Goal: Task Accomplishment & Management: Manage account settings

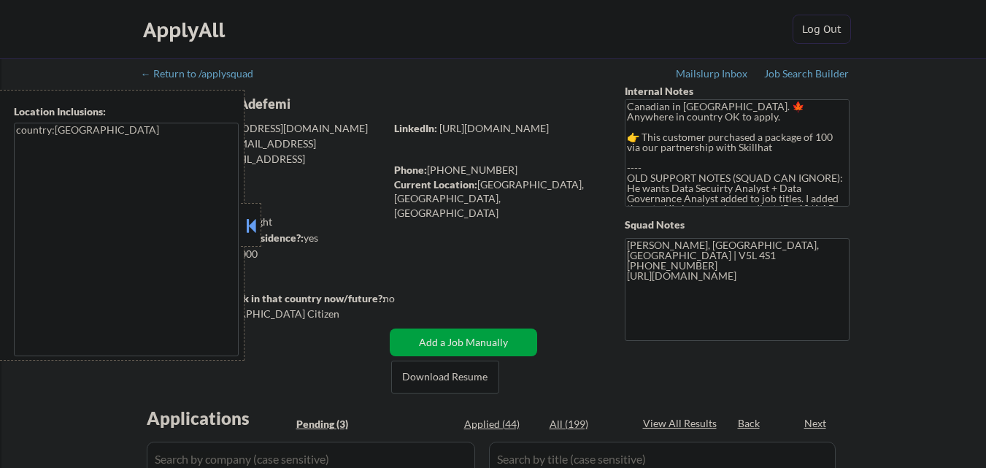
select select ""pending""
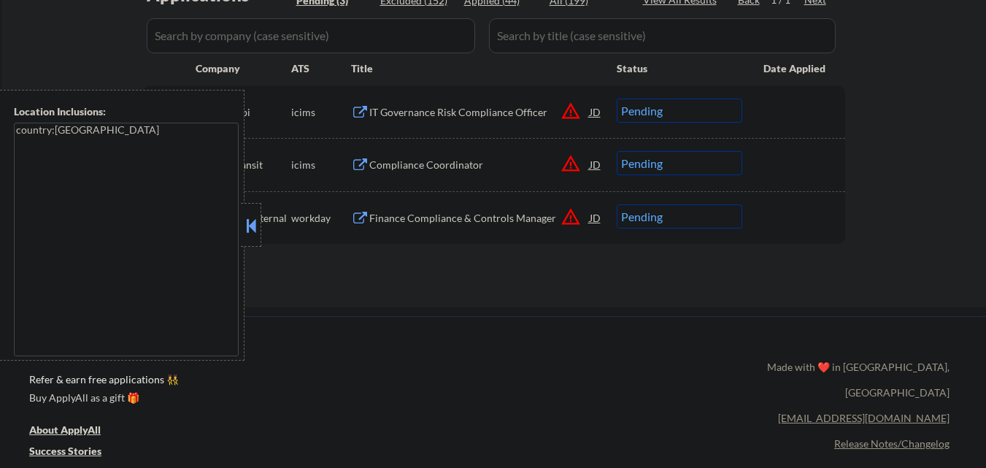
scroll to position [365, 0]
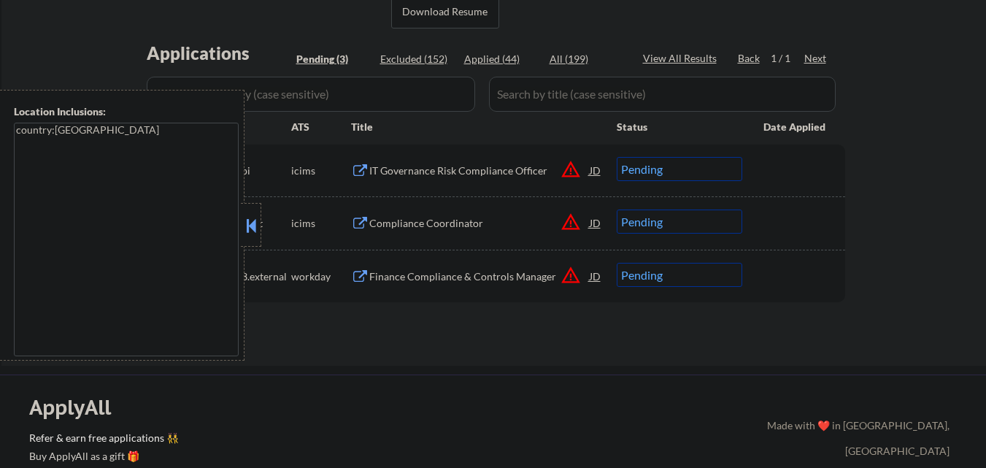
click at [252, 232] on button at bounding box center [251, 226] width 16 height 22
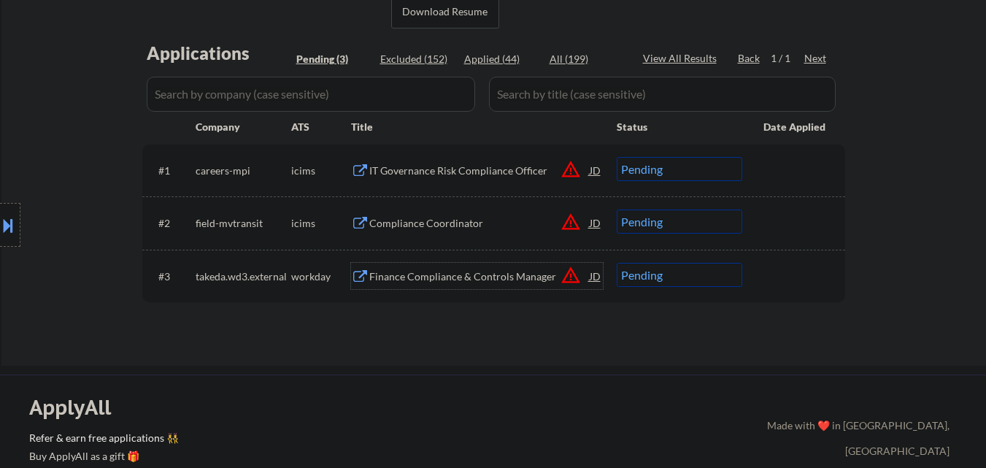
click at [441, 280] on div "Finance Compliance & Controls Manager" at bounding box center [479, 276] width 220 height 15
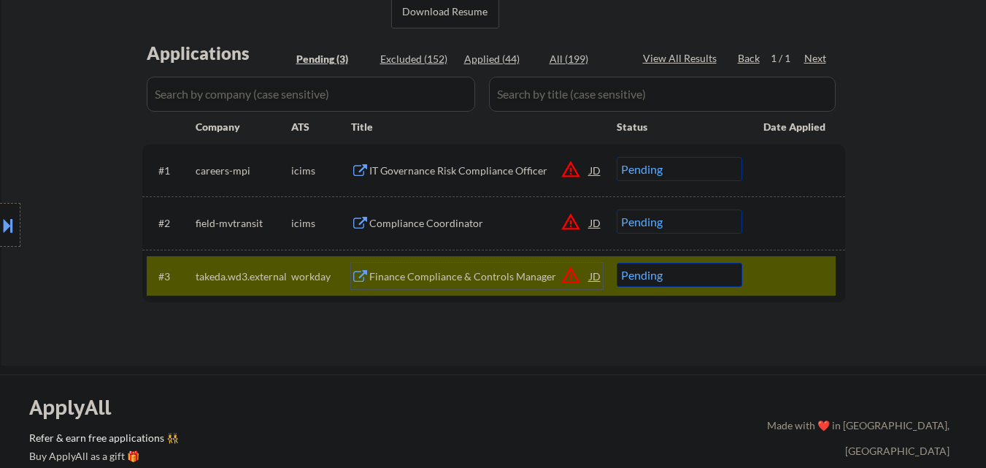
drag, startPoint x: 444, startPoint y: 281, endPoint x: 448, endPoint y: 267, distance: 14.5
click at [444, 277] on div "Finance Compliance & Controls Manager" at bounding box center [479, 276] width 220 height 15
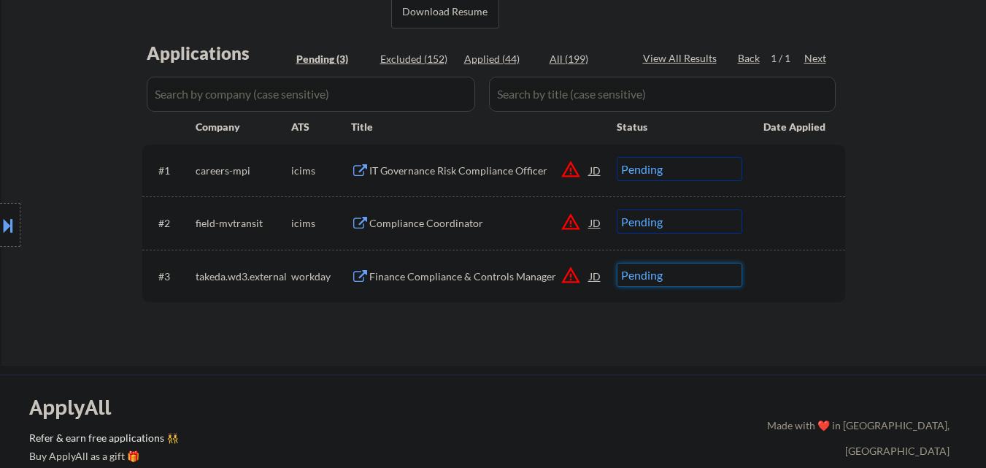
drag, startPoint x: 682, startPoint y: 276, endPoint x: 709, endPoint y: 255, distance: 33.9
click at [683, 275] on select "Choose an option... Pending Applied Excluded (Questions) Excluded (Expired) Exc…" at bounding box center [680, 275] width 126 height 24
select select ""excluded__bad_match_""
click at [617, 263] on select "Choose an option... Pending Applied Excluded (Questions) Excluded (Expired) Exc…" at bounding box center [680, 275] width 126 height 24
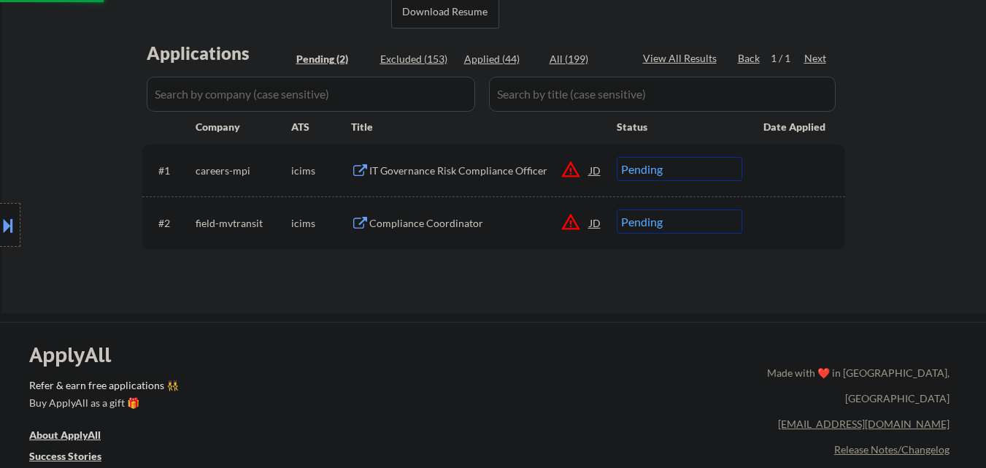
click at [461, 181] on div "IT Governance Risk Compliance Officer" at bounding box center [479, 170] width 220 height 26
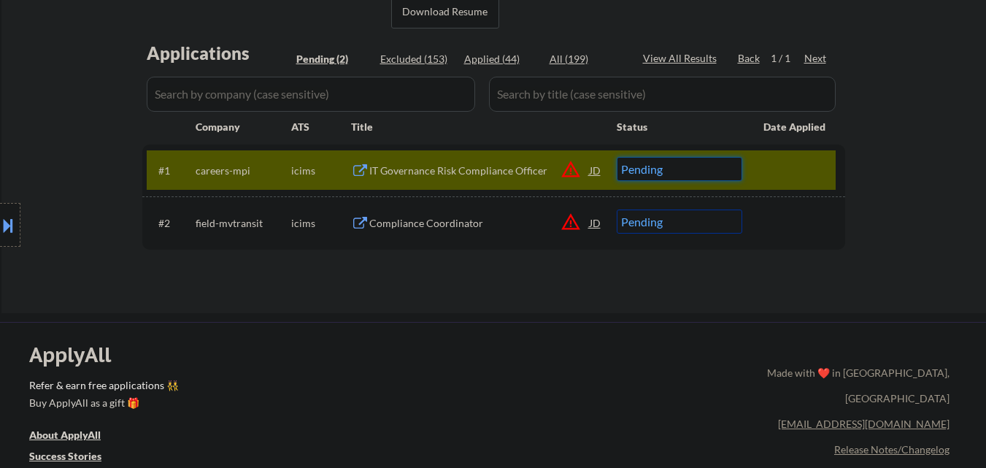
click at [690, 160] on select "Choose an option... Pending Applied Excluded (Questions) Excluded (Expired) Exc…" at bounding box center [680, 169] width 126 height 24
click at [617, 157] on select "Choose an option... Pending Applied Excluded (Questions) Excluded (Expired) Exc…" at bounding box center [680, 169] width 126 height 24
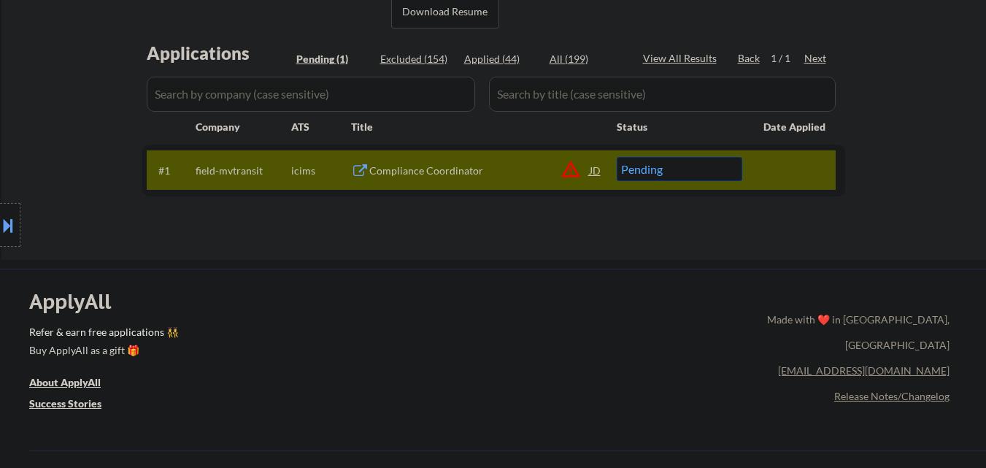
click at [476, 166] on div "Compliance Coordinator" at bounding box center [479, 170] width 220 height 15
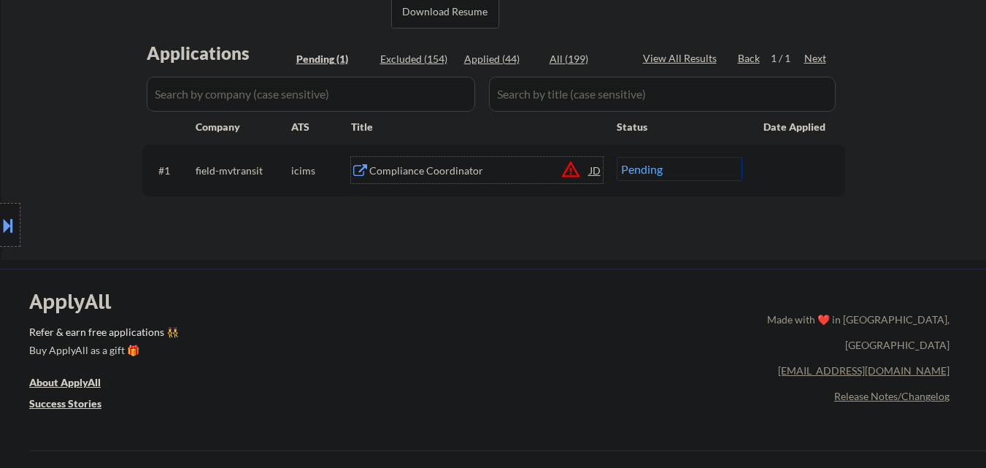
click at [708, 175] on select "Choose an option... Pending Applied Excluded (Questions) Excluded (Expired) Exc…" at bounding box center [680, 169] width 126 height 24
select select ""excluded__bad_match_""
click at [617, 157] on select "Choose an option... Pending Applied Excluded (Questions) Excluded (Expired) Exc…" at bounding box center [680, 169] width 126 height 24
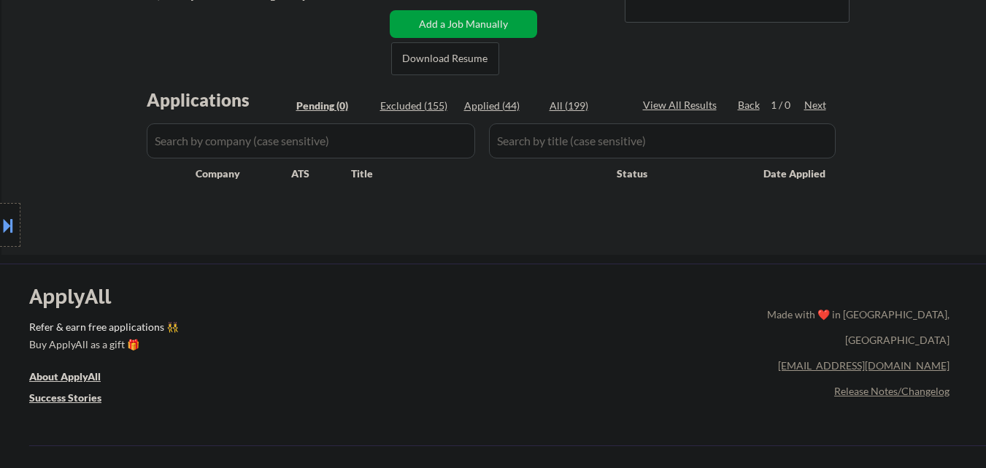
scroll to position [292, 0]
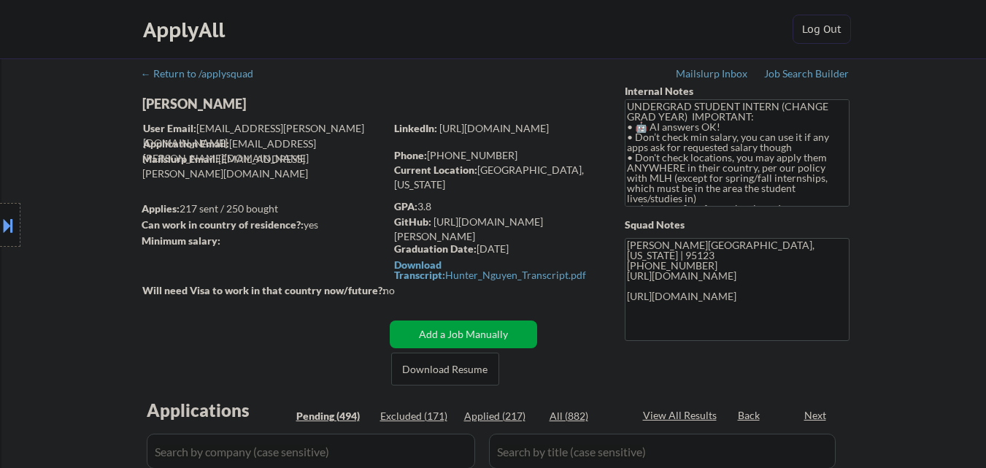
select select ""pending""
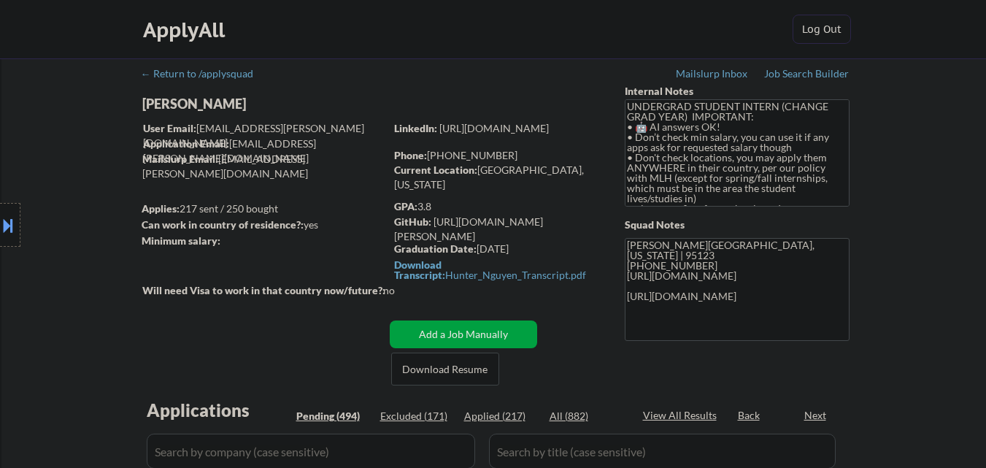
select select ""pending""
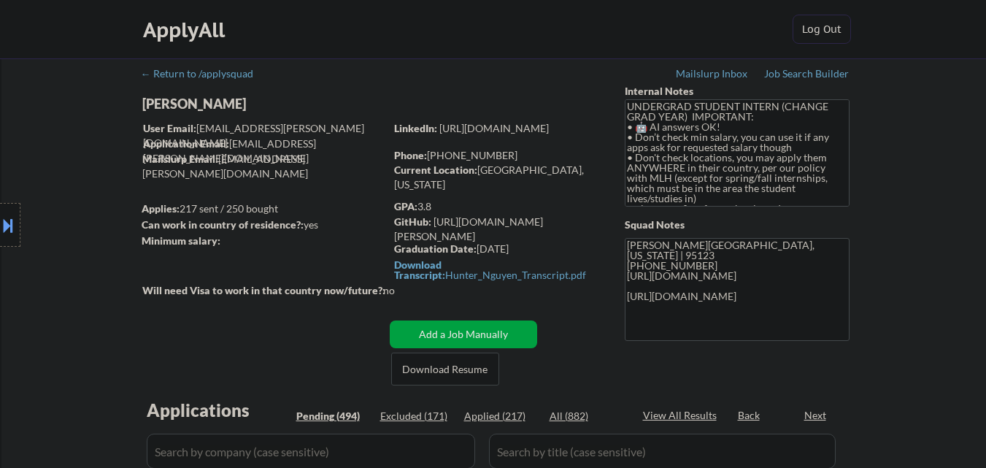
select select ""pending""
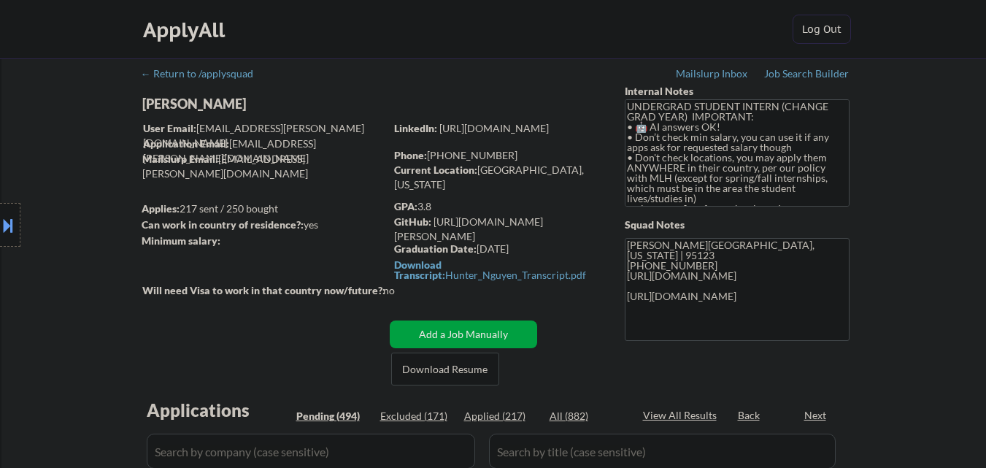
select select ""pending""
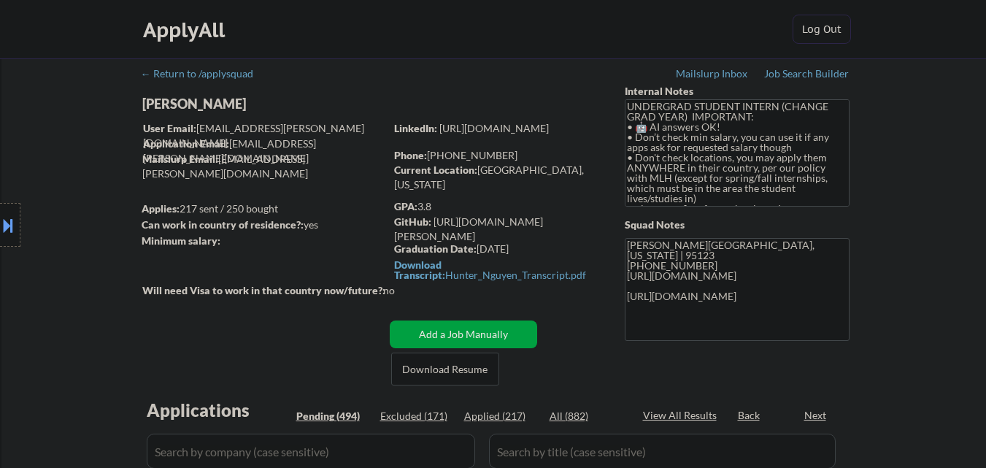
select select ""pending""
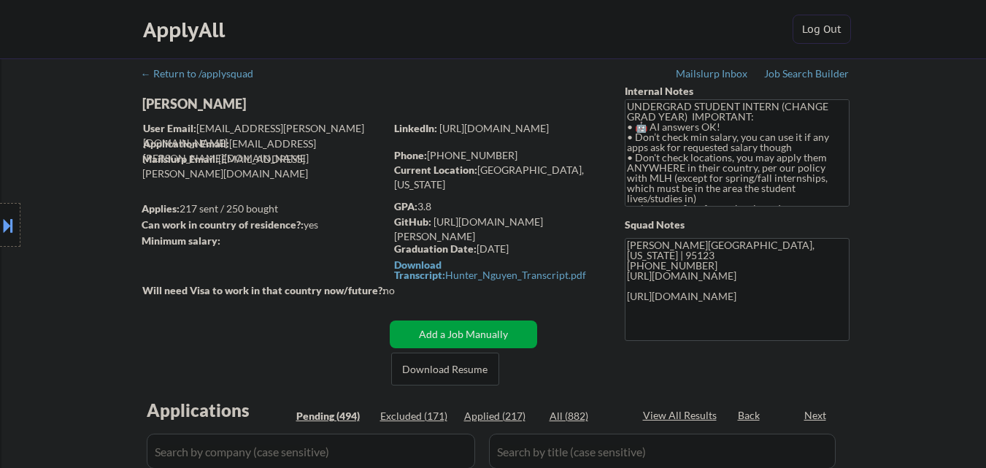
select select ""pending""
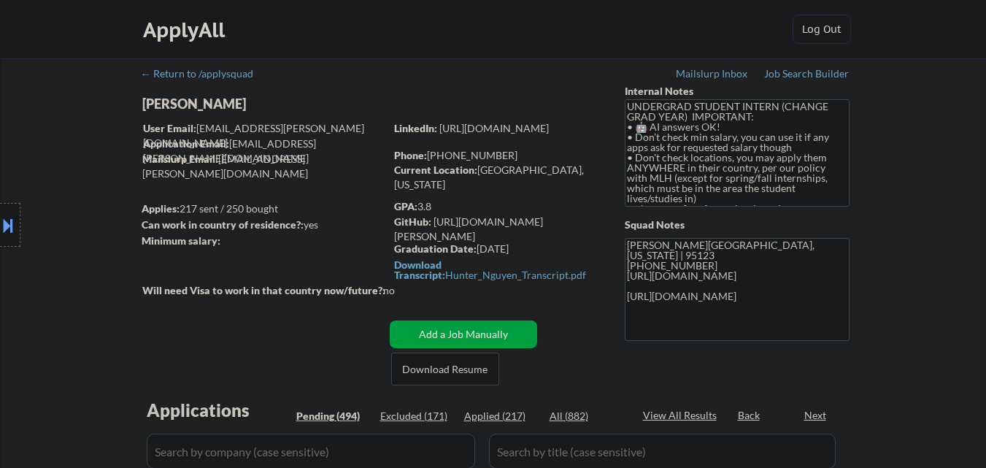
select select ""pending""
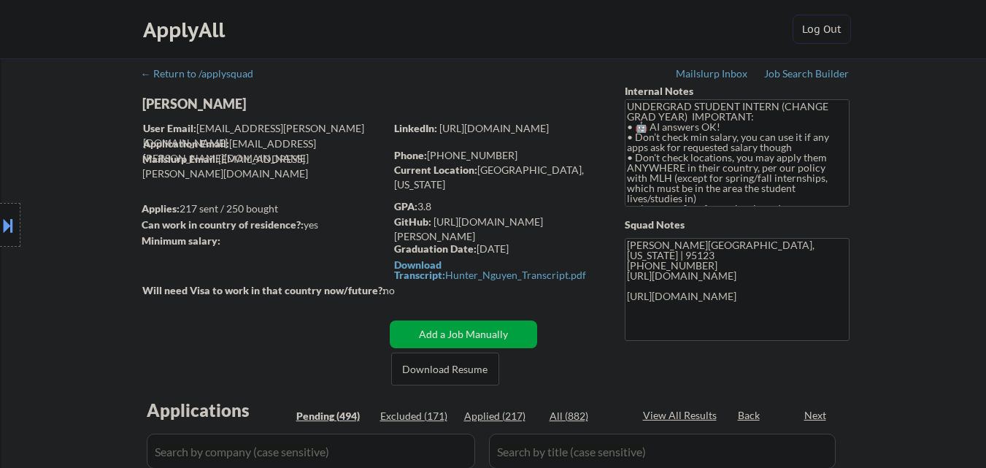
select select ""pending""
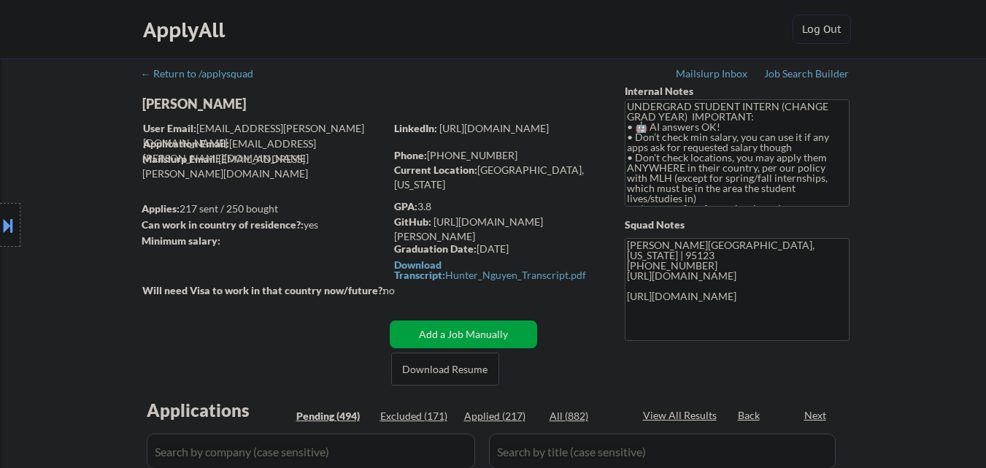
select select ""pending""
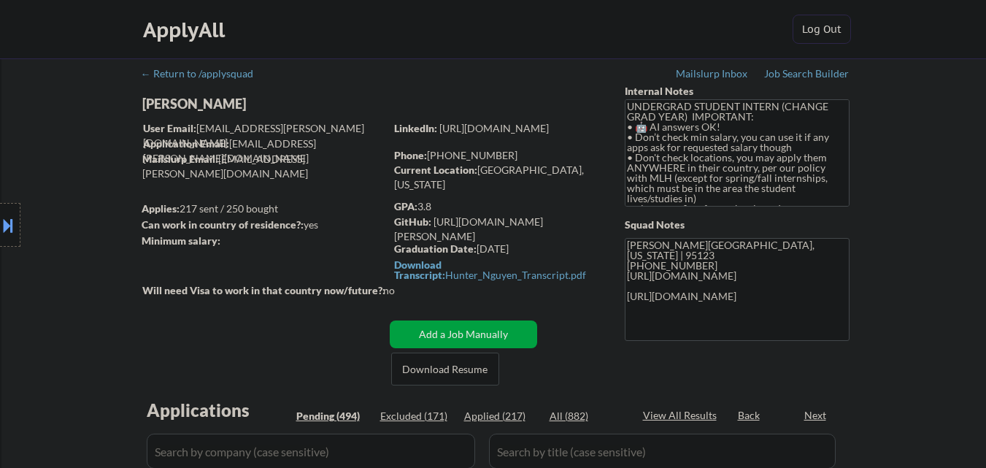
select select ""pending""
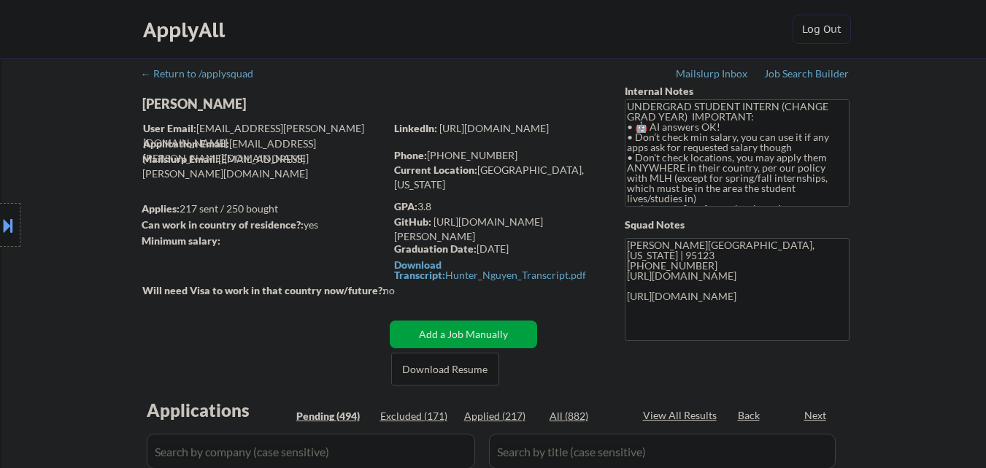
select select ""pending""
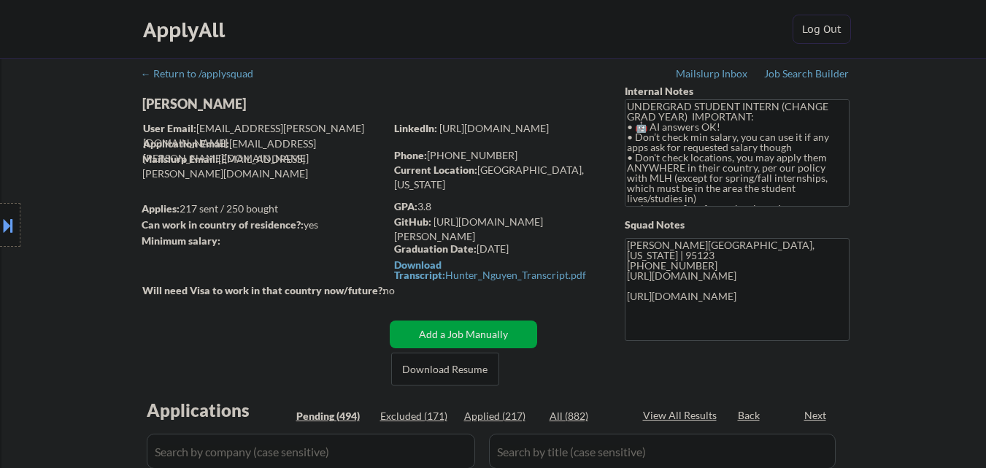
select select ""pending""
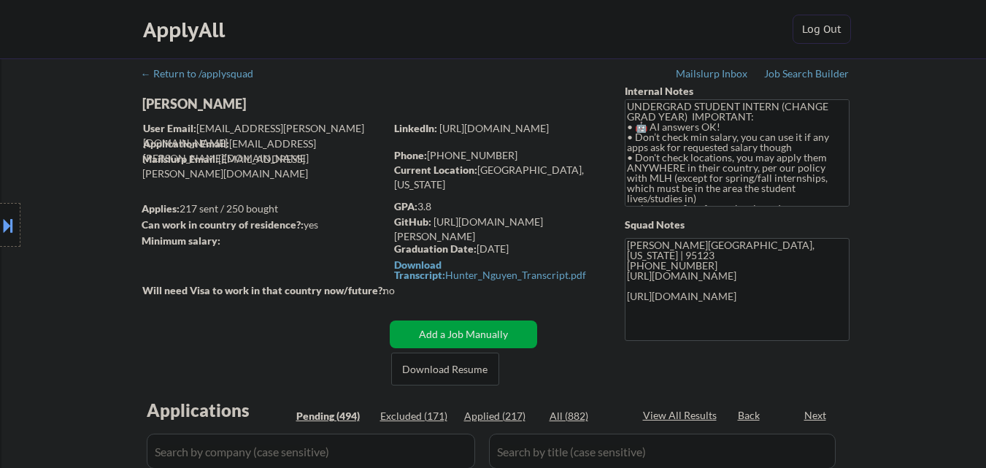
select select ""pending""
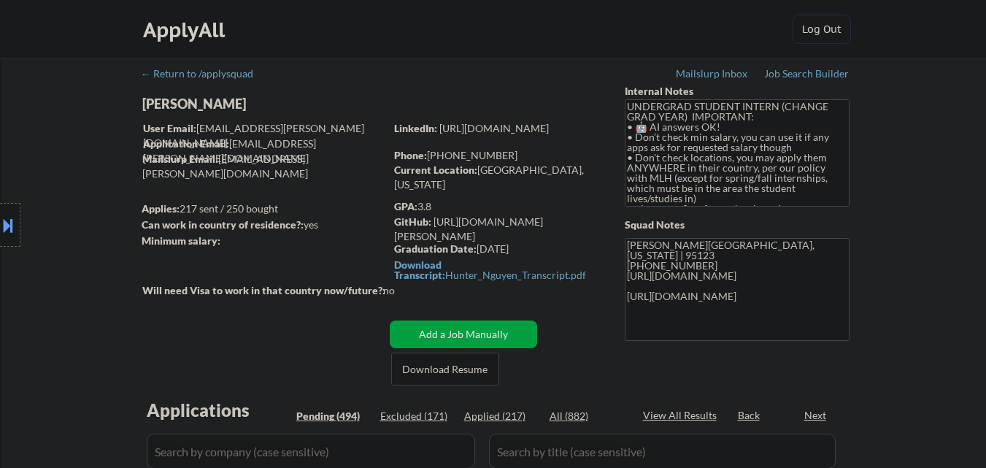
select select ""pending""
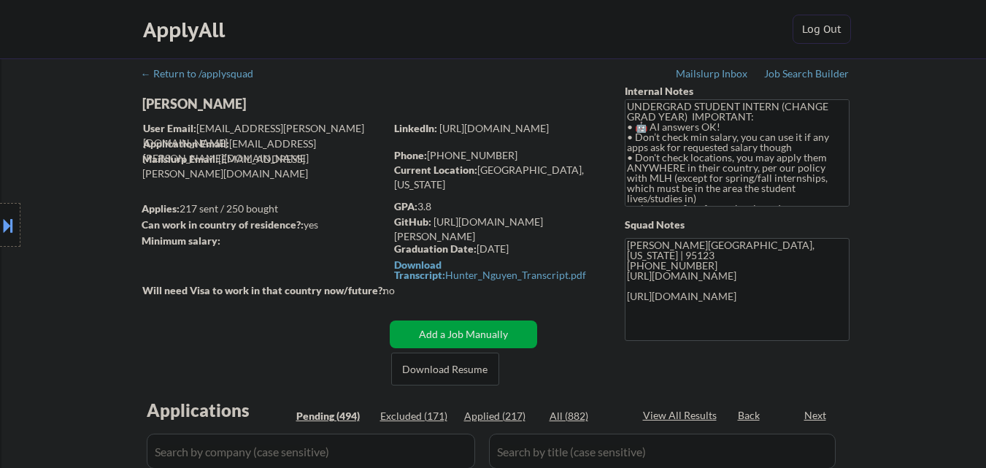
select select ""pending""
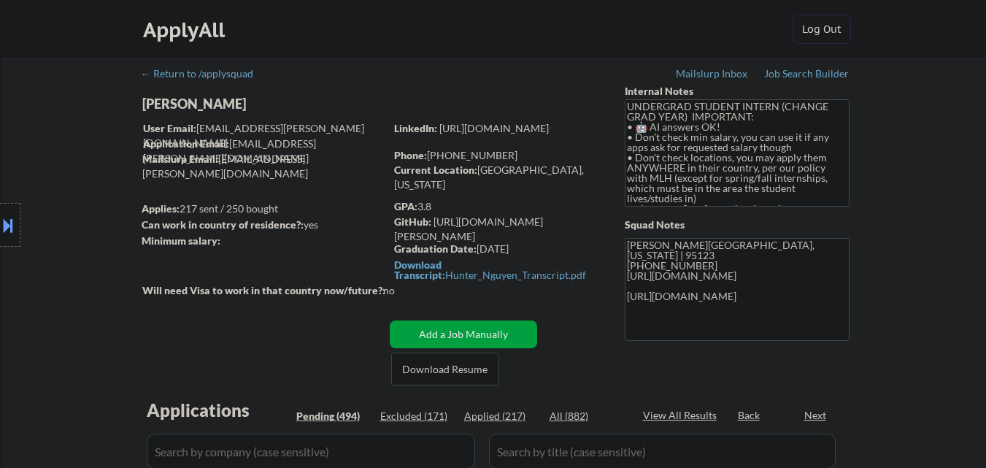
select select ""pending""
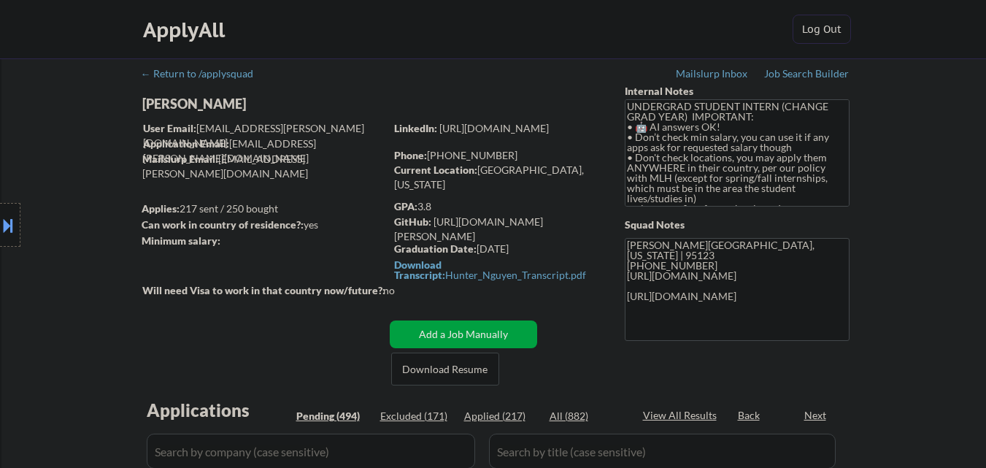
select select ""pending""
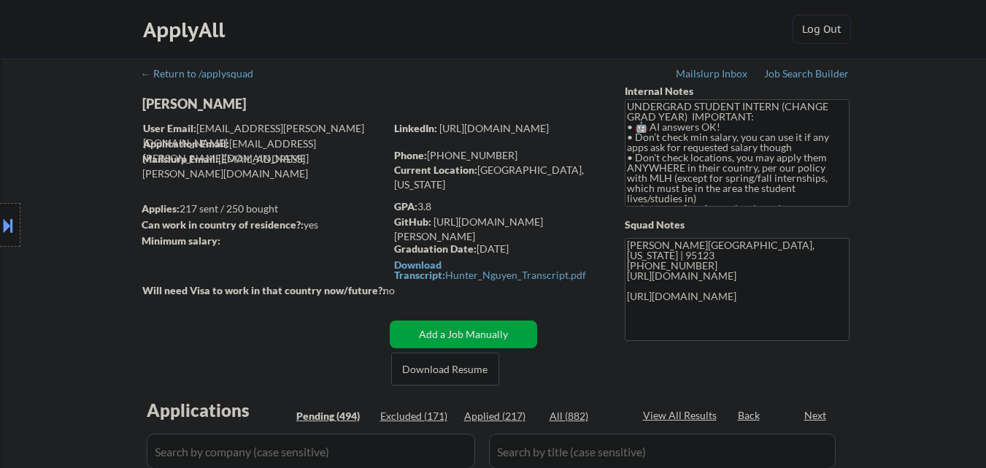
select select ""pending""
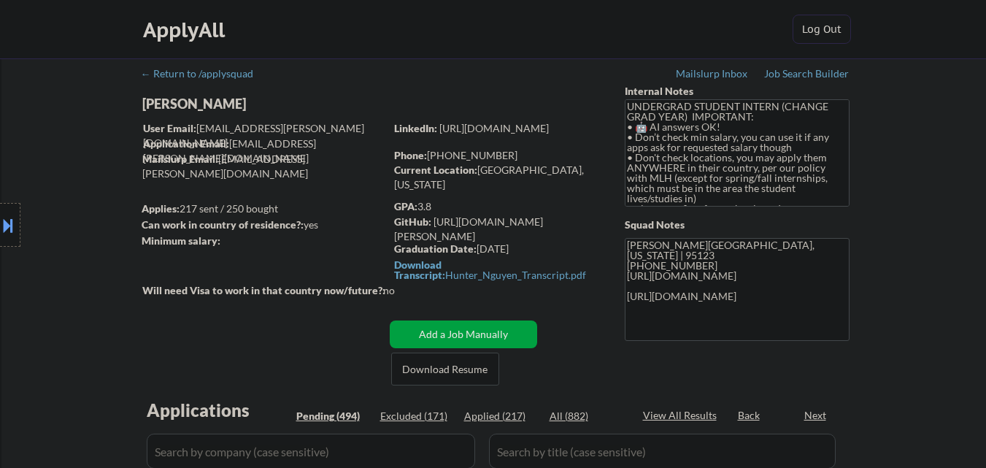
select select ""pending""
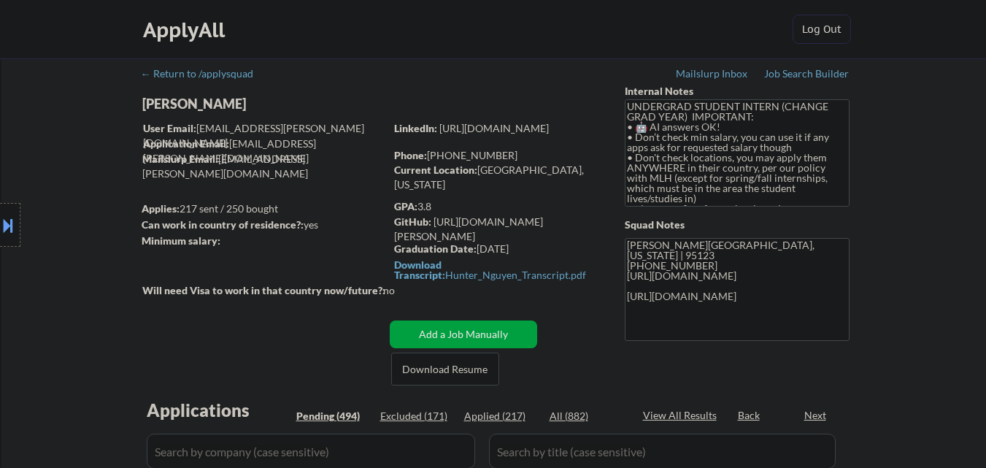
select select ""pending""
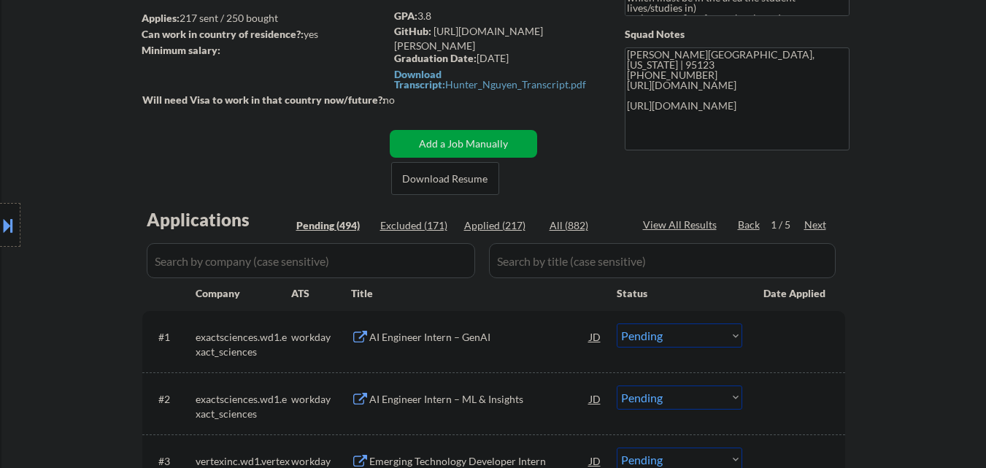
scroll to position [146, 0]
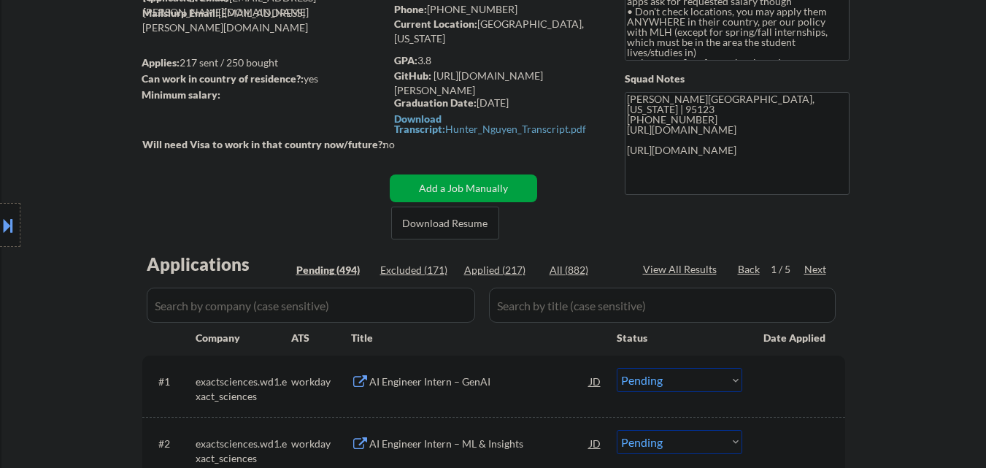
click at [803, 263] on div "1 / 5" at bounding box center [788, 269] width 34 height 15
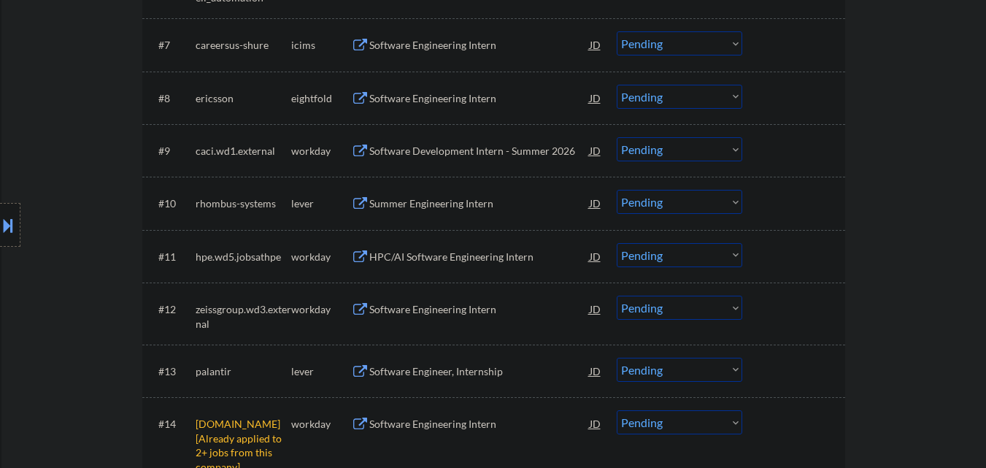
scroll to position [949, 0]
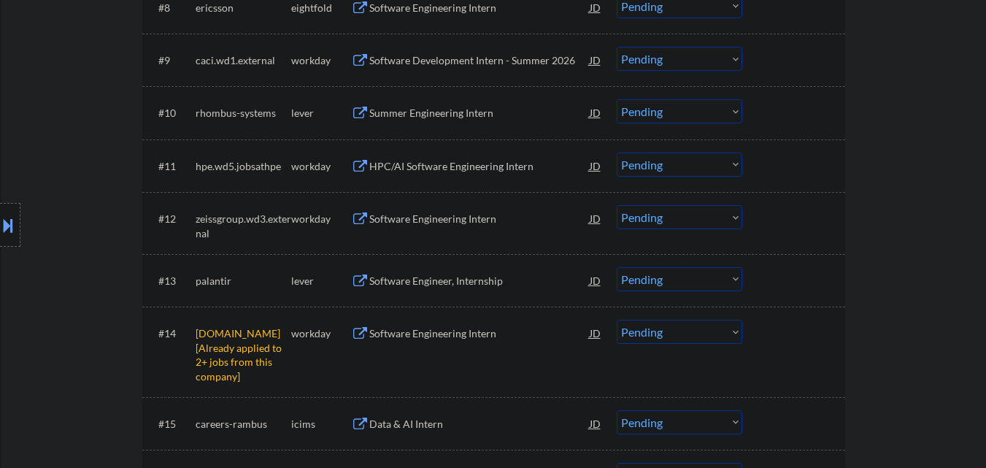
click at [460, 112] on div "Summer Engineering Intern" at bounding box center [479, 113] width 220 height 15
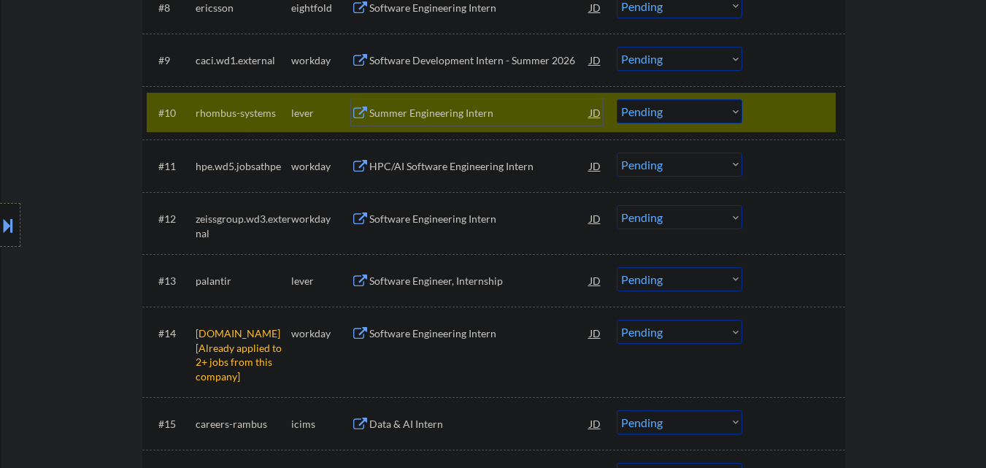
click at [415, 110] on div "Summer Engineering Intern" at bounding box center [479, 113] width 220 height 15
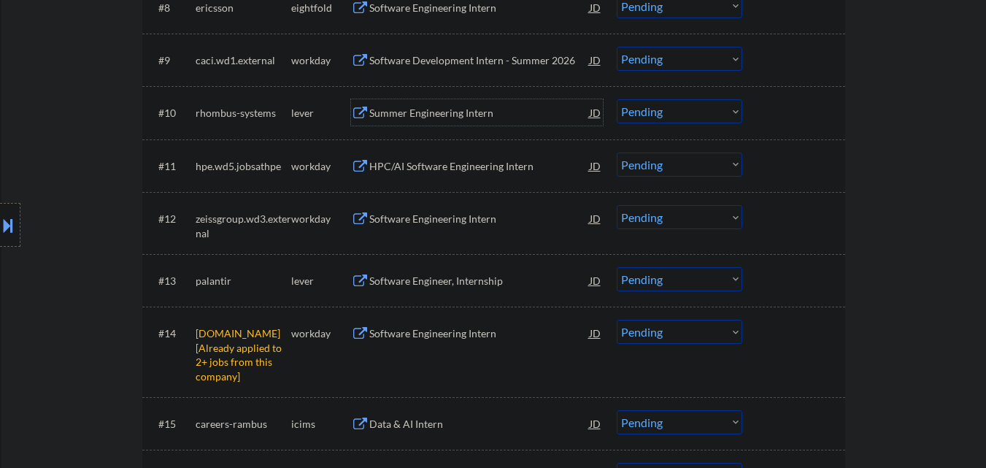
click at [653, 113] on select "Choose an option... Pending Applied Excluded (Questions) Excluded (Expired) Exc…" at bounding box center [680, 111] width 126 height 24
click at [617, 99] on select "Choose an option... Pending Applied Excluded (Questions) Excluded (Expired) Exc…" at bounding box center [680, 111] width 126 height 24
select select ""pending""
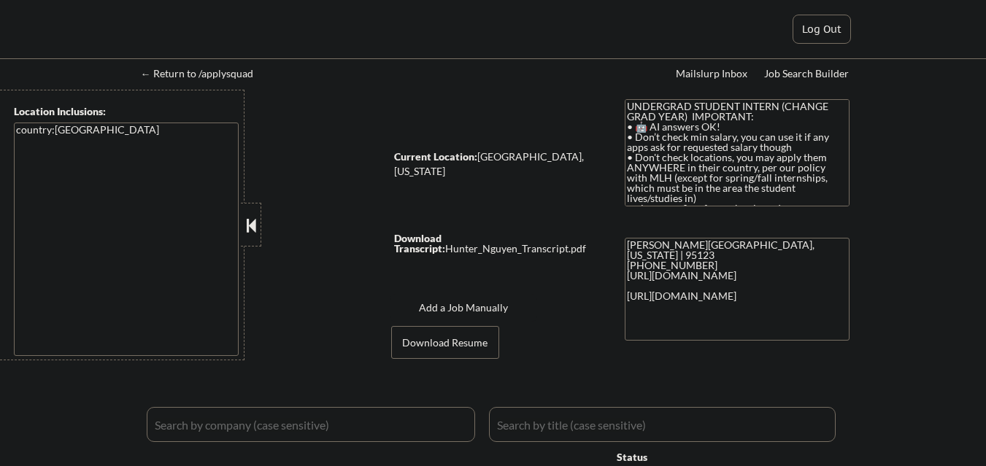
select select ""applied""
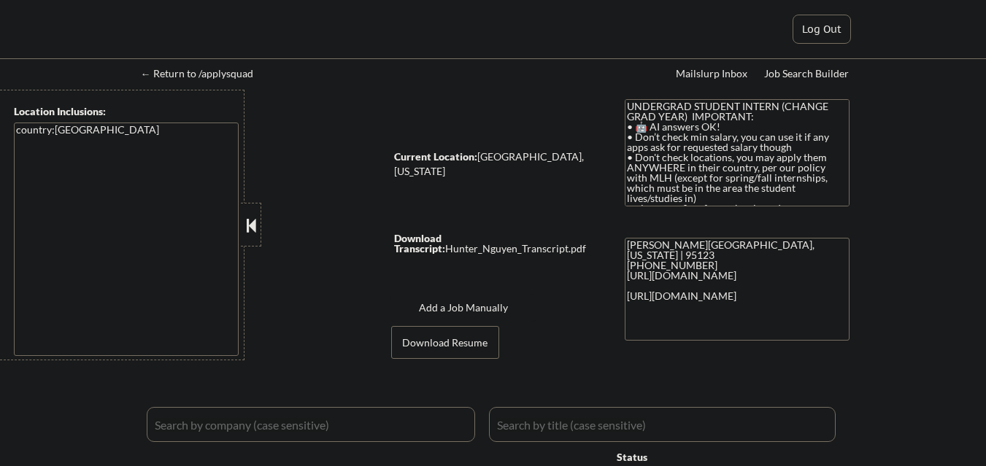
select select ""applied""
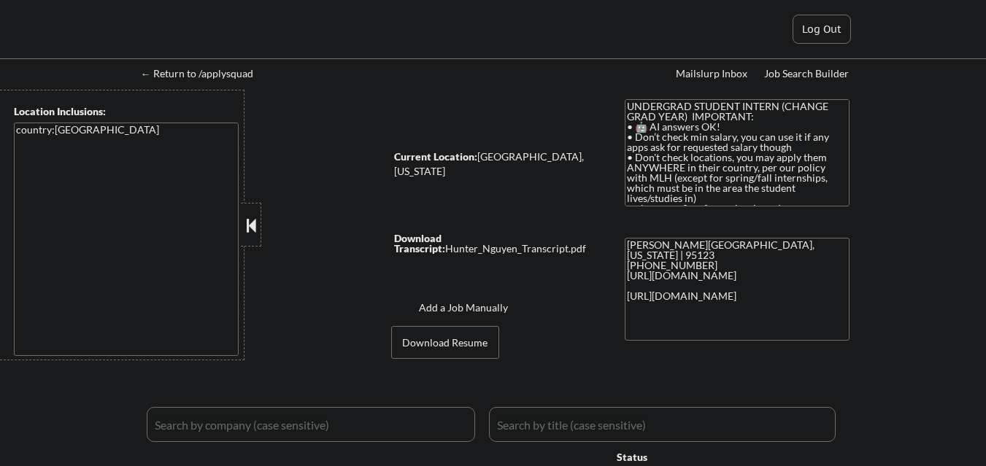
select select ""applied""
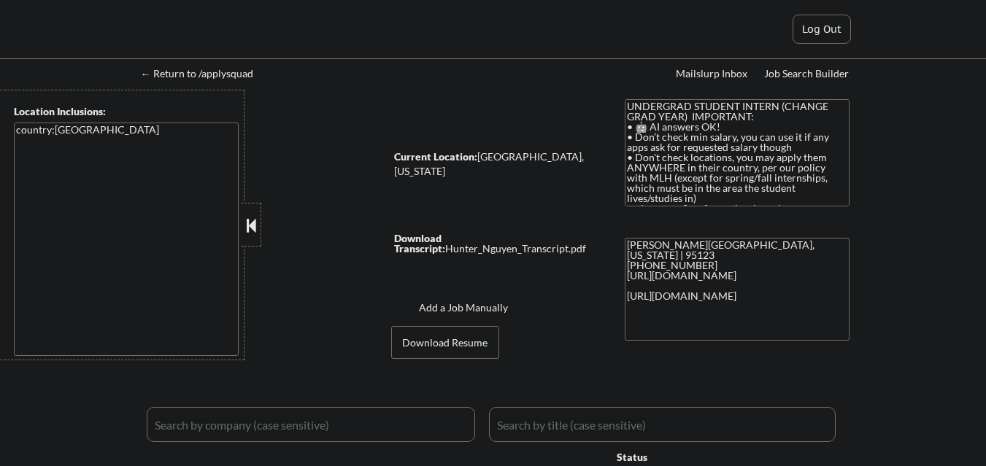
select select ""applied""
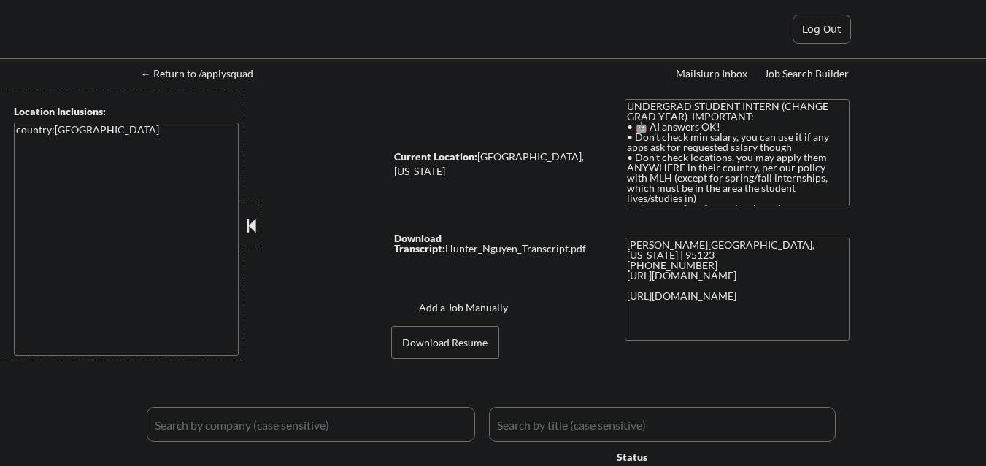
select select ""applied""
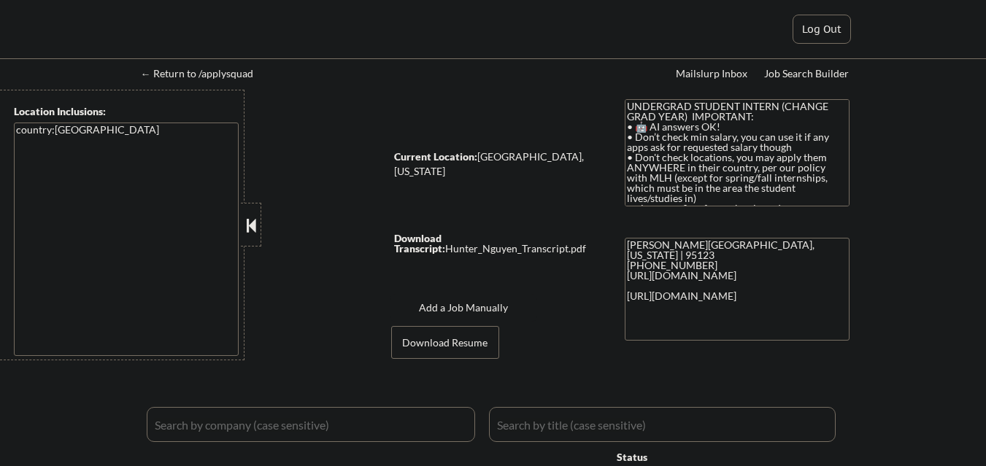
select select ""applied""
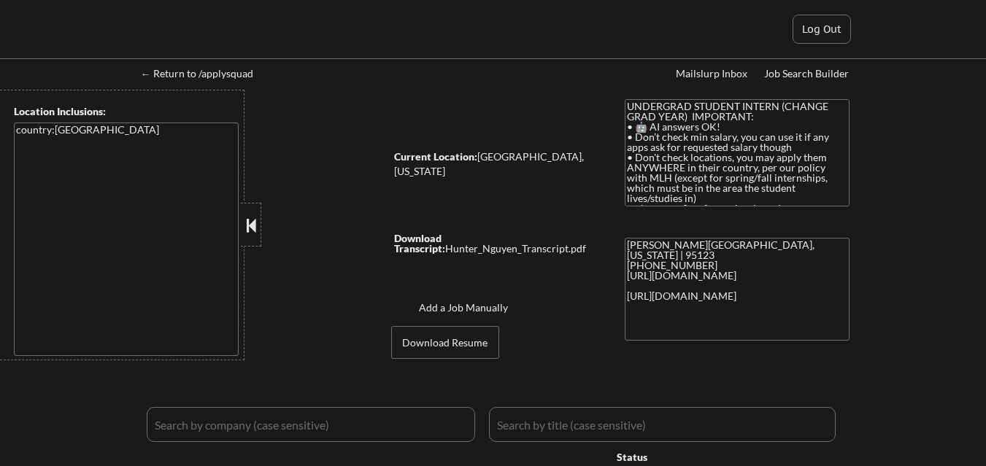
select select ""applied""
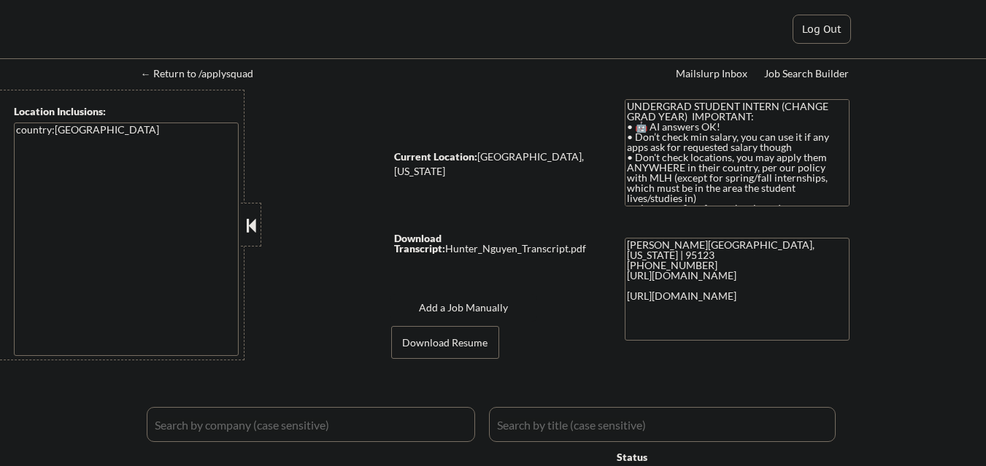
select select ""applied""
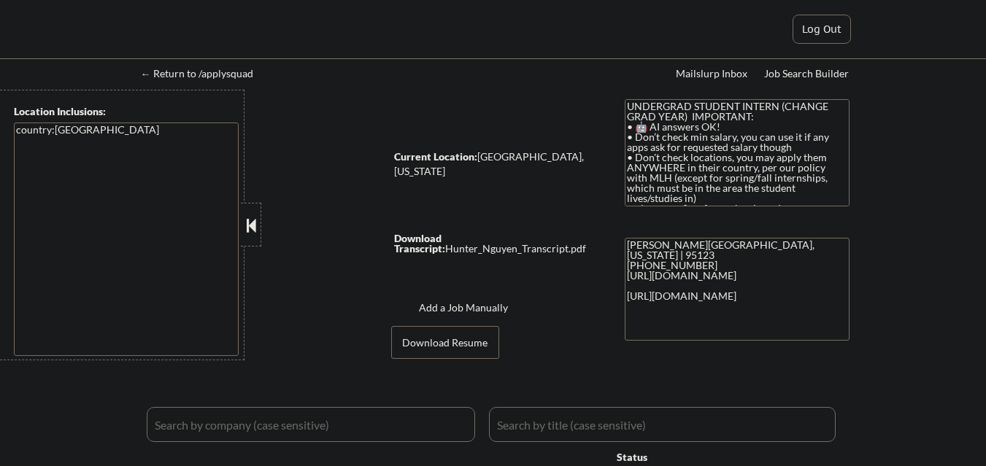
select select ""applied""
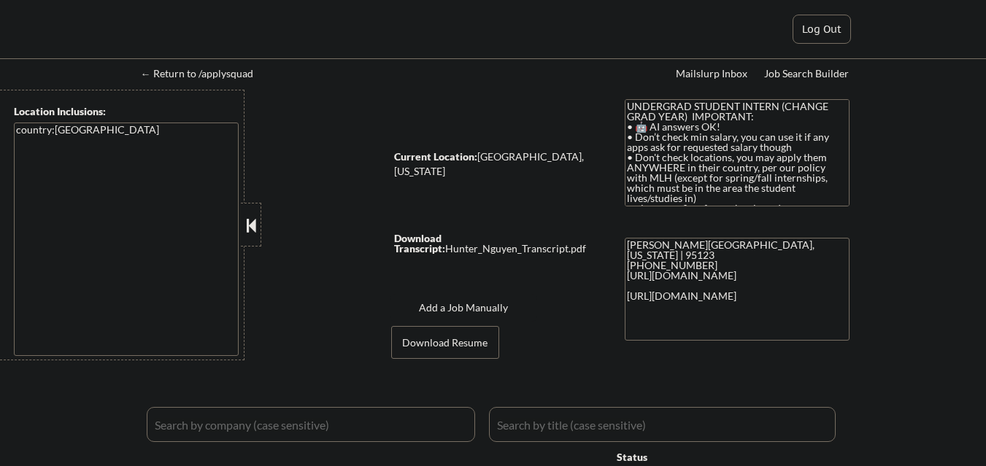
select select ""applied""
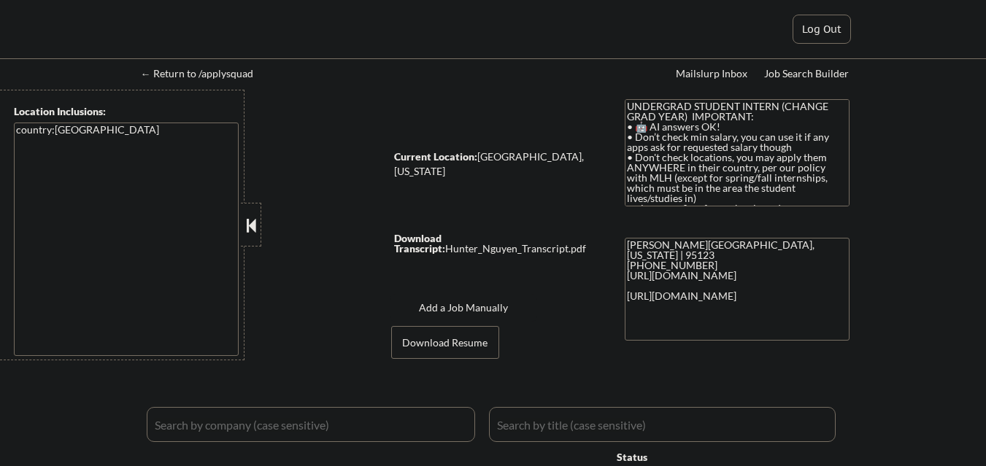
select select ""applied""
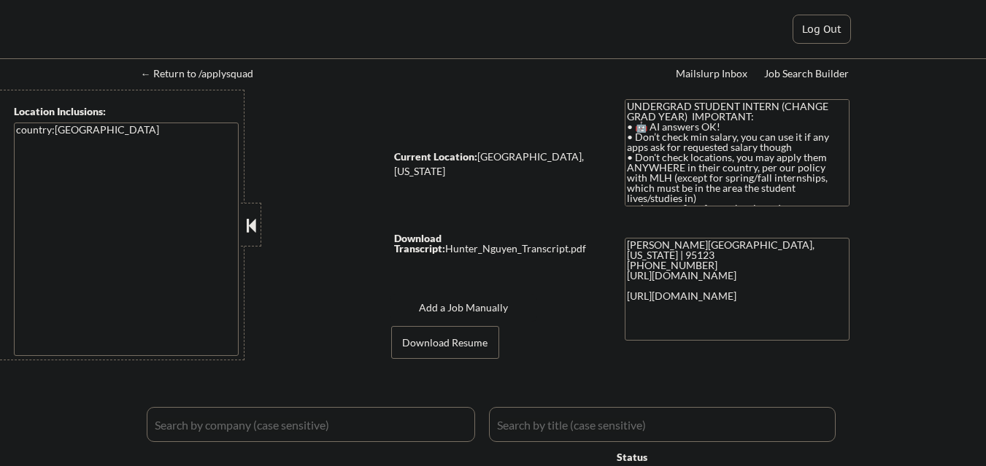
select select ""applied""
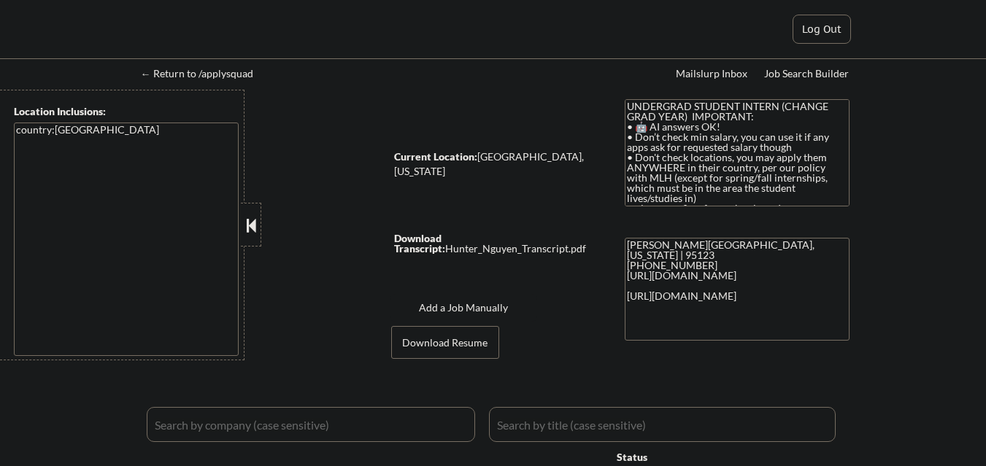
select select ""applied""
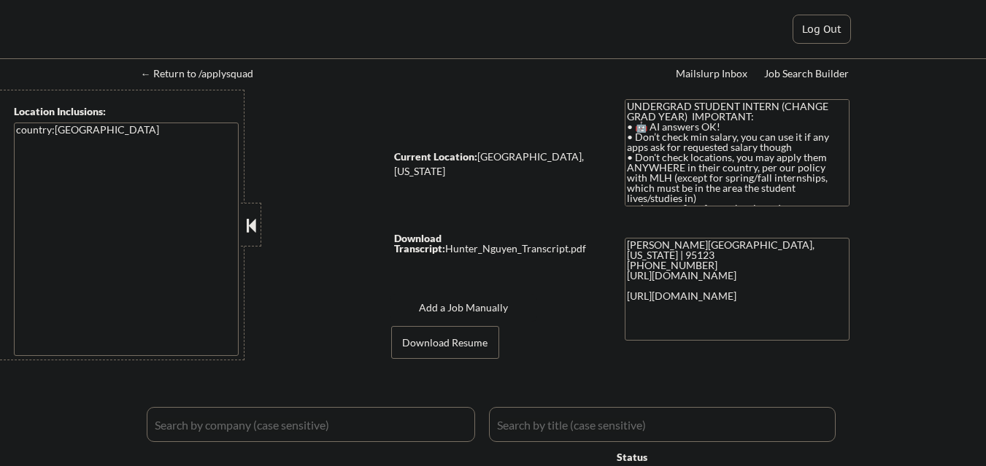
select select ""applied""
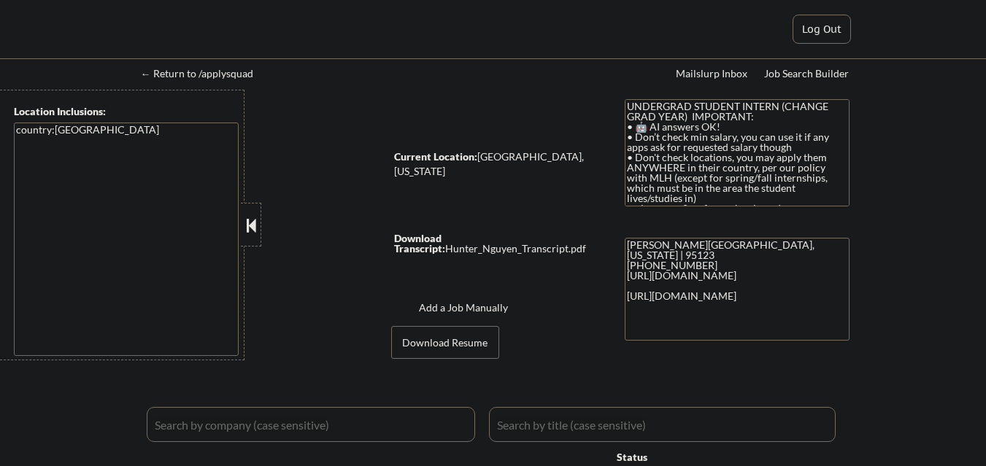
select select ""applied""
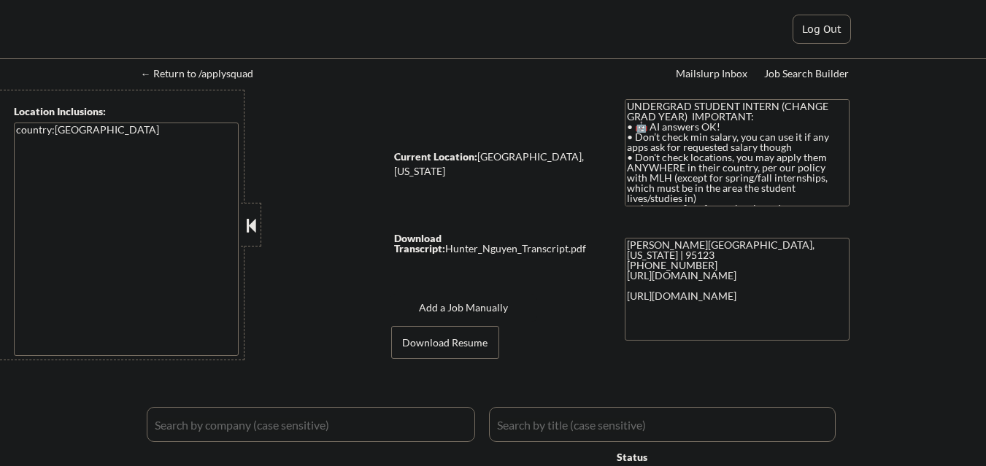
select select ""applied""
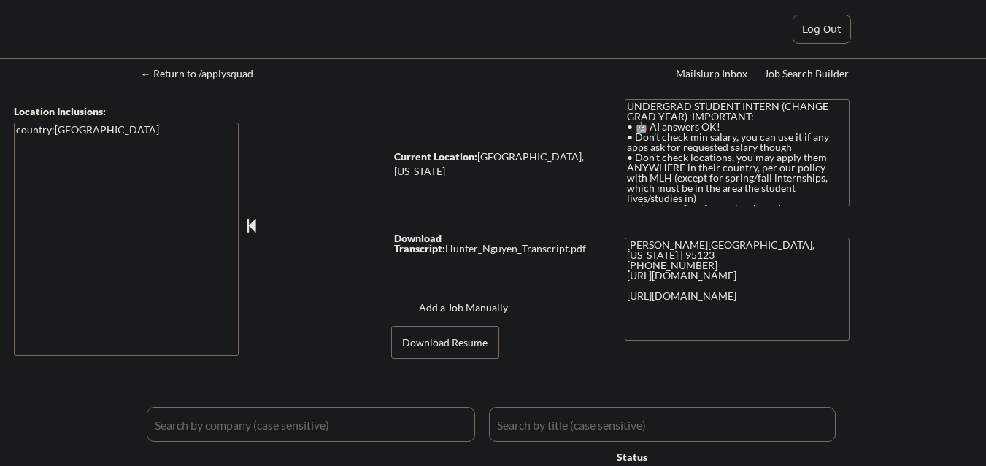
select select ""applied""
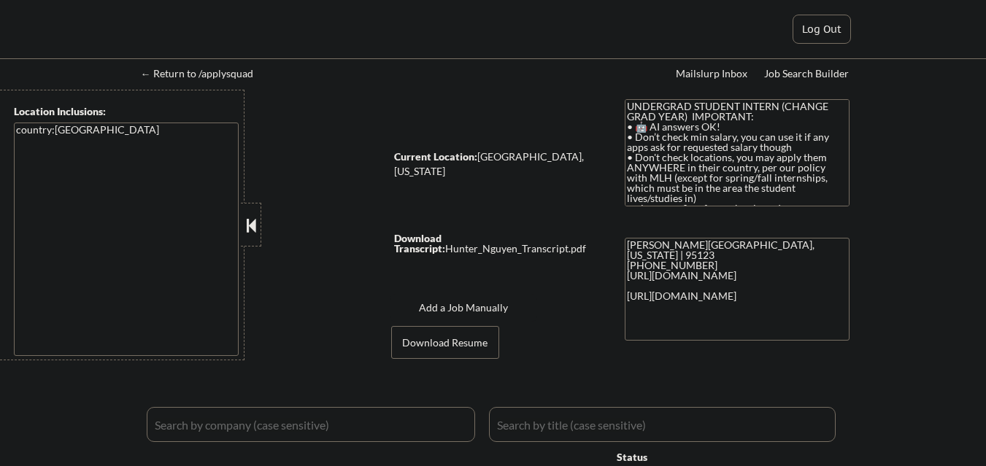
select select ""applied""
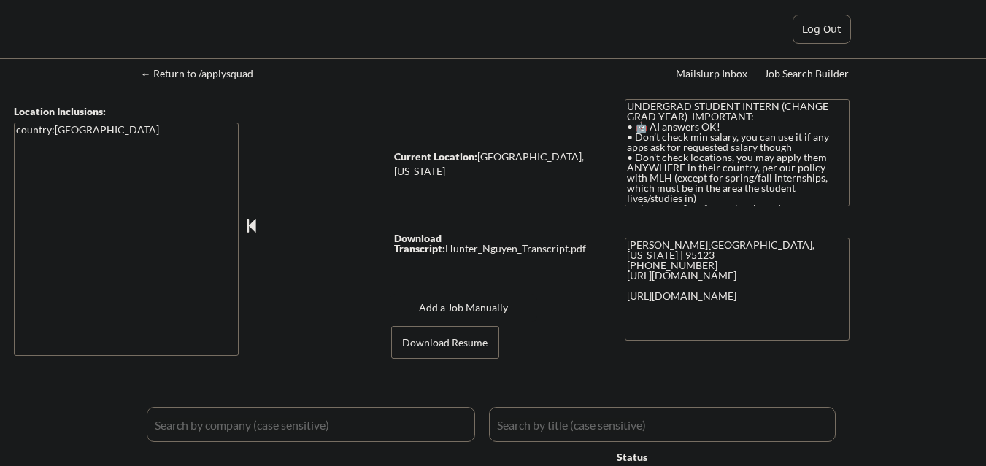
select select ""applied""
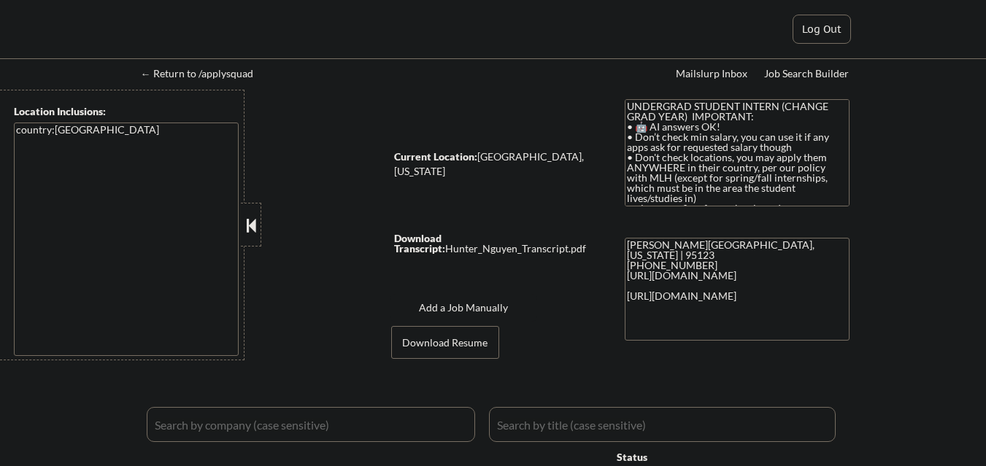
select select ""applied""
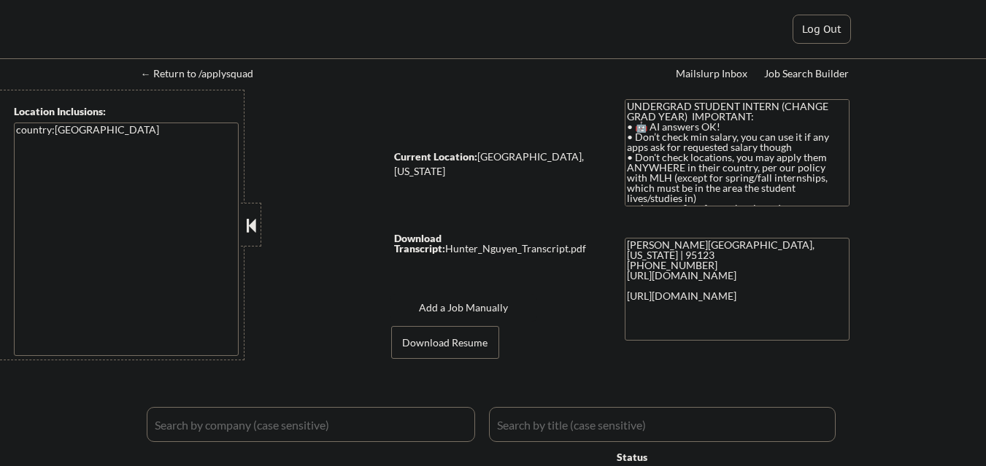
select select ""pending""
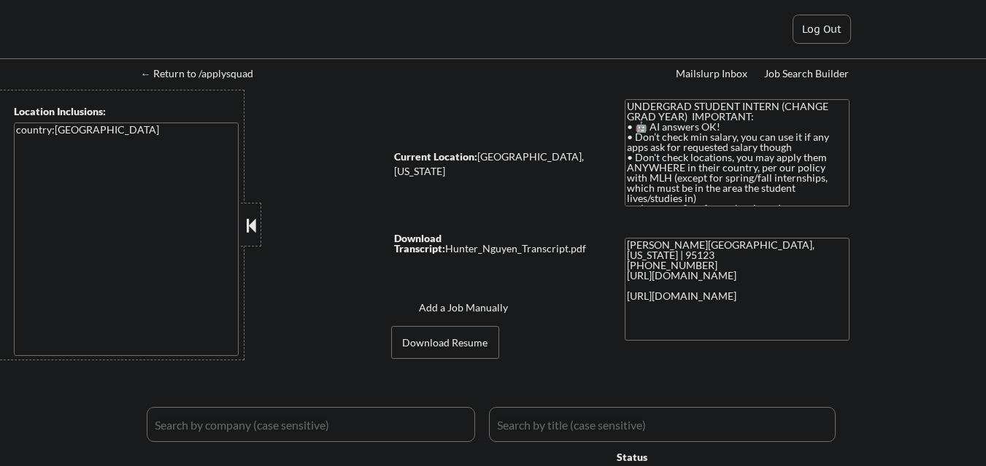
select select ""pending""
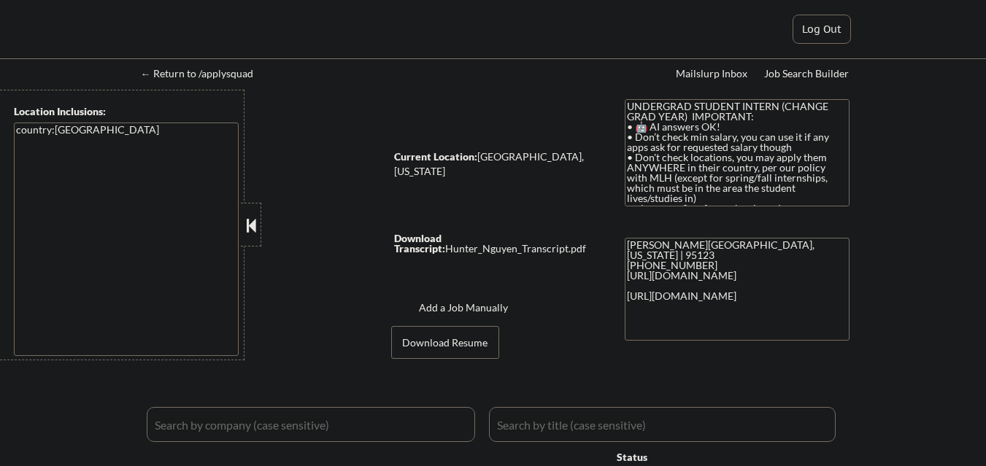
select select ""pending""
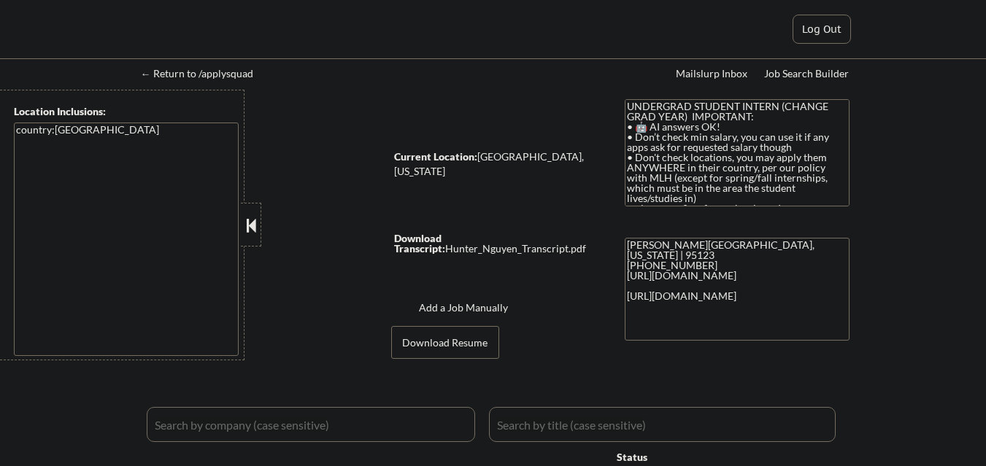
select select ""pending""
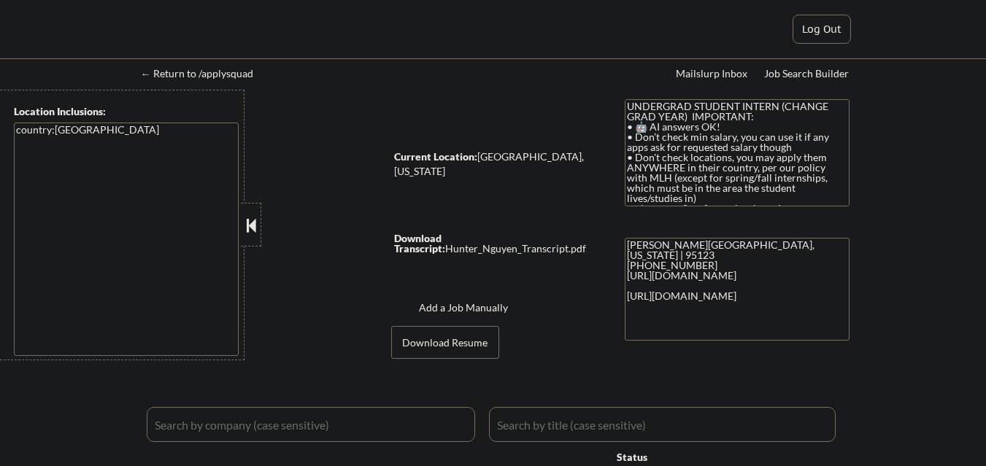
select select ""pending""
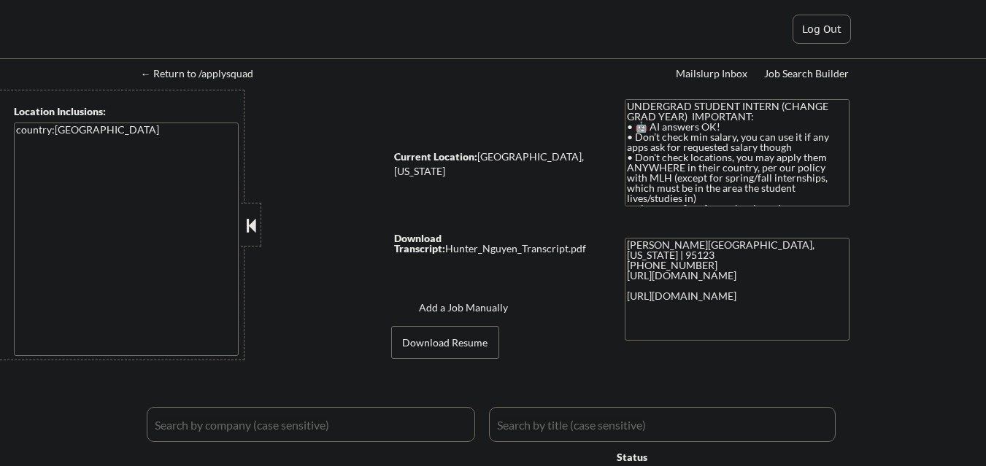
select select ""pending""
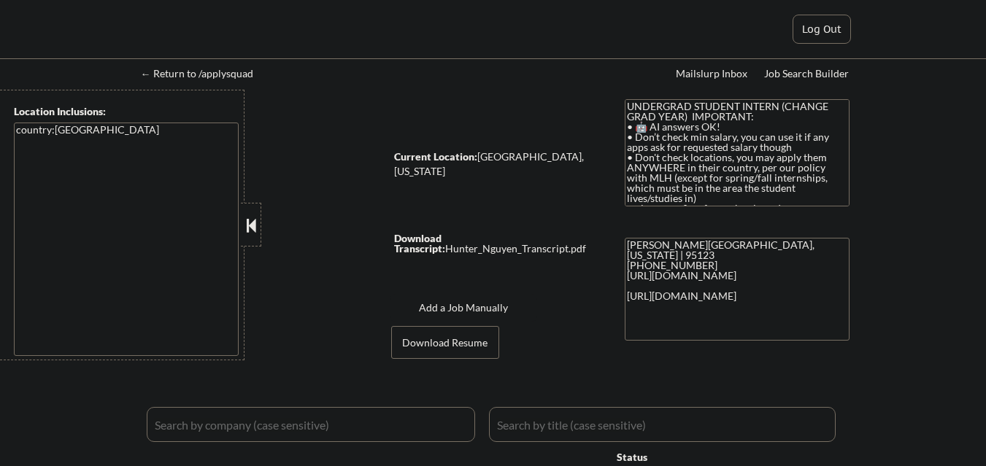
select select ""pending""
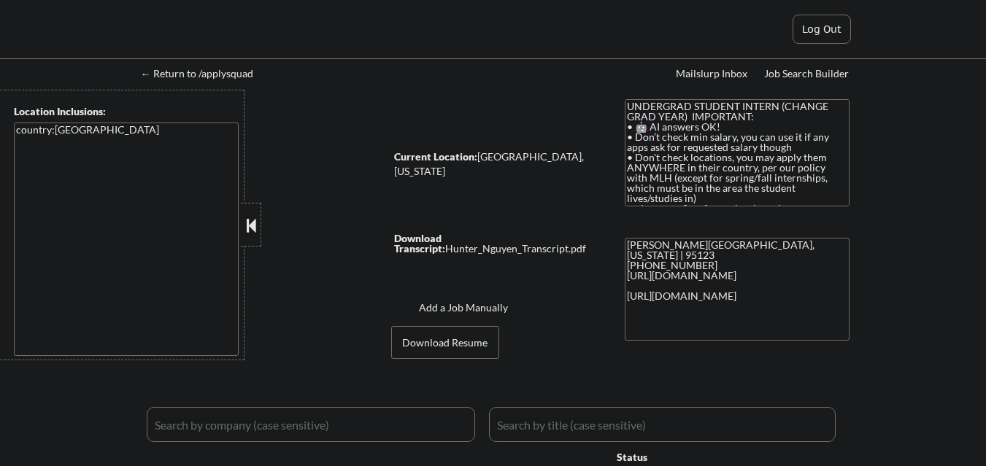
select select ""pending""
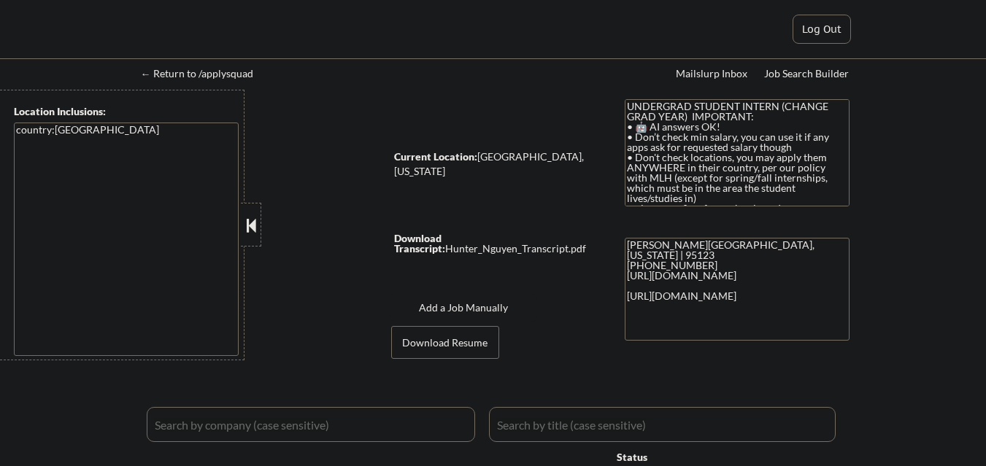
select select ""pending""
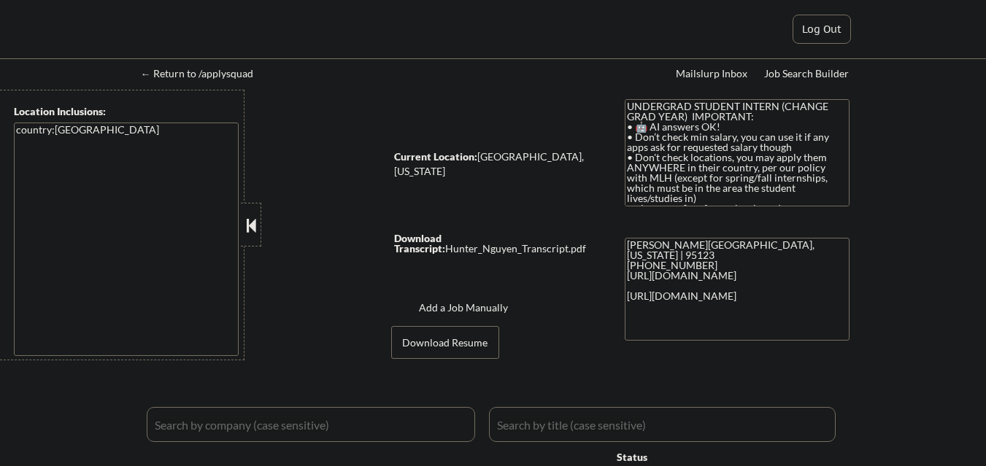
select select ""pending""
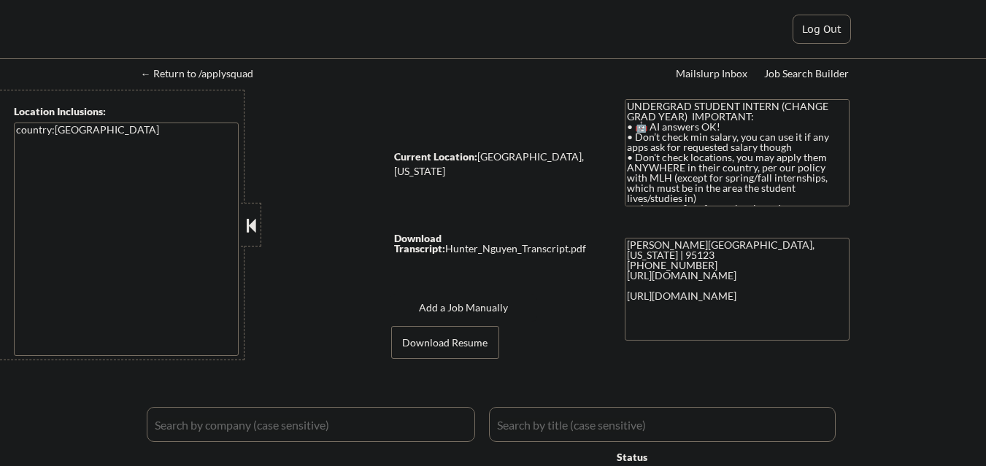
select select ""pending""
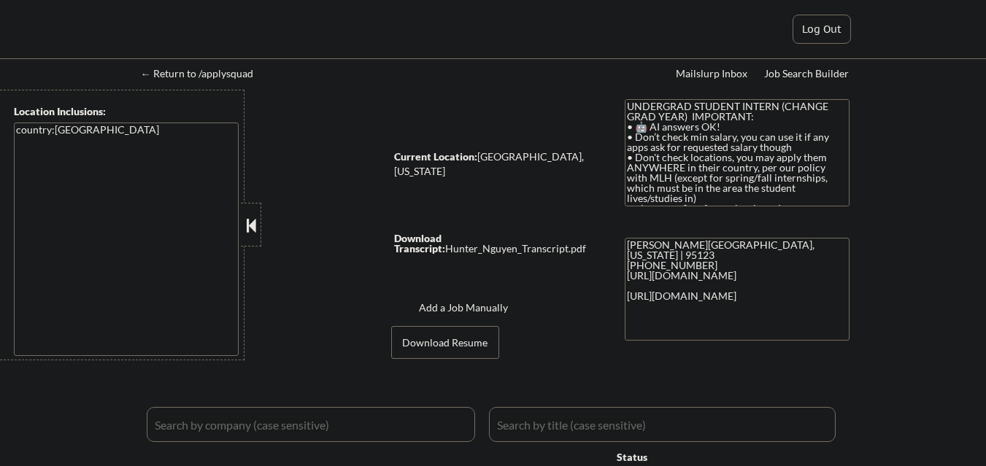
select select ""pending""
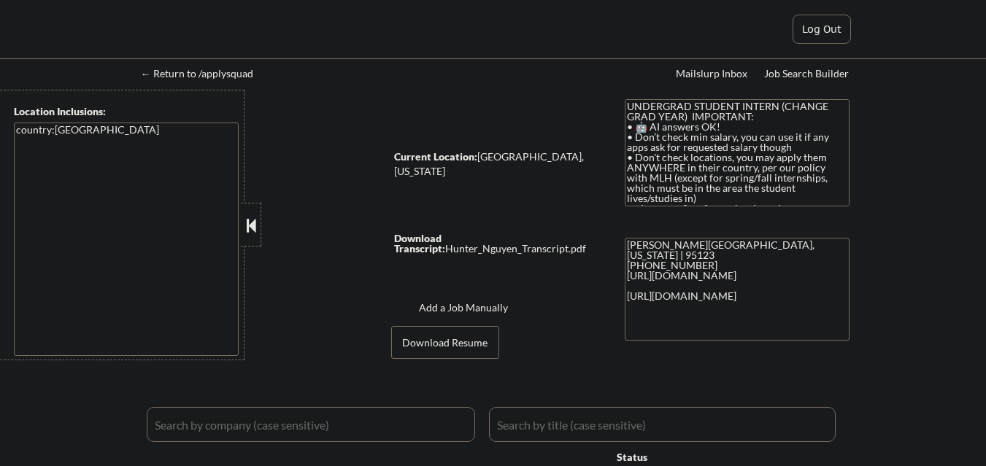
select select ""pending""
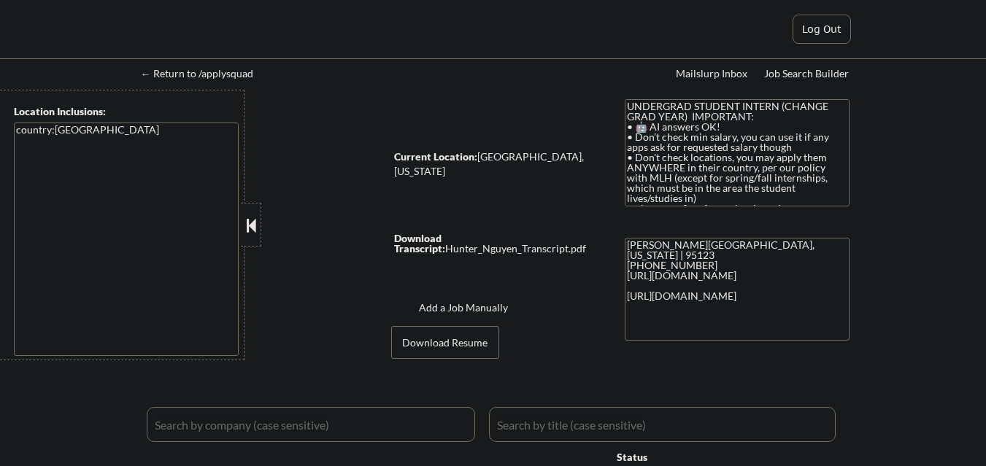
select select ""pending""
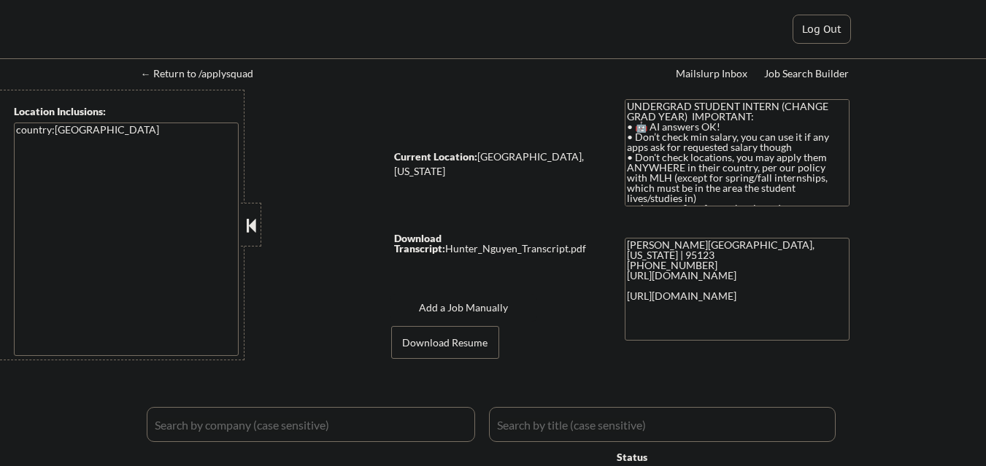
select select ""pending""
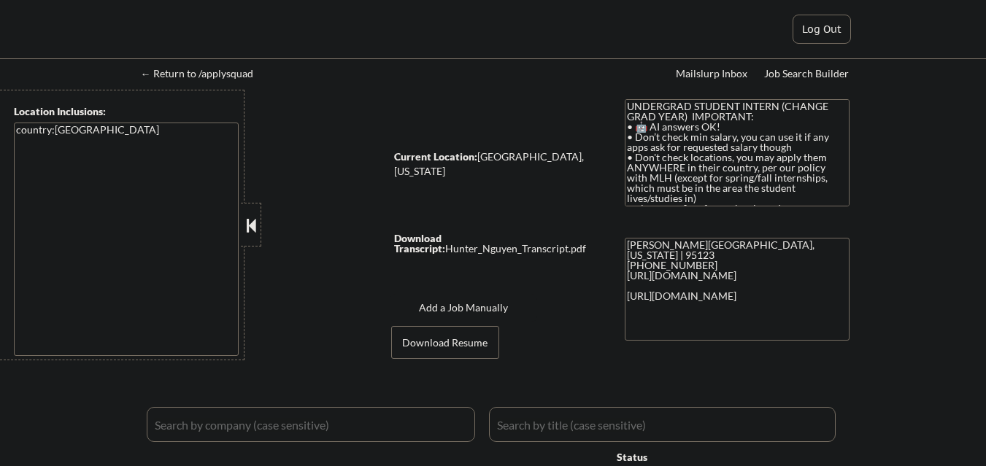
select select ""pending""
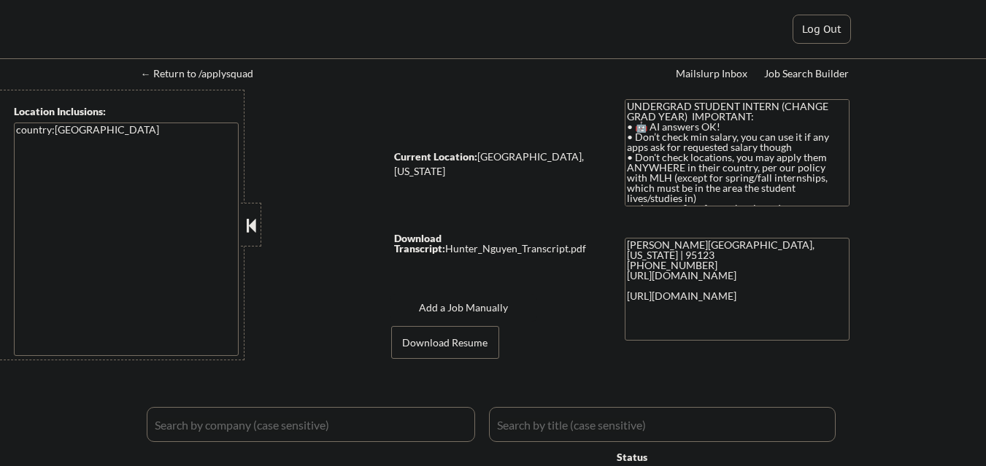
select select ""pending""
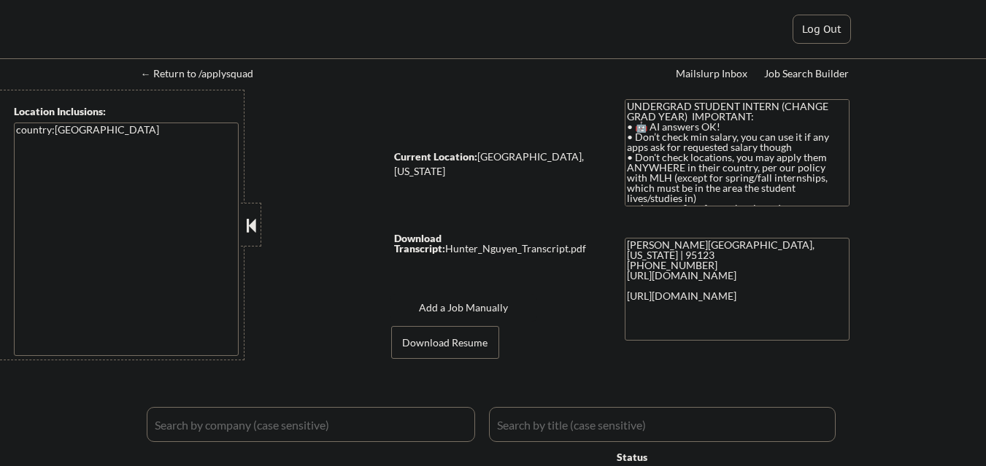
select select ""pending""
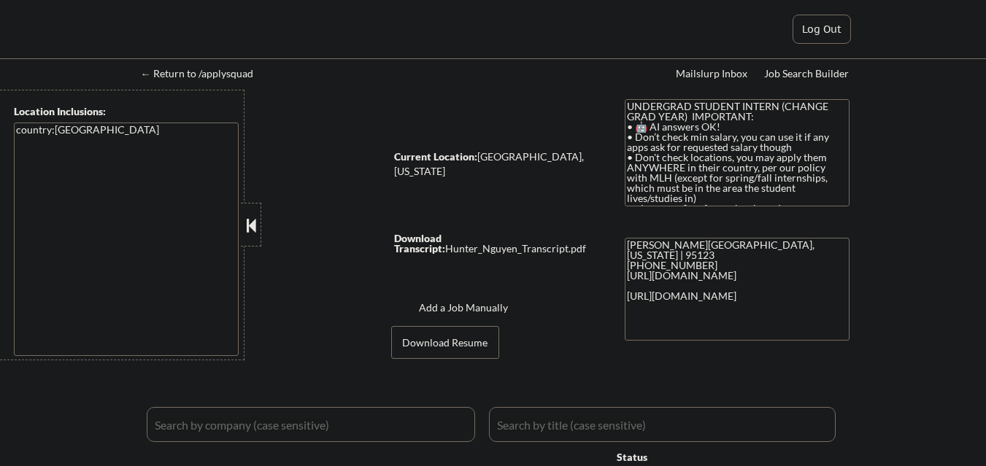
select select ""pending""
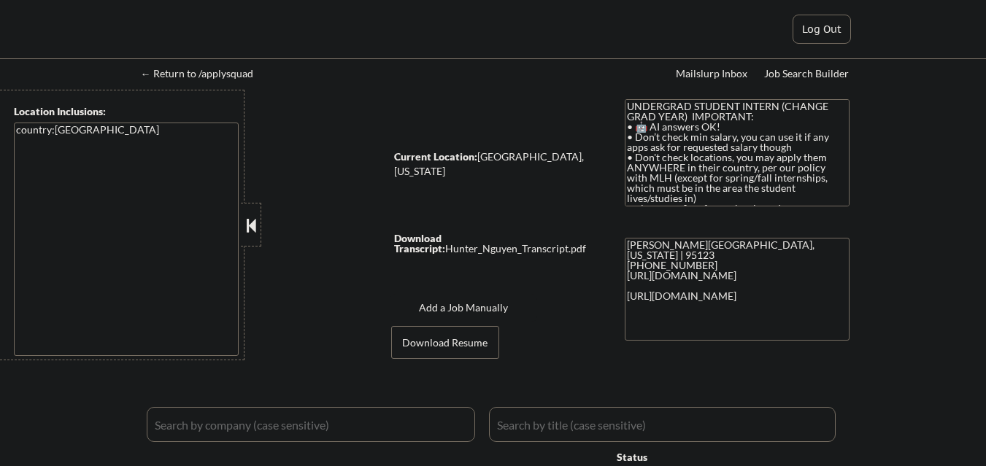
select select ""pending""
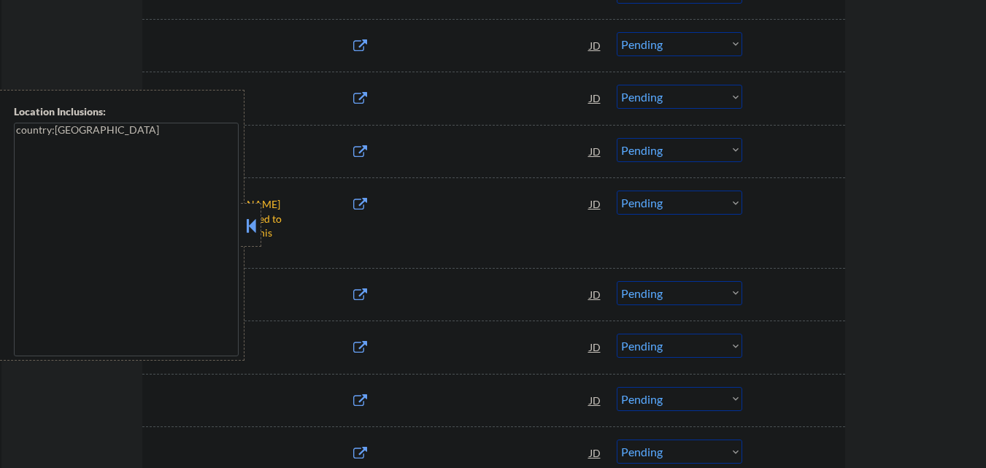
scroll to position [949, 0]
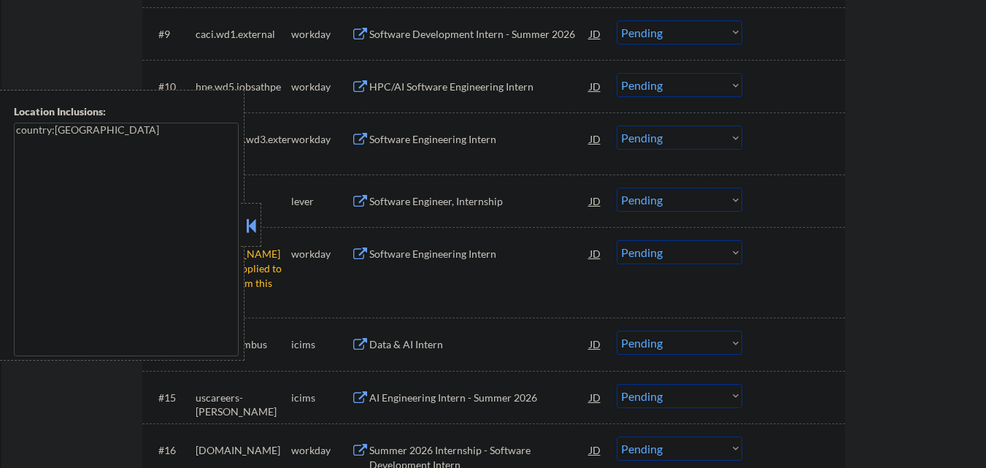
click at [249, 226] on button at bounding box center [251, 226] width 16 height 22
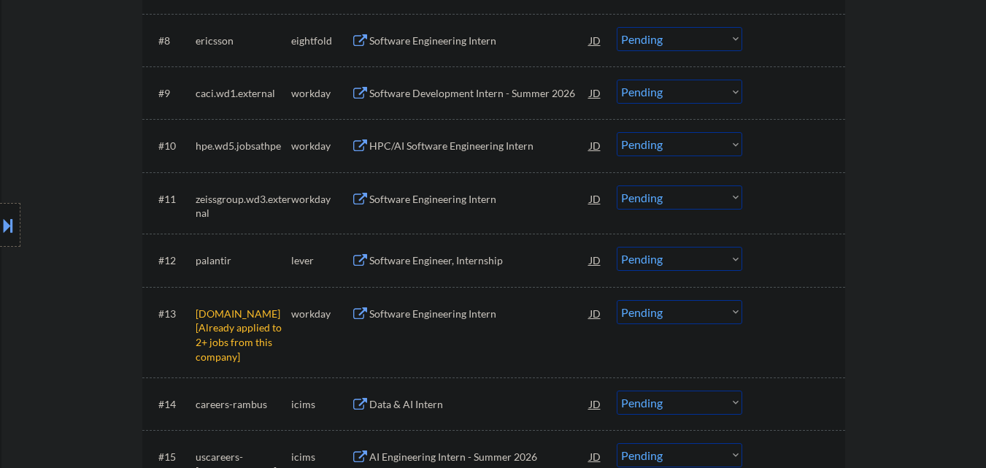
scroll to position [1022, 0]
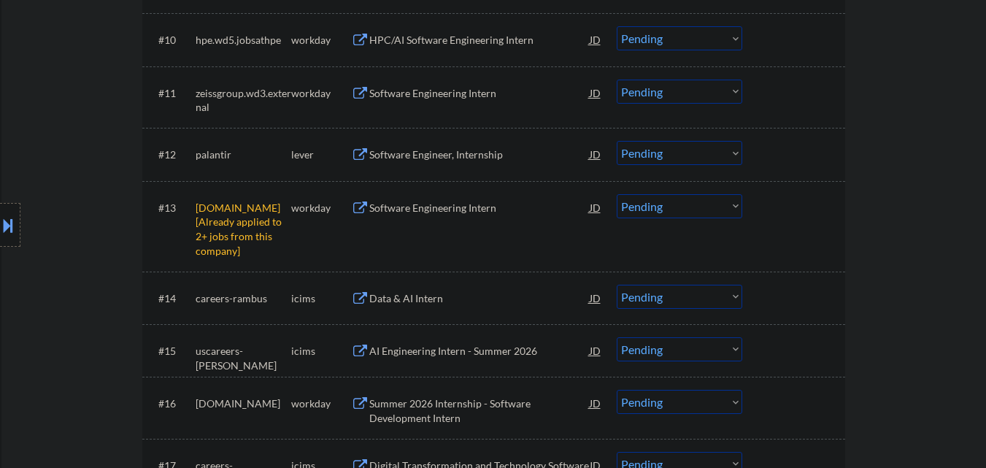
click at [706, 211] on select "Choose an option... Pending Applied Excluded (Questions) Excluded (Expired) Exc…" at bounding box center [680, 206] width 126 height 24
click at [617, 194] on select "Choose an option... Pending Applied Excluded (Questions) Excluded (Expired) Exc…" at bounding box center [680, 206] width 126 height 24
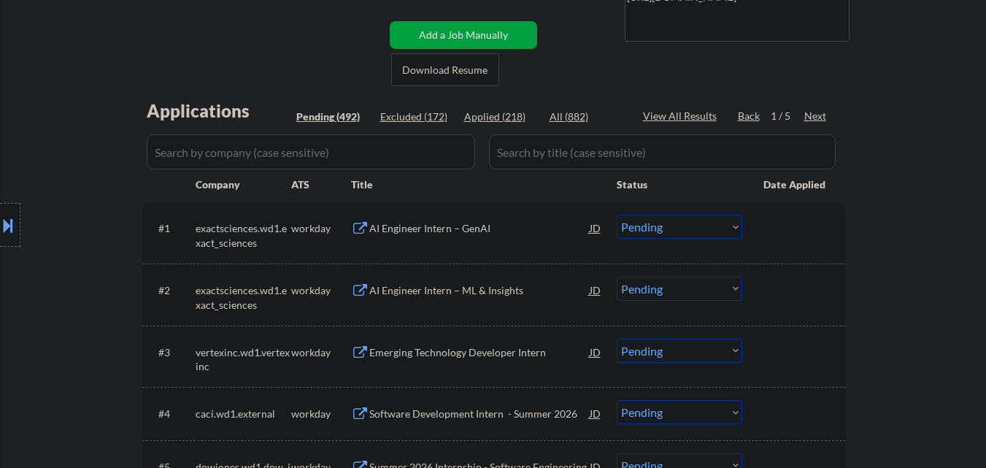
scroll to position [292, 0]
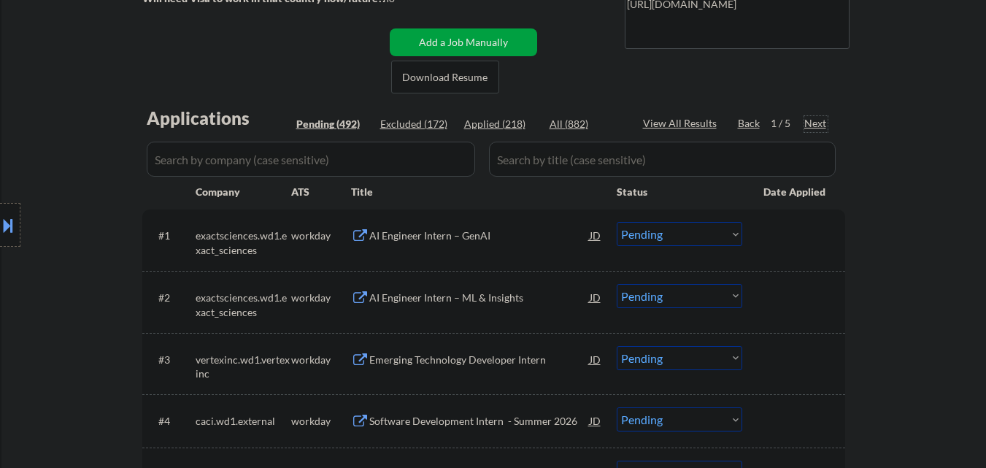
click at [817, 126] on div "Next" at bounding box center [815, 123] width 23 height 15
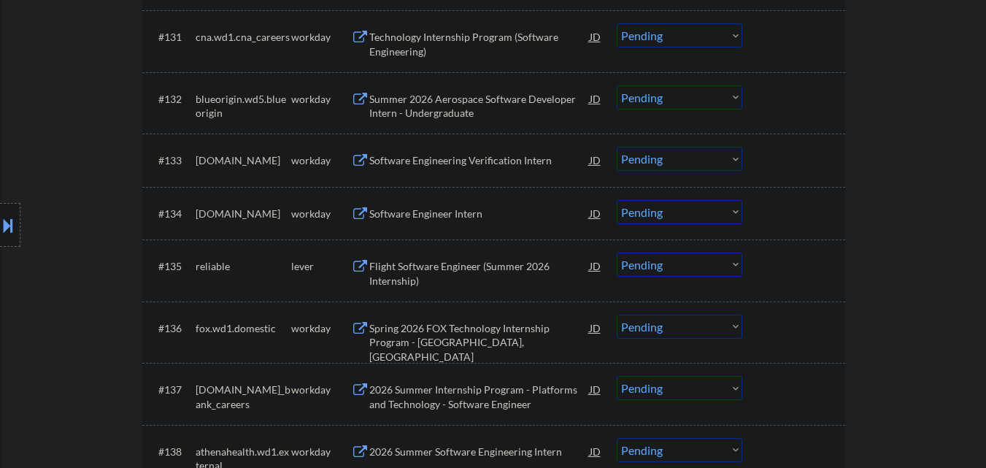
scroll to position [2335, 0]
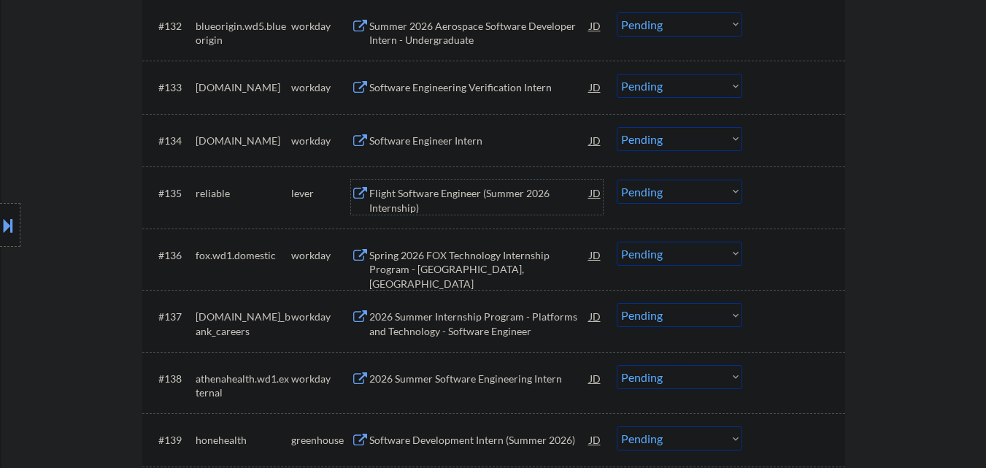
click at [466, 197] on div "Flight Software Engineer (Summer 2026 Internship)" at bounding box center [479, 200] width 220 height 28
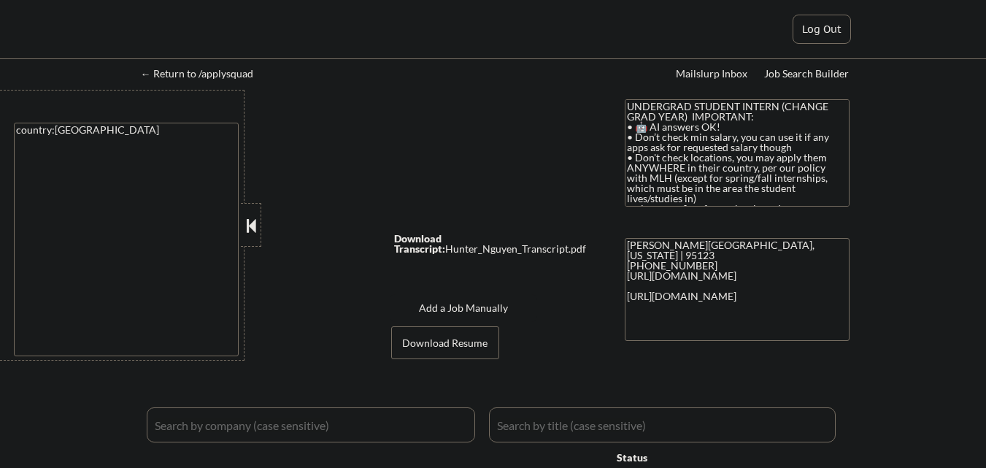
select select ""applied""
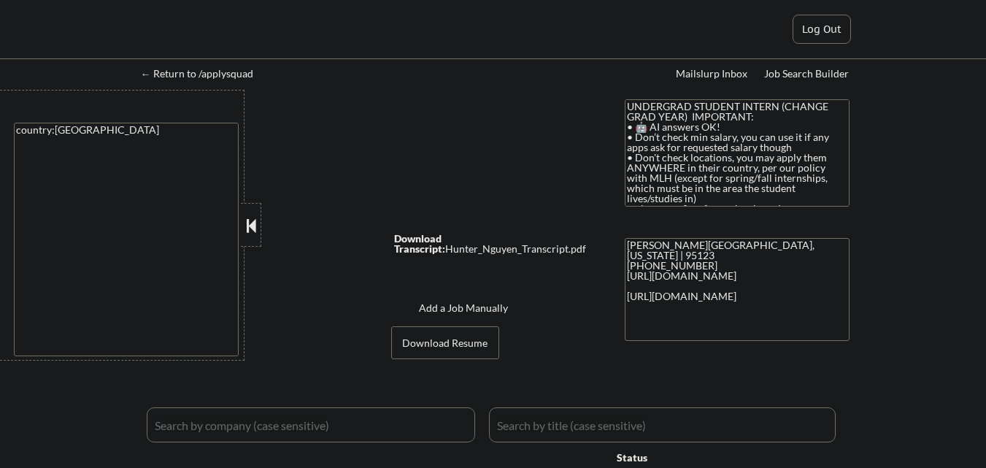
select select ""applied""
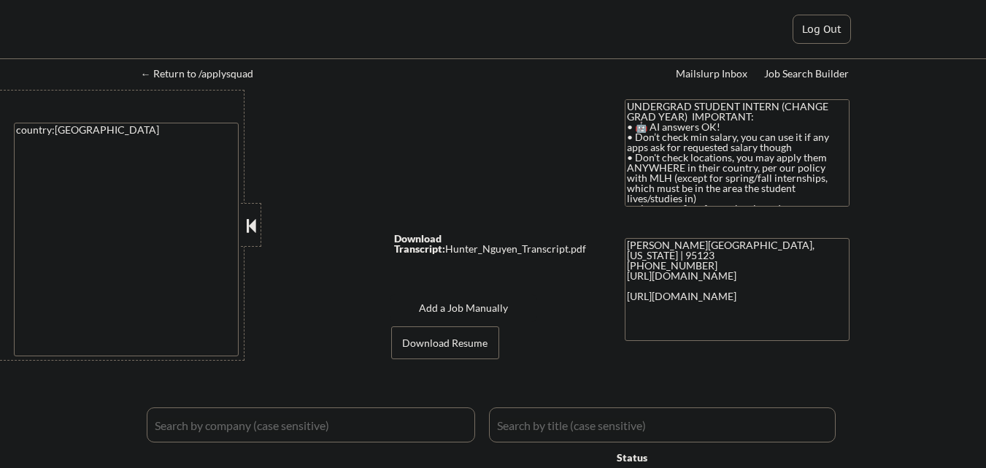
select select ""applied""
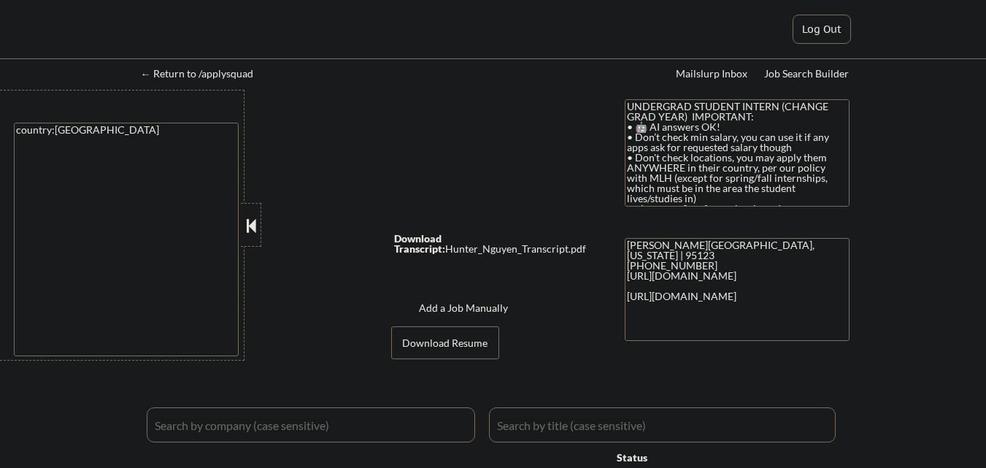
select select ""applied""
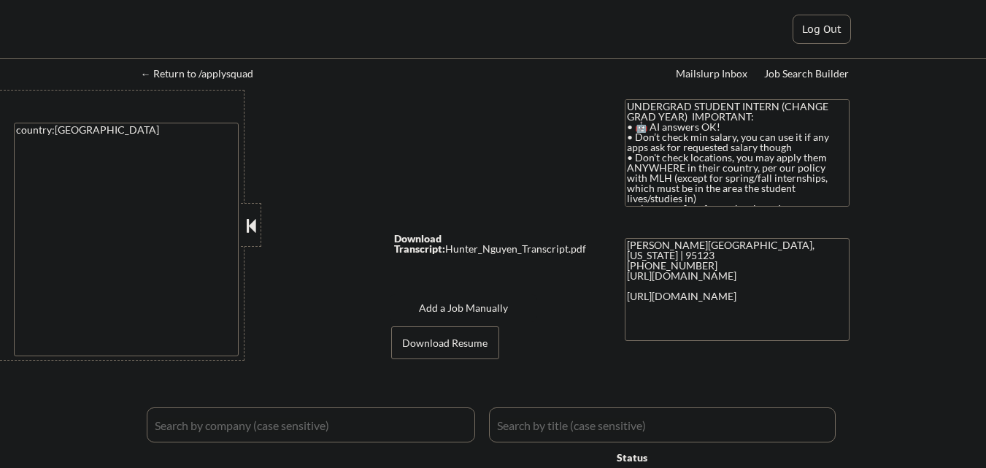
select select ""applied""
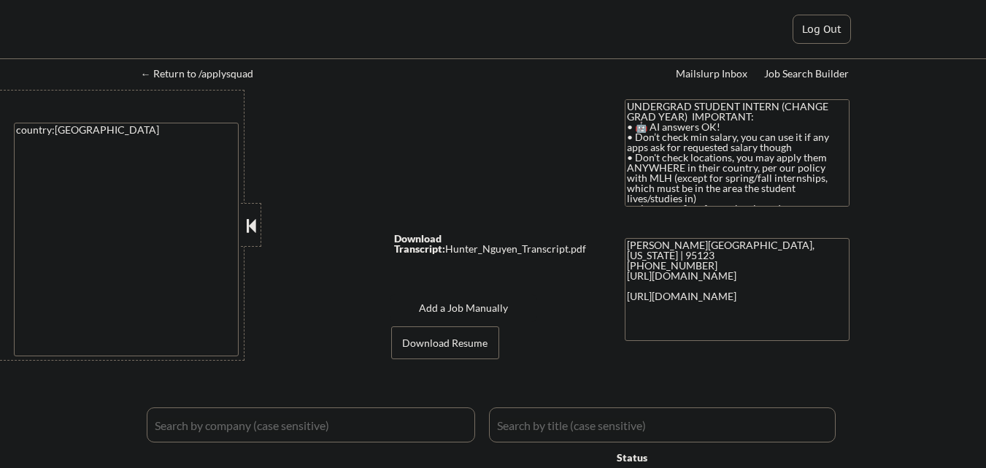
select select ""applied""
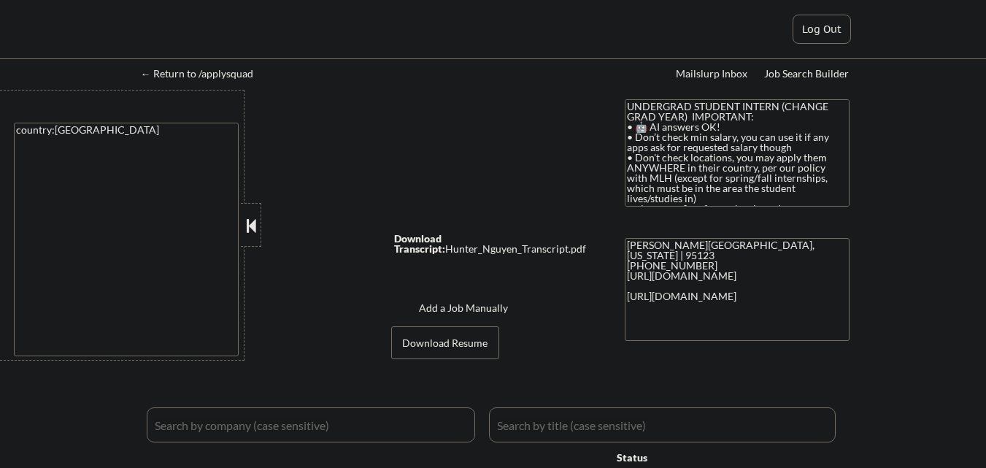
select select ""applied""
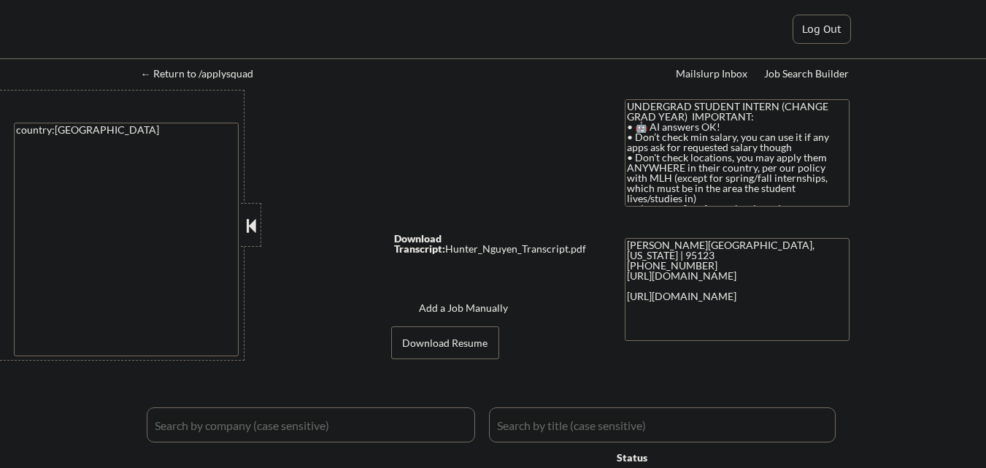
select select ""applied""
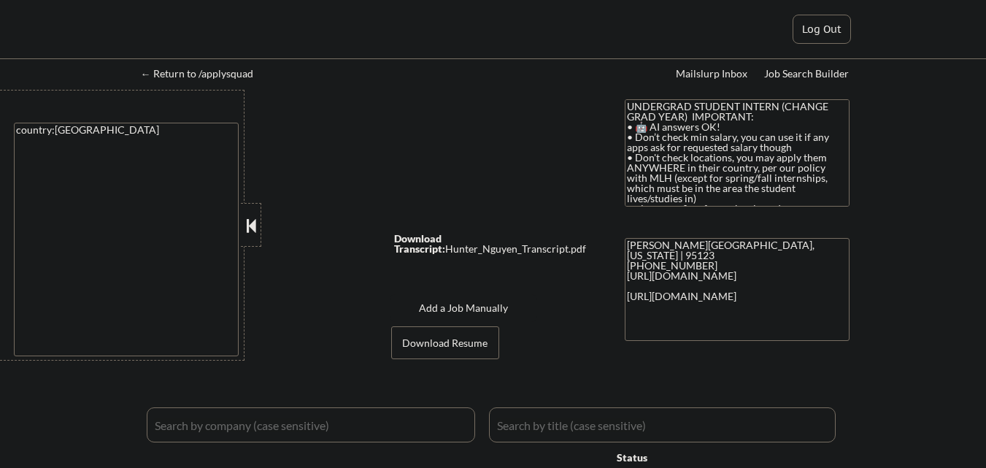
select select ""applied""
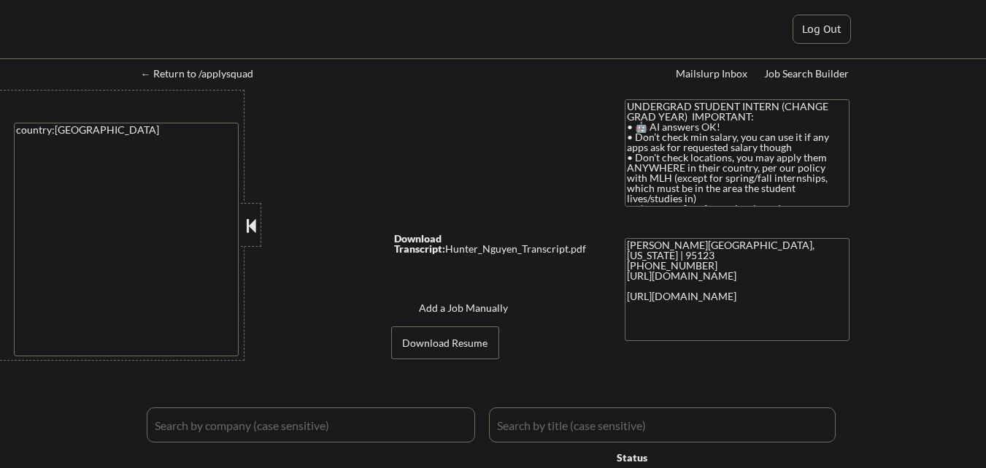
select select ""applied""
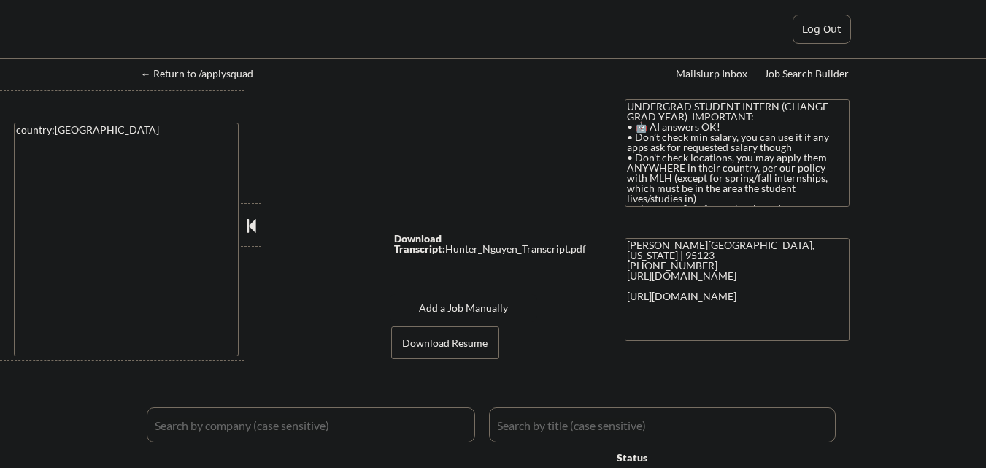
select select ""applied""
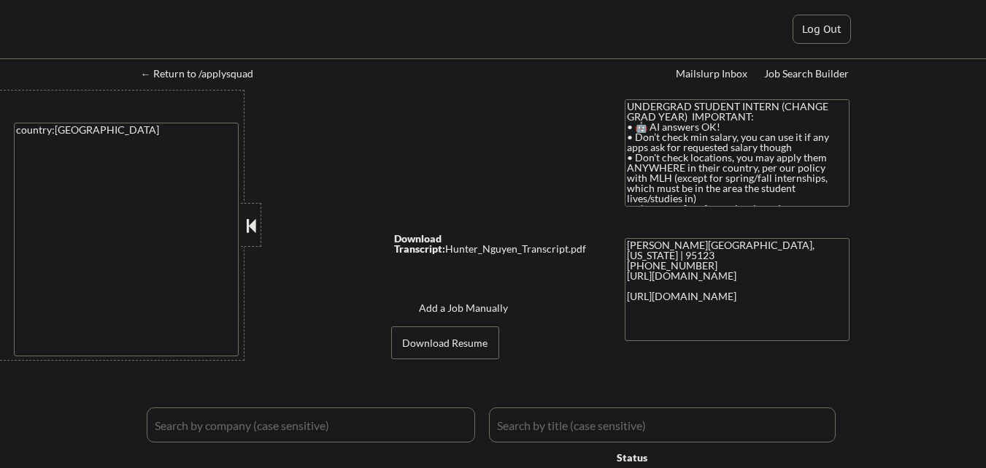
select select ""applied""
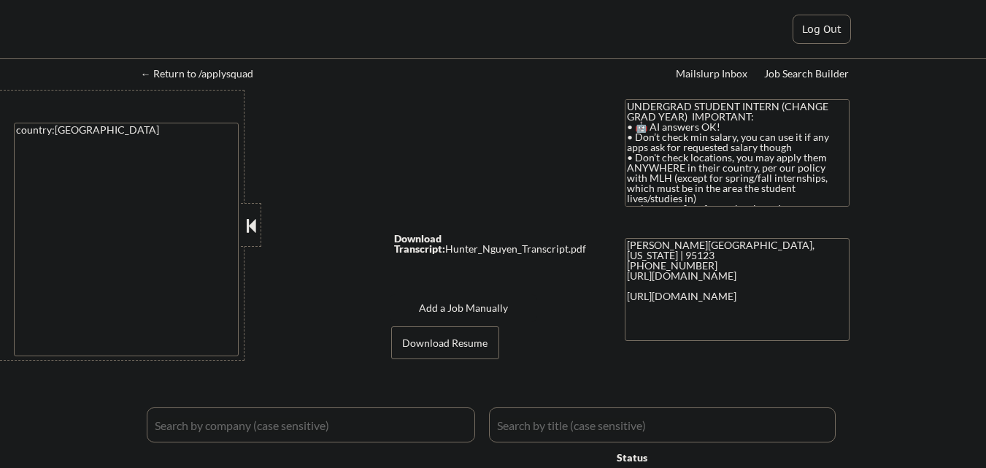
select select ""applied""
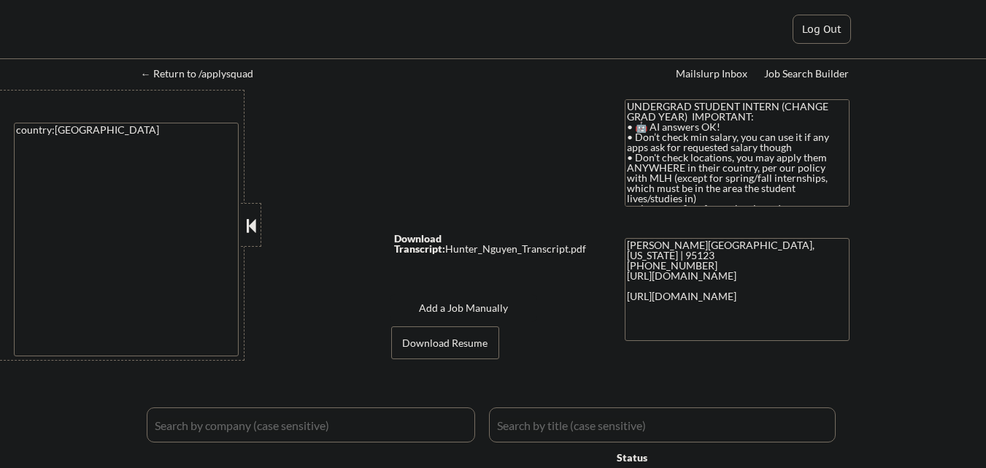
select select ""applied""
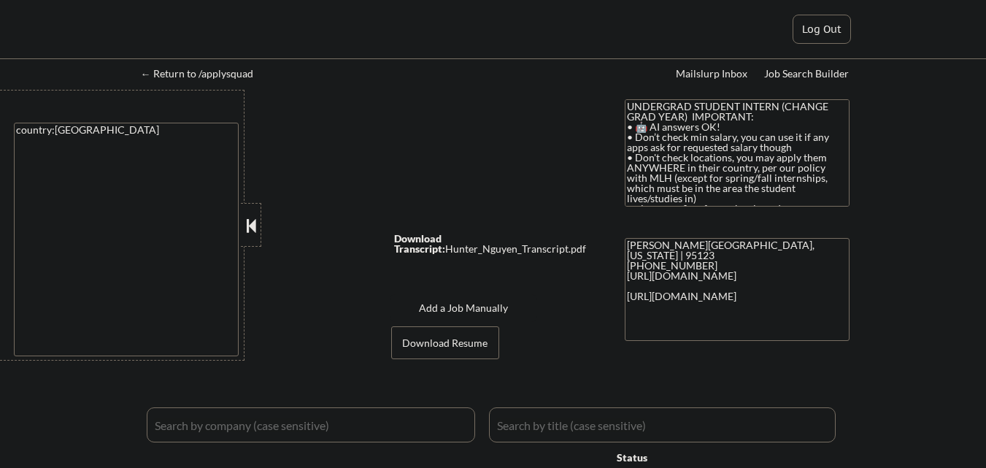
select select ""applied""
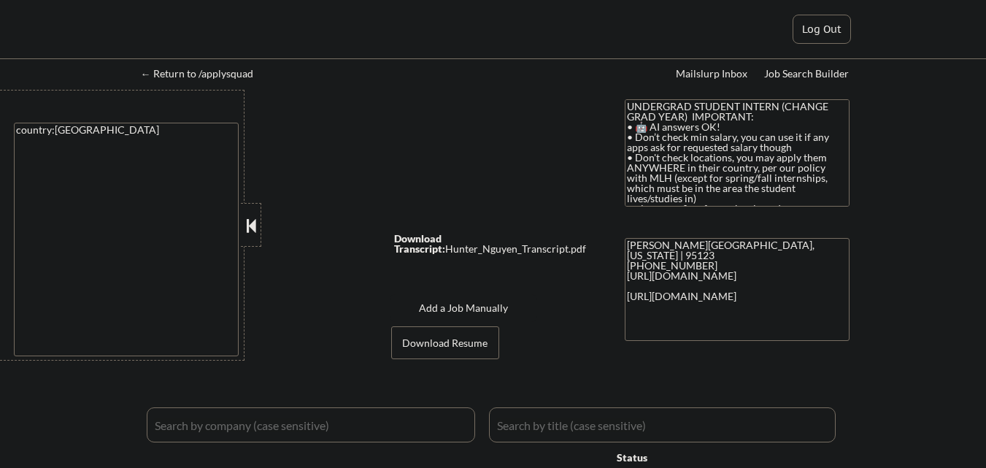
select select ""applied""
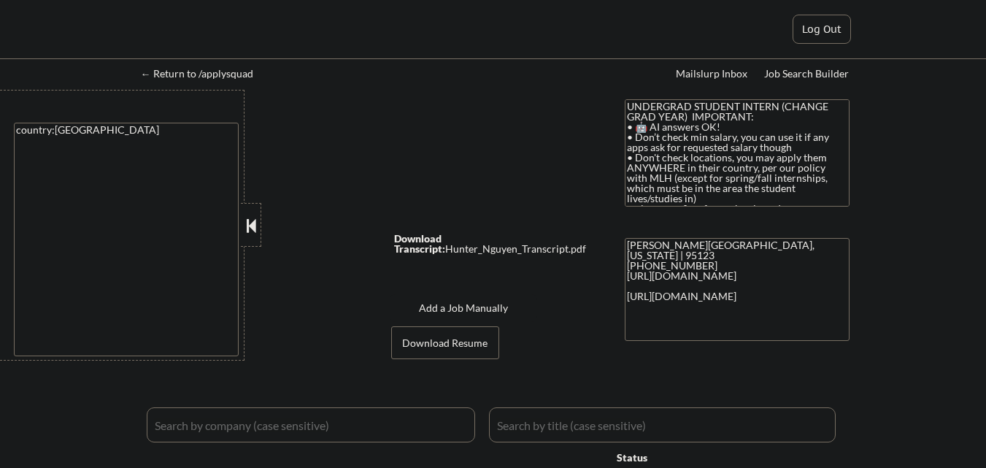
select select ""applied""
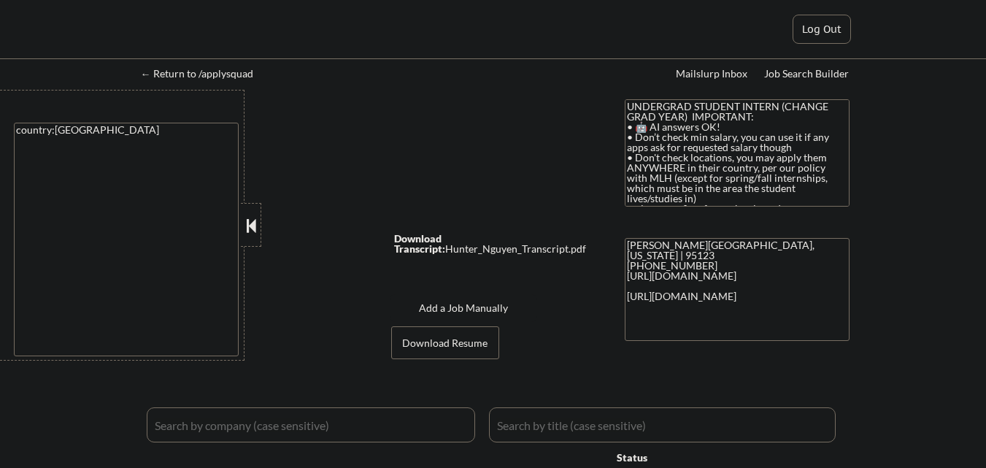
select select ""applied""
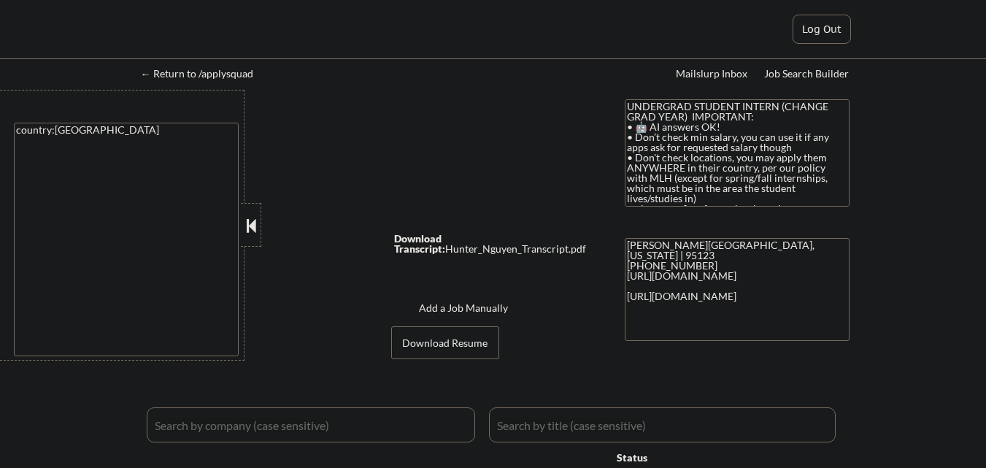
select select ""applied""
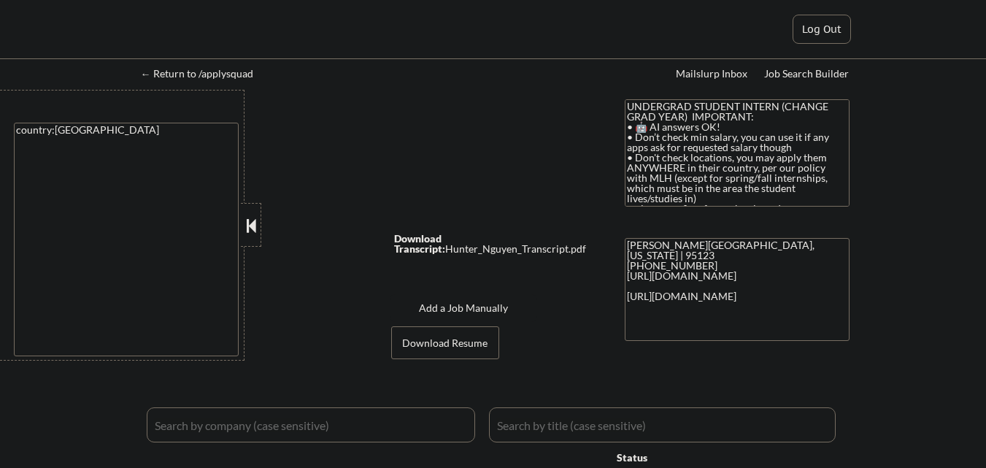
select select ""applied""
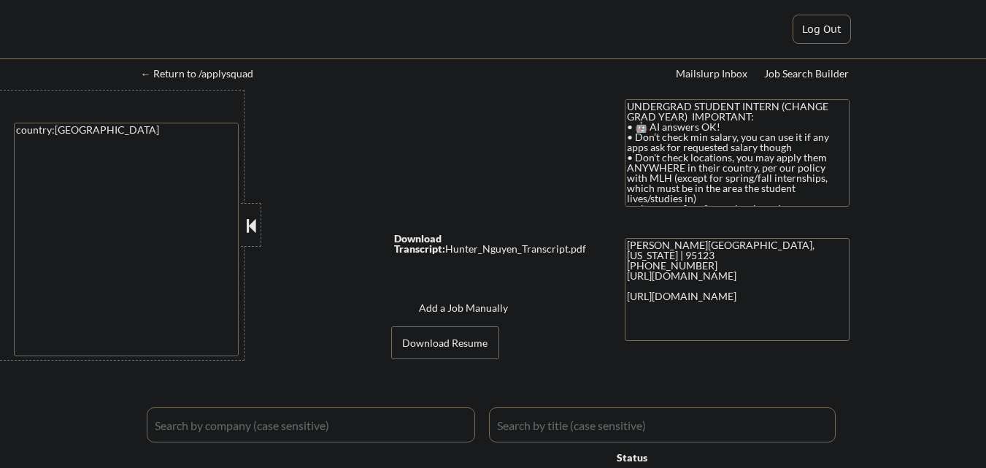
select select ""pending""
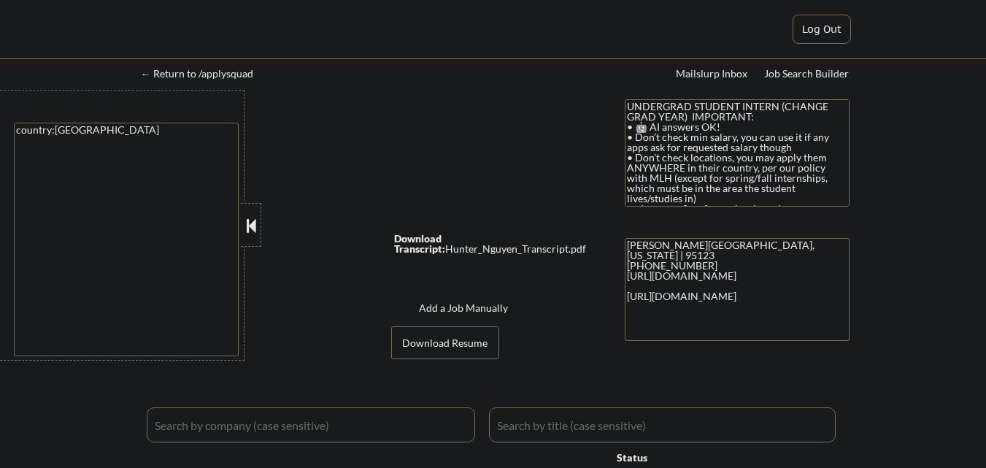
select select ""pending""
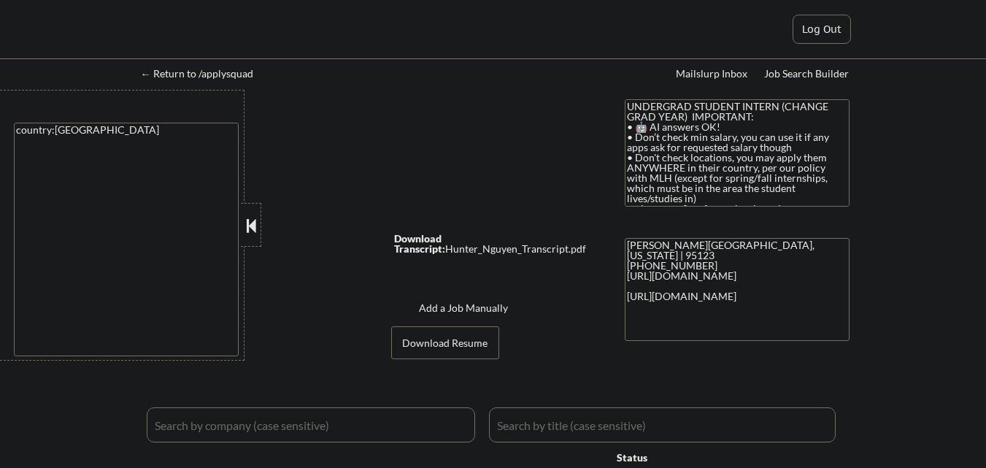
select select ""pending""
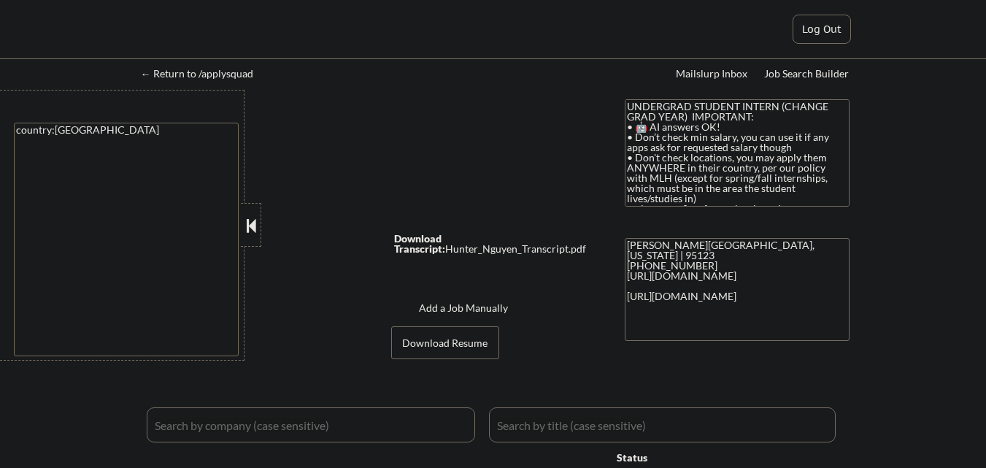
select select ""pending""
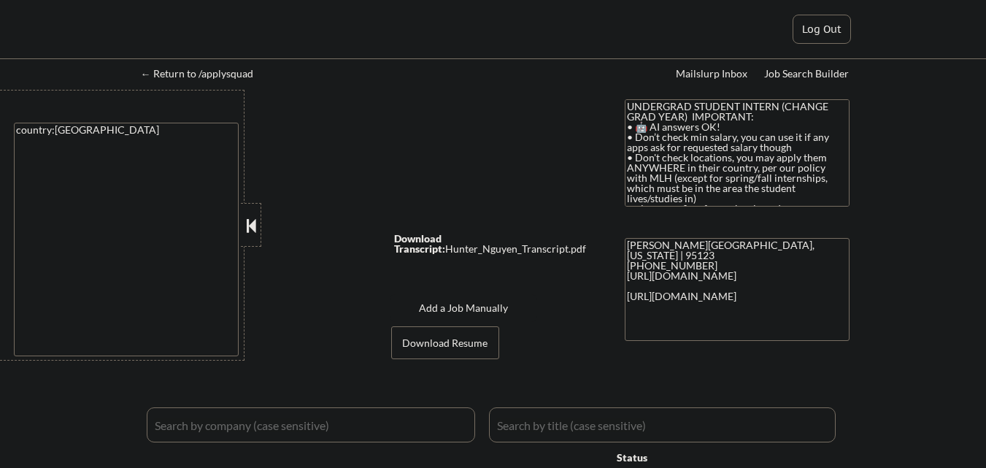
select select ""pending""
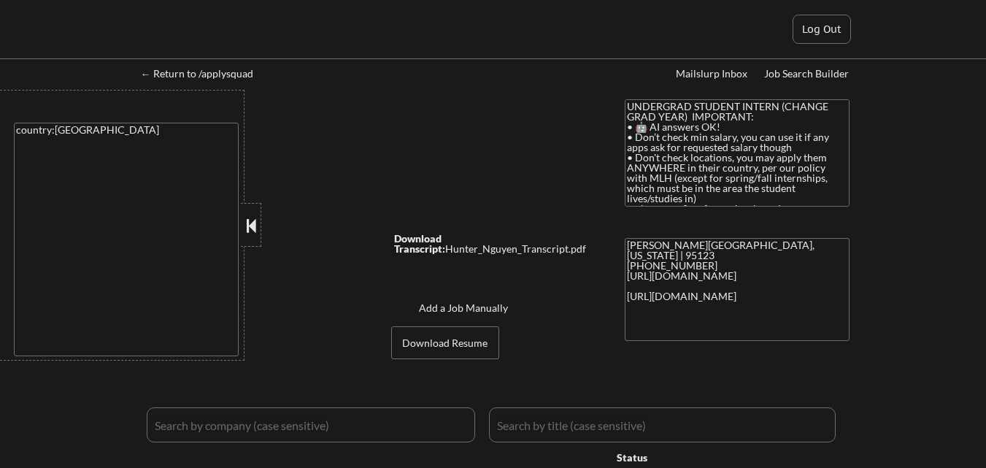
select select ""pending""
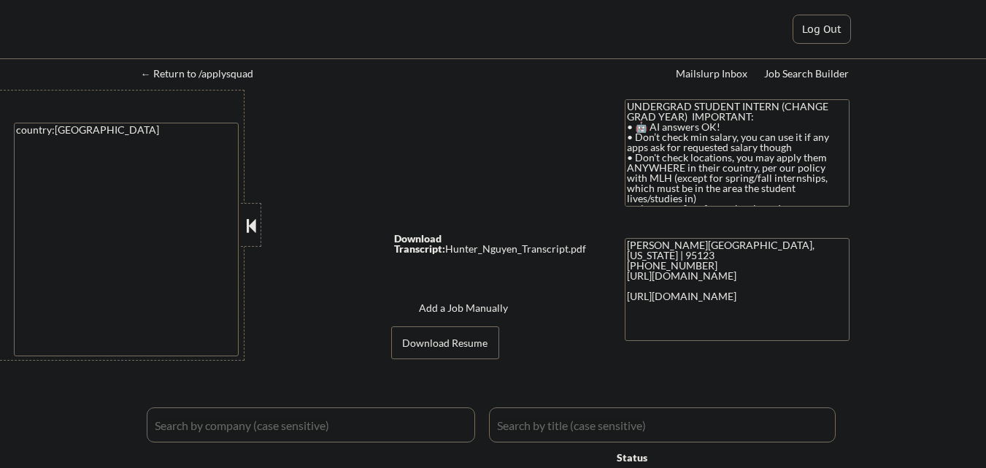
select select ""pending""
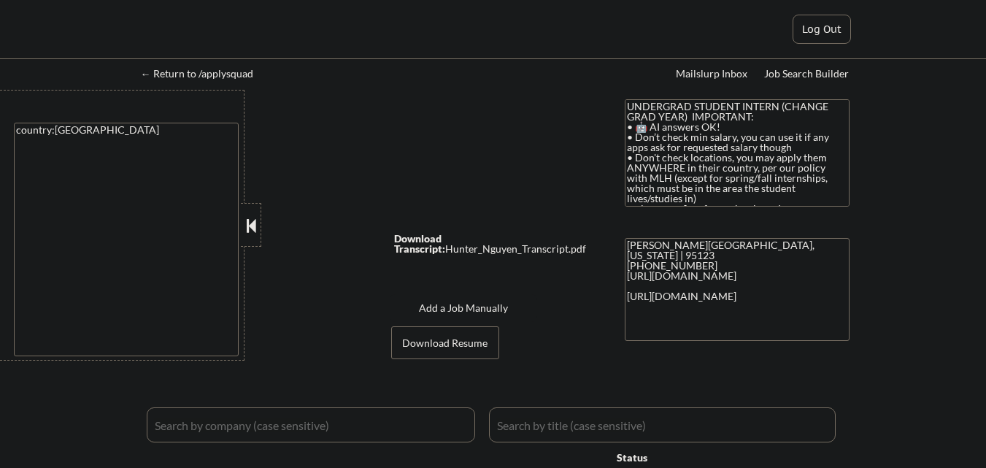
select select ""pending""
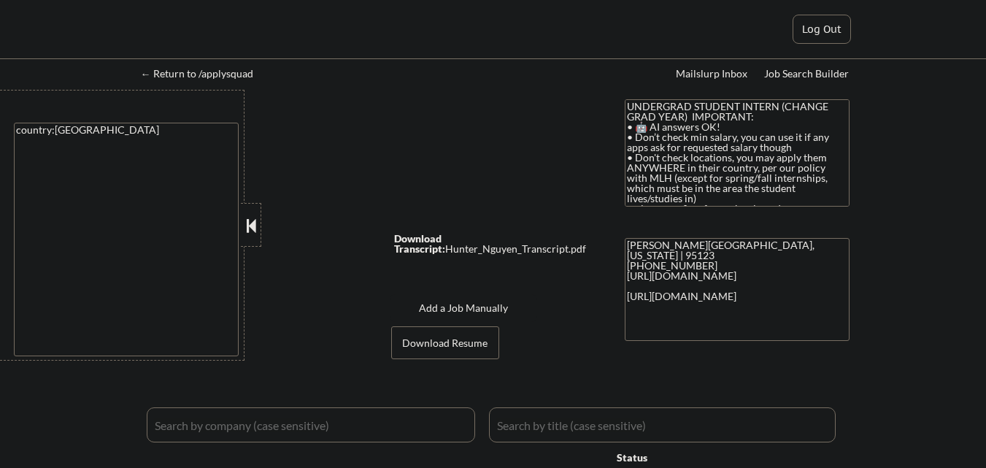
select select ""pending""
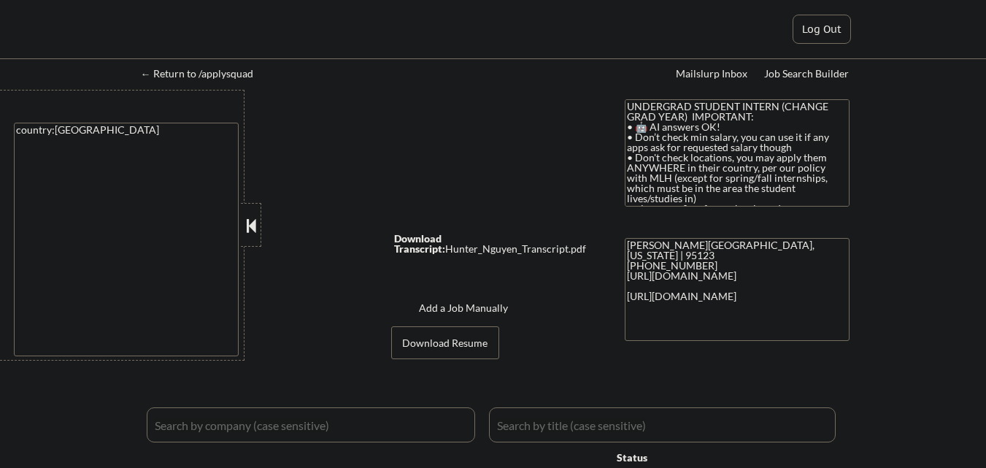
select select ""pending""
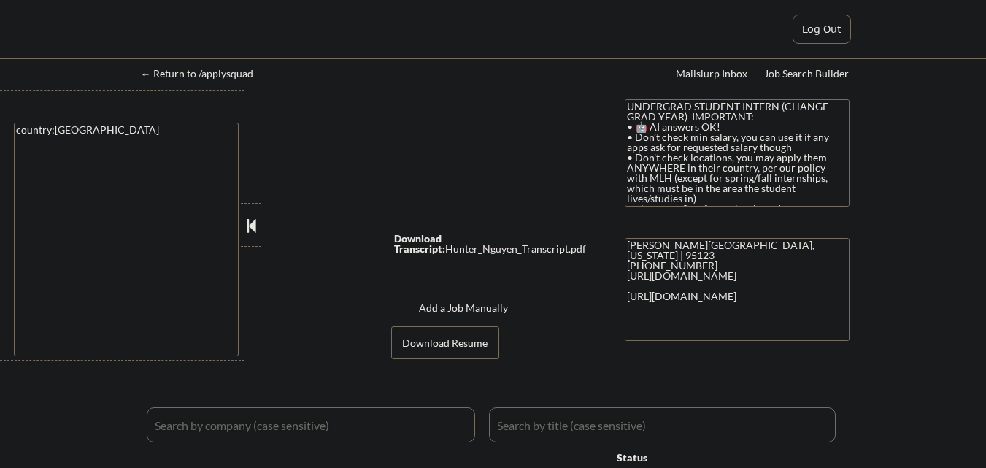
select select ""pending""
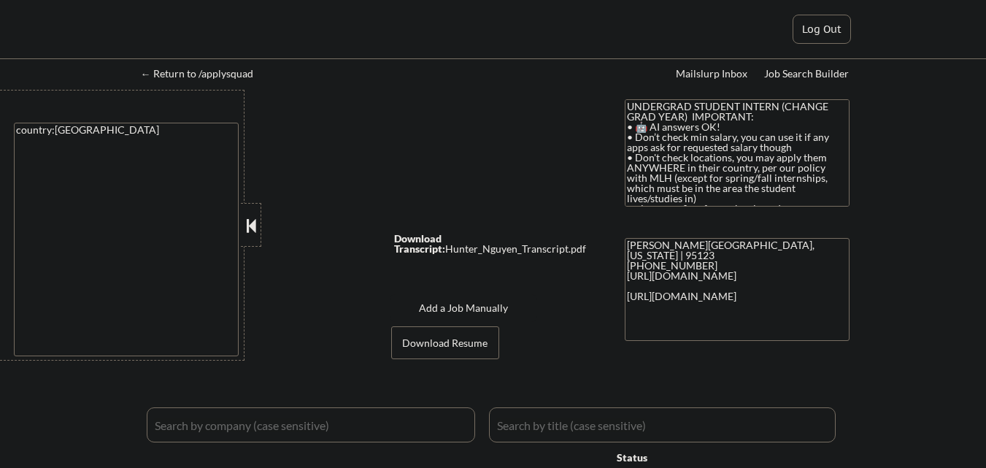
select select ""pending""
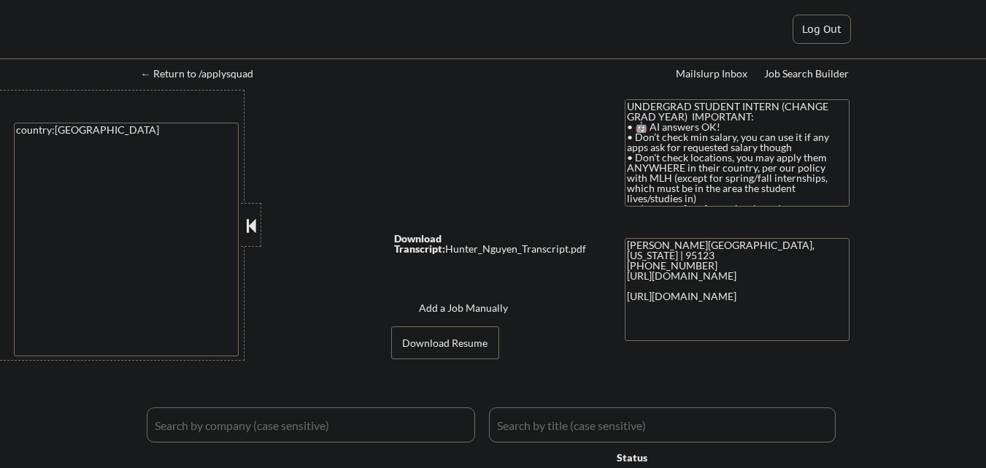
select select ""pending""
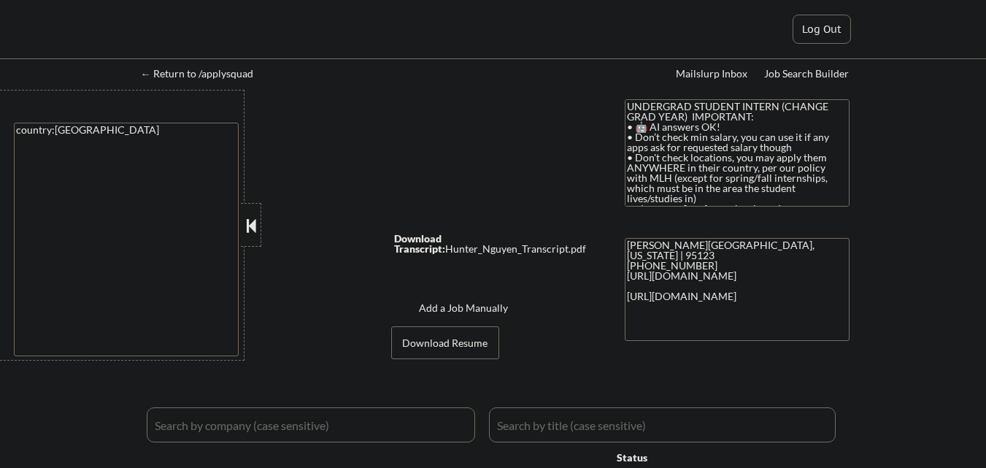
select select ""pending""
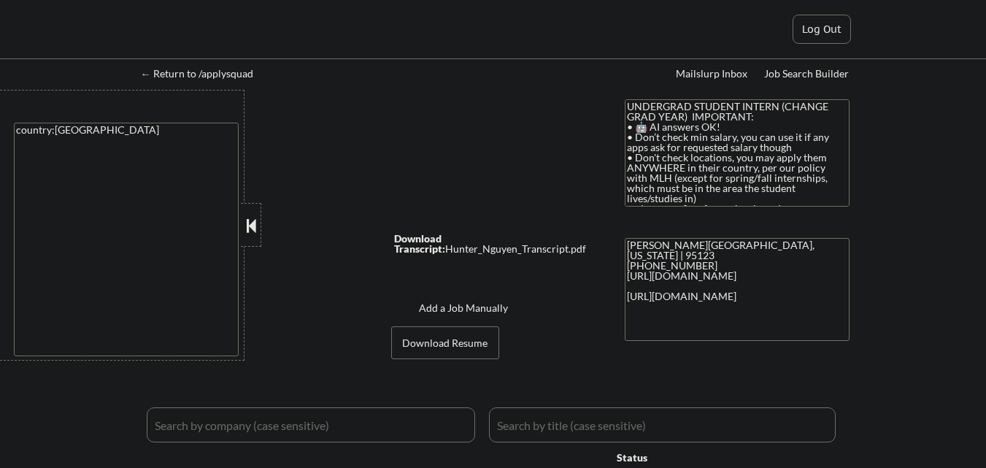
select select ""pending""
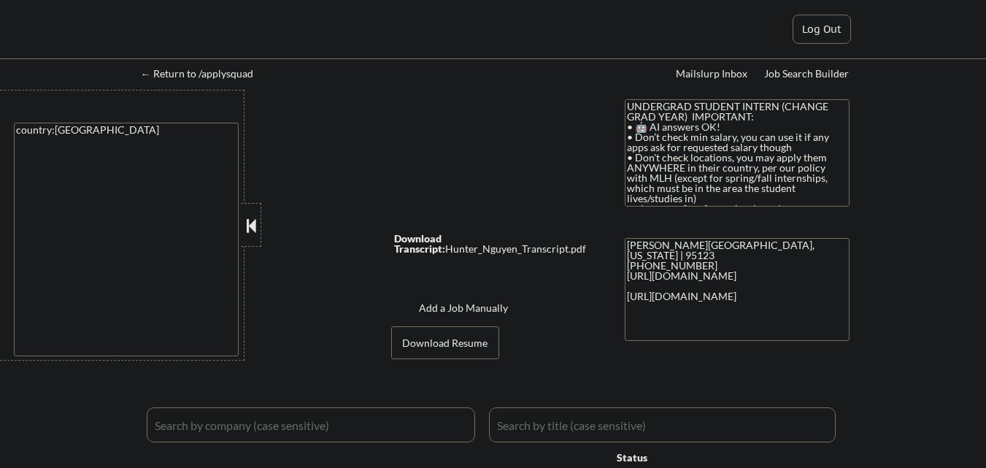
select select ""pending""
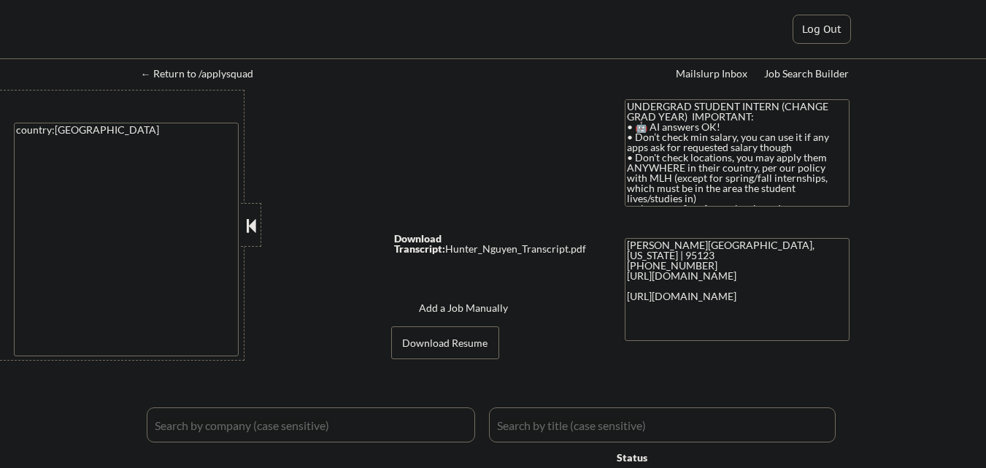
select select ""pending""
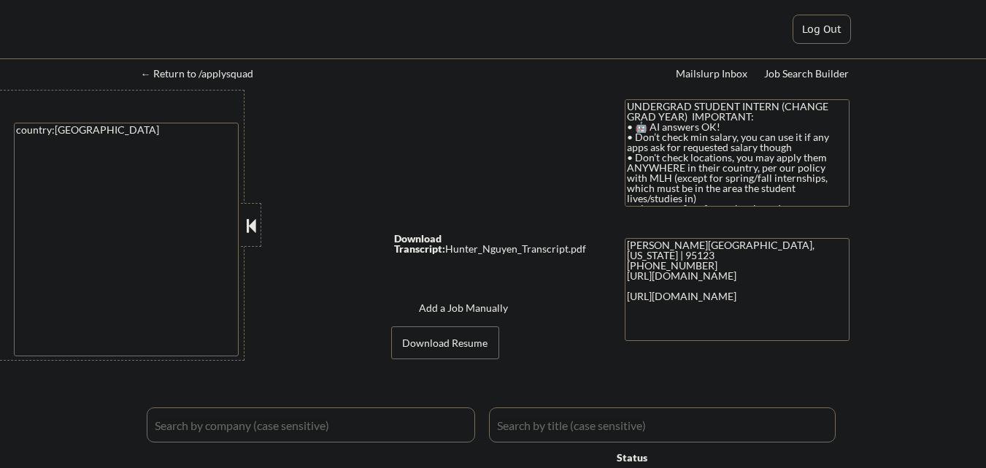
select select ""pending""
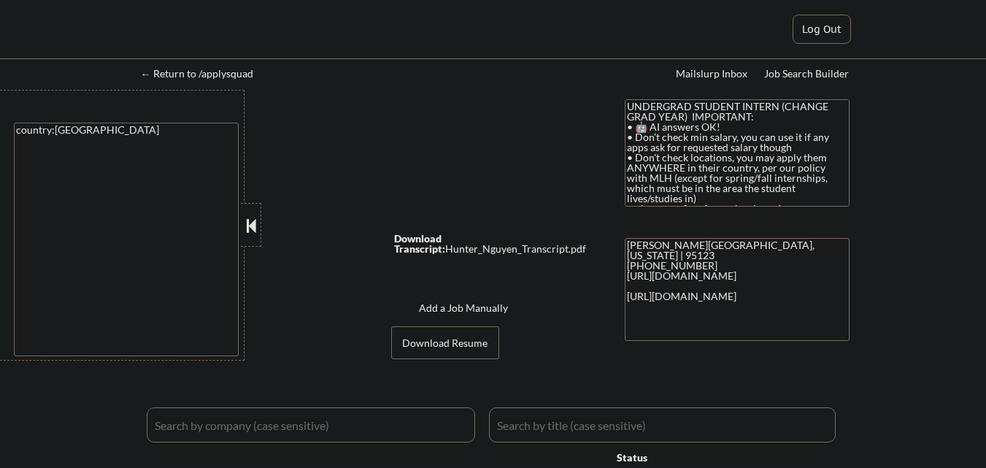
select select ""pending""
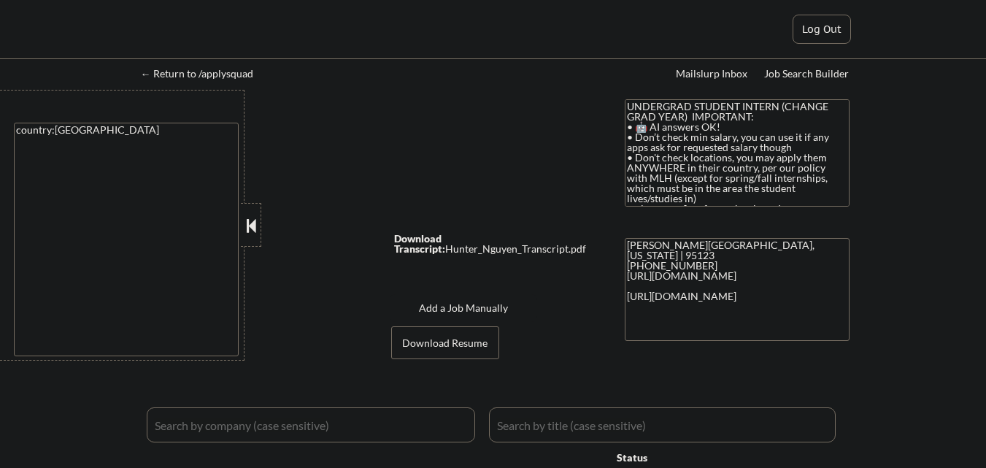
select select ""pending""
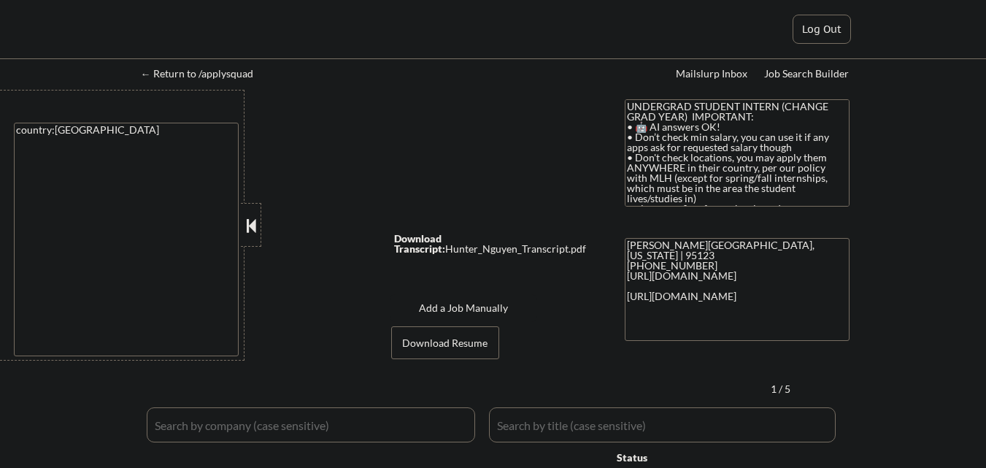
scroll to position [2335, 0]
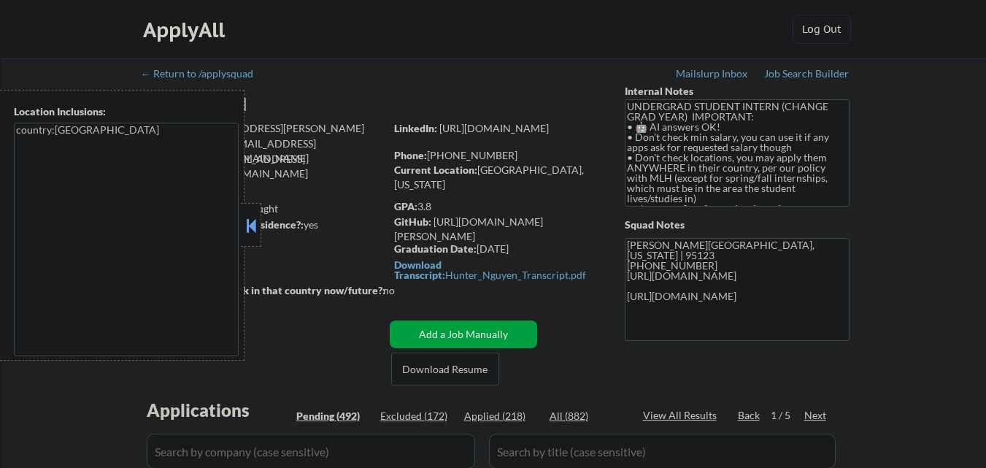
select select ""pending""
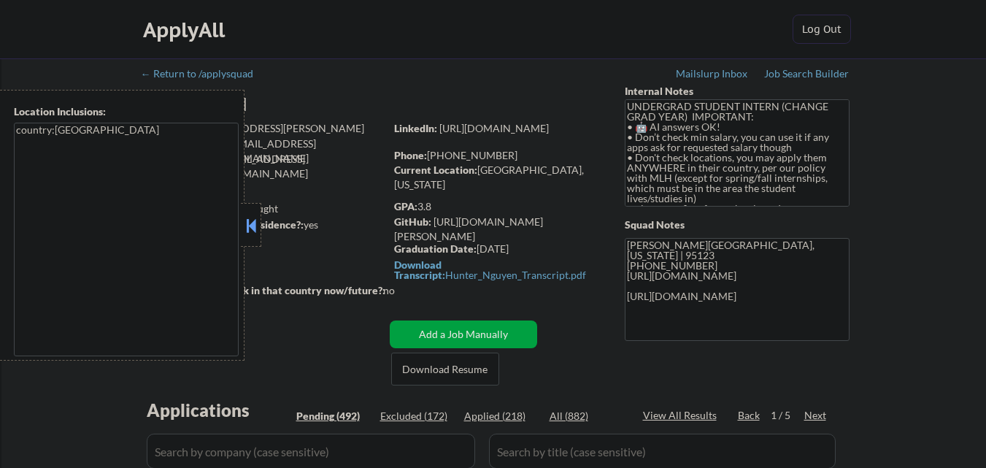
select select ""pending""
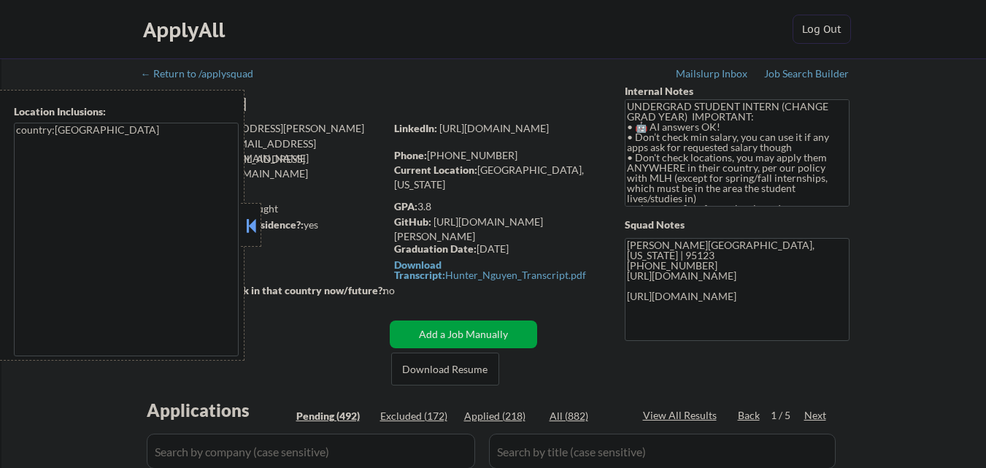
select select ""pending""
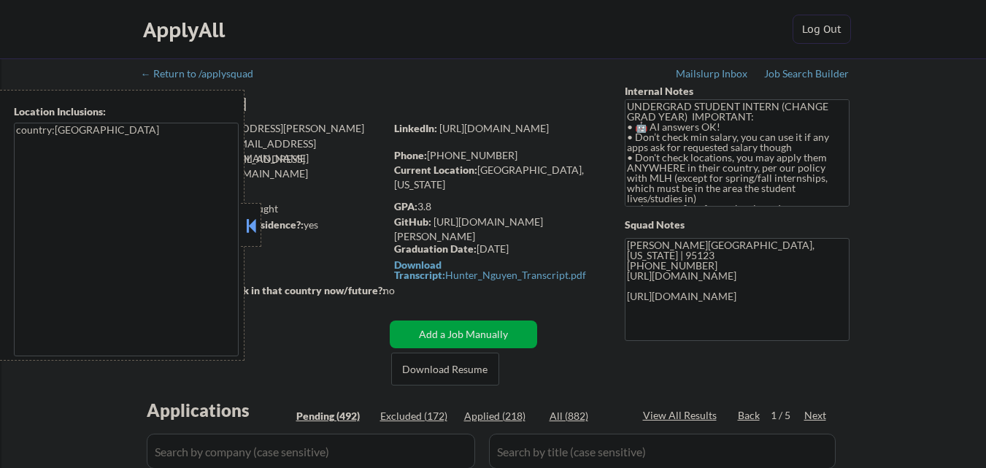
select select ""pending""
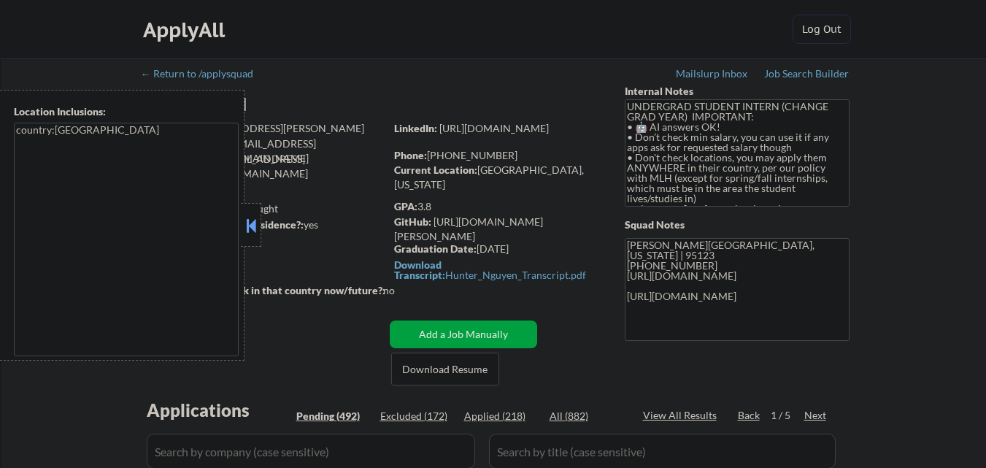
select select ""pending""
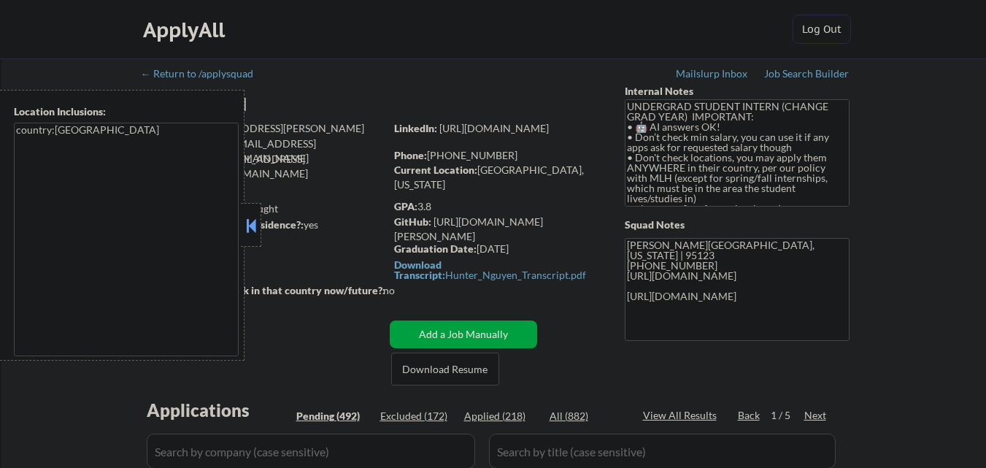
select select ""pending""
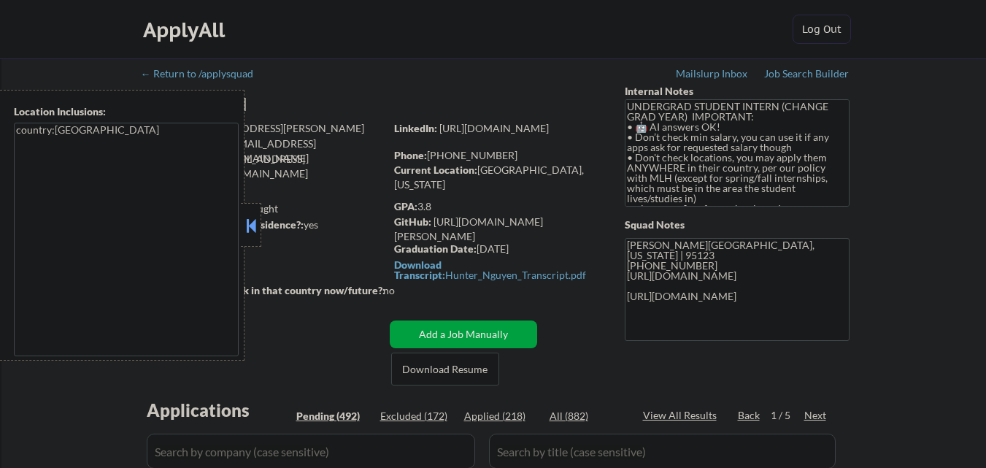
select select ""pending""
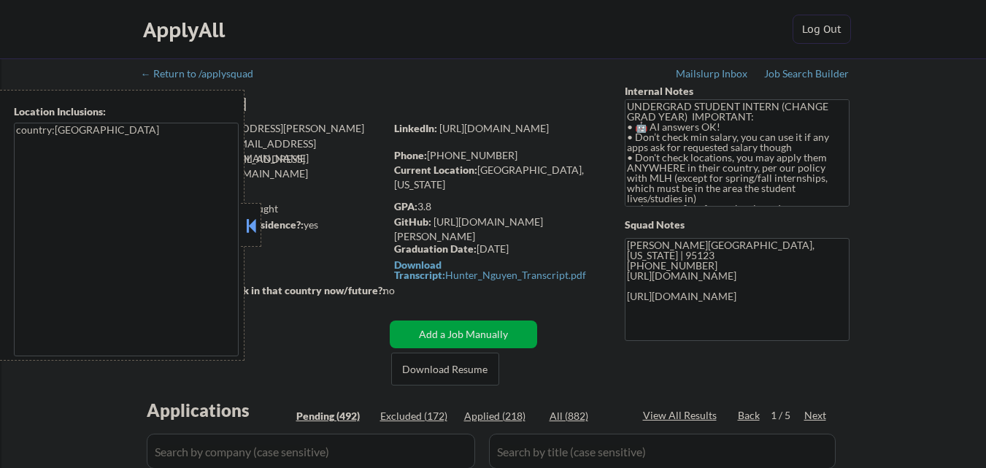
select select ""pending""
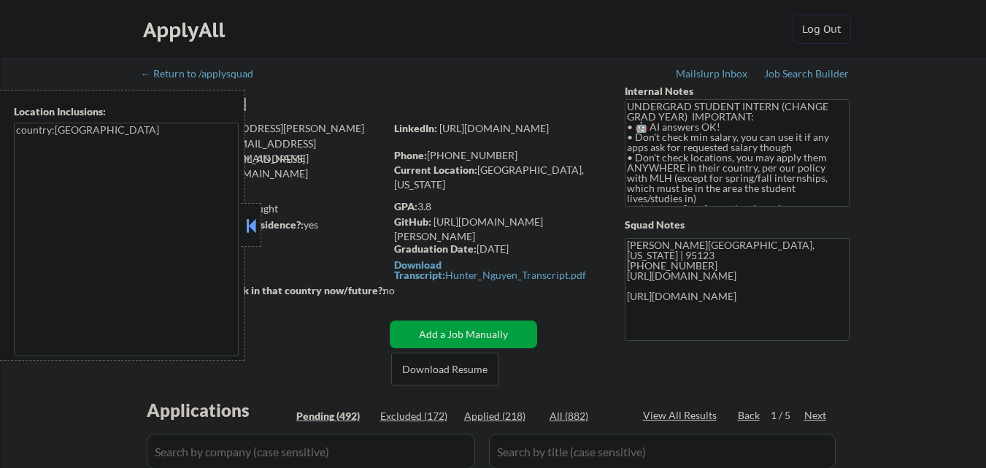
select select ""pending""
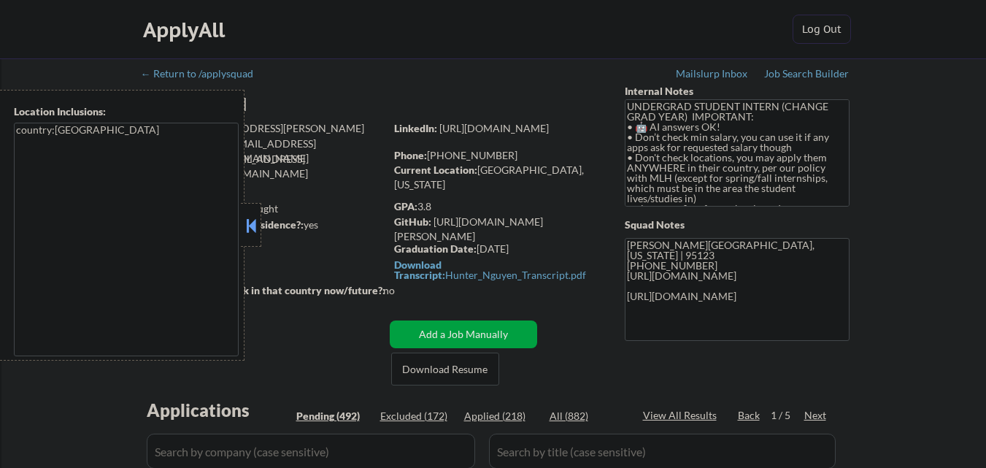
select select ""pending""
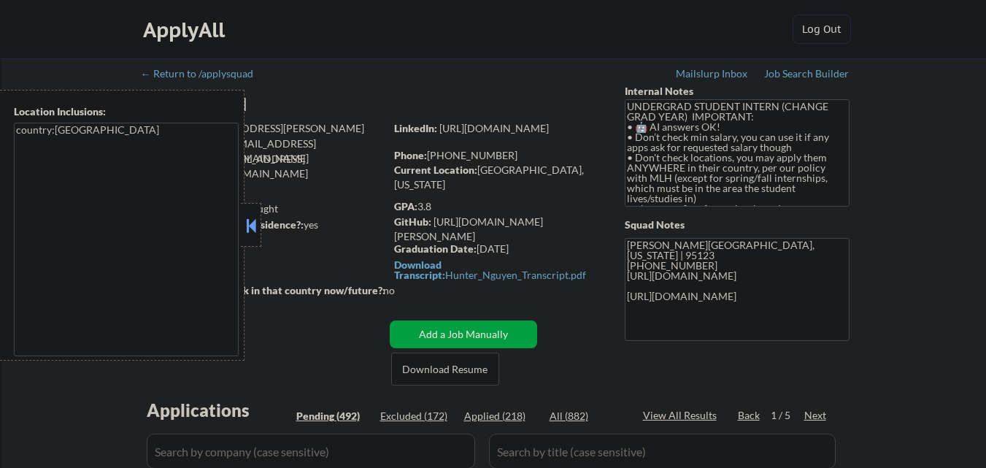
select select ""pending""
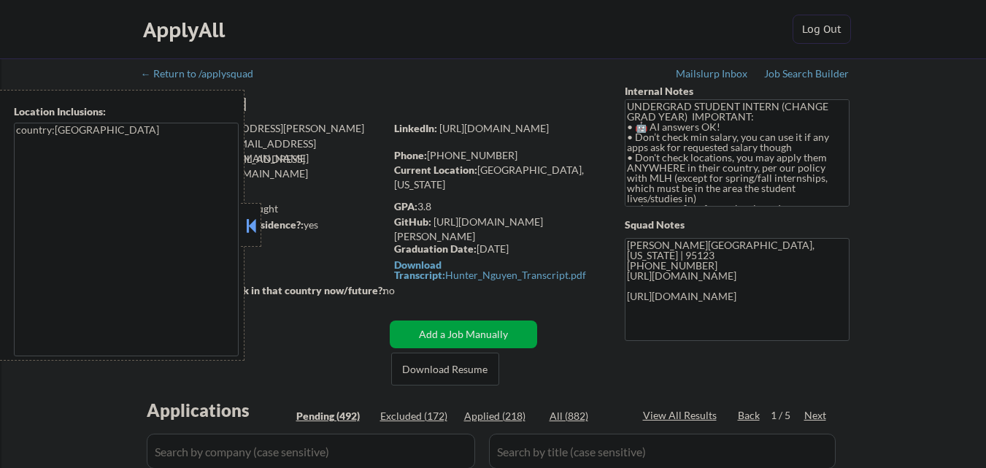
select select ""pending""
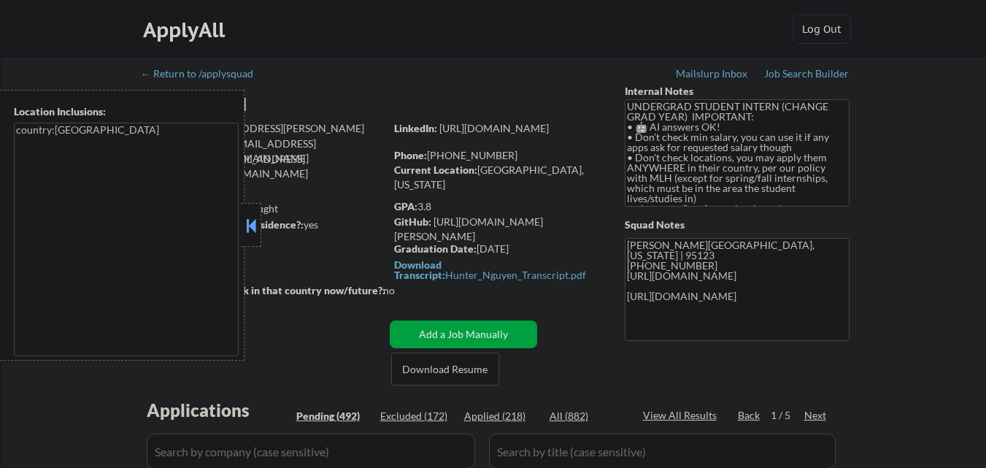
select select ""pending""
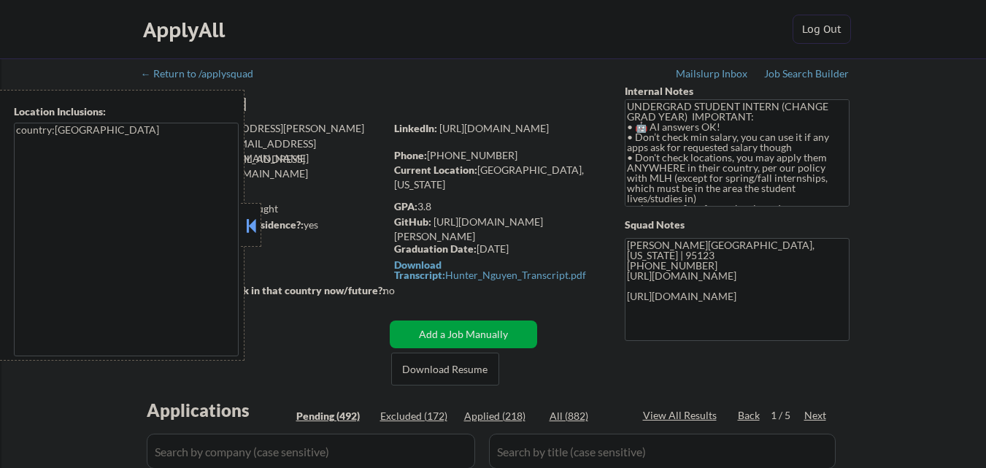
select select ""pending""
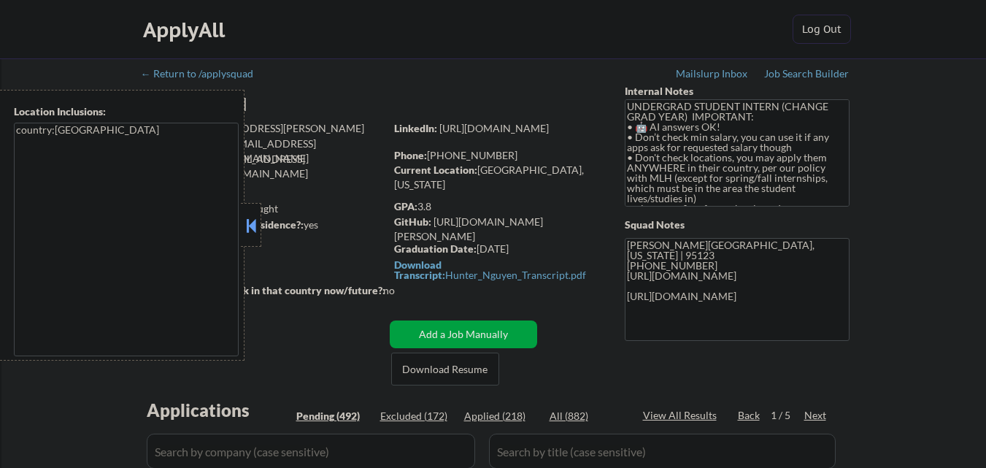
select select ""pending""
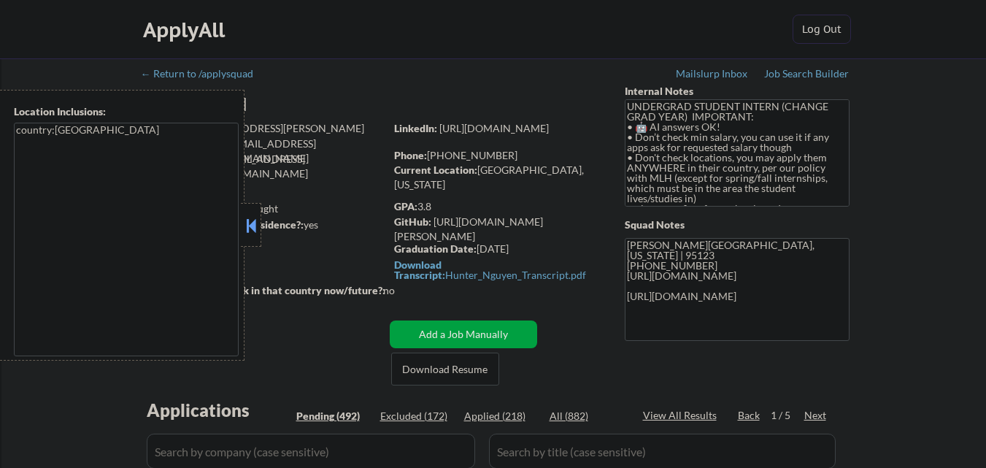
select select ""pending""
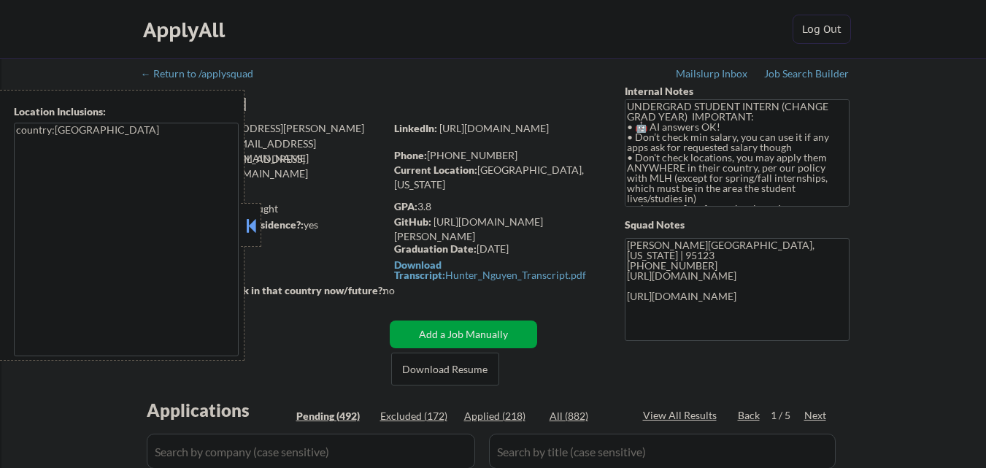
select select ""pending""
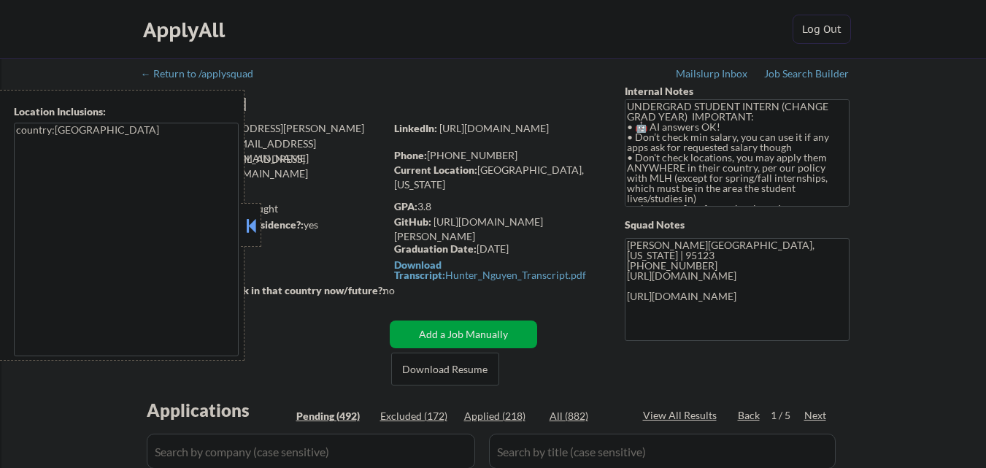
select select ""pending""
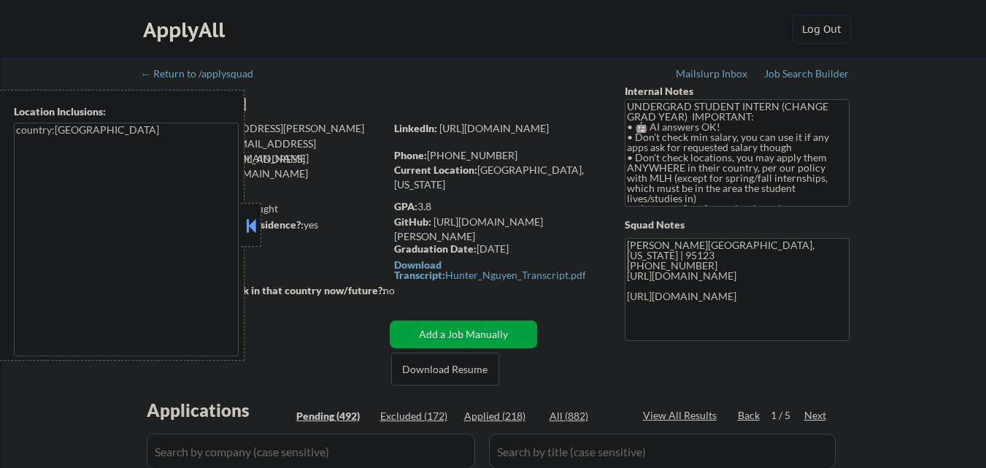
select select ""pending""
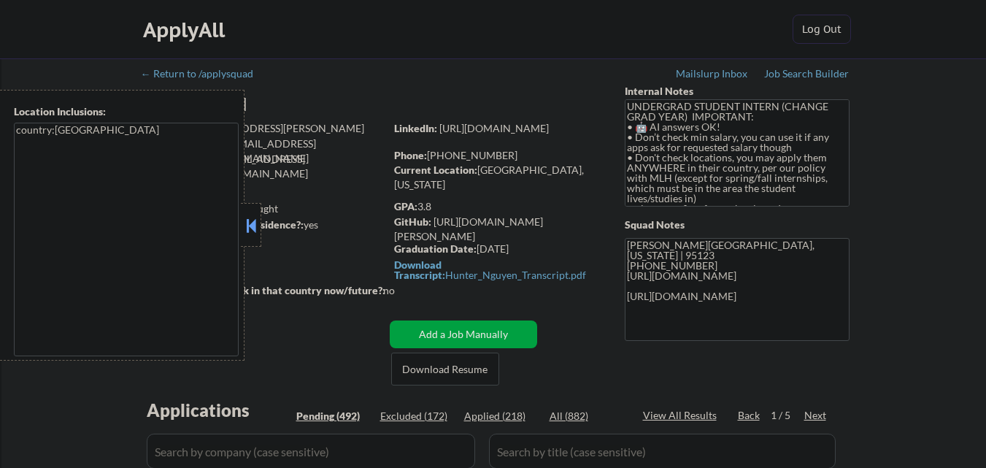
select select ""pending""
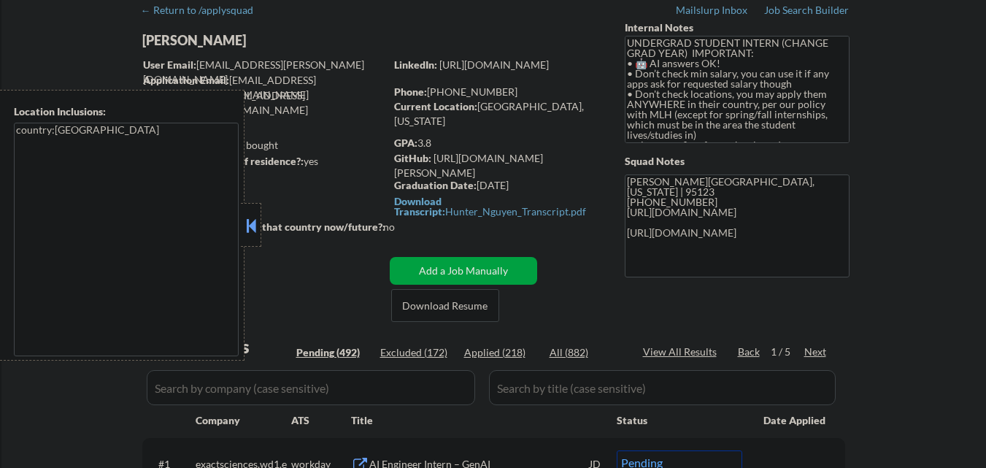
scroll to position [219, 0]
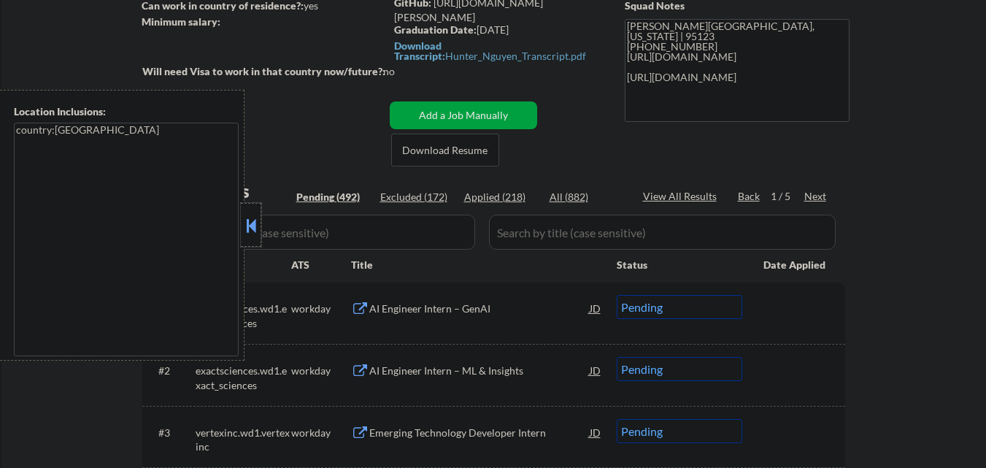
drag, startPoint x: 255, startPoint y: 214, endPoint x: 260, endPoint y: 227, distance: 14.1
click at [254, 216] on div at bounding box center [251, 225] width 20 height 44
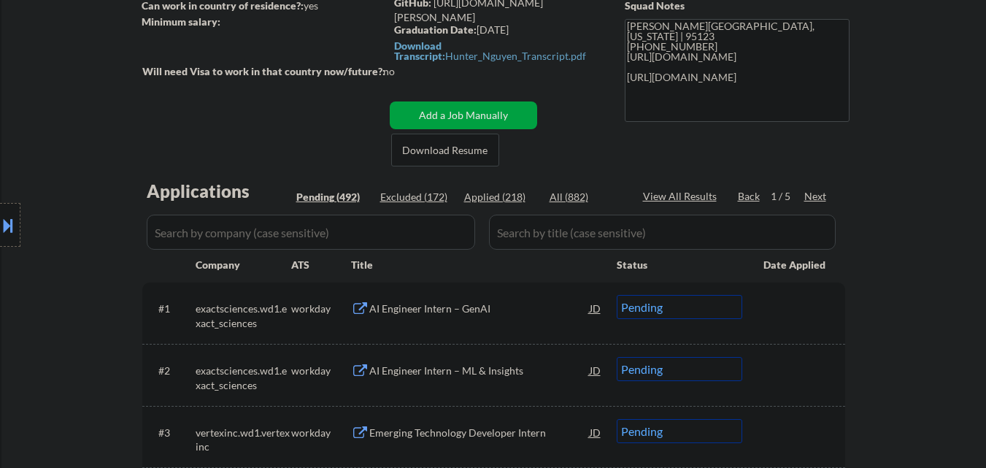
click at [815, 197] on div "Next" at bounding box center [815, 196] width 23 height 15
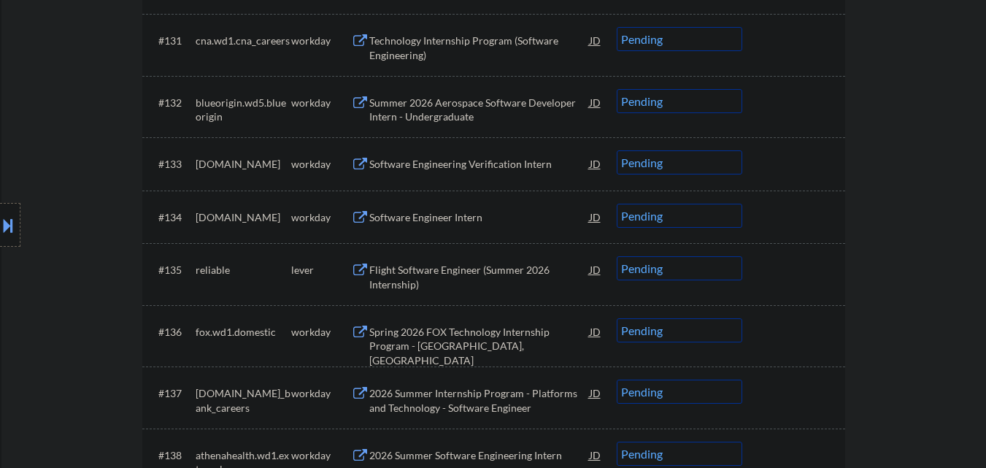
scroll to position [2262, 0]
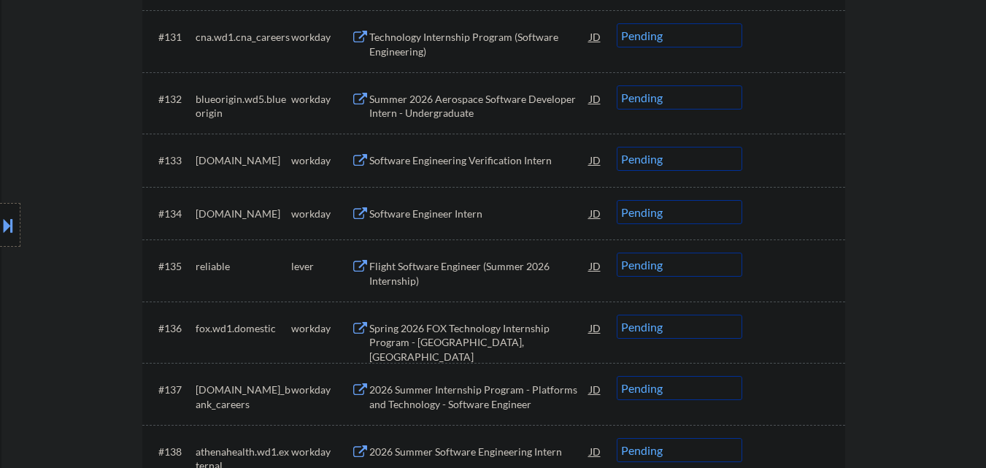
click at [492, 274] on div "Flight Software Engineer (Summer 2026 Internship)" at bounding box center [479, 273] width 220 height 28
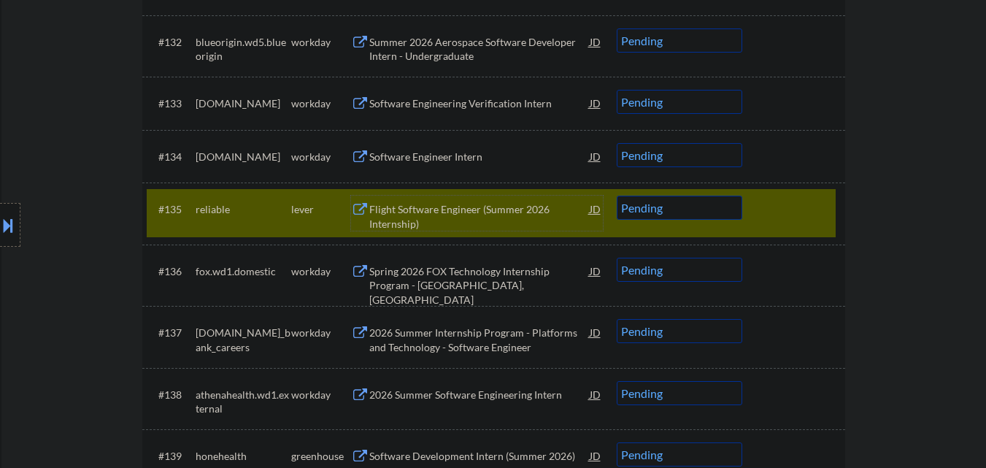
scroll to position [2408, 0]
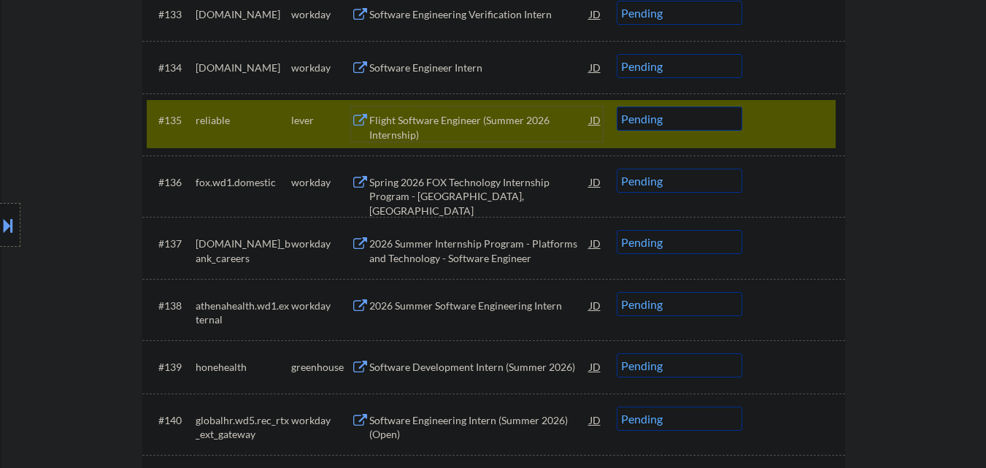
click at [513, 125] on div "Flight Software Engineer (Summer 2026 Internship)" at bounding box center [479, 127] width 220 height 28
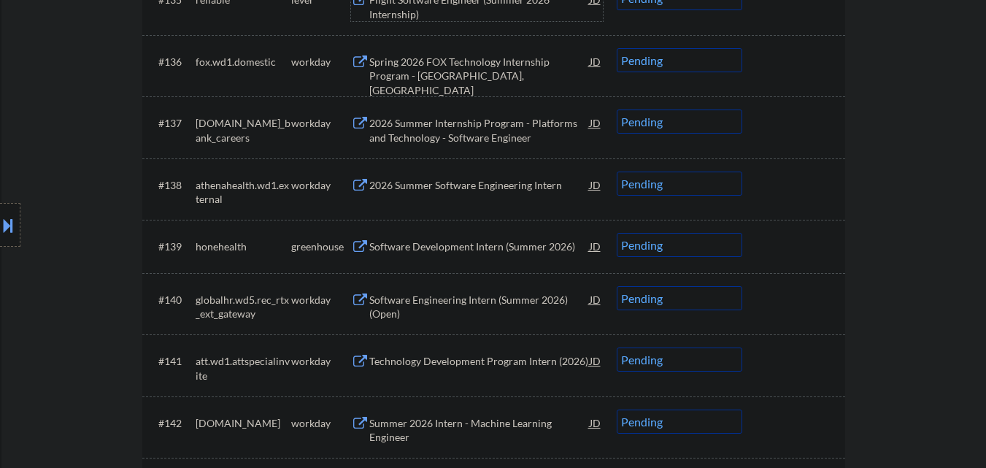
scroll to position [2554, 0]
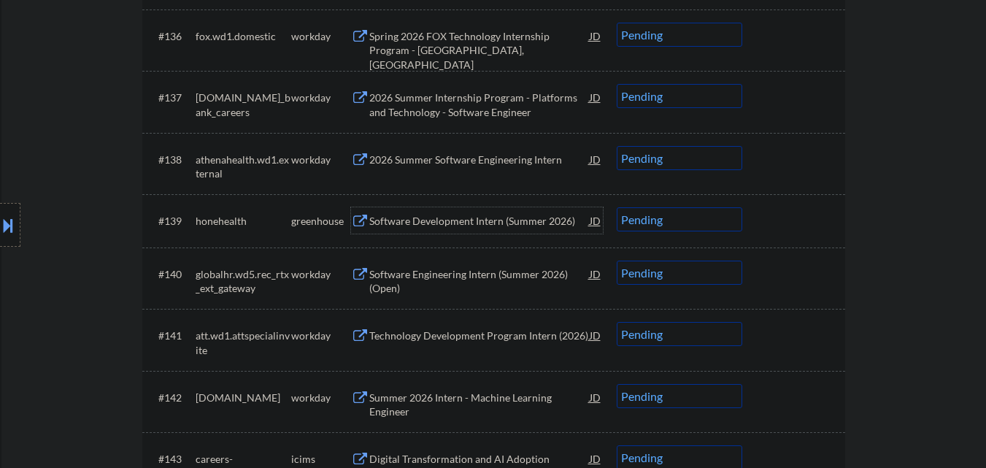
click at [492, 218] on div "Software Development Intern (Summer 2026)" at bounding box center [479, 221] width 220 height 15
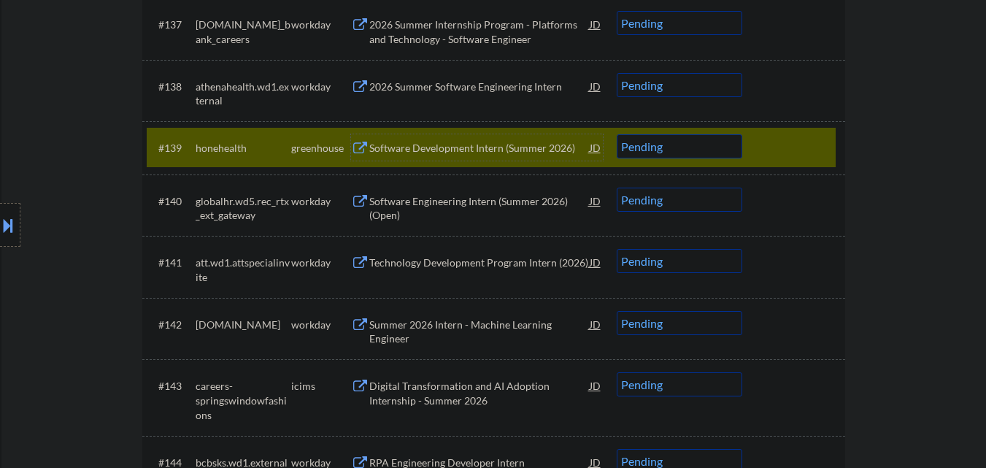
drag, startPoint x: 793, startPoint y: 147, endPoint x: 704, endPoint y: 158, distance: 89.8
click at [793, 148] on div at bounding box center [795, 147] width 64 height 26
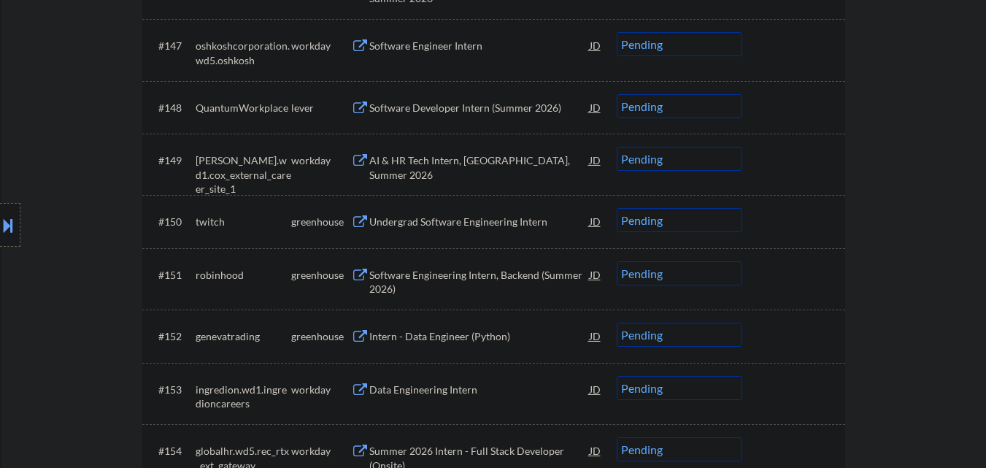
scroll to position [3284, 0]
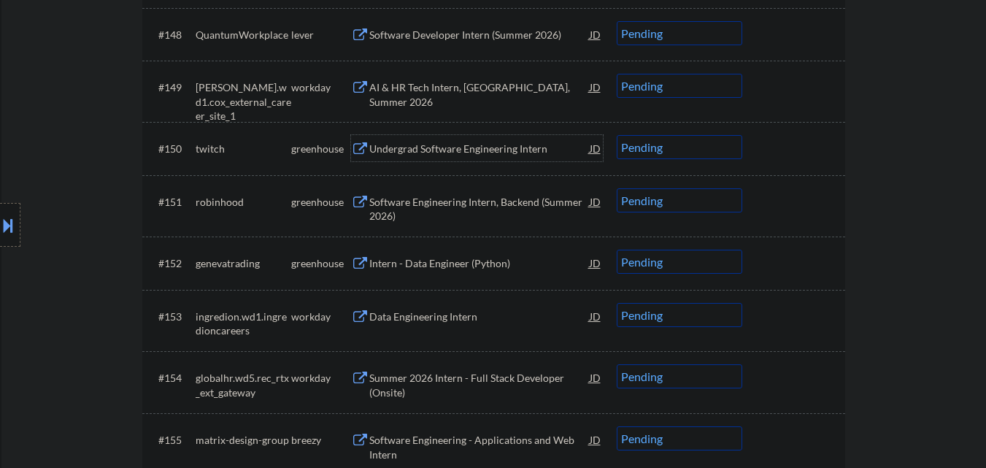
click at [491, 153] on div "Undergrad Software Engineering Intern" at bounding box center [479, 149] width 220 height 15
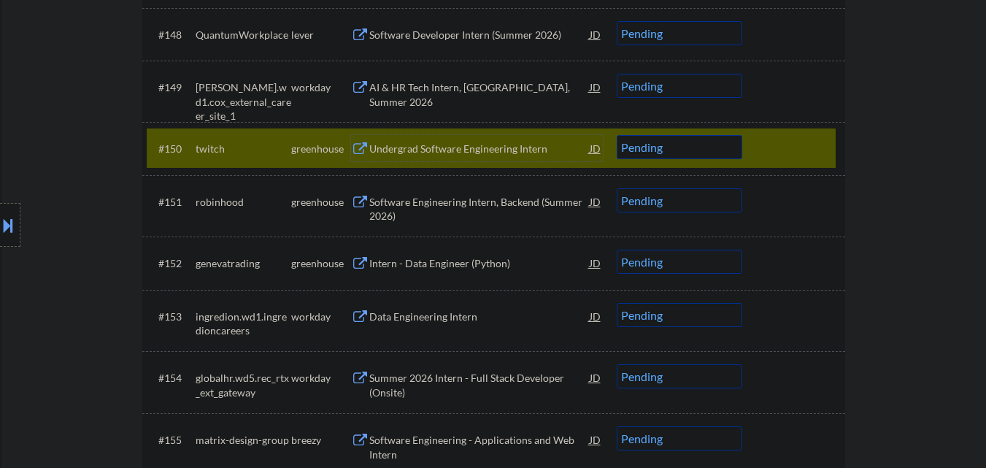
drag, startPoint x: 771, startPoint y: 147, endPoint x: 631, endPoint y: 149, distance: 140.1
click at [771, 147] on div at bounding box center [795, 148] width 64 height 26
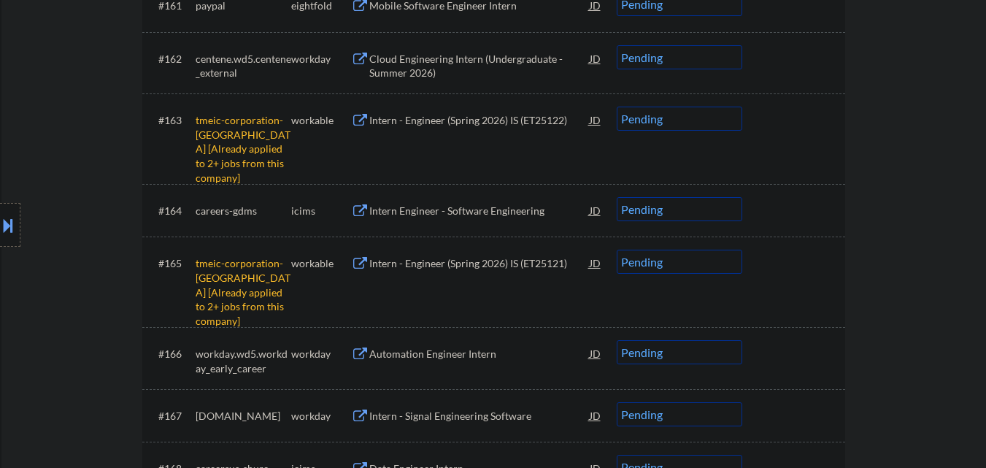
scroll to position [4087, 0]
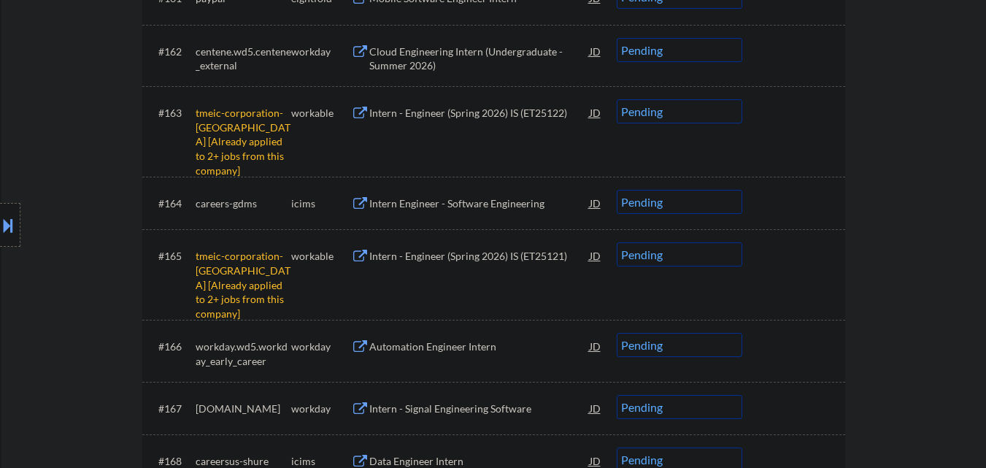
click at [714, 114] on select "Choose an option... Pending Applied Excluded (Questions) Excluded (Expired) Exc…" at bounding box center [680, 111] width 126 height 24
click at [617, 99] on select "Choose an option... Pending Applied Excluded (Questions) Excluded (Expired) Exc…" at bounding box center [680, 111] width 126 height 24
select select ""pending""
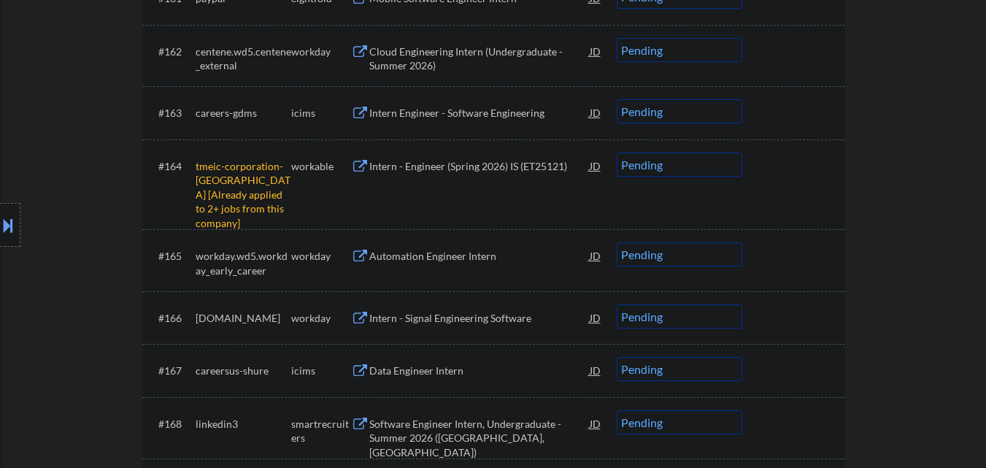
click at [698, 171] on select "Choose an option... Pending Applied Excluded (Questions) Excluded (Expired) Exc…" at bounding box center [680, 165] width 126 height 24
click at [617, 153] on select "Choose an option... Pending Applied Excluded (Questions) Excluded (Expired) Exc…" at bounding box center [680, 165] width 126 height 24
select select ""pending""
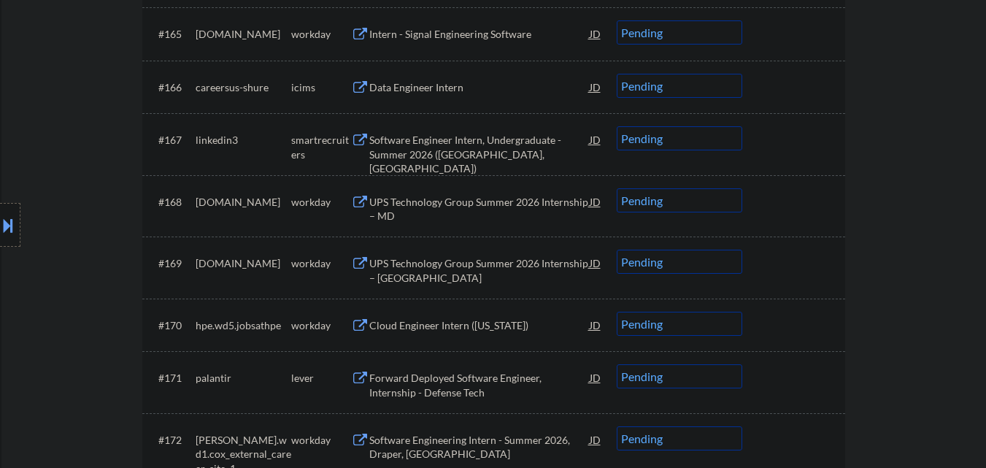
scroll to position [4306, 0]
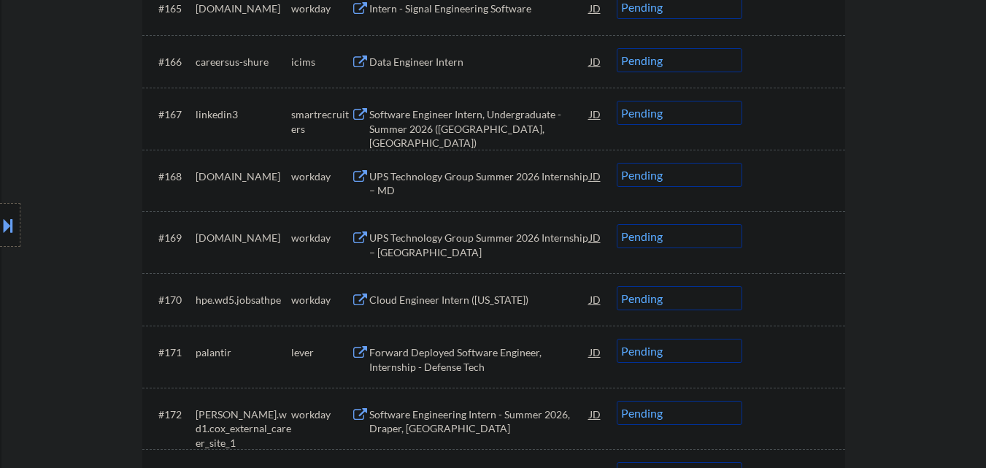
click at [483, 131] on div "Software Engineer Intern, Undergraduate - Summer 2026 (Bellevue, WA)" at bounding box center [479, 128] width 220 height 43
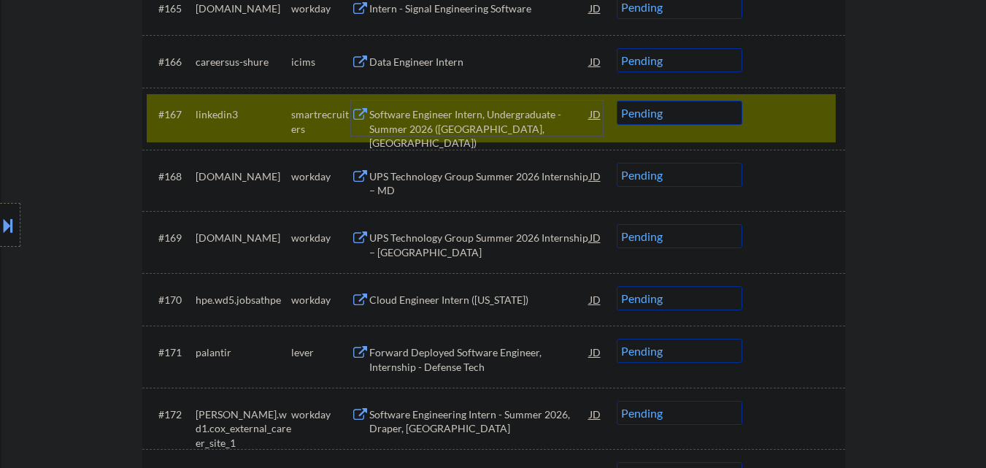
click at [439, 124] on div "Software Engineer Intern, Undergraduate - Summer 2026 (Bellevue, WA)" at bounding box center [479, 128] width 220 height 43
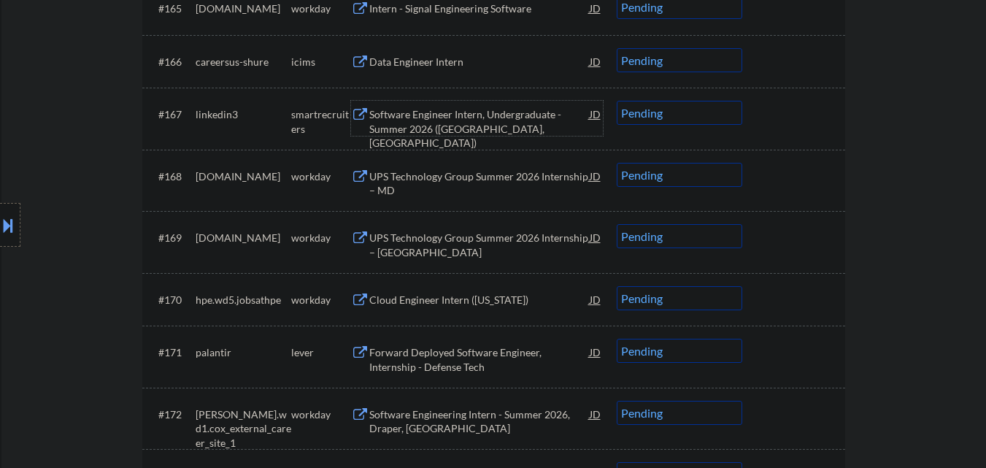
click at [680, 115] on select "Choose an option... Pending Applied Excluded (Questions) Excluded (Expired) Exc…" at bounding box center [680, 113] width 126 height 24
click at [617, 101] on select "Choose an option... Pending Applied Excluded (Questions) Excluded (Expired) Exc…" at bounding box center [680, 113] width 126 height 24
select select ""pending""
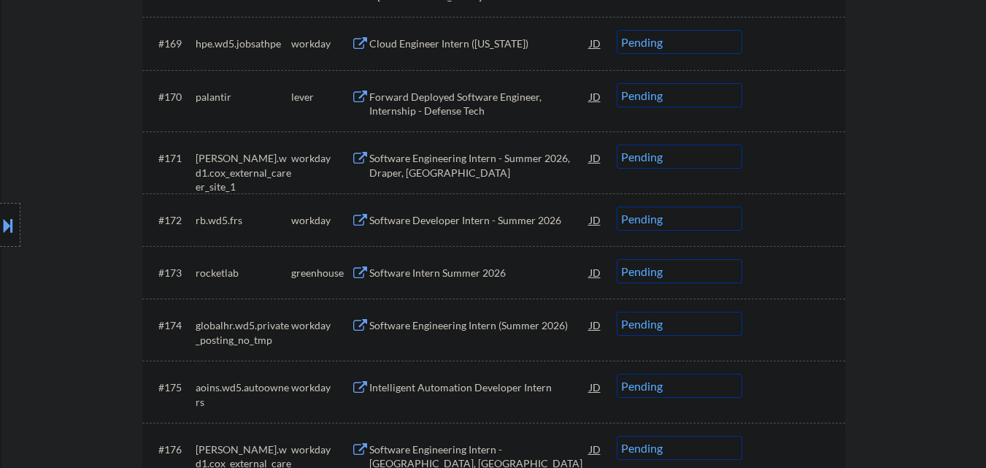
scroll to position [4524, 0]
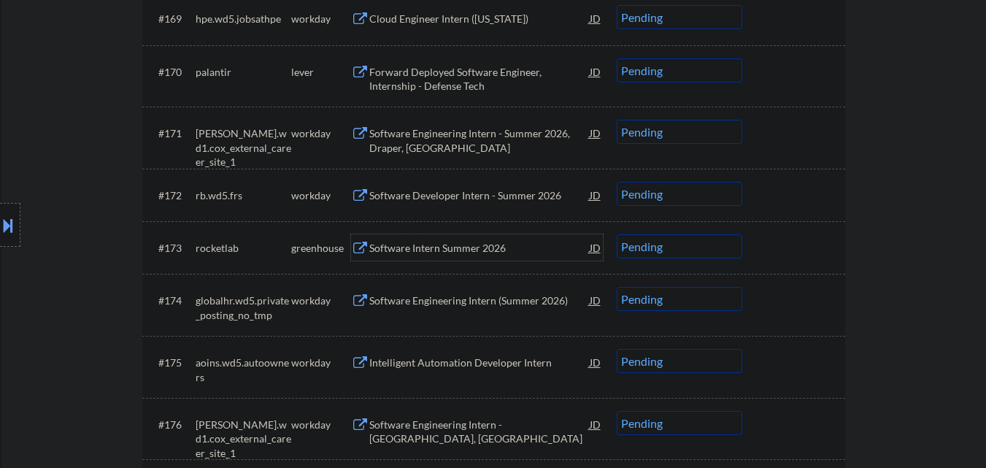
click at [480, 252] on div "Software Intern Summer 2026" at bounding box center [479, 248] width 220 height 15
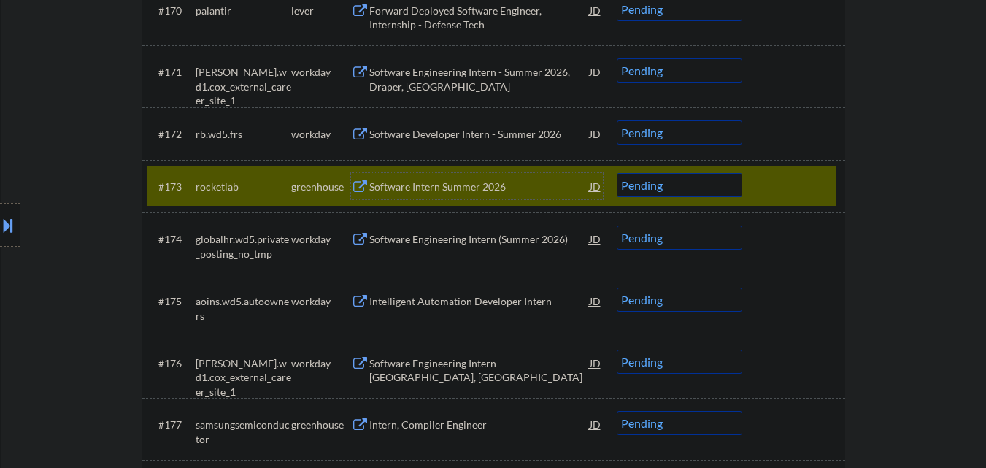
scroll to position [4538, 0]
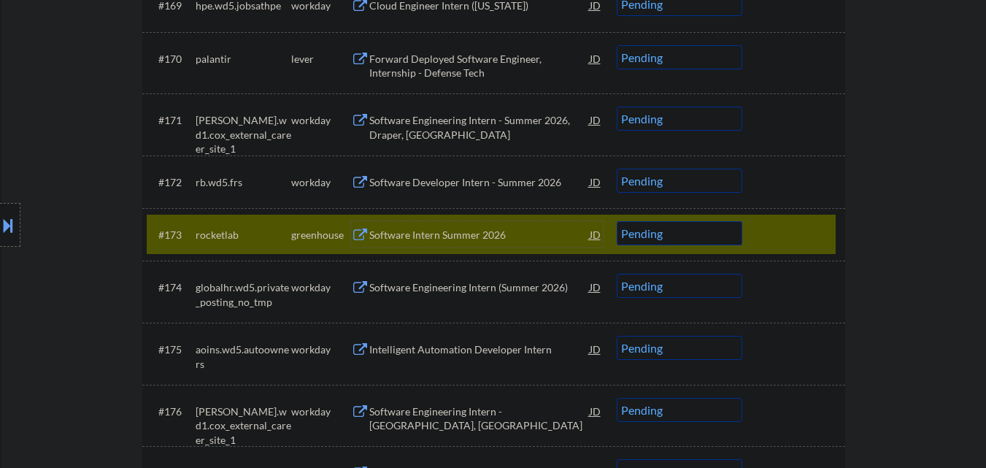
click at [700, 237] on select "Choose an option... Pending Applied Excluded (Questions) Excluded (Expired) Exc…" at bounding box center [680, 233] width 126 height 24
click at [617, 221] on select "Choose an option... Pending Applied Excluded (Questions) Excluded (Expired) Exc…" at bounding box center [680, 233] width 126 height 24
select select ""pending""
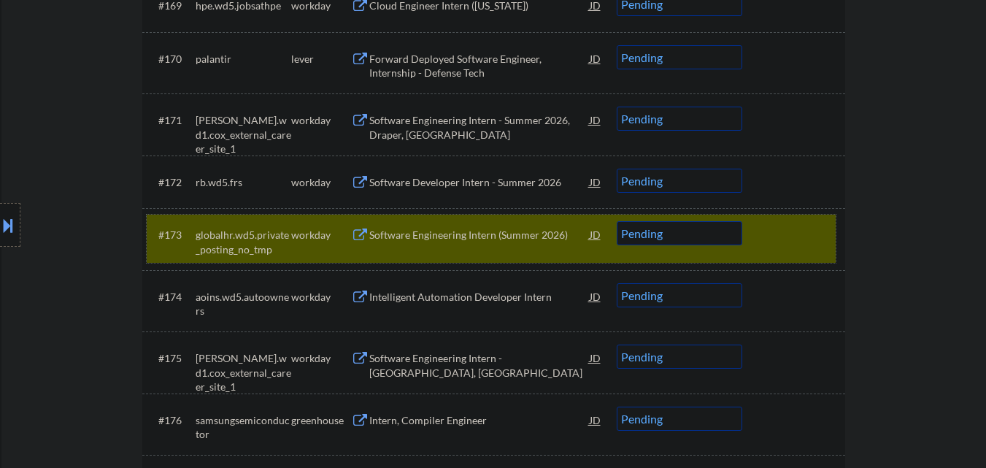
click at [793, 234] on div at bounding box center [795, 234] width 64 height 26
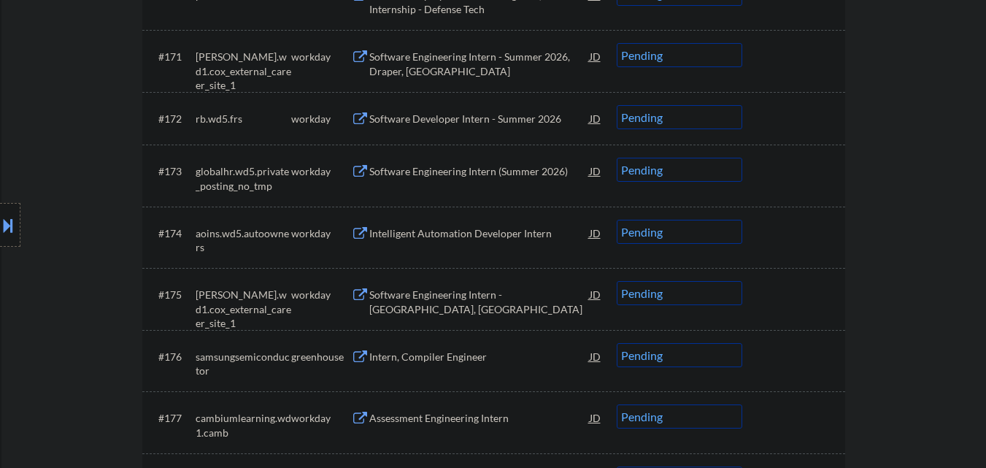
scroll to position [4757, 0]
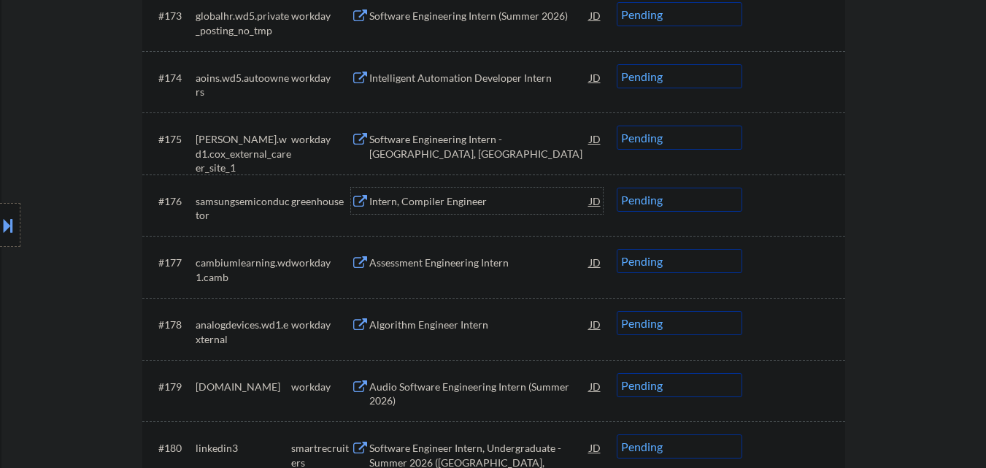
click at [437, 207] on div "Intern, Compiler Engineer" at bounding box center [479, 201] width 220 height 15
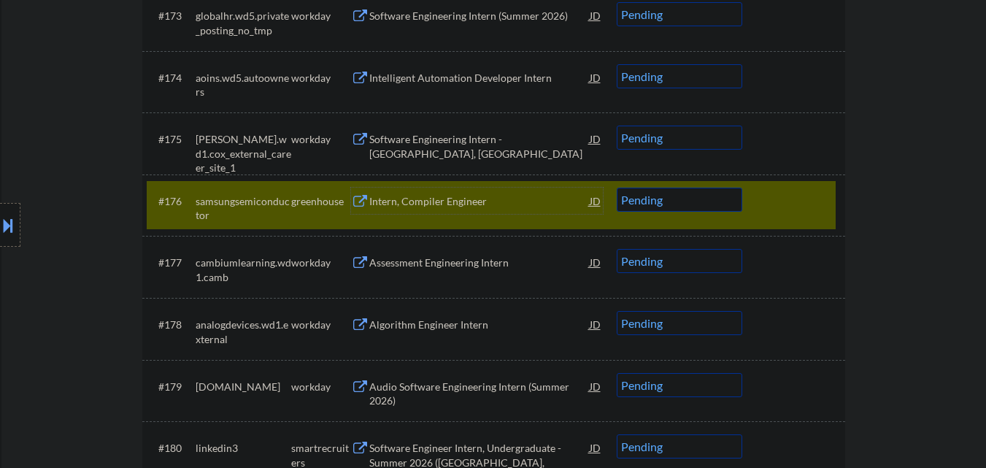
click at [658, 198] on select "Choose an option... Pending Applied Excluded (Questions) Excluded (Expired) Exc…" at bounding box center [680, 200] width 126 height 24
click at [617, 188] on select "Choose an option... Pending Applied Excluded (Questions) Excluded (Expired) Exc…" at bounding box center [680, 200] width 126 height 24
select select ""pending""
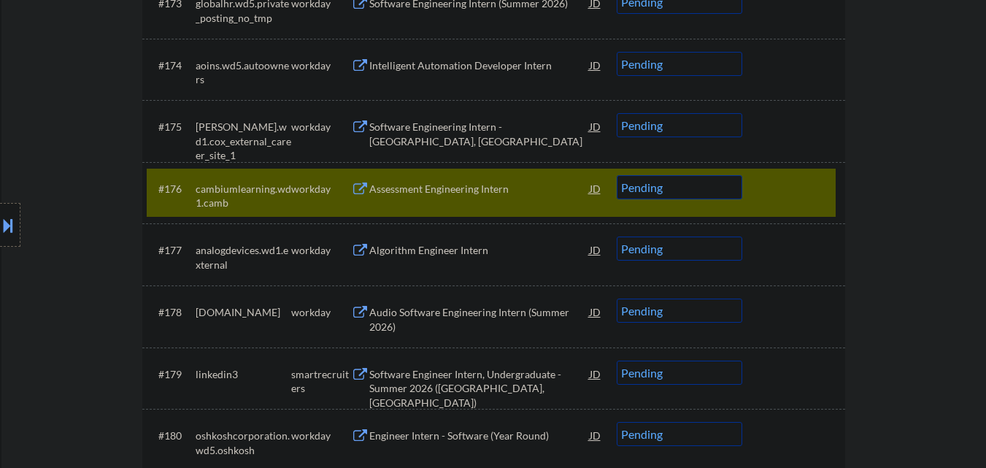
scroll to position [4828, 0]
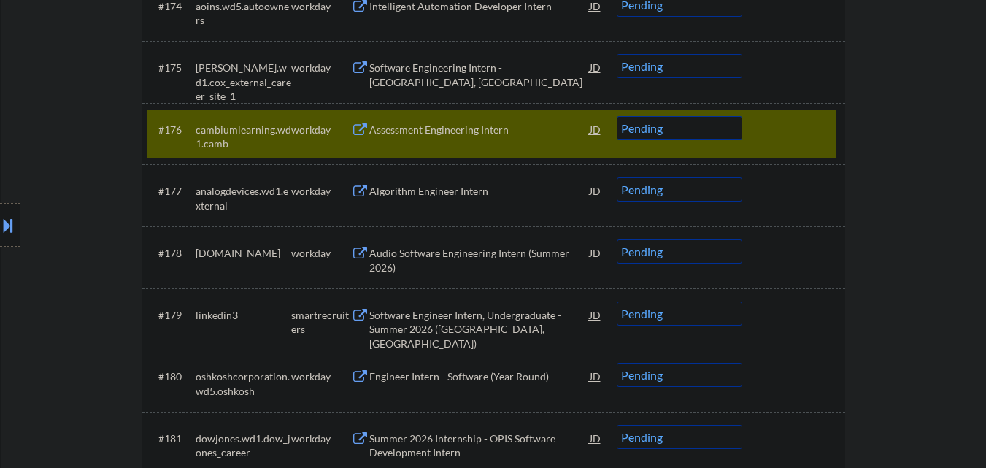
click at [802, 134] on div at bounding box center [795, 129] width 64 height 26
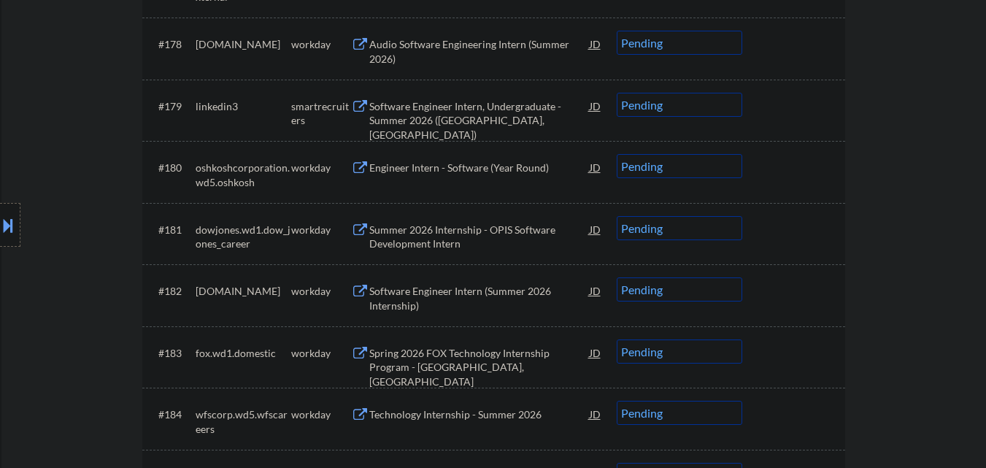
scroll to position [5047, 0]
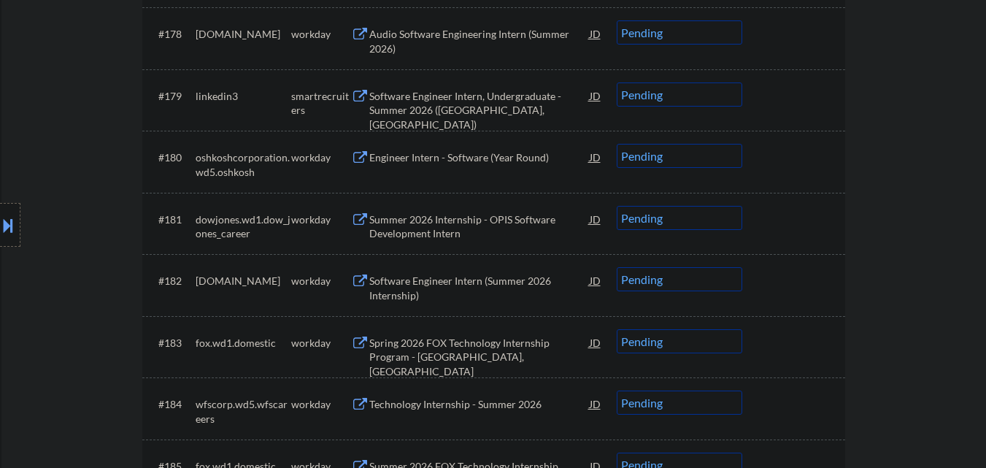
click at [493, 115] on div "Software Engineer Intern, Undergraduate - Summer 2026 (Mountain View, CA)" at bounding box center [479, 110] width 220 height 43
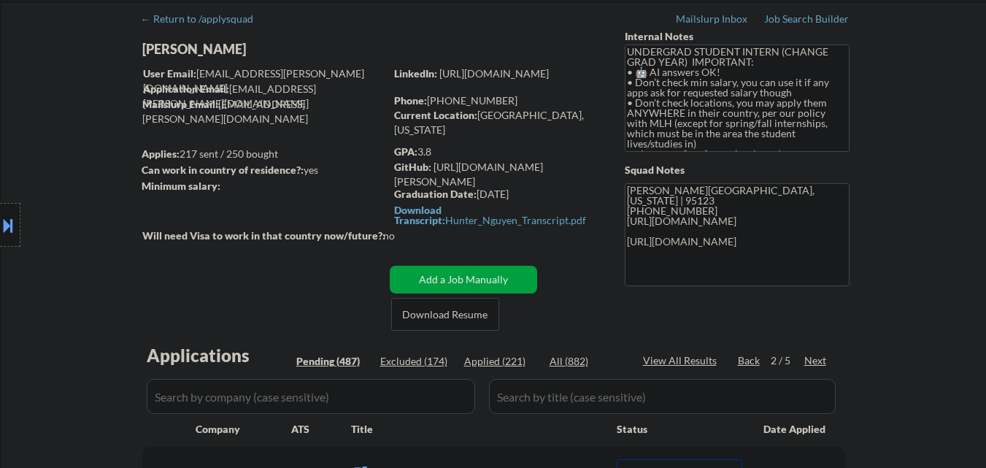
scroll to position [146, 0]
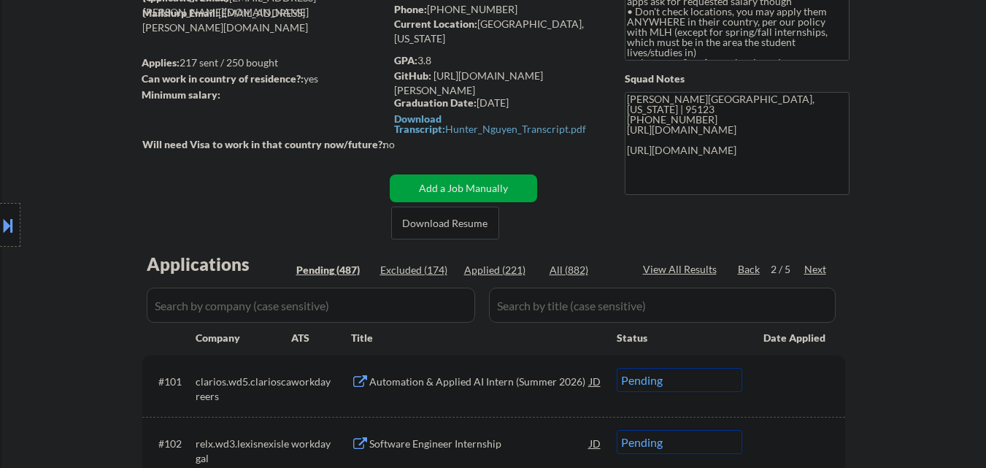
click at [509, 270] on div "Applied (221)" at bounding box center [500, 270] width 73 height 15
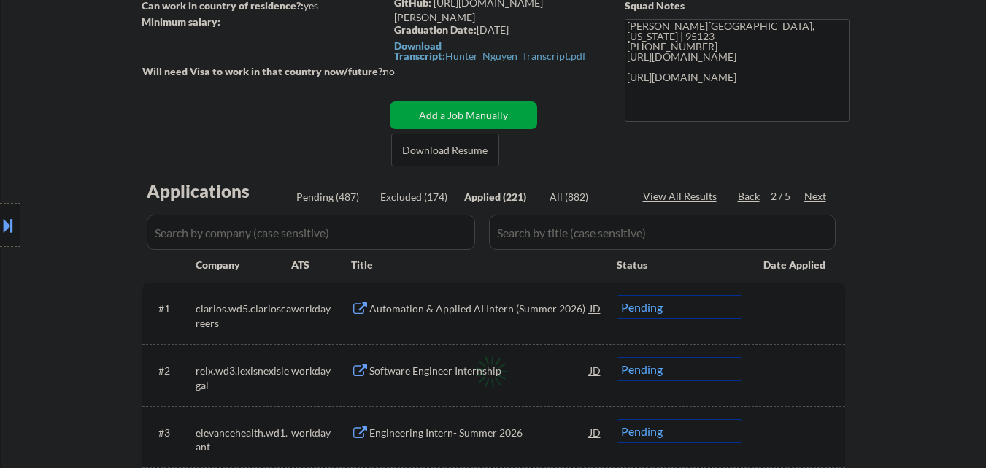
select select ""applied""
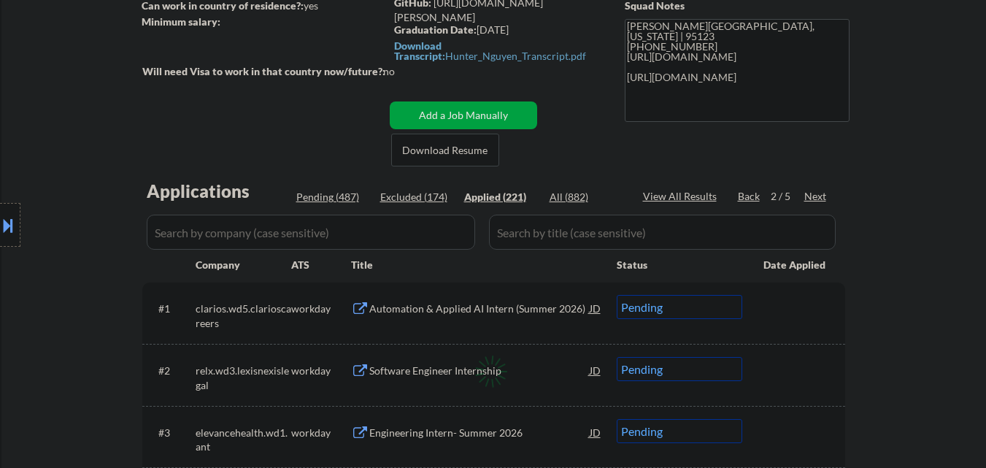
select select ""applied""
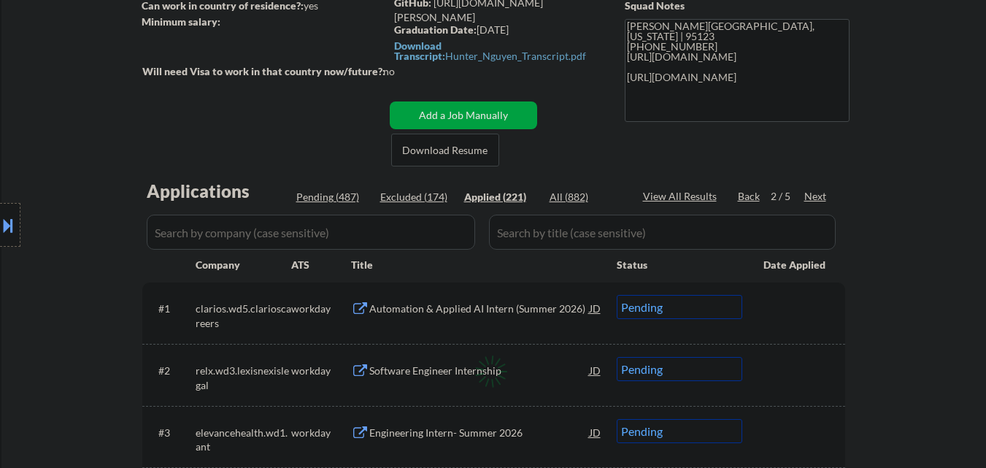
select select ""applied""
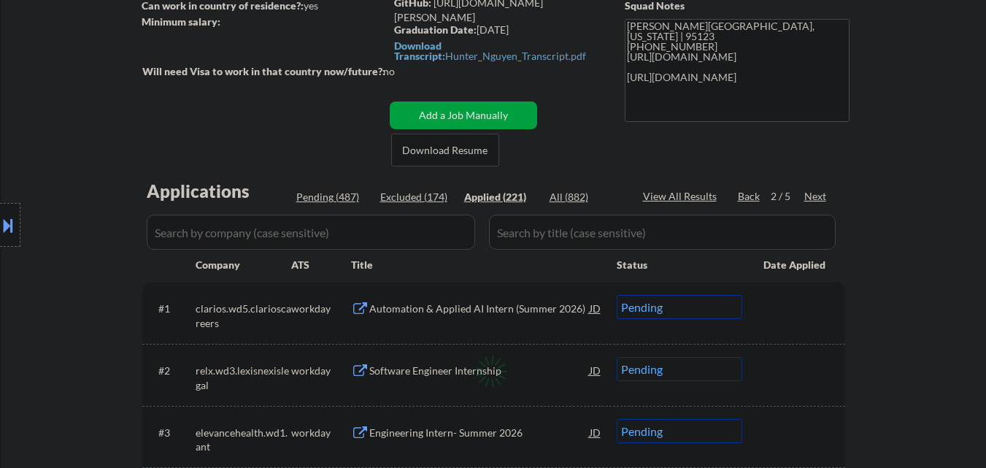
select select ""applied""
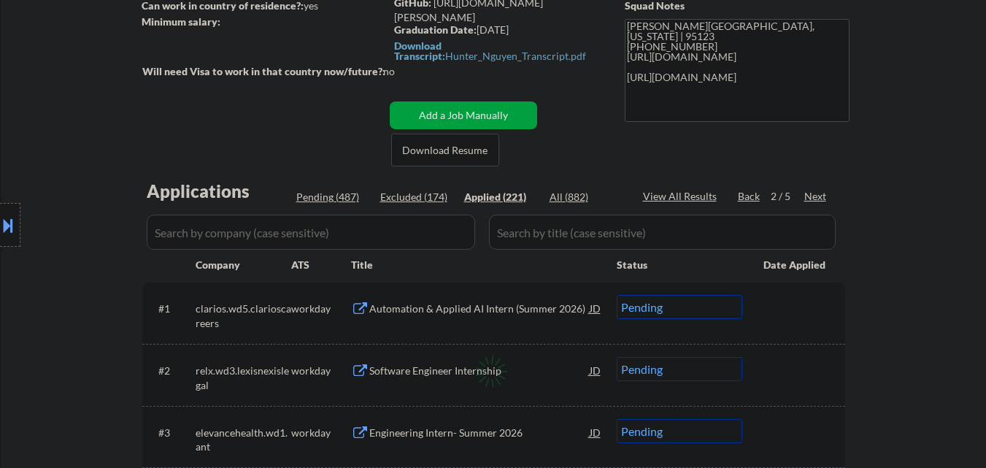
select select ""applied""
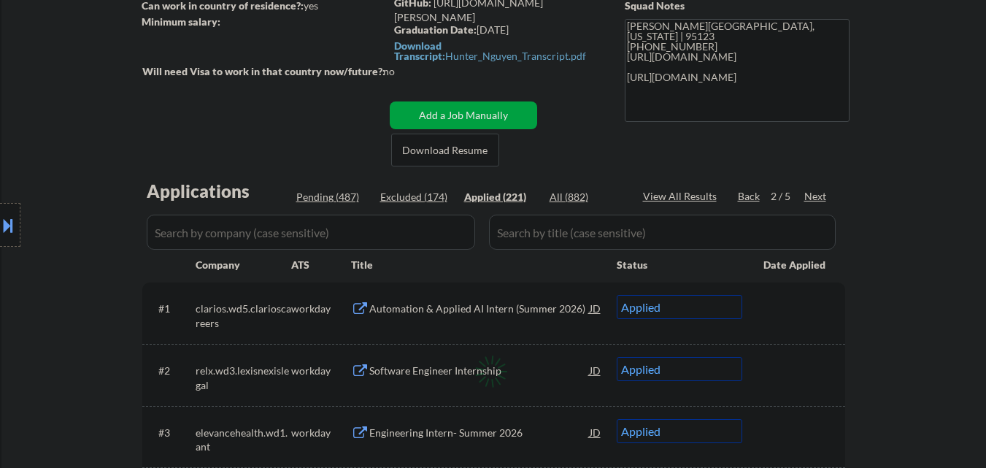
select select ""applied""
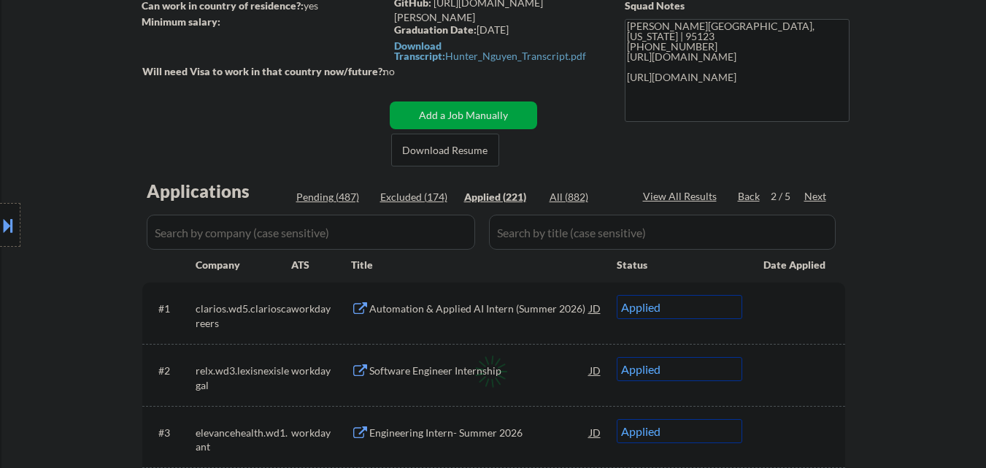
select select ""applied""
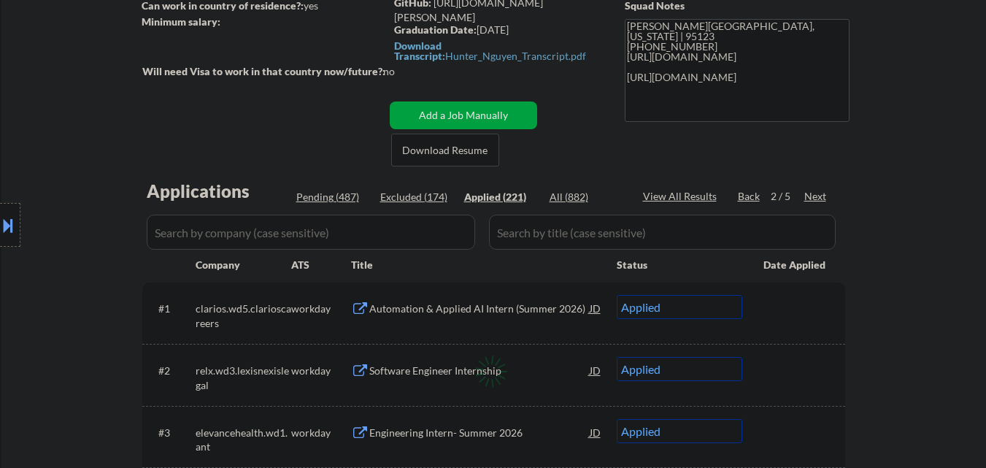
select select ""applied""
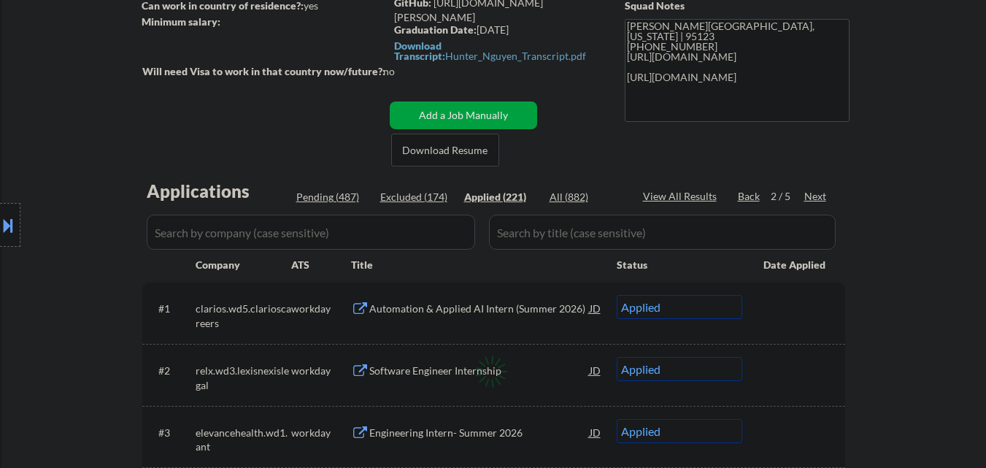
select select ""applied""
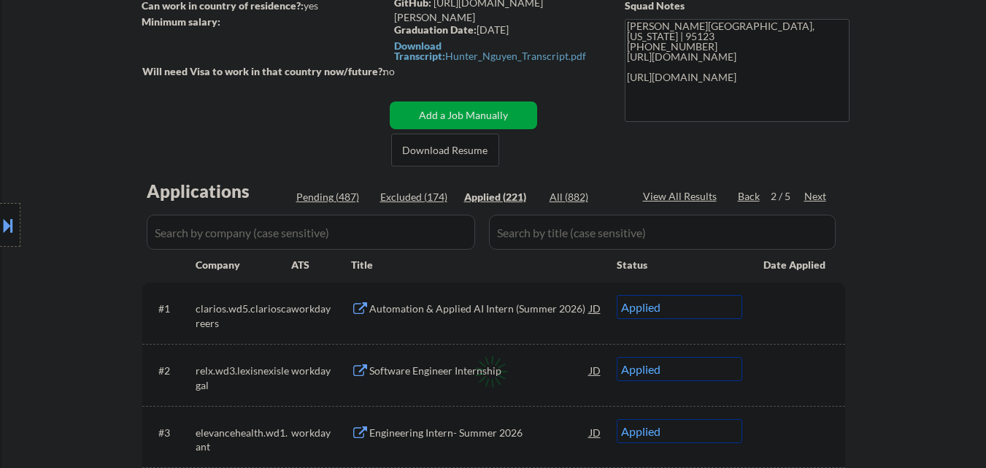
select select ""applied""
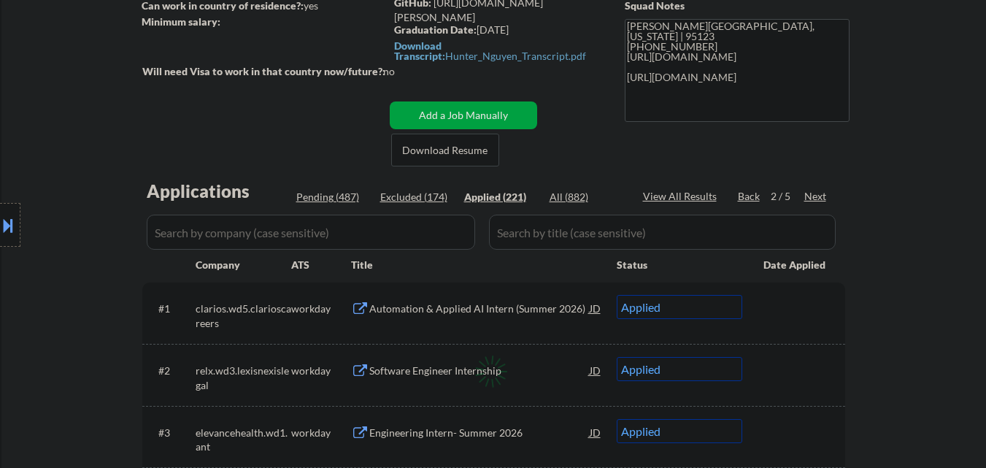
select select ""applied""
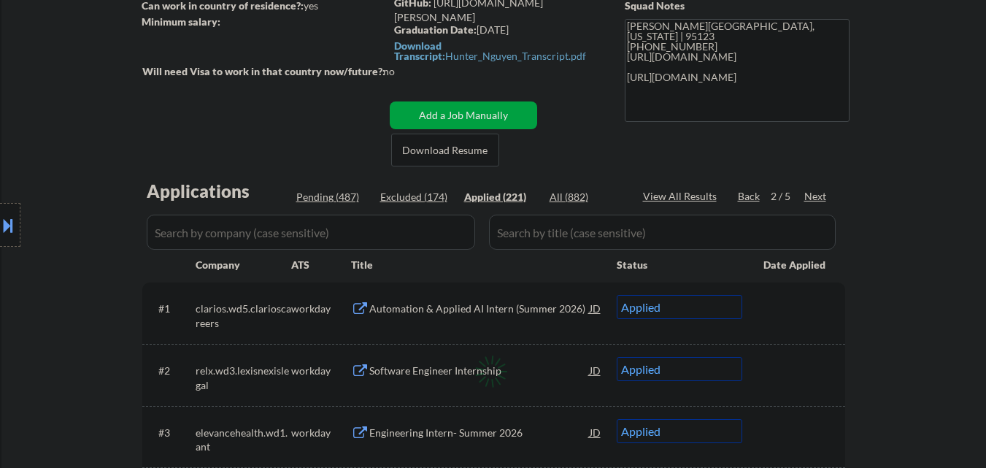
select select ""applied""
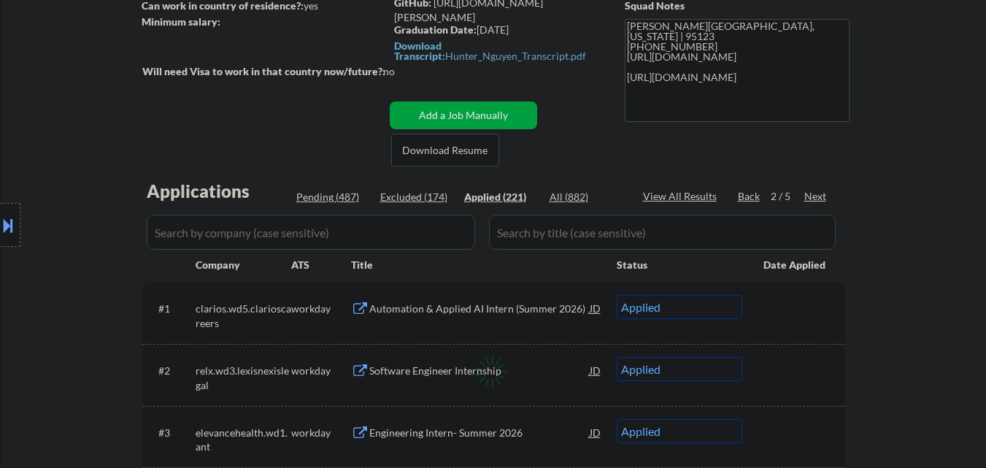
select select ""applied""
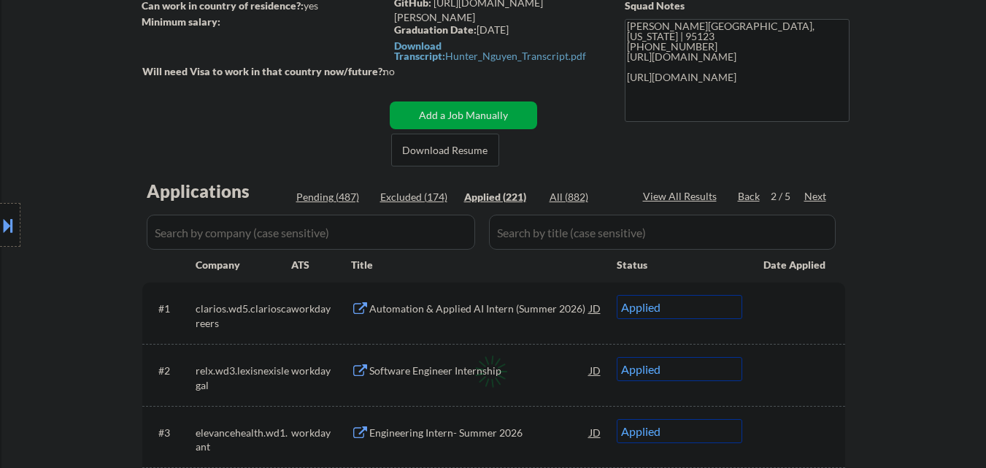
select select ""applied""
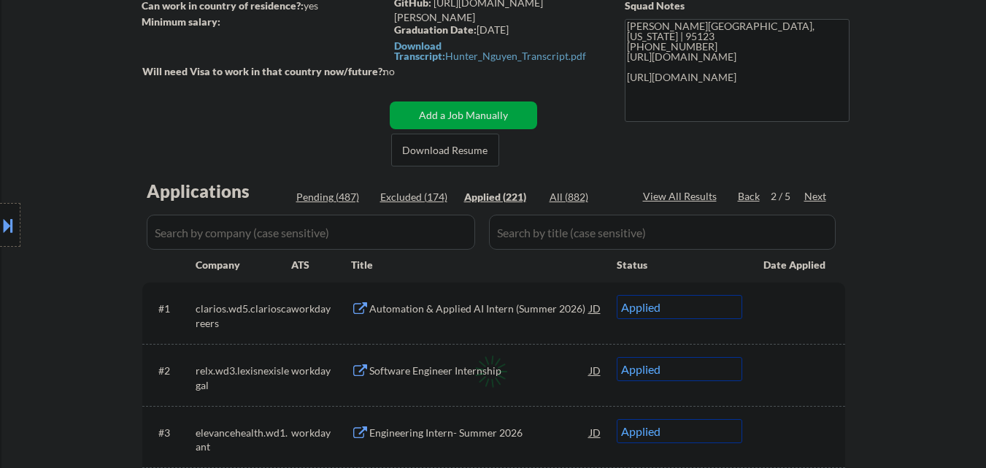
select select ""applied""
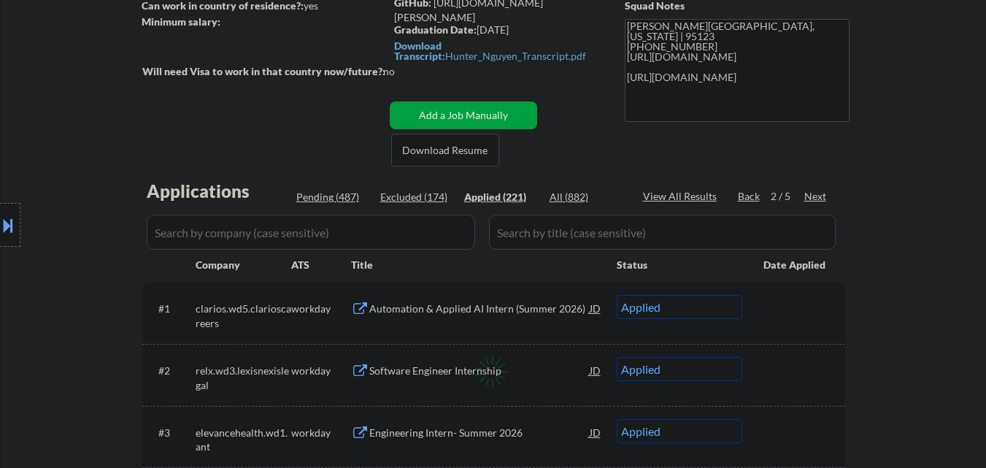
select select ""applied""
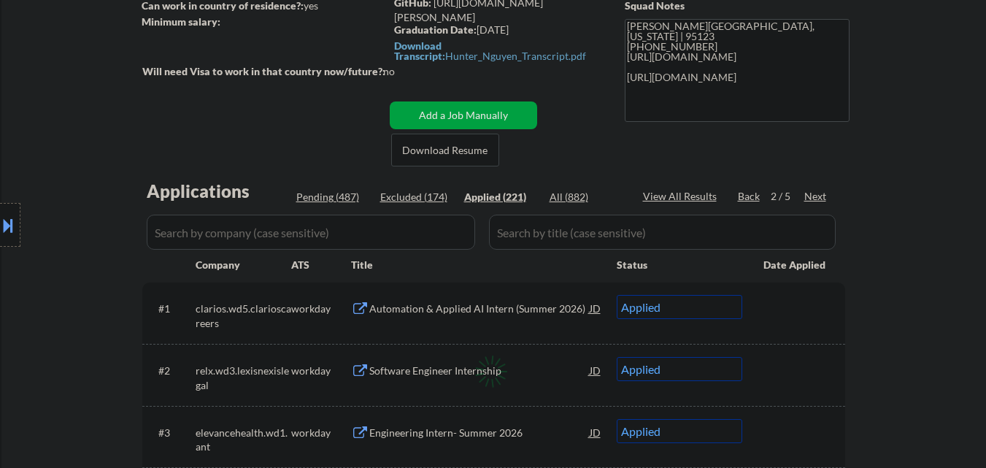
select select ""applied""
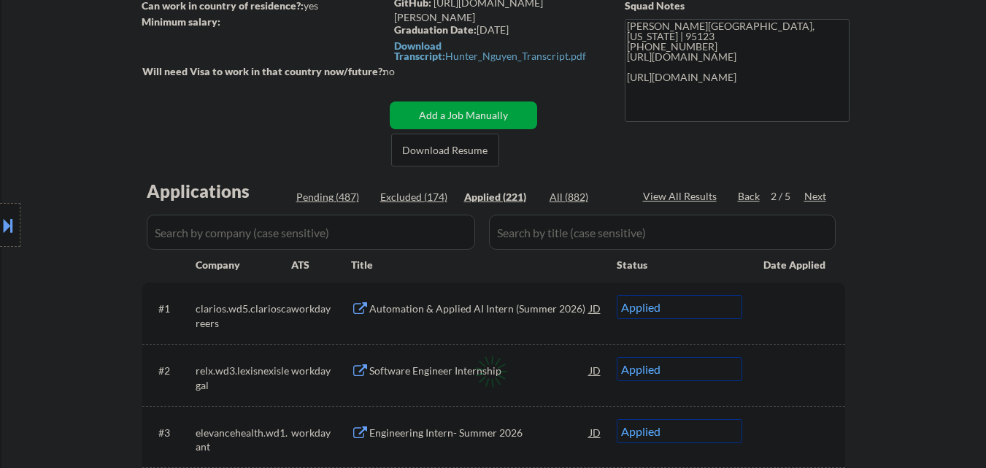
select select ""applied""
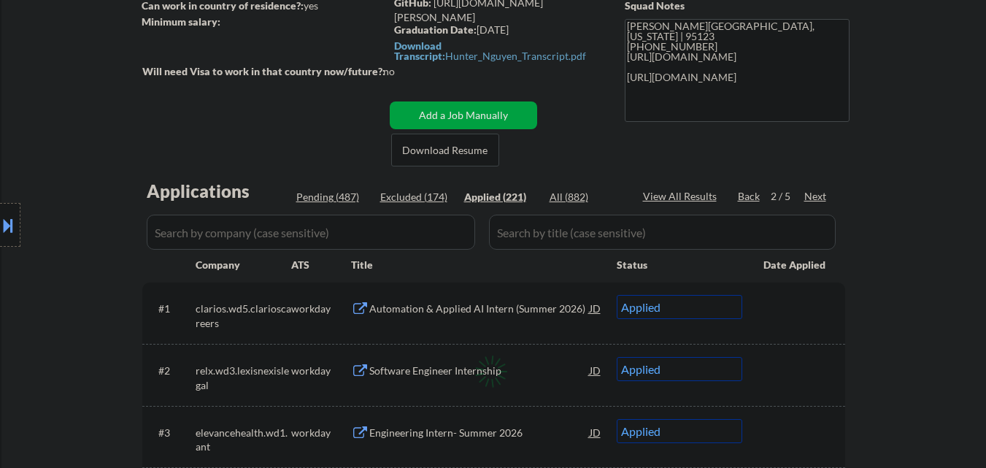
select select ""applied""
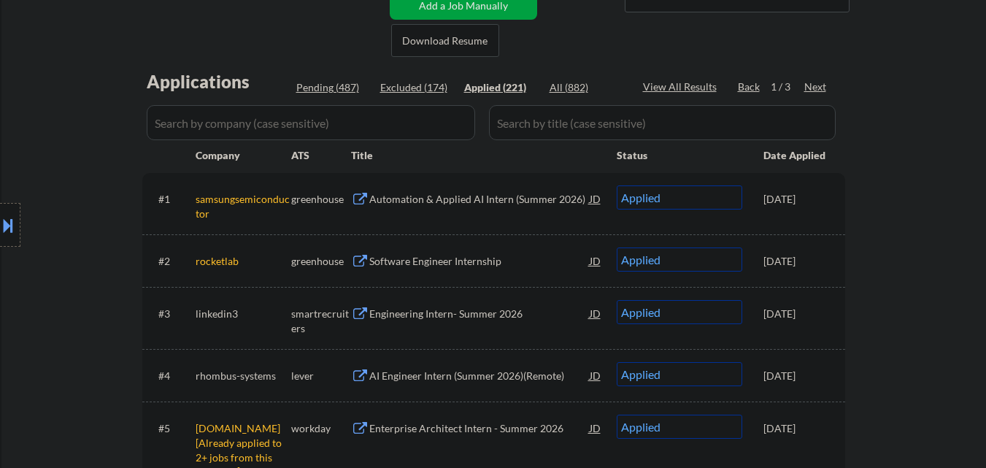
scroll to position [365, 0]
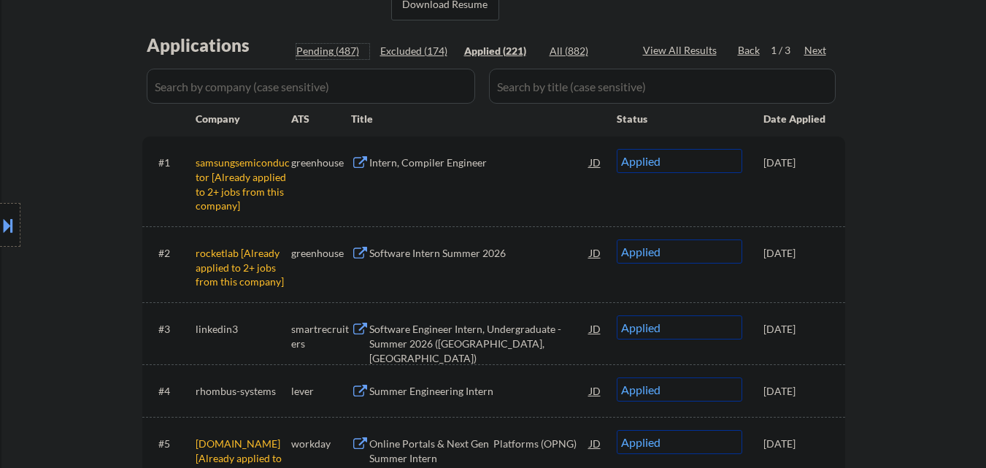
click at [315, 48] on div "Pending (487)" at bounding box center [332, 51] width 73 height 15
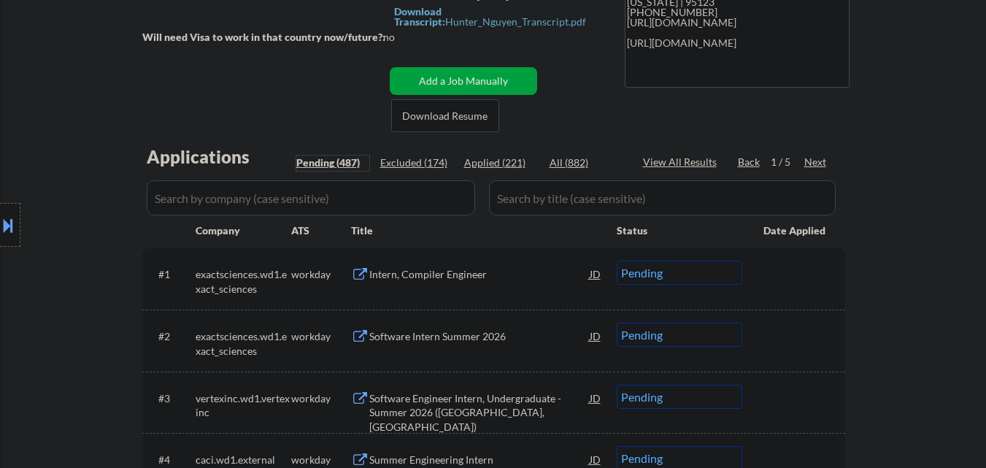
scroll to position [219, 0]
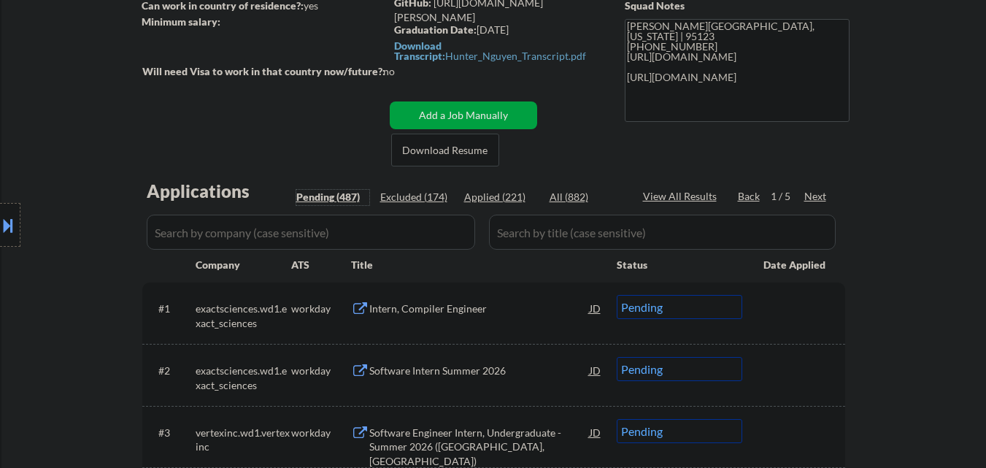
click at [815, 193] on div "Next" at bounding box center [815, 196] width 23 height 15
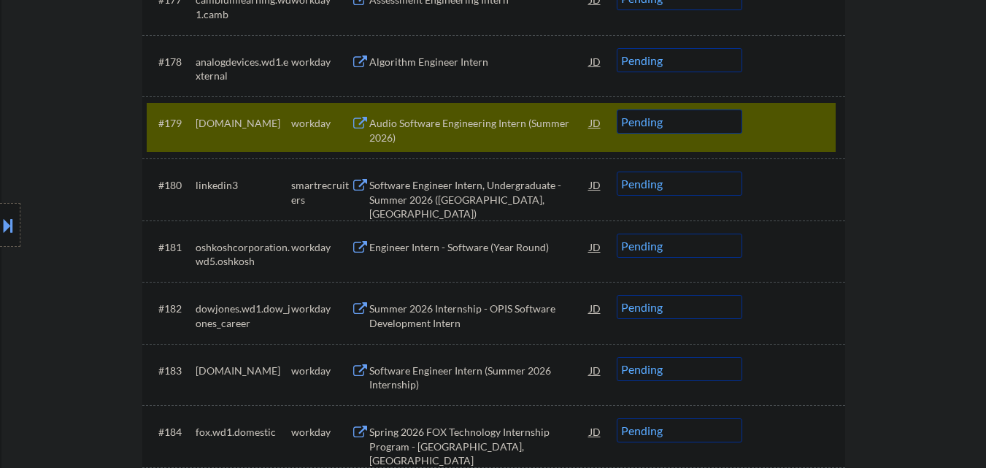
scroll to position [5035, 0]
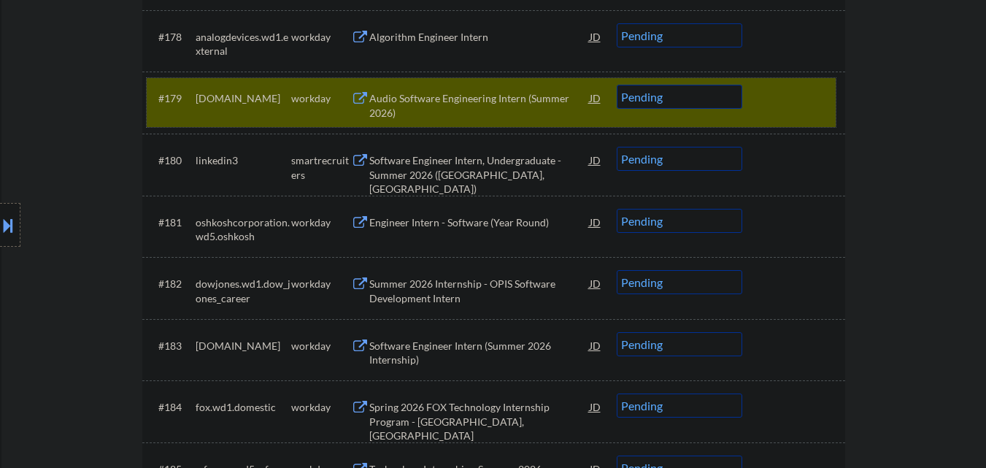
click at [796, 109] on div at bounding box center [795, 98] width 64 height 26
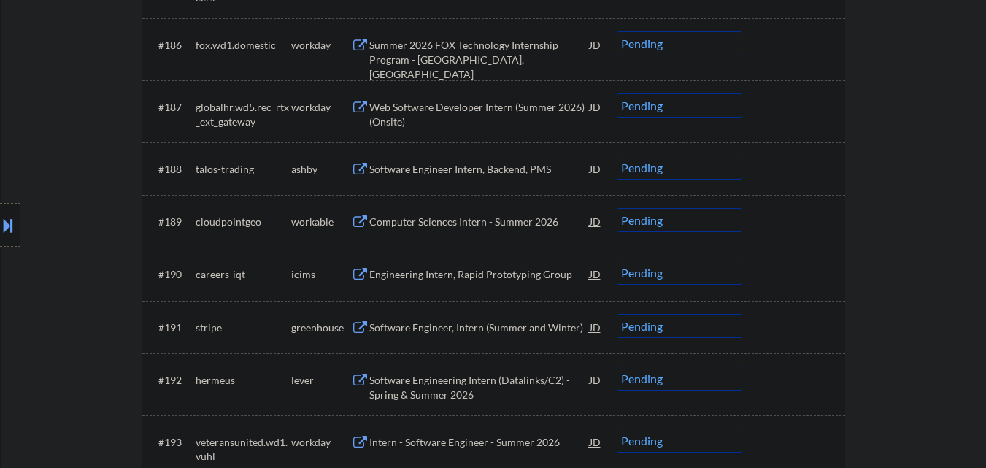
scroll to position [5546, 0]
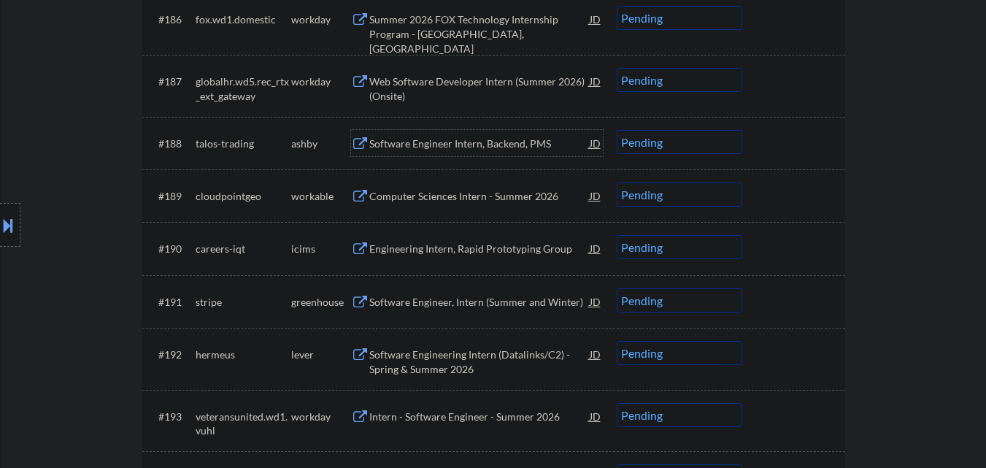
click at [506, 152] on div "Software Engineer Intern, Backend, PMS" at bounding box center [479, 143] width 220 height 26
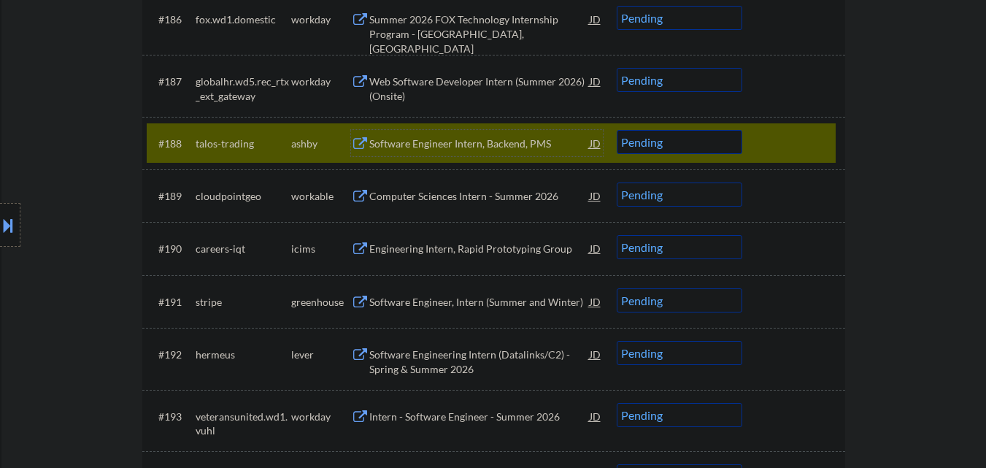
click at [684, 147] on select "Choose an option... Pending Applied Excluded (Questions) Excluded (Expired) Exc…" at bounding box center [680, 142] width 126 height 24
click at [617, 130] on select "Choose an option... Pending Applied Excluded (Questions) Excluded (Expired) Exc…" at bounding box center [680, 142] width 126 height 24
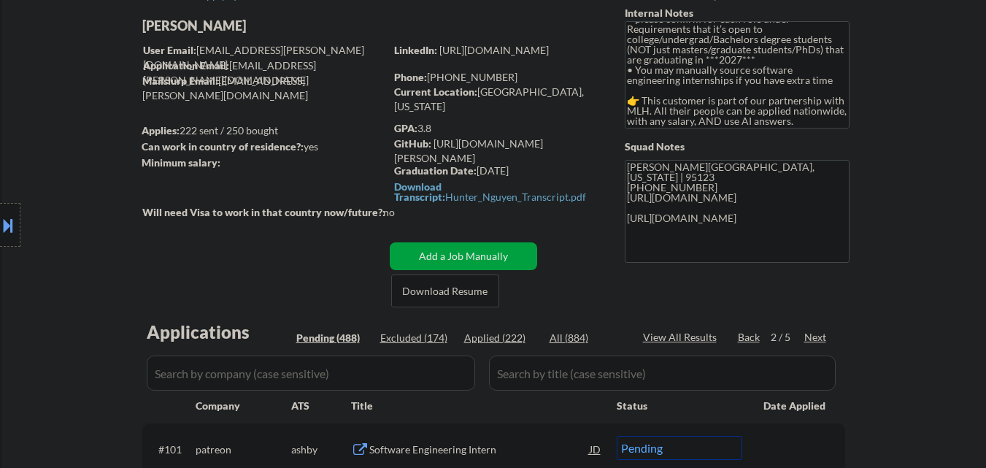
scroll to position [292, 0]
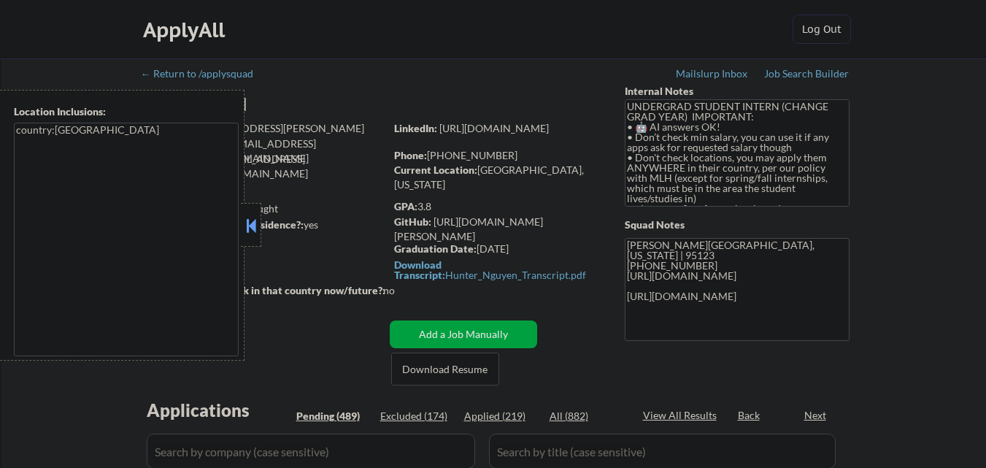
select select ""pending""
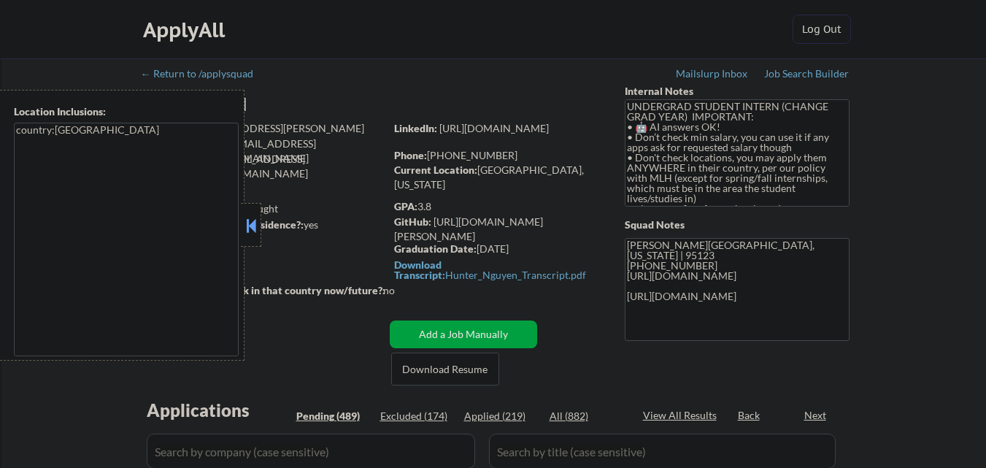
select select ""pending""
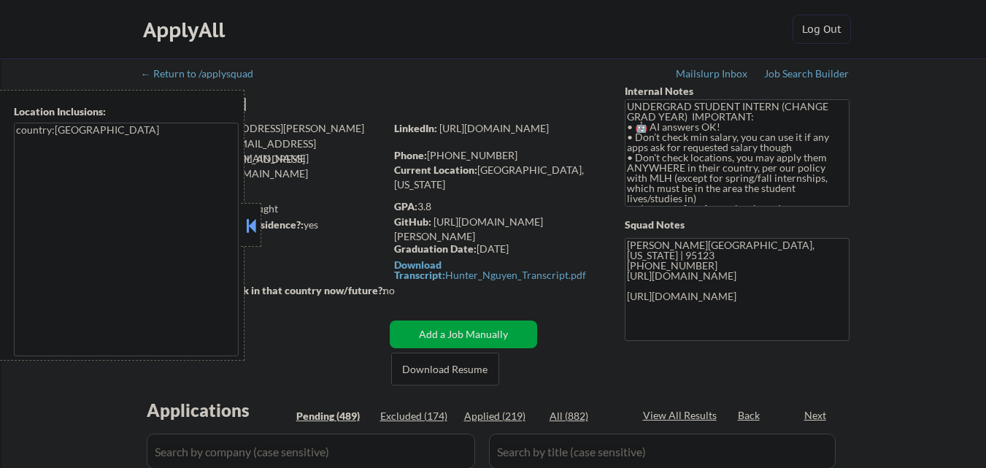
select select ""pending""
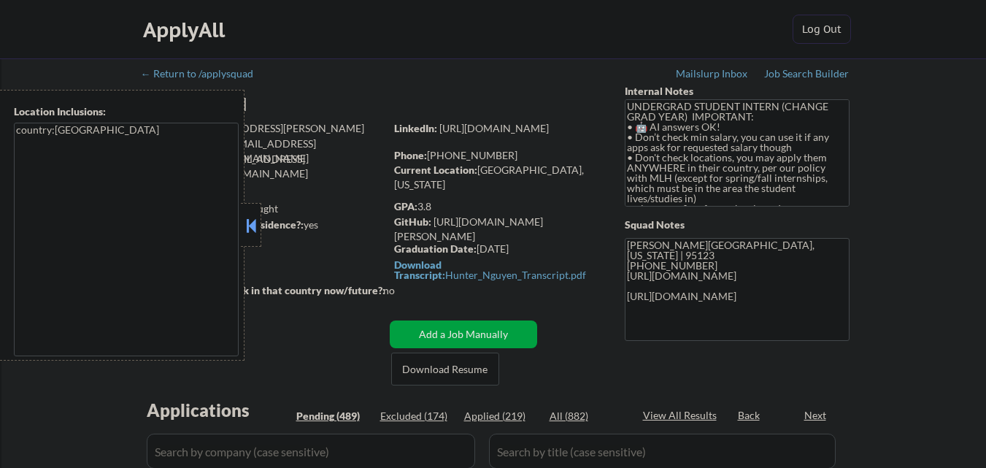
select select ""pending""
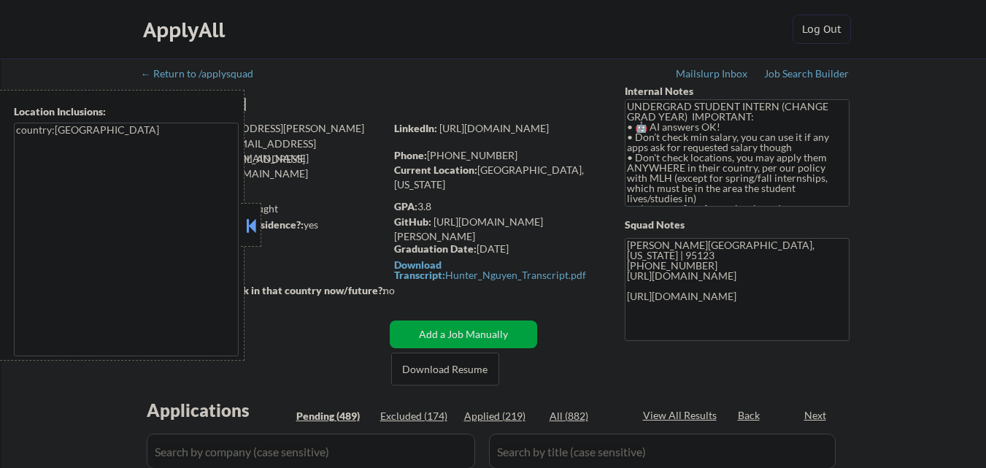
select select ""pending""
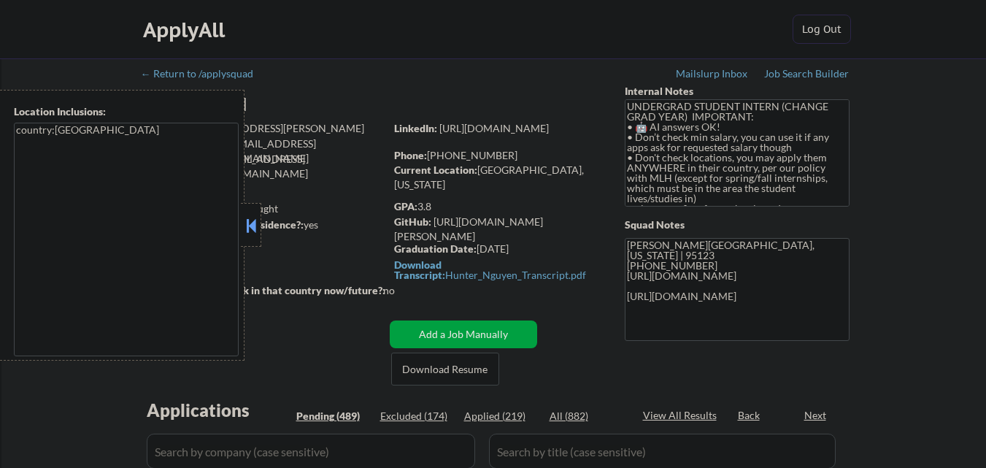
select select ""pending""
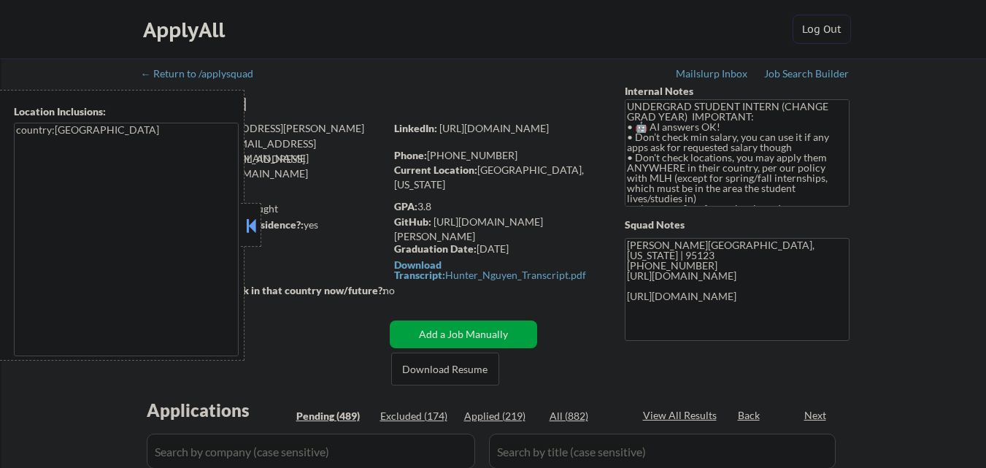
select select ""pending""
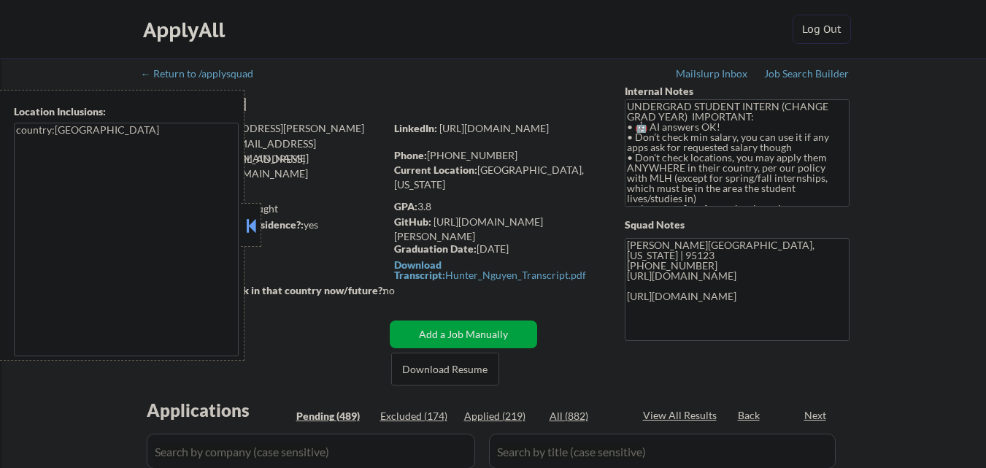
select select ""pending""
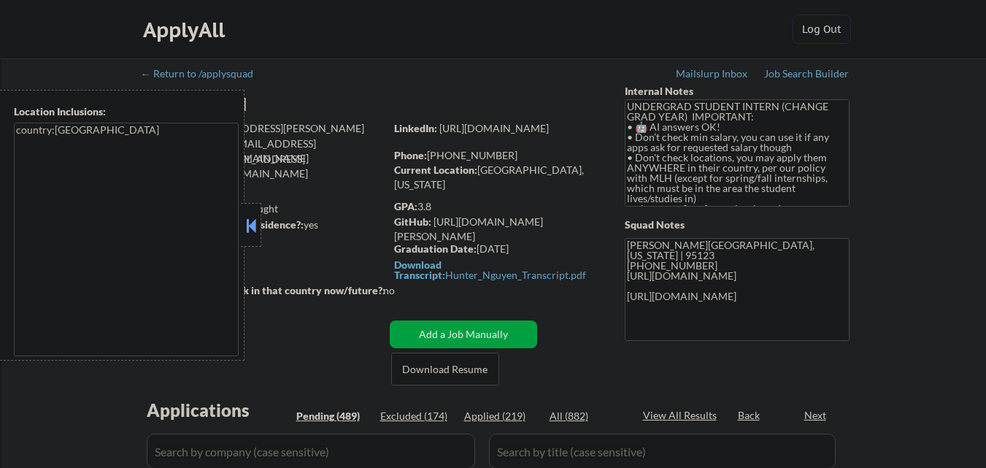
select select ""pending""
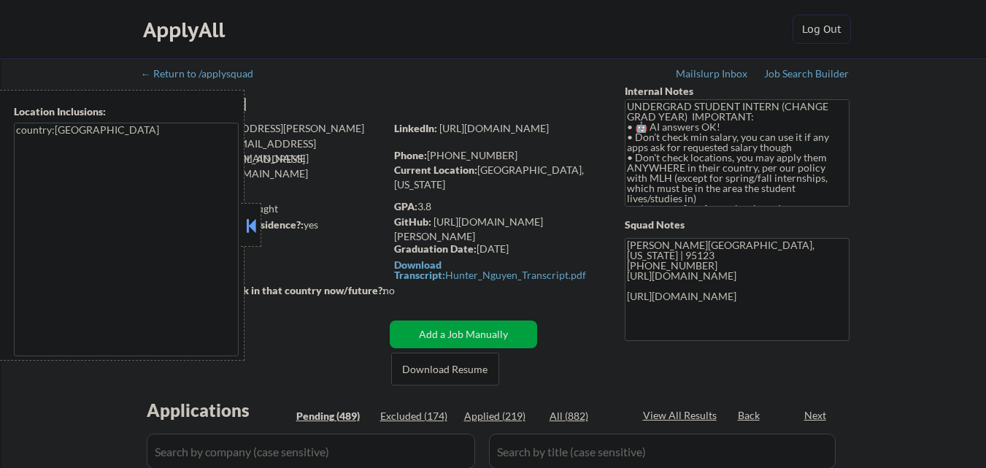
select select ""pending""
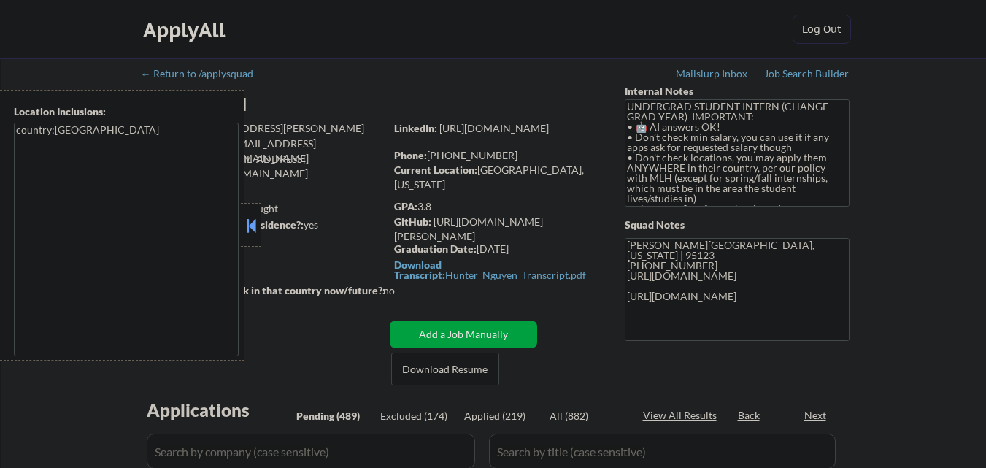
select select ""pending""
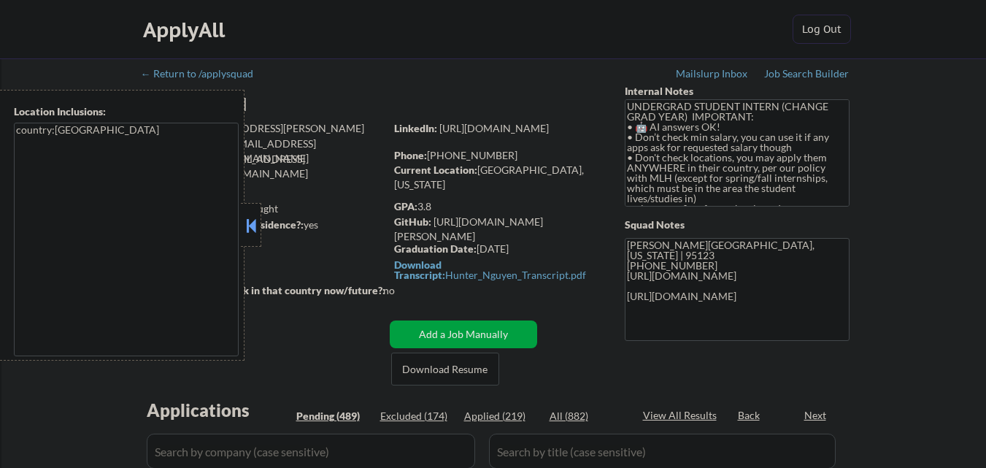
select select ""pending""
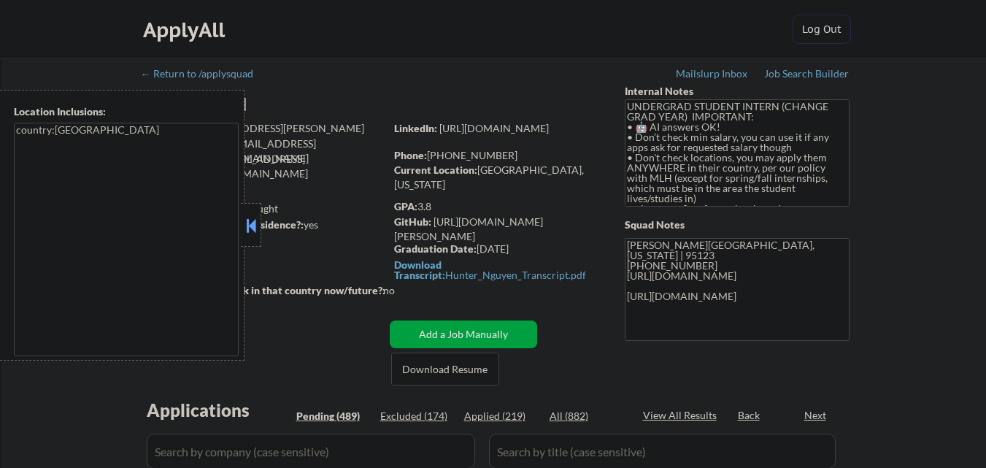
select select ""pending""
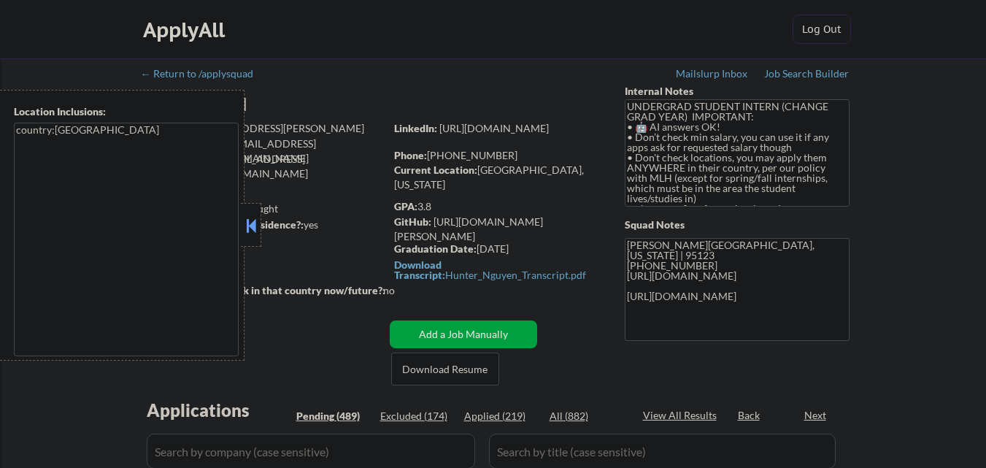
select select ""pending""
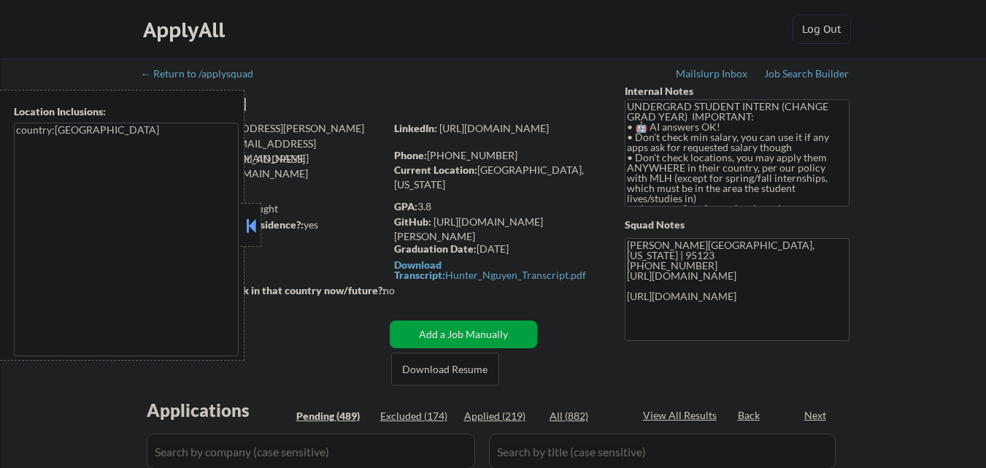
select select ""pending""
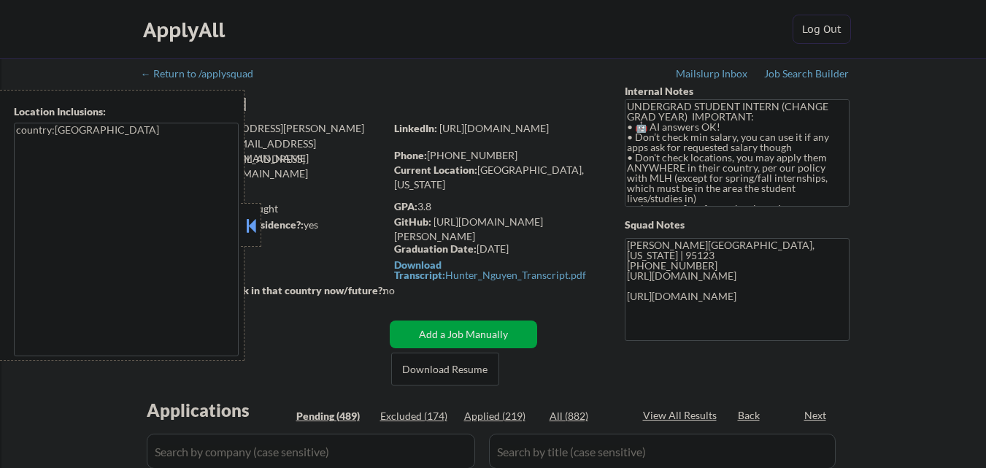
select select ""pending""
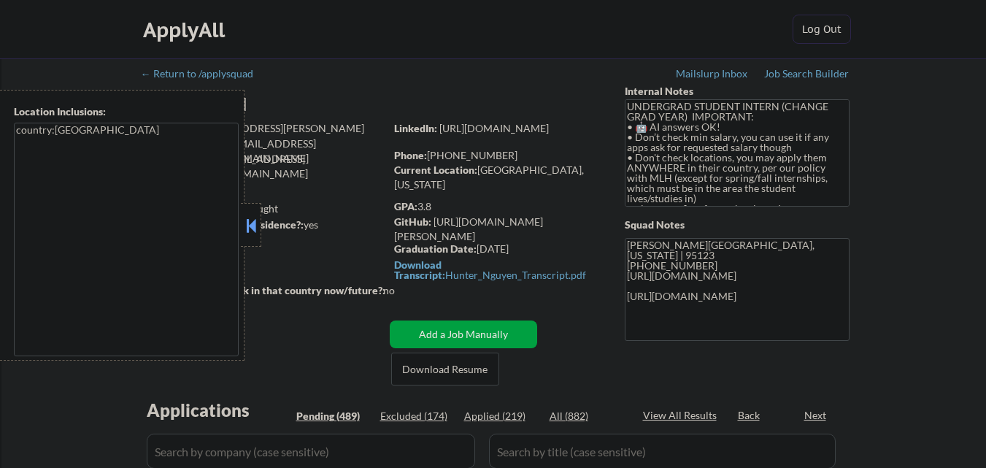
select select ""pending""
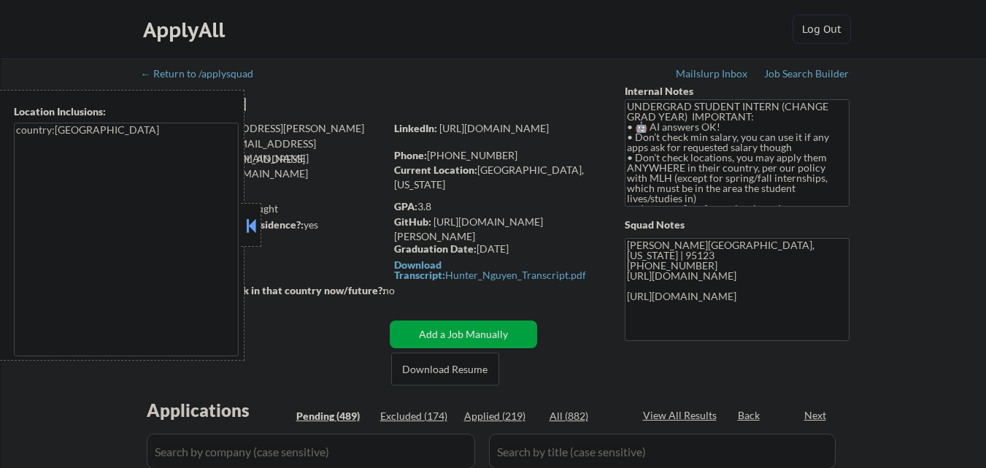
select select ""pending""
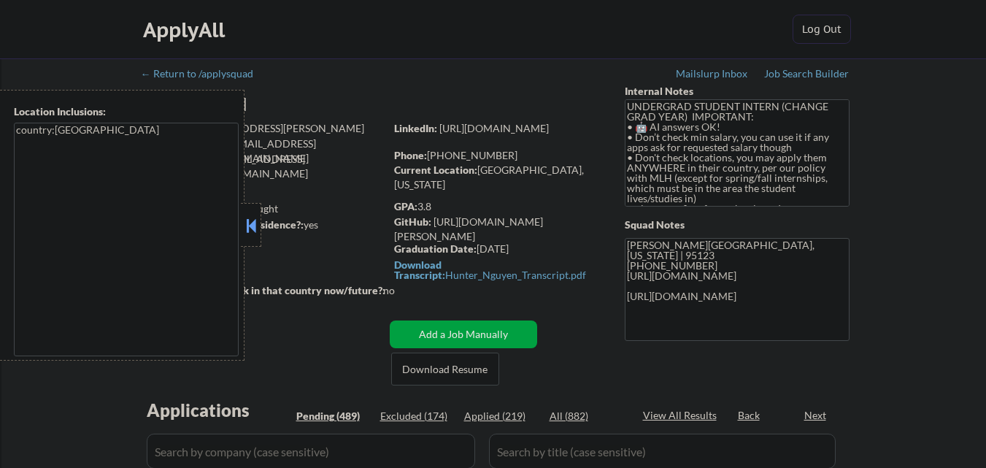
select select ""pending""
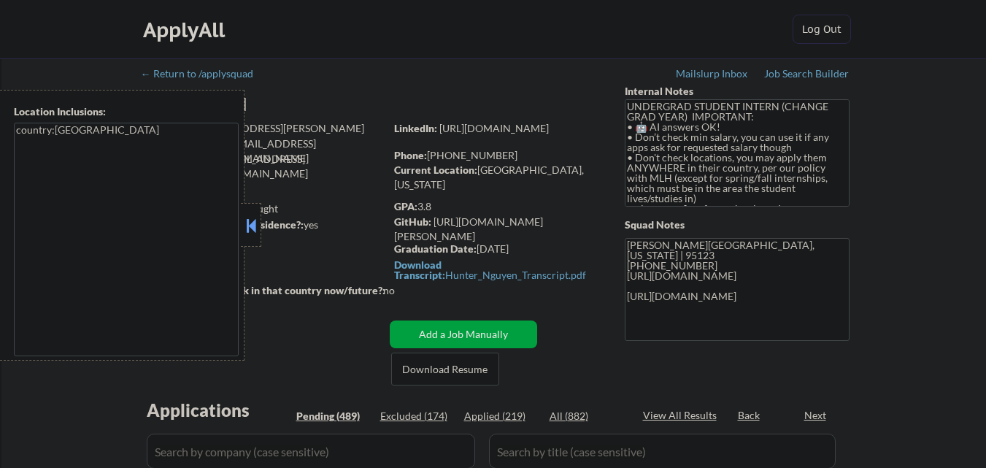
select select ""pending""
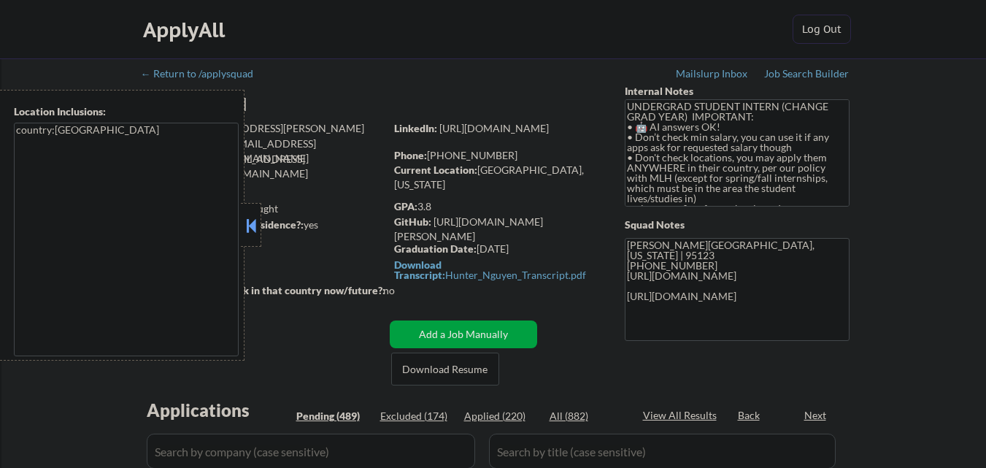
click at [257, 228] on button at bounding box center [251, 226] width 16 height 22
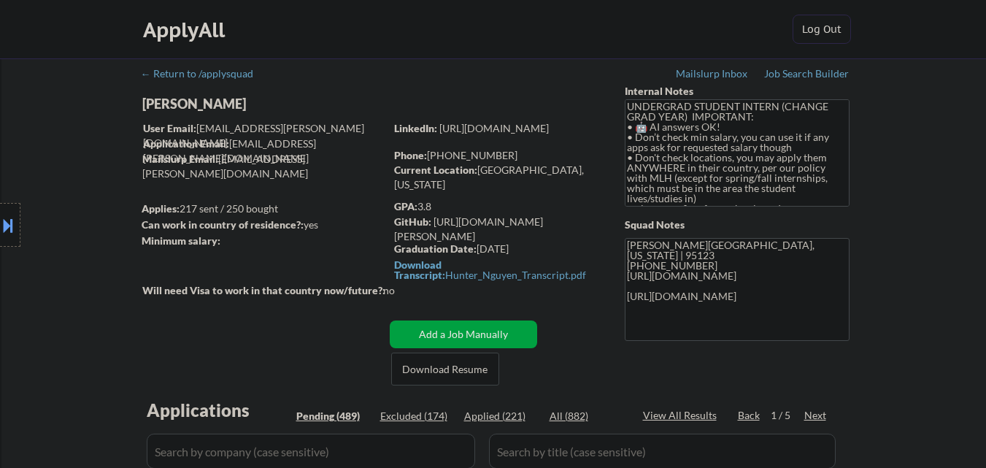
select select ""pending""
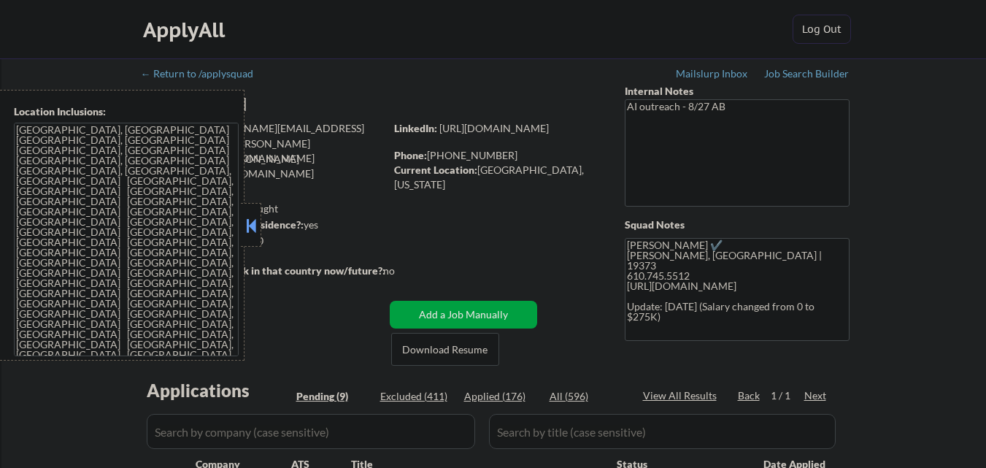
select select ""pending""
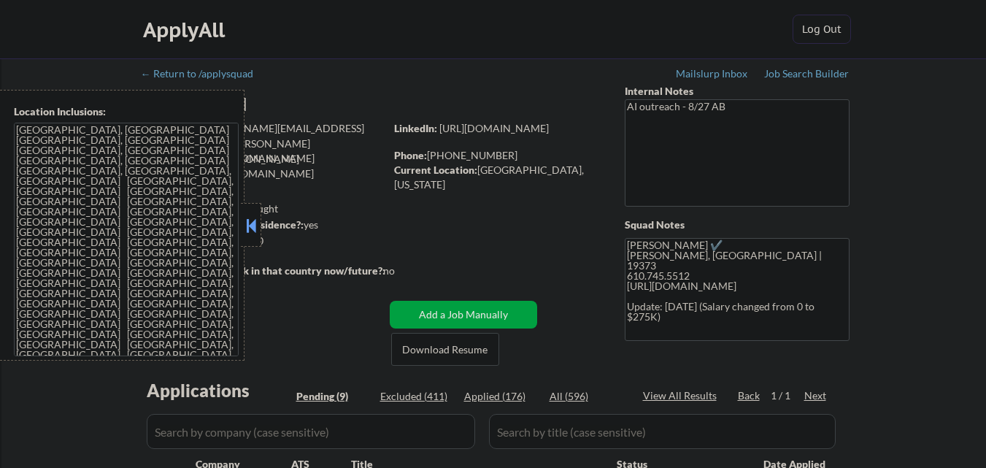
select select ""pending""
click at [255, 217] on button at bounding box center [251, 226] width 16 height 22
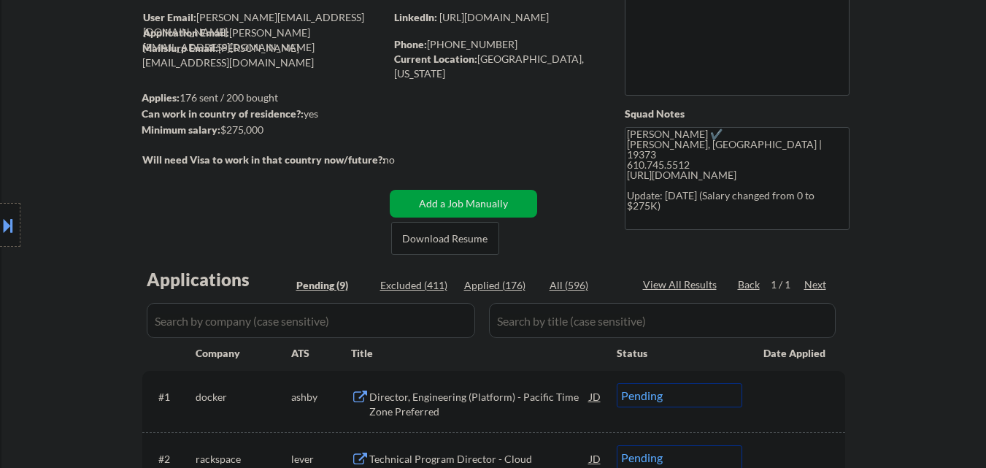
scroll to position [292, 0]
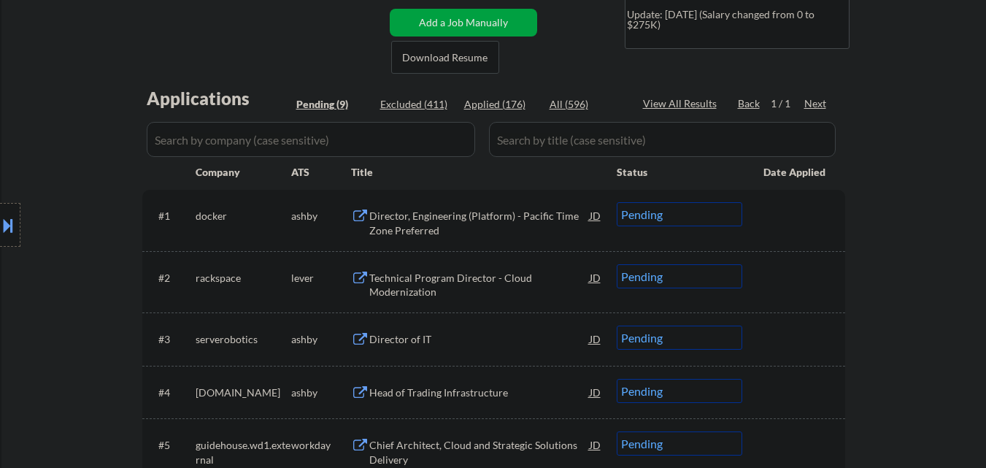
click at [5, 210] on div at bounding box center [10, 225] width 20 height 44
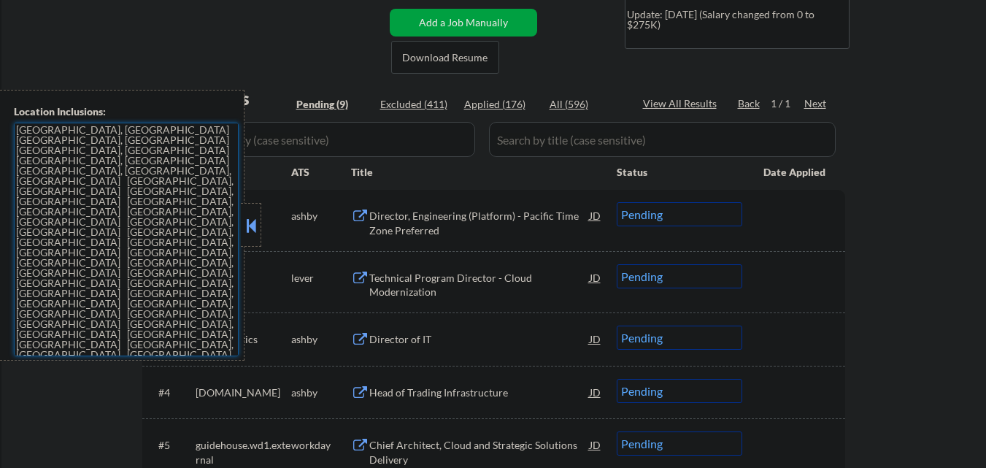
click at [150, 238] on textarea "[GEOGRAPHIC_DATA], [GEOGRAPHIC_DATA] [GEOGRAPHIC_DATA], [GEOGRAPHIC_DATA] [GEOG…" at bounding box center [126, 240] width 225 height 234
click at [253, 235] on button at bounding box center [251, 226] width 16 height 22
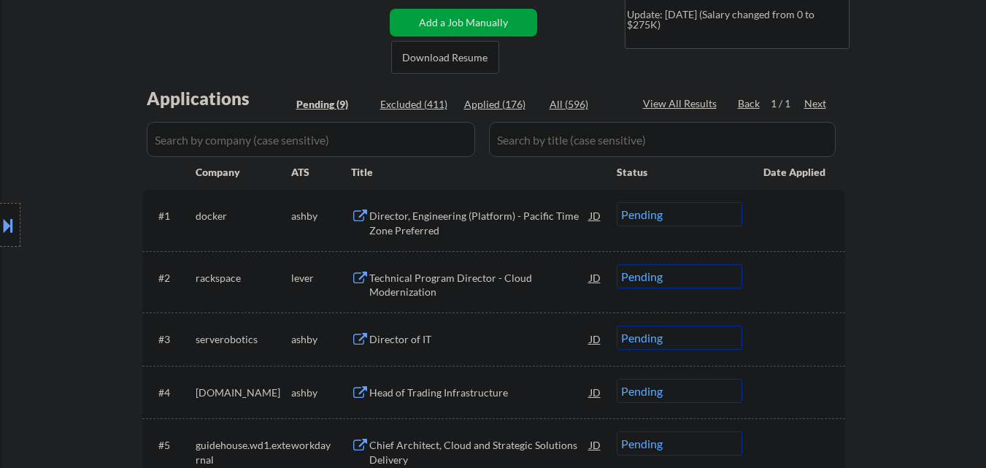
click at [440, 215] on div "Director, Engineering (Platform) - Pacific Time Zone Preferred" at bounding box center [479, 223] width 220 height 28
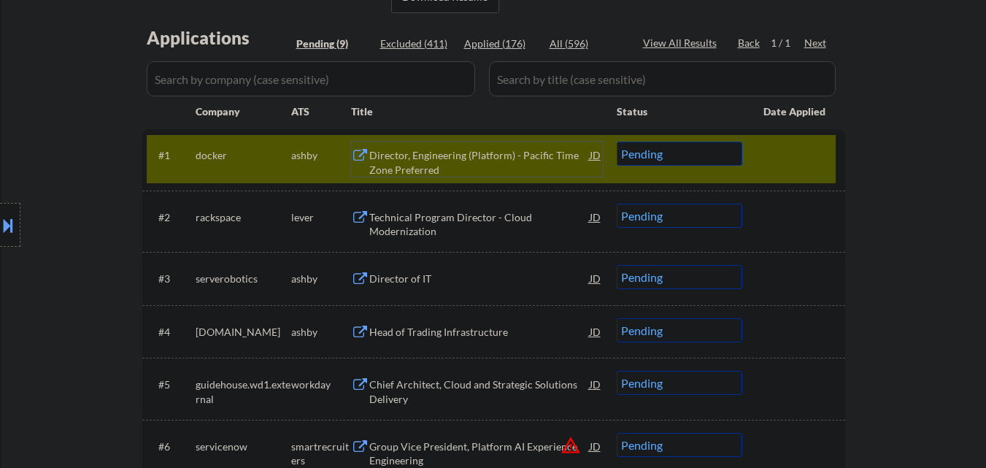
scroll to position [365, 0]
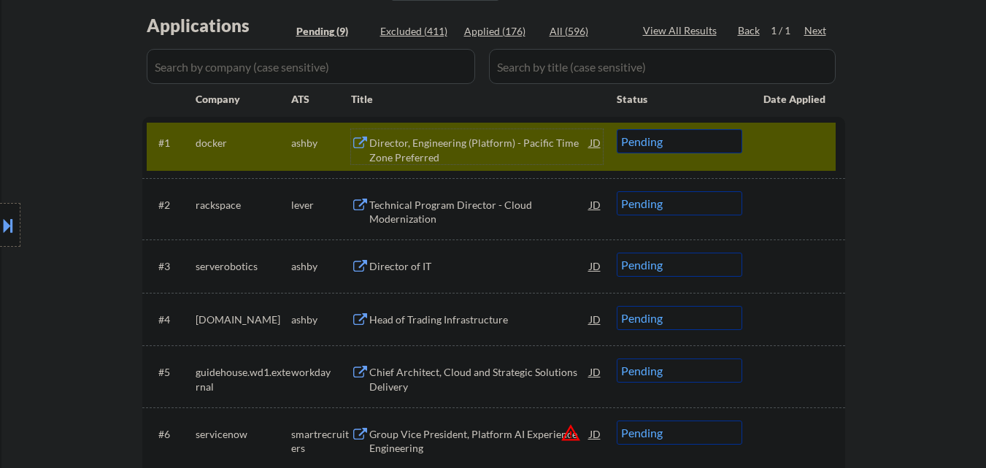
click at [501, 134] on div "Director, Engineering (Platform) - Pacific Time Zone Preferred" at bounding box center [479, 146] width 220 height 35
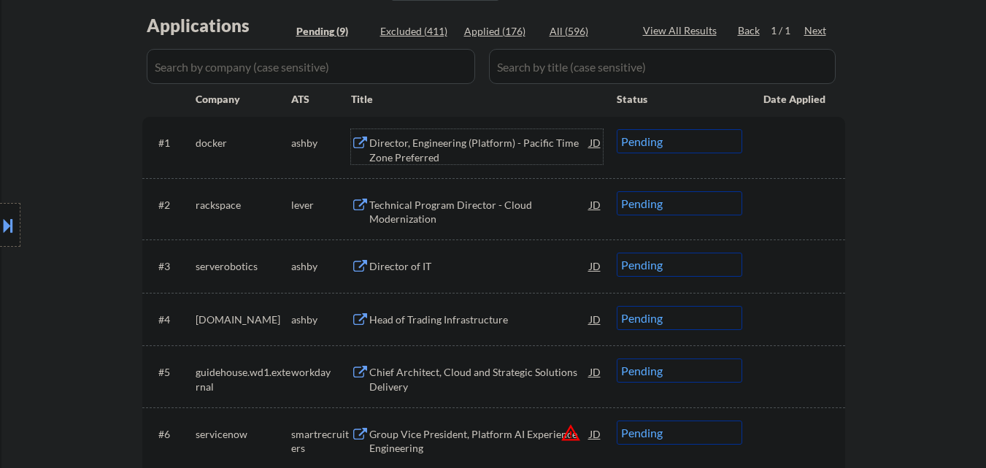
click at [685, 145] on select "Choose an option... Pending Applied Excluded (Questions) Excluded (Expired) Exc…" at bounding box center [680, 141] width 126 height 24
click at [617, 129] on select "Choose an option... Pending Applied Excluded (Questions) Excluded (Expired) Exc…" at bounding box center [680, 141] width 126 height 24
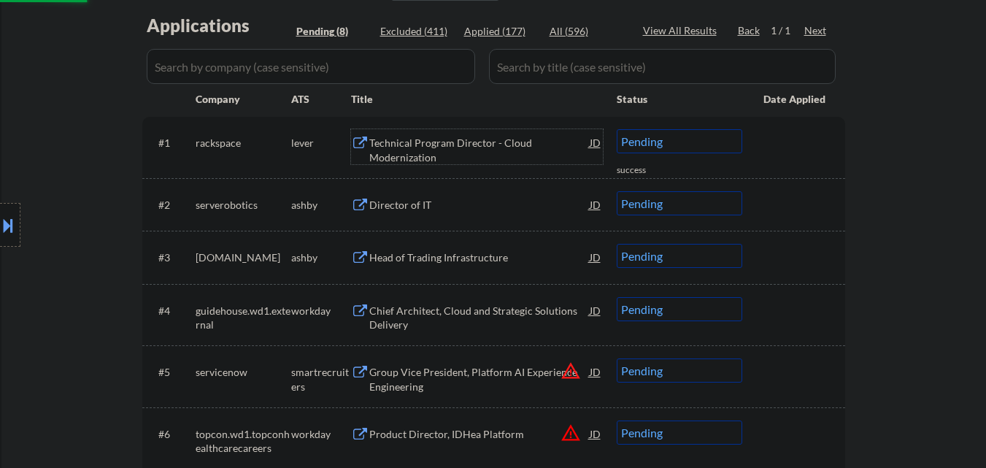
click at [471, 146] on div "Technical Program Director - Cloud Modernization" at bounding box center [479, 150] width 220 height 28
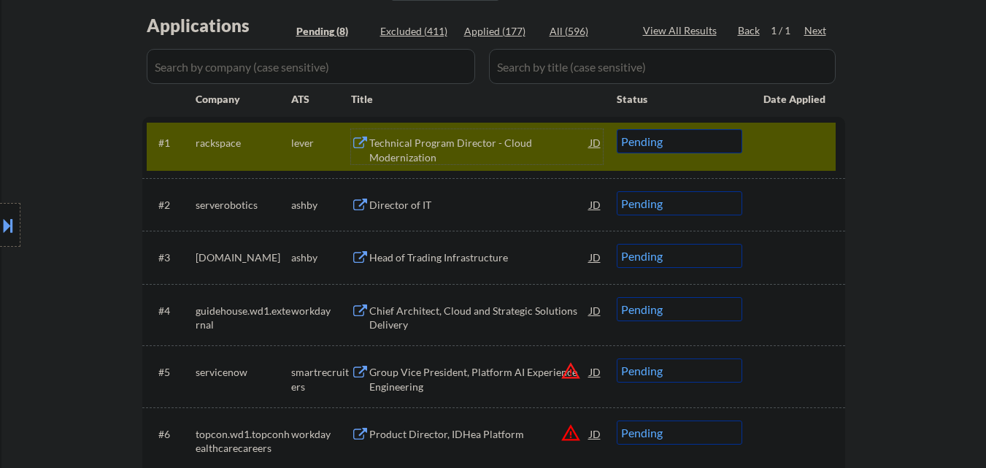
click at [702, 136] on select "Choose an option... Pending Applied Excluded (Questions) Excluded (Expired) Exc…" at bounding box center [680, 141] width 126 height 24
click at [617, 129] on select "Choose an option... Pending Applied Excluded (Questions) Excluded (Expired) Exc…" at bounding box center [680, 141] width 126 height 24
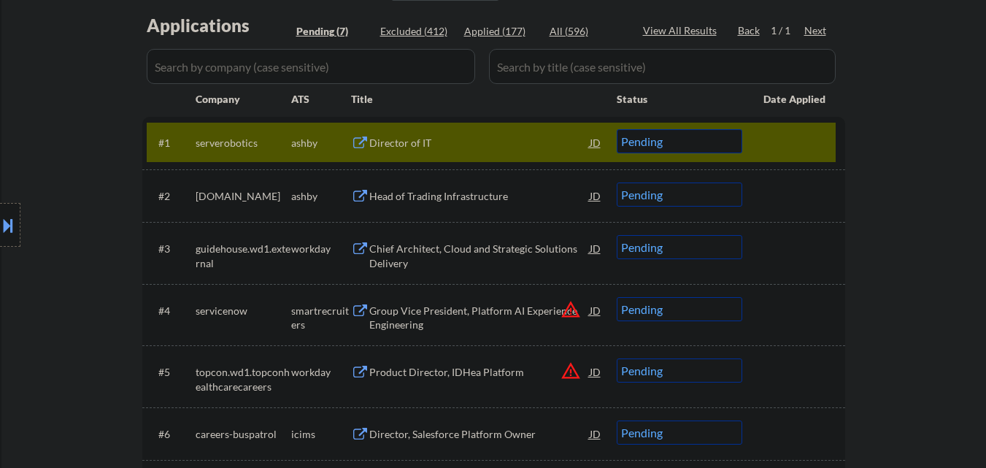
click at [493, 146] on div "Director of IT" at bounding box center [479, 143] width 220 height 15
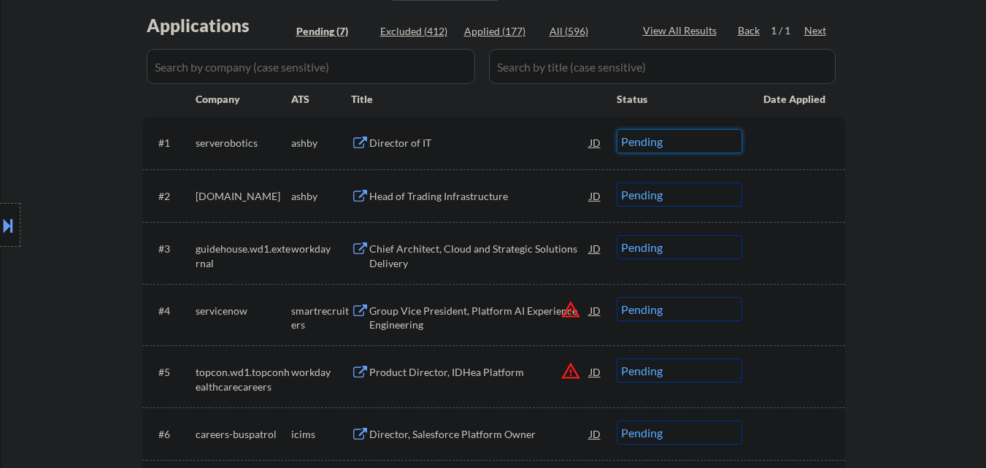
drag, startPoint x: 719, startPoint y: 138, endPoint x: 731, endPoint y: 115, distance: 25.8
click at [720, 134] on select "Choose an option... Pending Applied Excluded (Questions) Excluded (Expired) Exc…" at bounding box center [680, 141] width 126 height 24
click at [617, 129] on select "Choose an option... Pending Applied Excluded (Questions) Excluded (Expired) Exc…" at bounding box center [680, 141] width 126 height 24
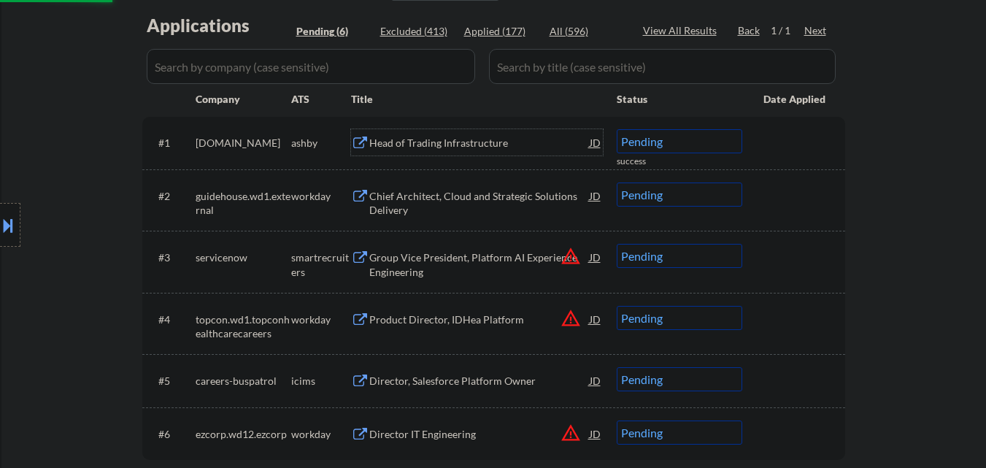
click at [496, 140] on div "Head of Trading Infrastructure" at bounding box center [479, 143] width 220 height 15
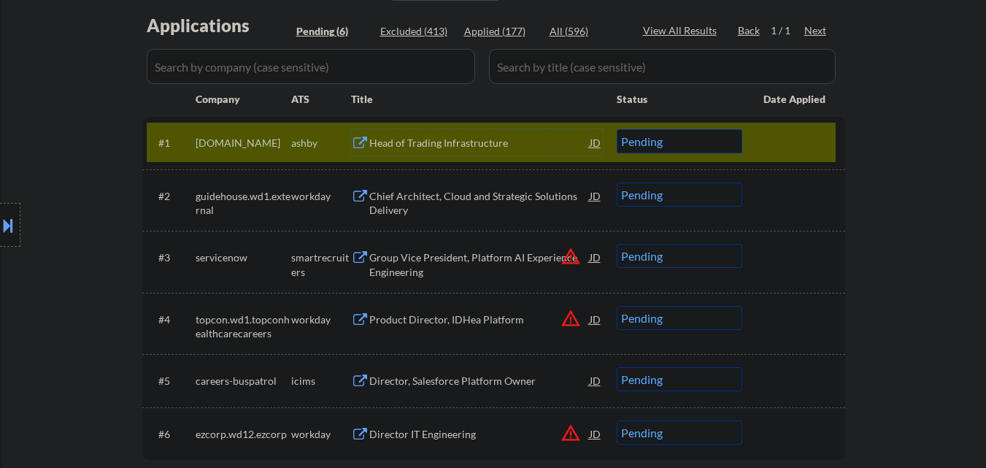
drag, startPoint x: 717, startPoint y: 134, endPoint x: 728, endPoint y: 150, distance: 20.0
click at [720, 135] on select "Choose an option... Pending Applied Excluded (Questions) Excluded (Expired) Exc…" at bounding box center [680, 141] width 126 height 24
click at [617, 129] on select "Choose an option... Pending Applied Excluded (Questions) Excluded (Expired) Exc…" at bounding box center [680, 141] width 126 height 24
click at [817, 139] on div at bounding box center [795, 142] width 64 height 26
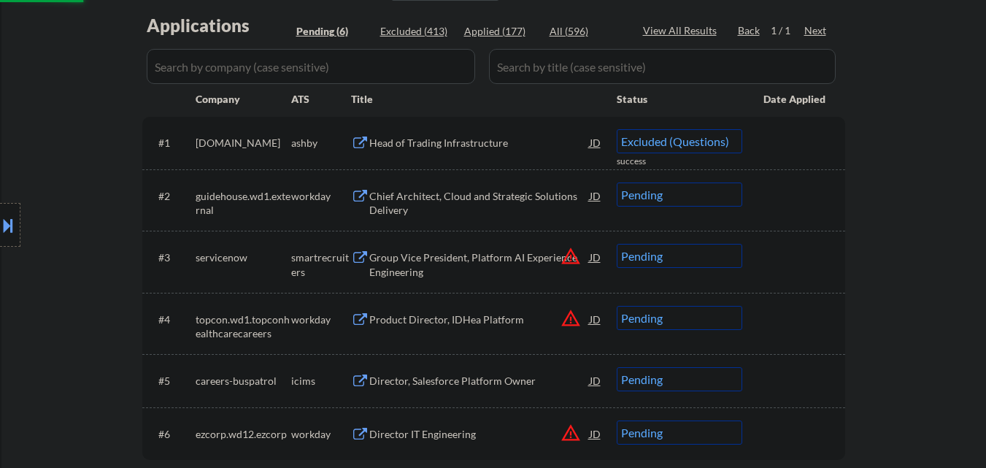
select select ""pending""
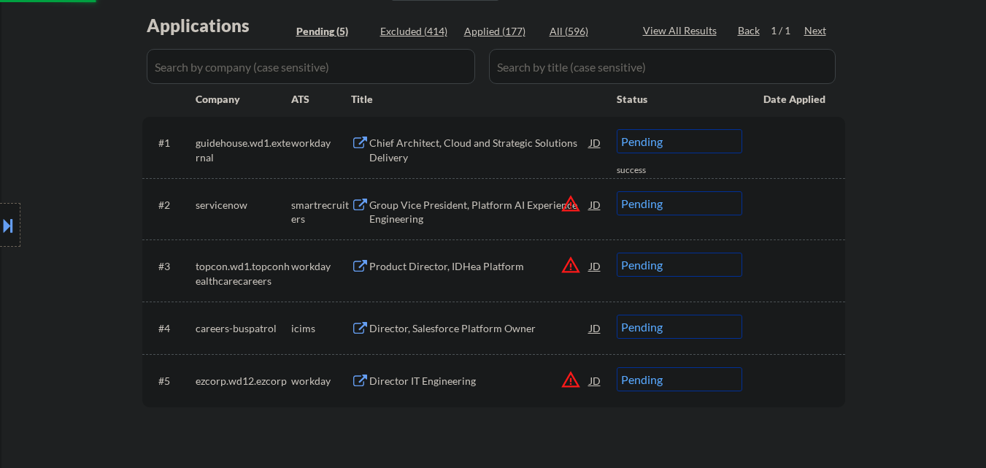
click at [575, 204] on button "warning_amber" at bounding box center [570, 203] width 20 height 20
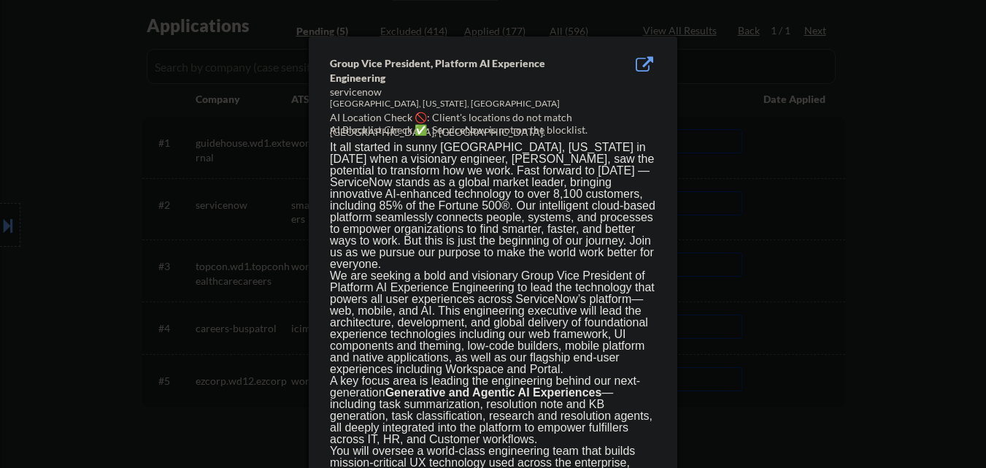
click at [822, 177] on div at bounding box center [493, 234] width 986 height 468
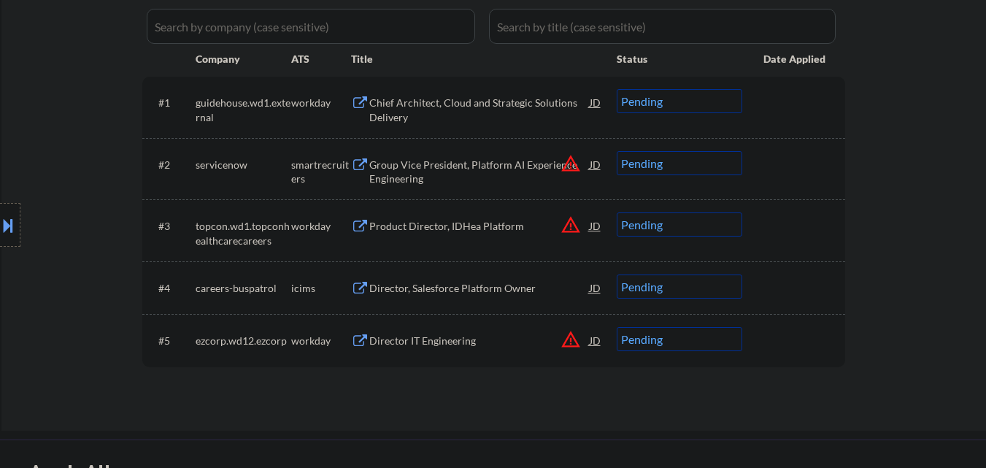
scroll to position [438, 0]
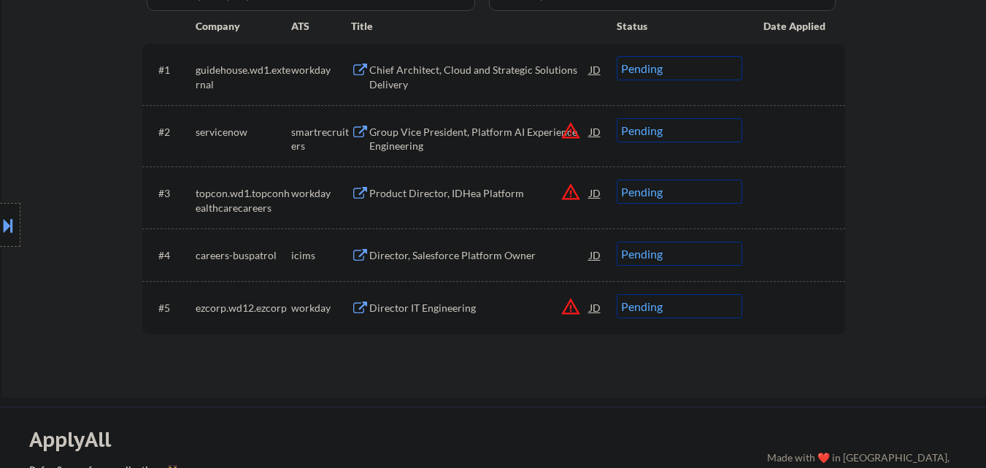
click at [484, 132] on div "Group Vice President, Platform AI Experience Engineering" at bounding box center [479, 139] width 220 height 28
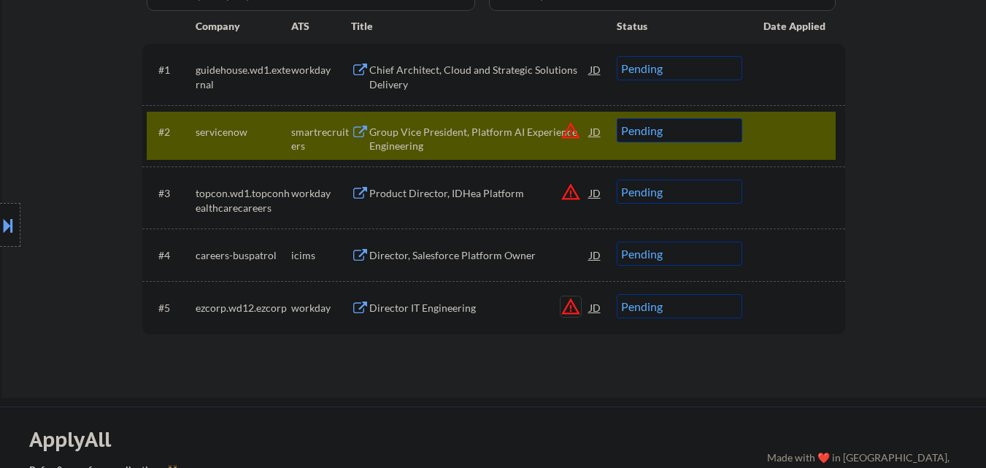
click at [574, 306] on button "warning_amber" at bounding box center [570, 306] width 20 height 20
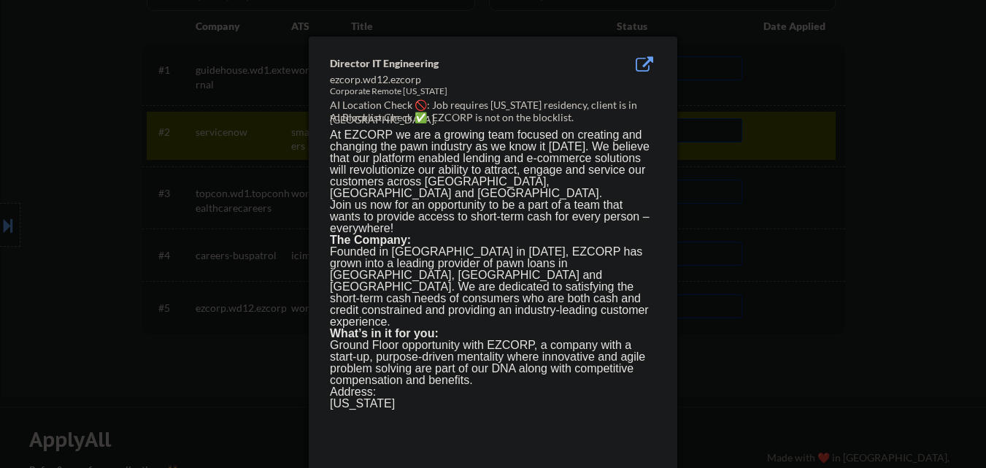
click at [749, 360] on div at bounding box center [493, 234] width 986 height 468
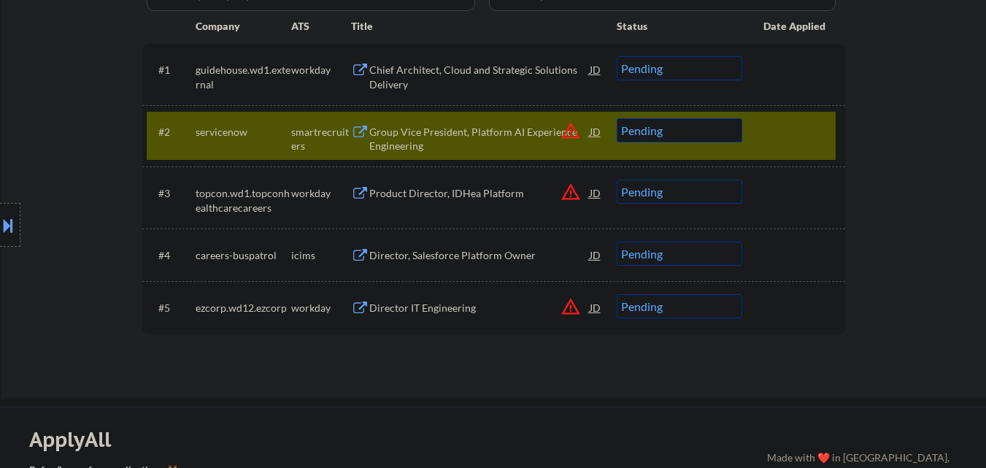
click at [0, 225] on button at bounding box center [8, 225] width 16 height 24
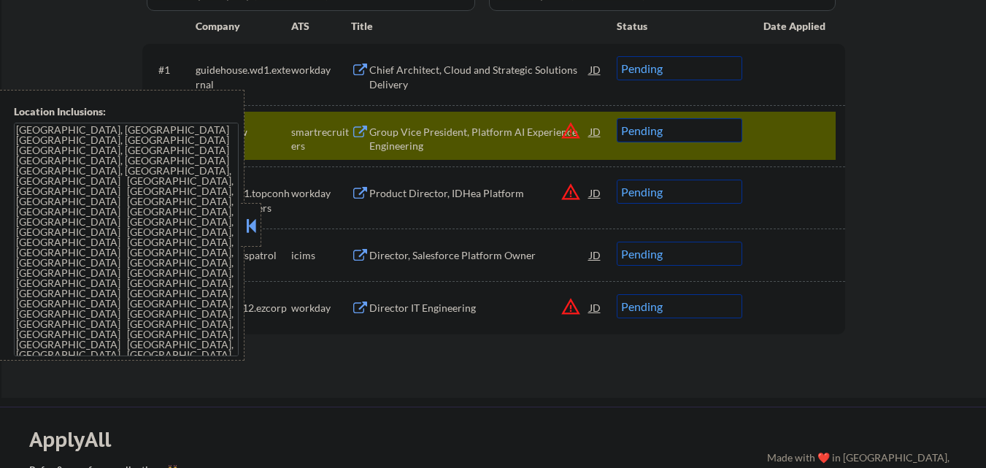
drag, startPoint x: 247, startPoint y: 233, endPoint x: 434, endPoint y: 270, distance: 190.5
click at [248, 232] on button at bounding box center [251, 226] width 16 height 22
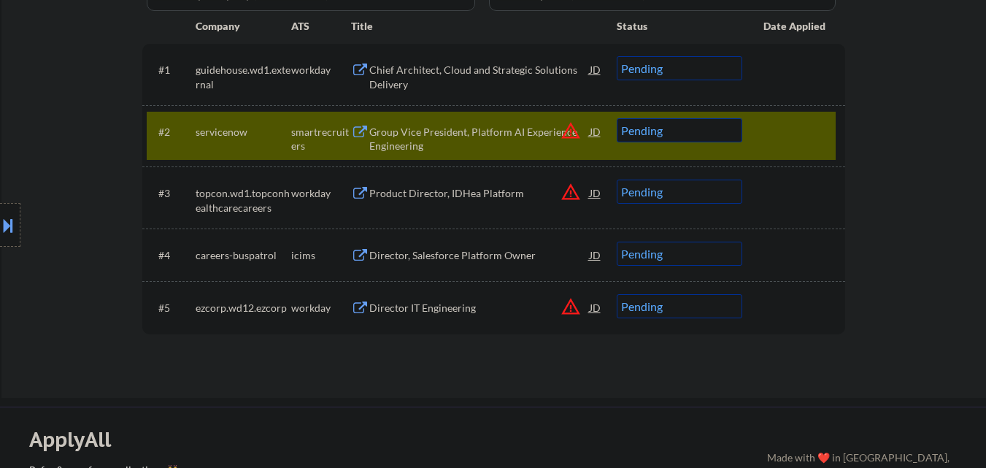
click at [715, 306] on select "Choose an option... Pending Applied Excluded (Questions) Excluded (Expired) Exc…" at bounding box center [680, 306] width 126 height 24
select select ""excluded__location_""
click at [617, 294] on select "Choose an option... Pending Applied Excluded (Questions) Excluded (Expired) Exc…" at bounding box center [680, 306] width 126 height 24
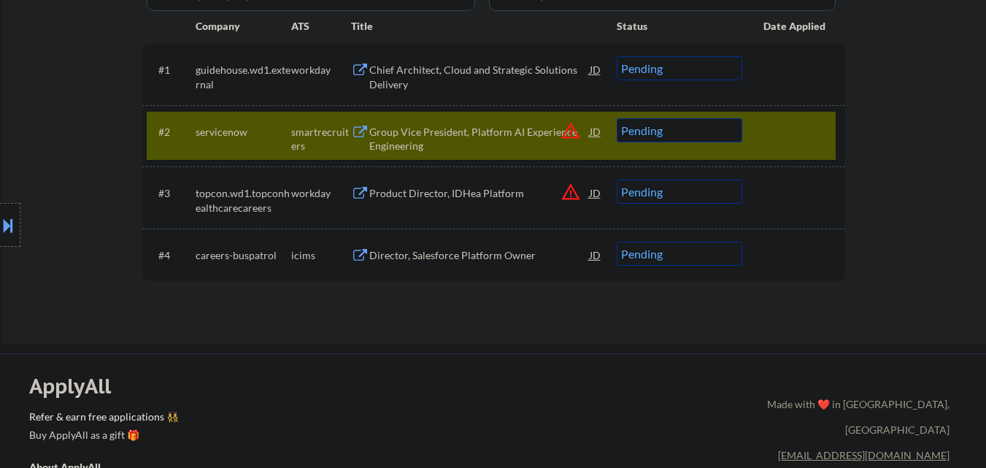
click at [708, 129] on select "Choose an option... Pending Applied Excluded (Questions) Excluded (Expired) Exc…" at bounding box center [680, 130] width 126 height 24
click at [617, 118] on select "Choose an option... Pending Applied Excluded (Questions) Excluded (Expired) Exc…" at bounding box center [680, 130] width 126 height 24
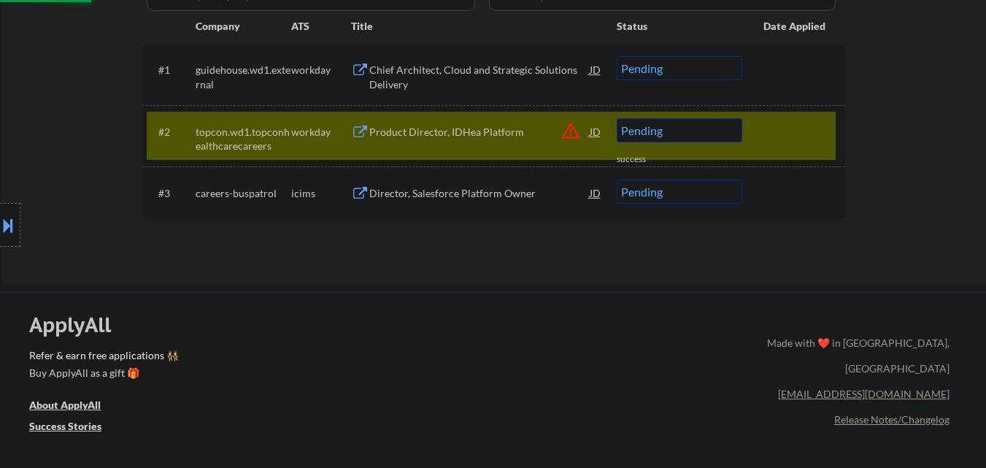
click at [571, 130] on button "warning_amber" at bounding box center [570, 130] width 20 height 20
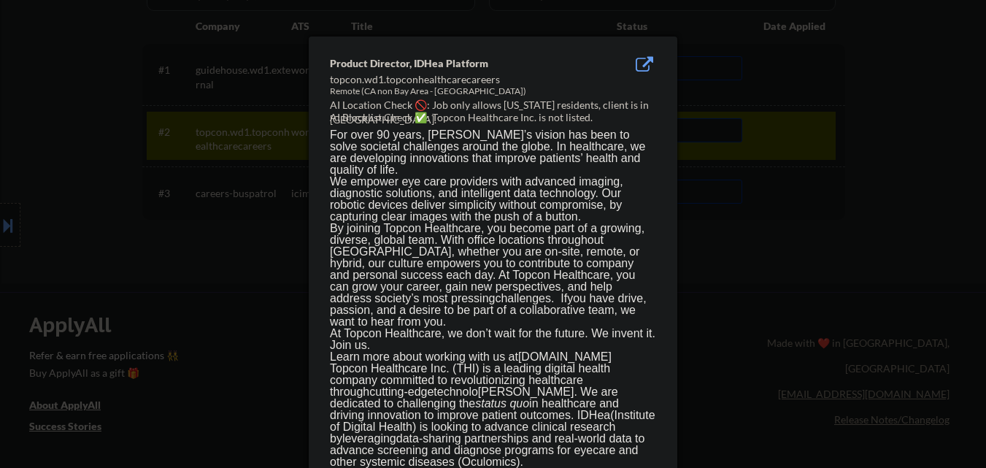
click at [787, 145] on div at bounding box center [493, 234] width 986 height 468
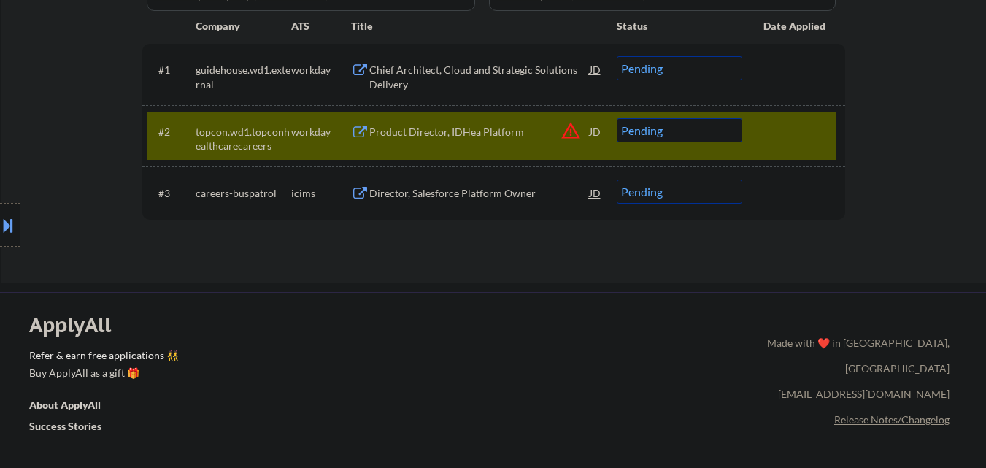
click at [709, 136] on select "Choose an option... Pending Applied Excluded (Questions) Excluded (Expired) Exc…" at bounding box center [680, 130] width 126 height 24
click at [617, 118] on select "Choose an option... Pending Applied Excluded (Questions) Excluded (Expired) Exc…" at bounding box center [680, 130] width 126 height 24
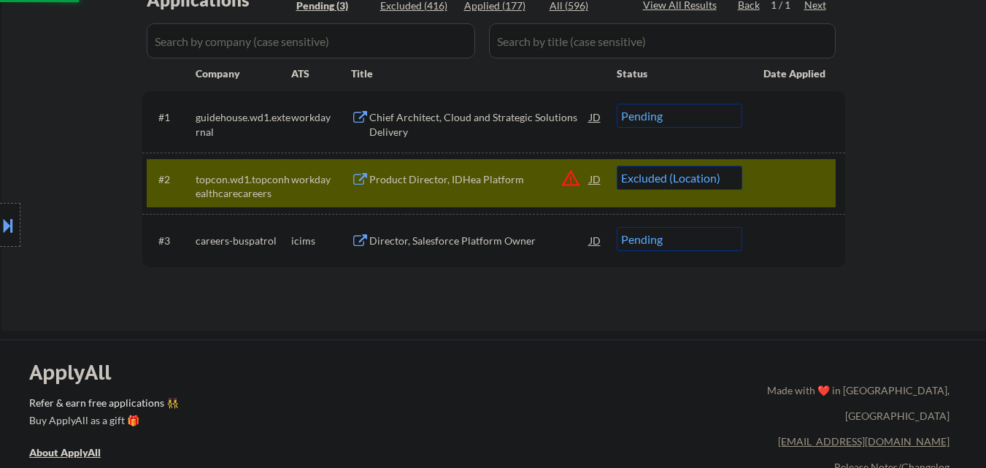
scroll to position [365, 0]
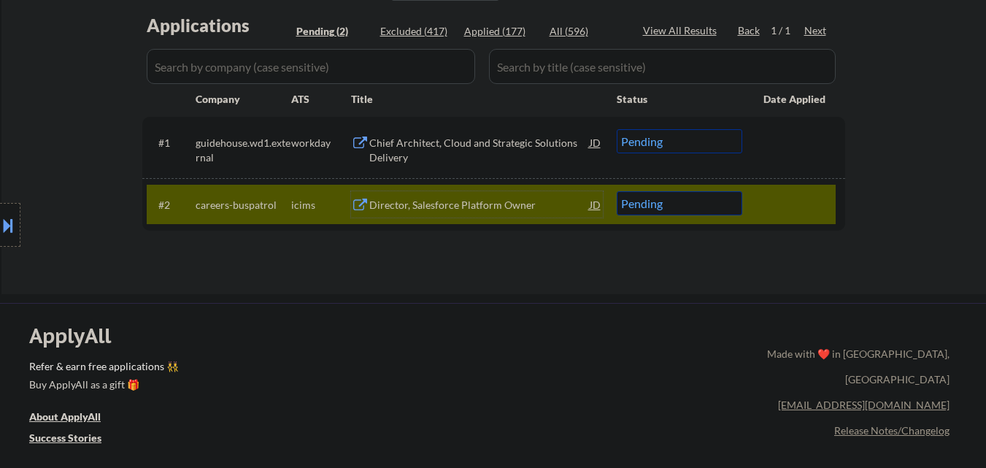
click at [436, 201] on div "Director, Salesforce Platform Owner" at bounding box center [479, 205] width 220 height 15
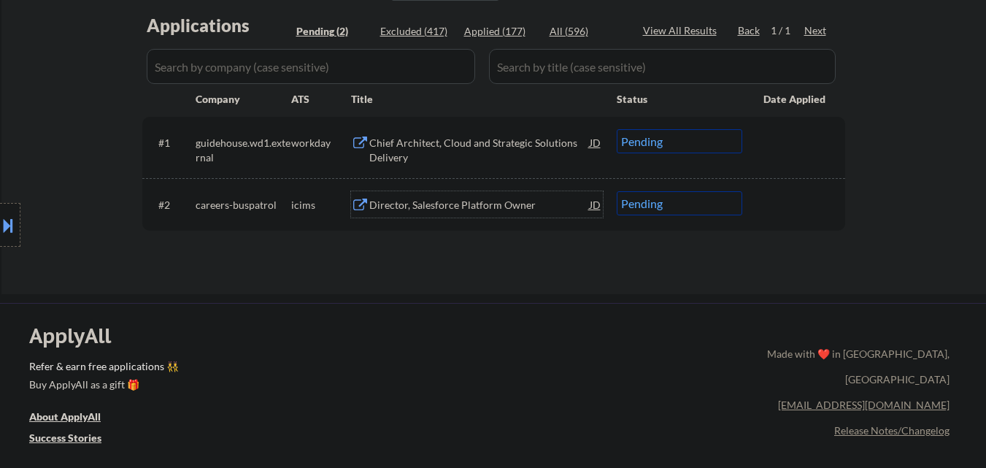
click at [683, 201] on select "Choose an option... Pending Applied Excluded (Questions) Excluded (Expired) Exc…" at bounding box center [680, 203] width 126 height 24
select select ""excluded__salary_""
click at [617, 191] on select "Choose an option... Pending Applied Excluded (Questions) Excluded (Expired) Exc…" at bounding box center [680, 203] width 126 height 24
click at [496, 144] on div "Chief Architect, Cloud and Strategic Solutions Delivery" at bounding box center [479, 150] width 220 height 28
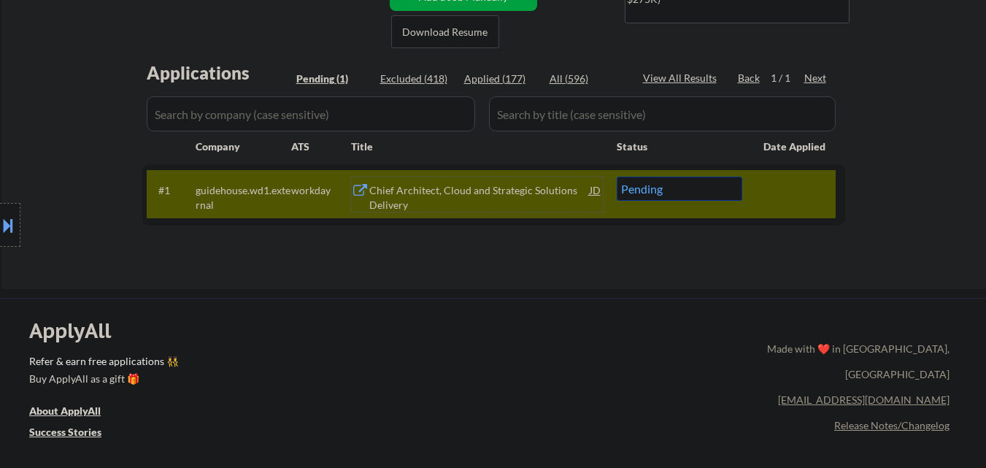
scroll to position [292, 0]
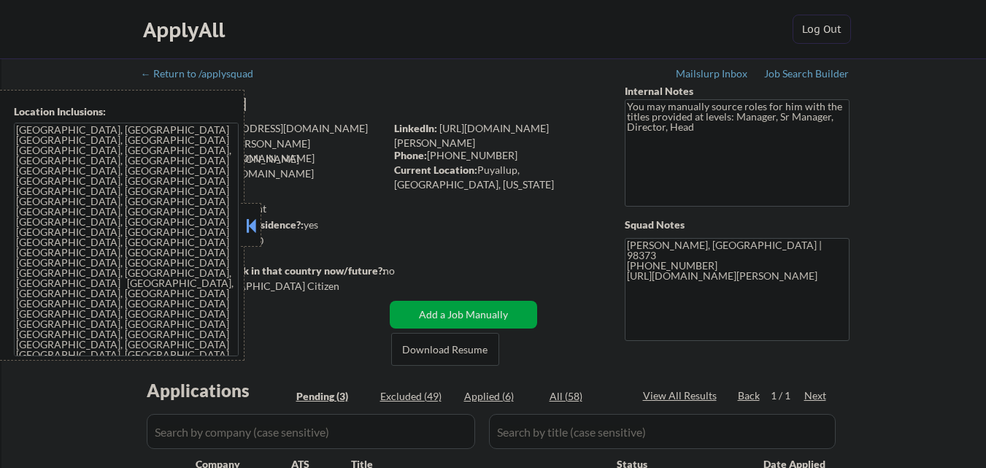
select select ""pending""
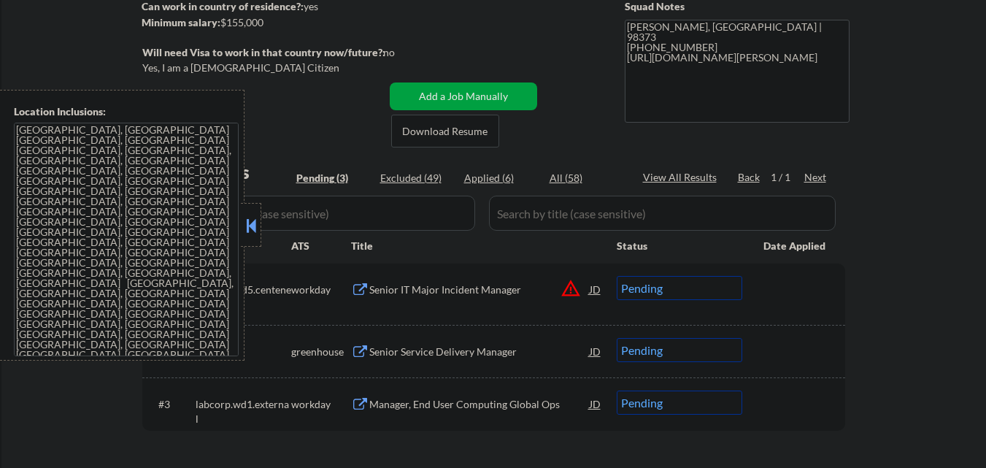
scroll to position [219, 0]
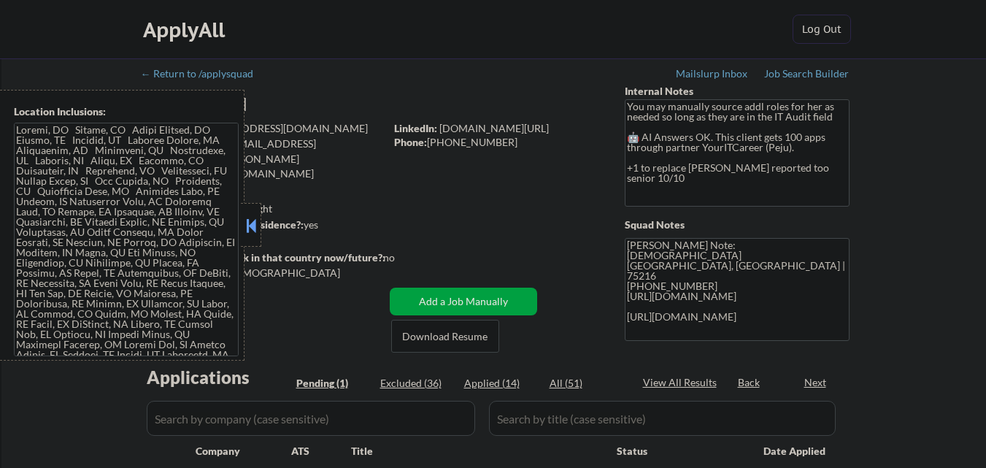
select select ""pending""
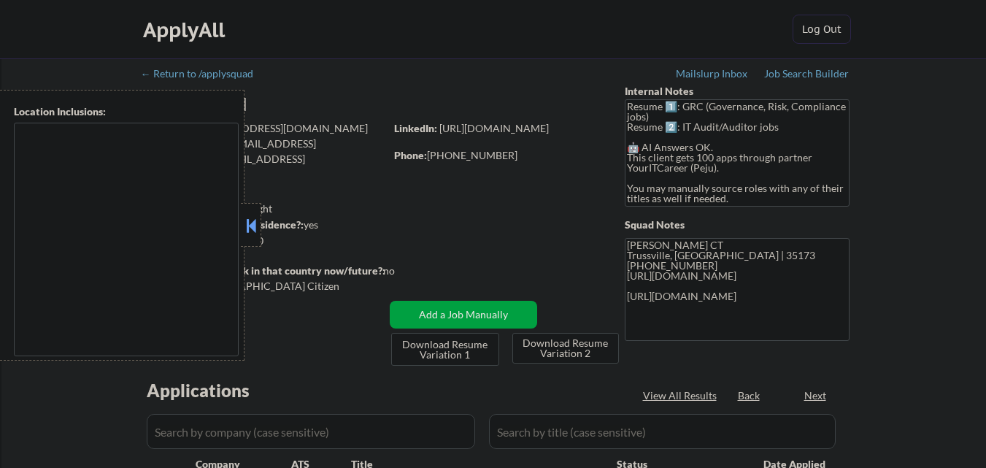
select select ""pending""
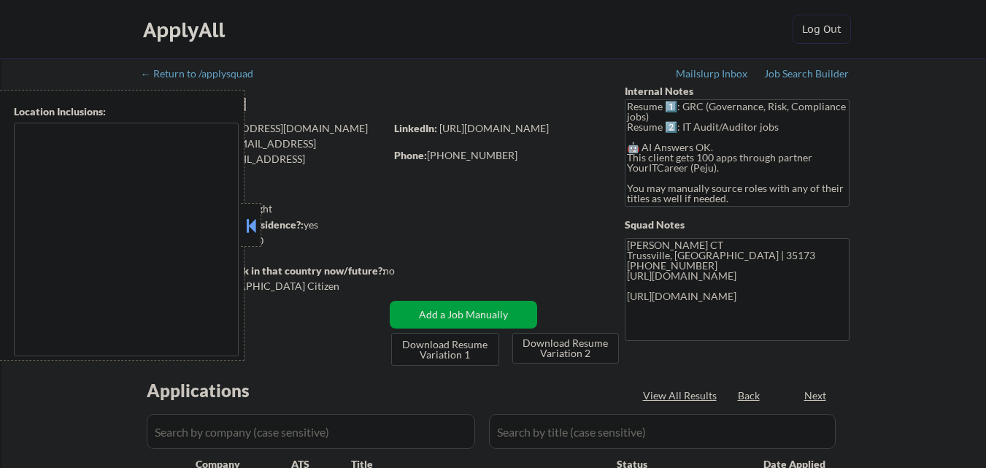
select select ""pending""
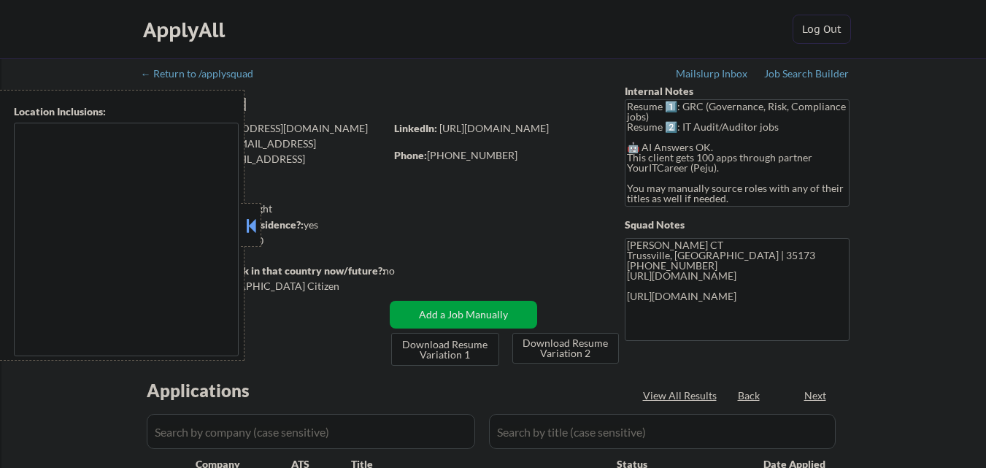
select select ""pending""
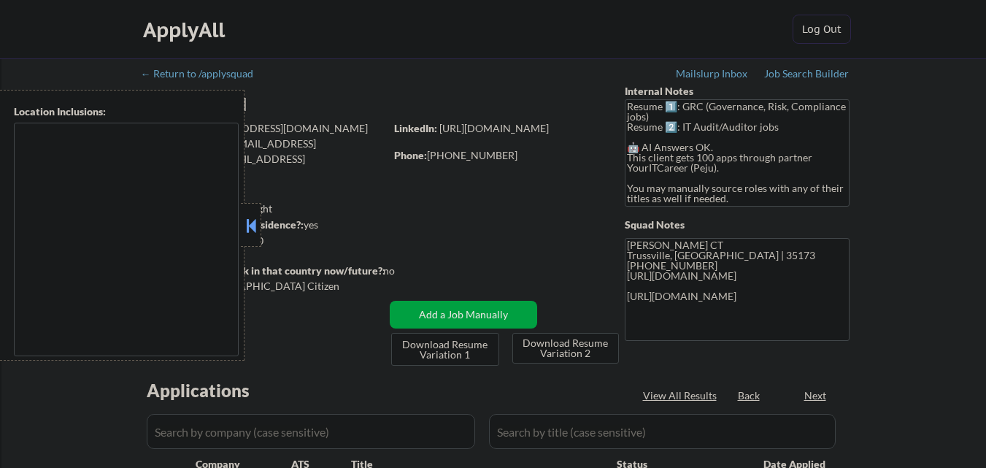
select select ""pending""
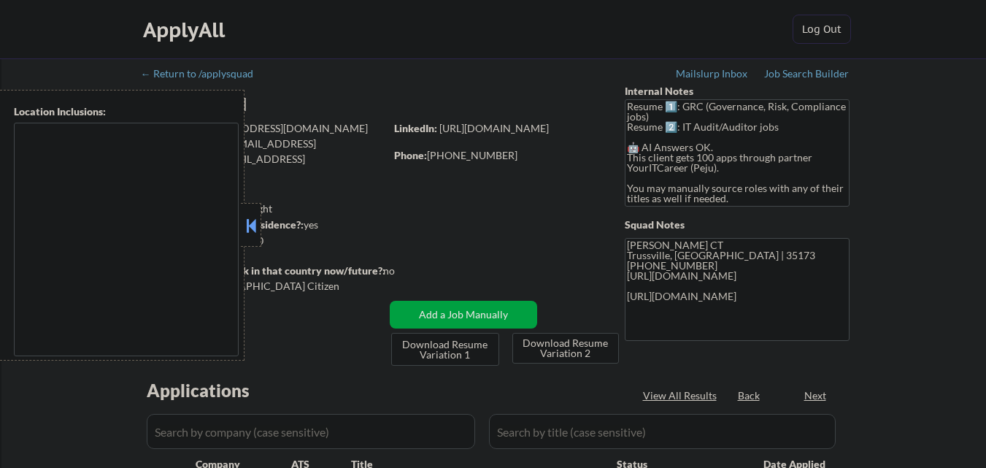
select select ""pending""
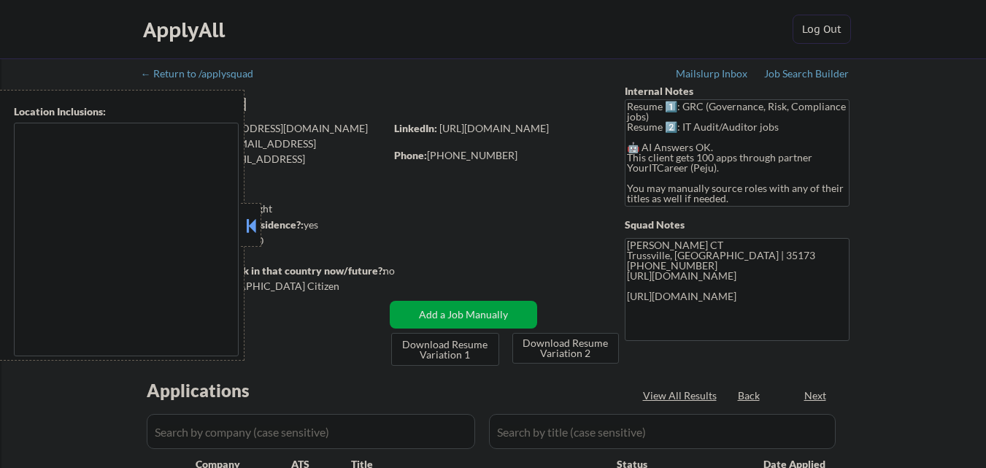
select select ""pending""
type textarea "Homewood, [GEOGRAPHIC_DATA], [GEOGRAPHIC_DATA], [PERSON_NAME], [GEOGRAPHIC_DATA…"
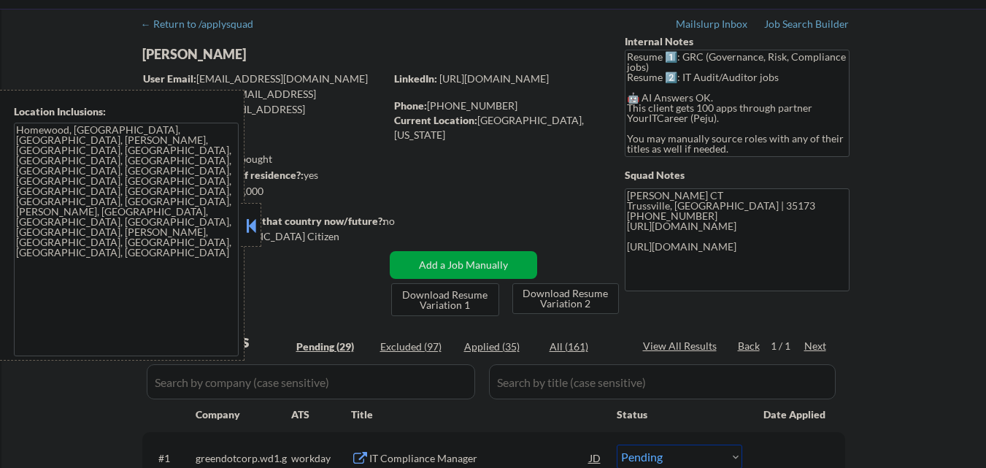
scroll to position [73, 0]
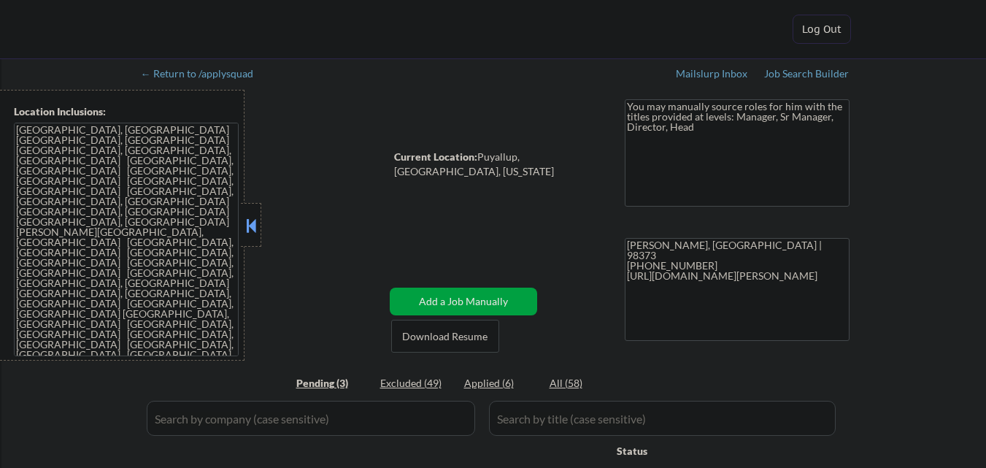
select select ""pending""
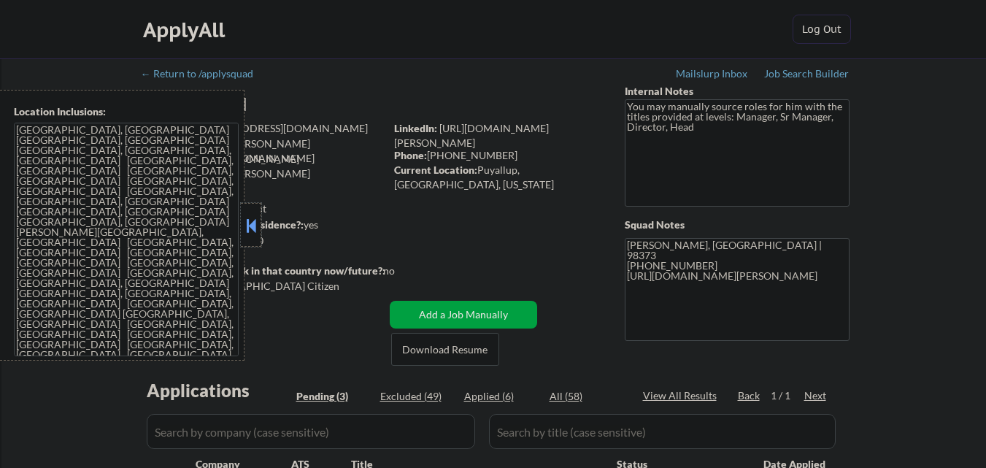
click at [250, 214] on div at bounding box center [251, 225] width 20 height 44
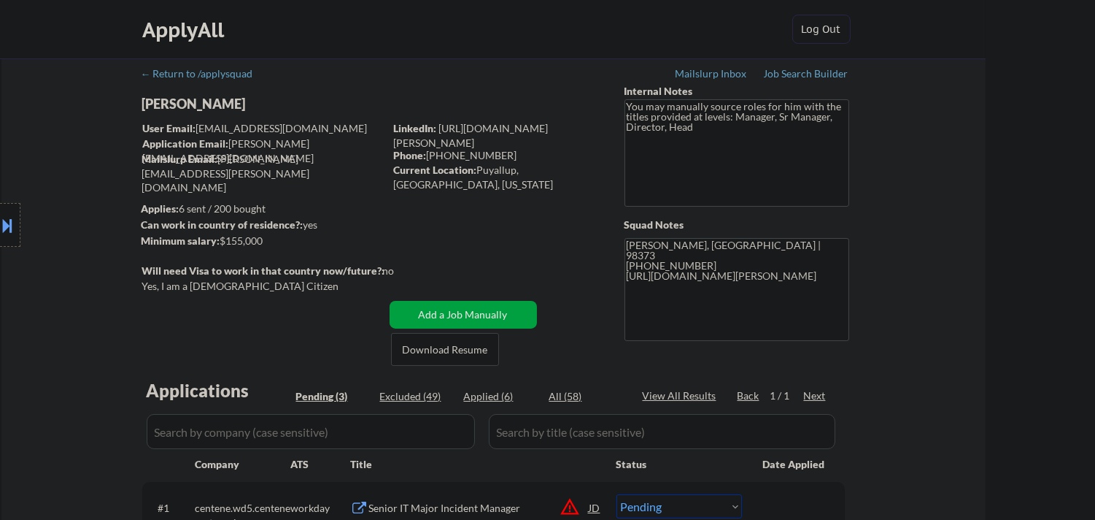
select select ""pending""
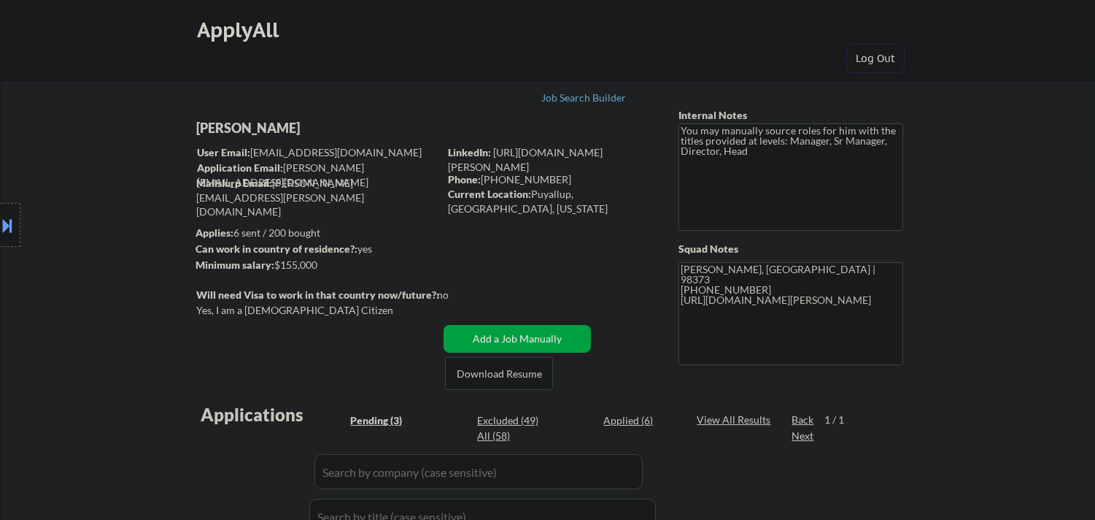
click at [269, 127] on div "[PERSON_NAME]" at bounding box center [346, 128] width 300 height 18
copy div "[PERSON_NAME]"
click at [0, 234] on button at bounding box center [8, 225] width 16 height 24
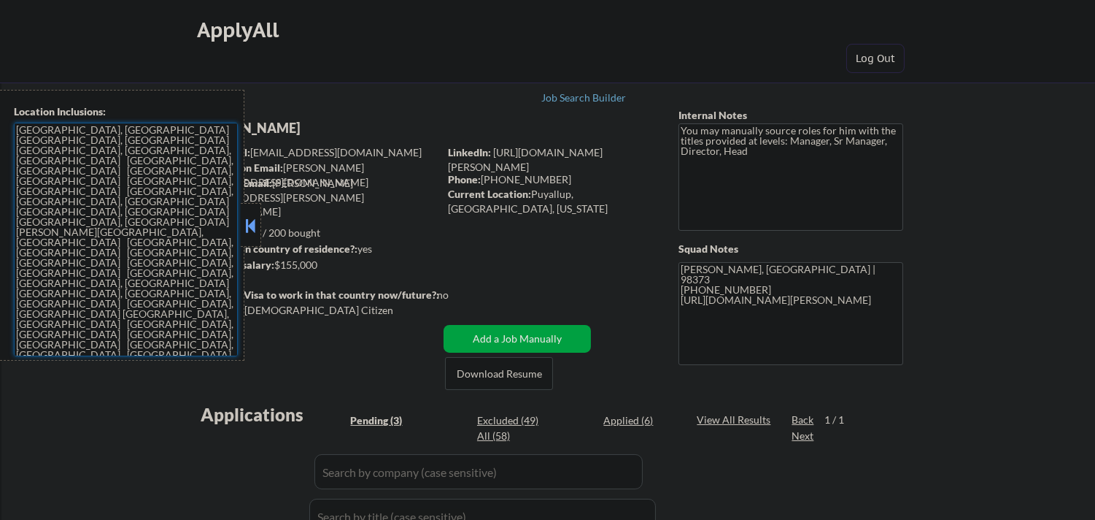
click at [117, 266] on textarea "[GEOGRAPHIC_DATA], [GEOGRAPHIC_DATA] [GEOGRAPHIC_DATA], [GEOGRAPHIC_DATA] [GEOG…" at bounding box center [126, 240] width 224 height 234
click at [252, 230] on button at bounding box center [250, 226] width 16 height 22
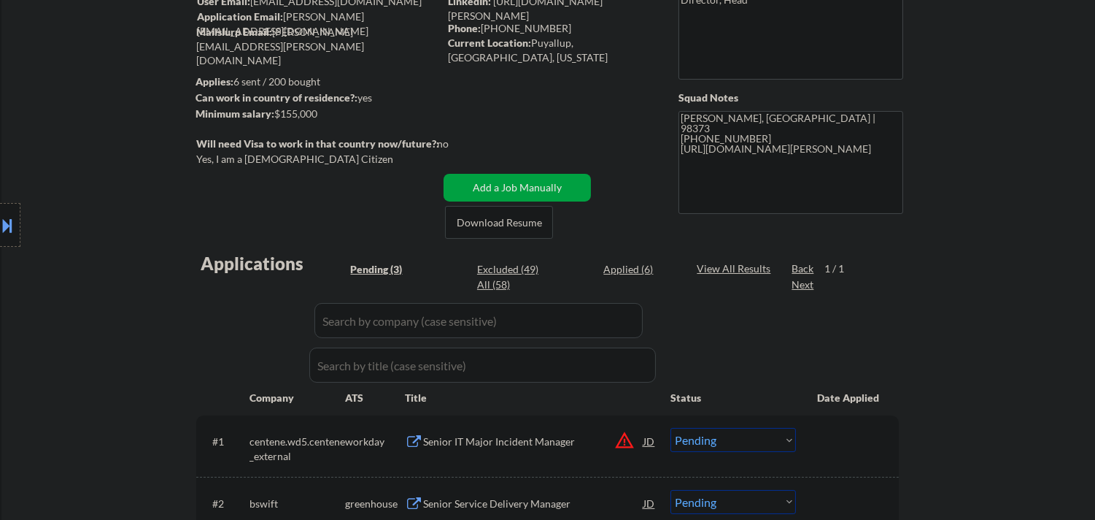
scroll to position [324, 0]
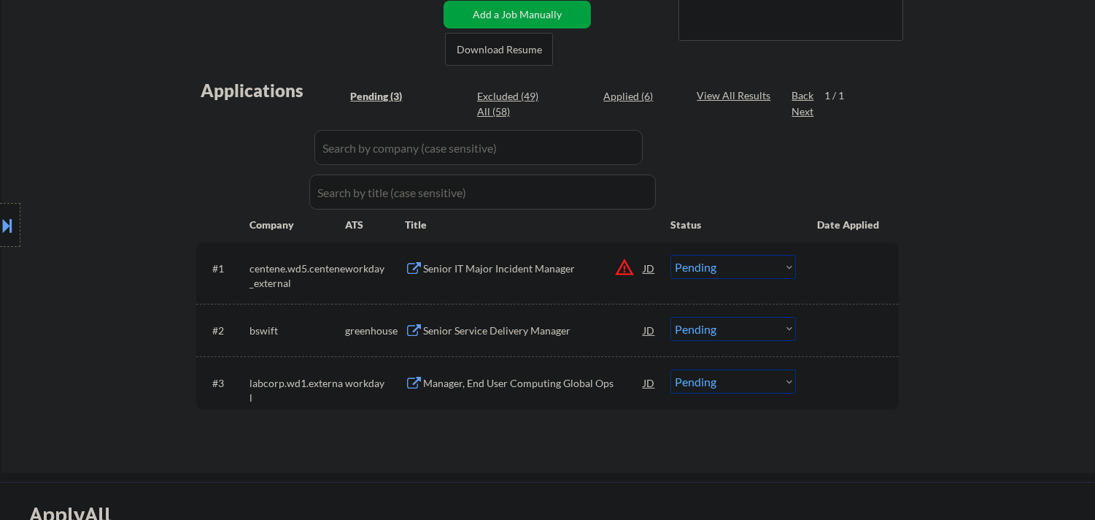
click at [499, 333] on div "Senior Service Delivery Manager" at bounding box center [533, 330] width 220 height 15
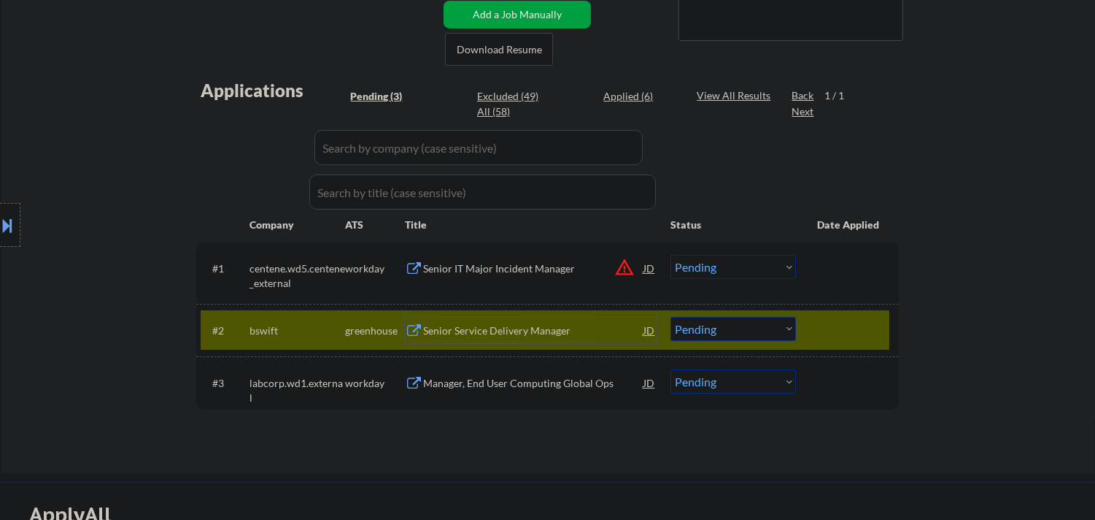
click at [761, 324] on select "Choose an option... Pending Applied Excluded (Questions) Excluded (Expired) Exc…" at bounding box center [734, 329] width 126 height 24
click at [671, 317] on select "Choose an option... Pending Applied Excluded (Questions) Excluded (Expired) Exc…" at bounding box center [734, 329] width 126 height 24
click at [877, 317] on div at bounding box center [849, 330] width 64 height 26
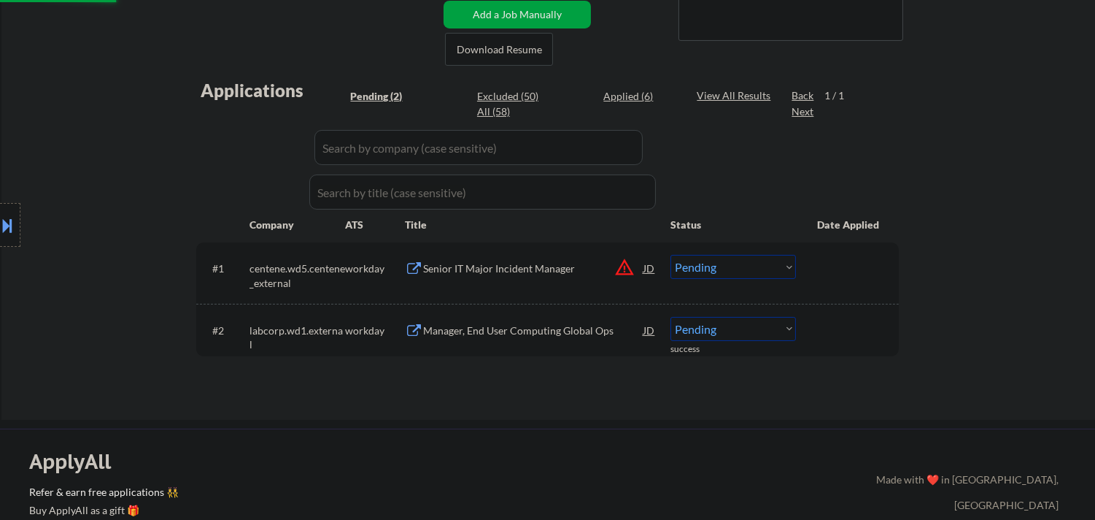
click at [563, 330] on div "Manager, End User Computing Global Ops" at bounding box center [533, 330] width 220 height 15
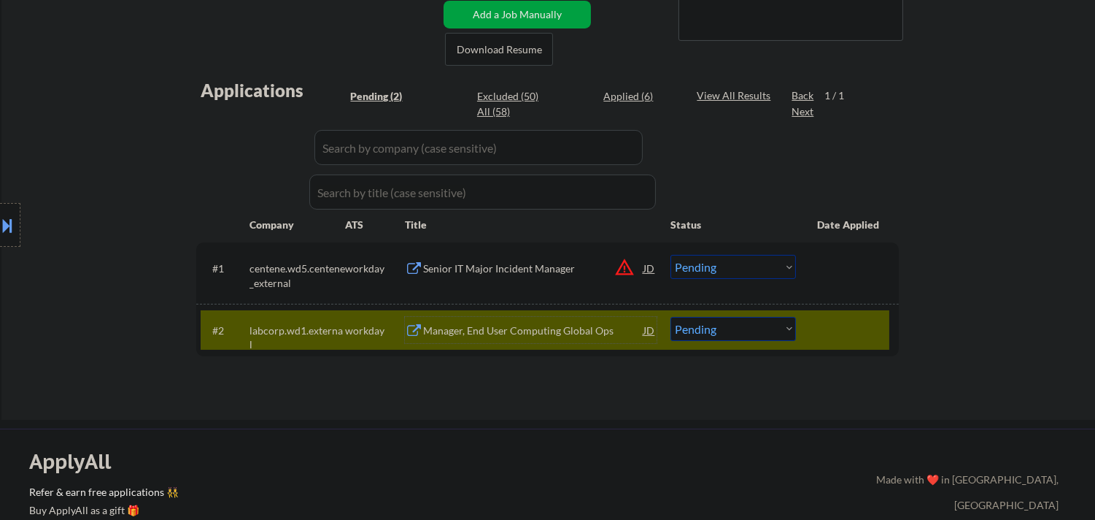
click at [574, 328] on div "Manager, End User Computing Global Ops" at bounding box center [533, 330] width 220 height 15
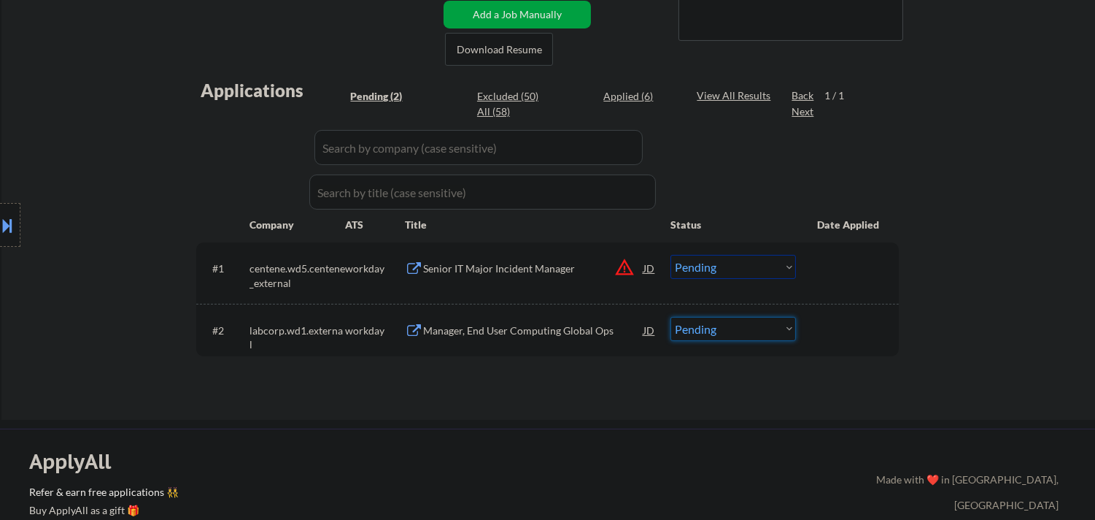
click at [745, 327] on select "Choose an option... Pending Applied Excluded (Questions) Excluded (Expired) Exc…" at bounding box center [734, 329] width 126 height 24
select select ""excluded__expired_""
click at [671, 317] on select "Choose an option... Pending Applied Excluded (Questions) Excluded (Expired) Exc…" at bounding box center [734, 329] width 126 height 24
click at [625, 270] on button "warning_amber" at bounding box center [624, 267] width 20 height 20
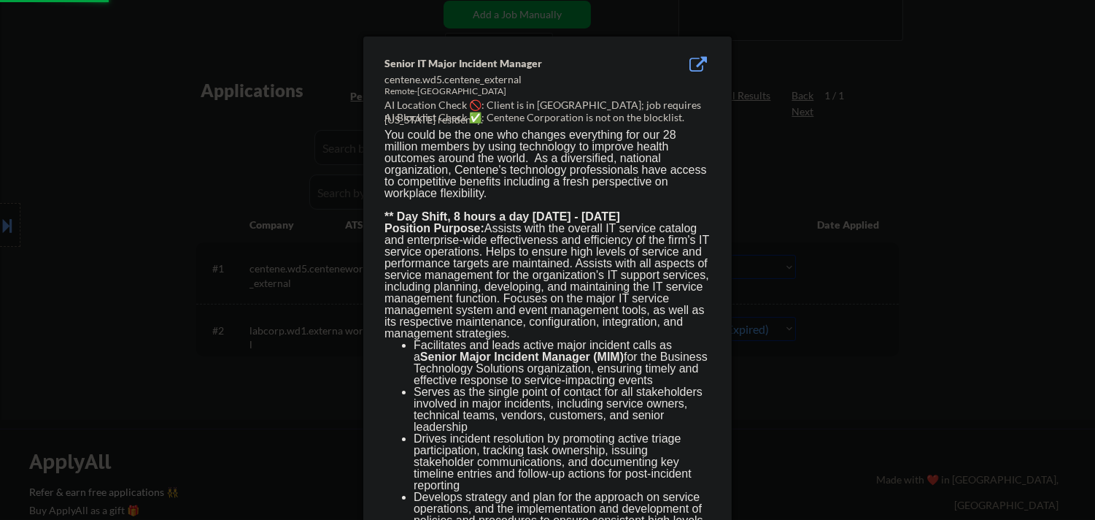
click at [833, 375] on div at bounding box center [547, 260] width 1095 height 520
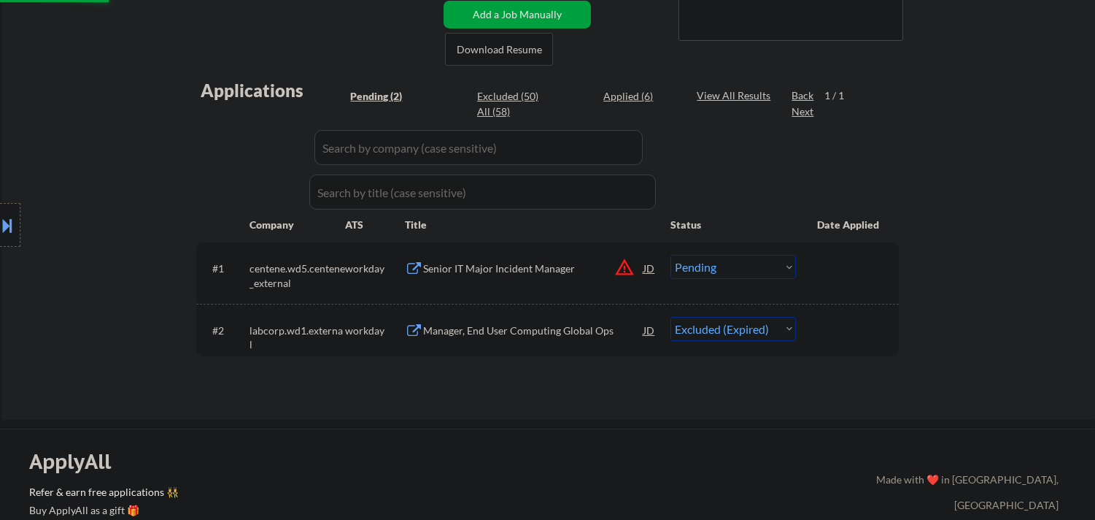
click at [8, 215] on div "Location Inclusions: Tacoma, WA Fife, WA Fircrest, WA University Place, WA Lake…" at bounding box center [130, 225] width 261 height 271
click at [16, 231] on div at bounding box center [10, 225] width 20 height 44
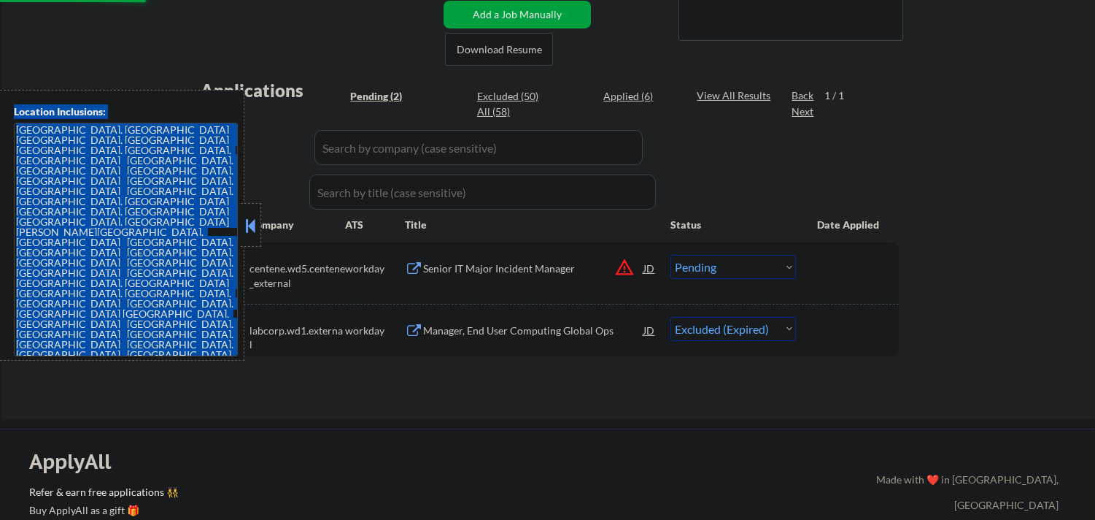
click at [251, 223] on button at bounding box center [250, 226] width 16 height 22
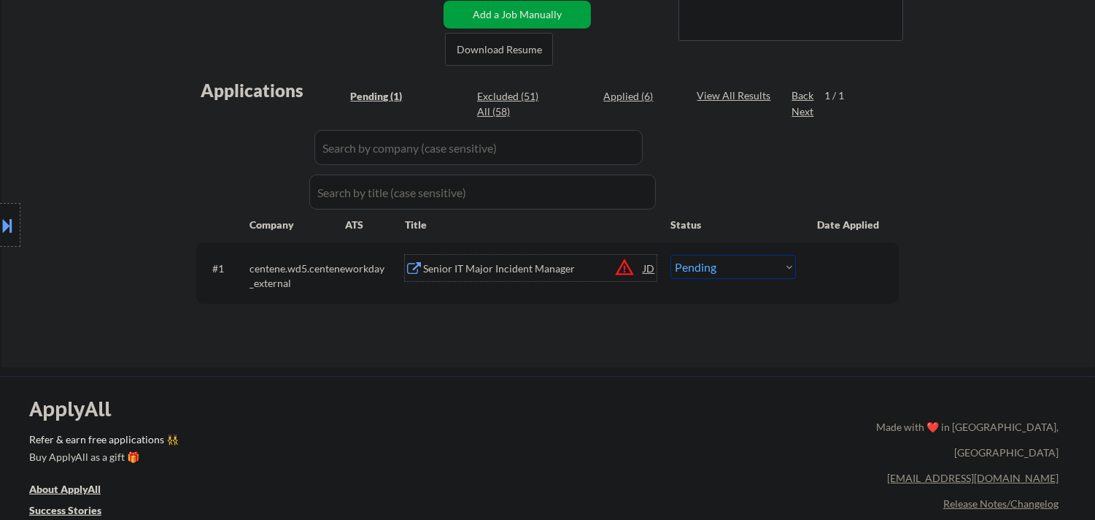
click at [451, 261] on div "Senior IT Major Incident Manager" at bounding box center [533, 268] width 220 height 15
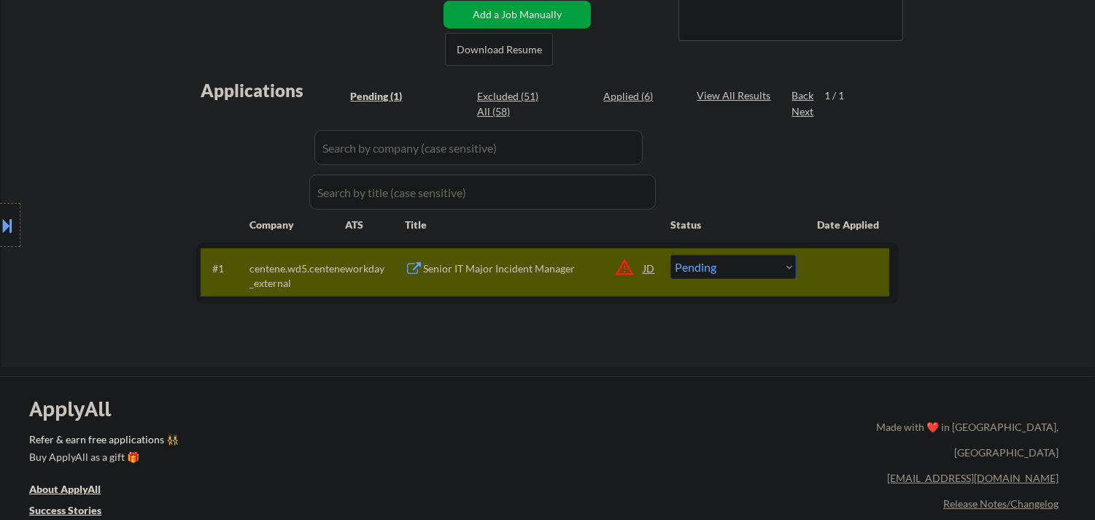
drag, startPoint x: 695, startPoint y: 428, endPoint x: 744, endPoint y: 442, distance: 50.6
click at [695, 428] on div "ApplyAll Refer & earn free applications 👯‍♀️ Buy ApplyAll as a gift 🎁 About App…" at bounding box center [547, 501] width 1095 height 231
click at [0, 220] on button at bounding box center [8, 225] width 16 height 24
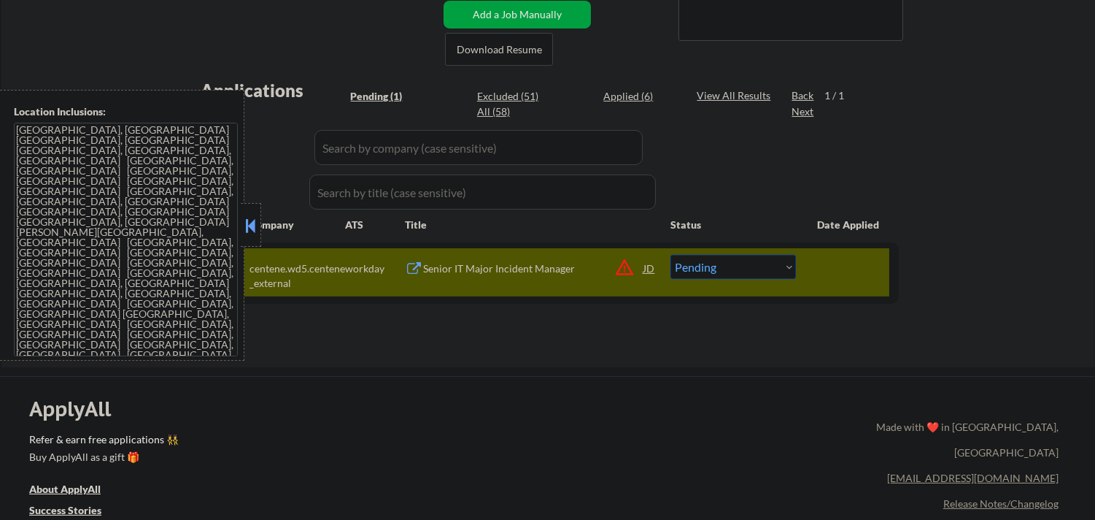
drag, startPoint x: 248, startPoint y: 230, endPoint x: 469, endPoint y: 97, distance: 257.9
click at [252, 228] on button at bounding box center [250, 226] width 16 height 22
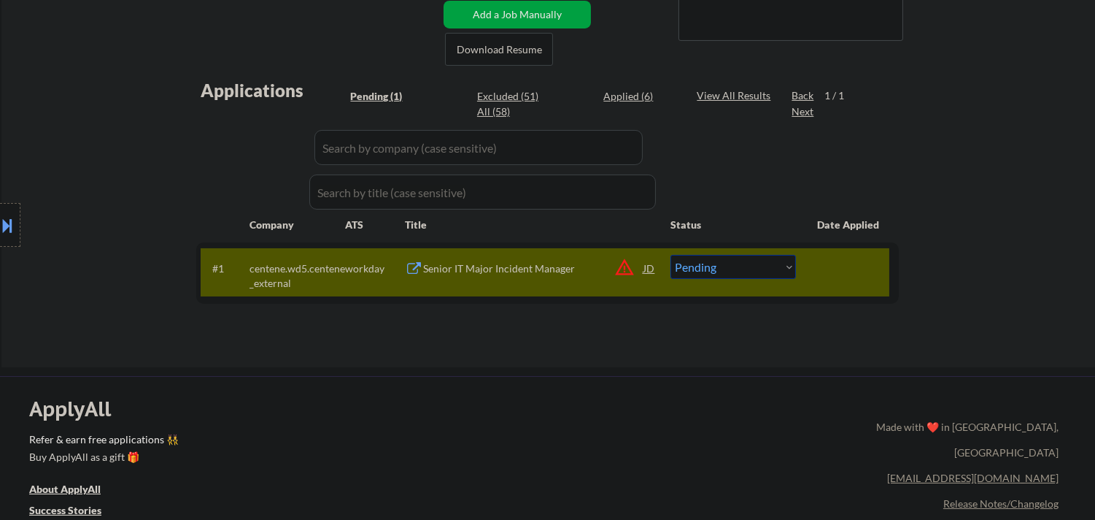
click at [761, 271] on select "Choose an option... Pending Applied Excluded (Questions) Excluded (Expired) Exc…" at bounding box center [734, 267] width 126 height 24
select select ""excluded__location_""
click at [671, 255] on select "Choose an option... Pending Applied Excluded (Questions) Excluded (Expired) Exc…" at bounding box center [734, 267] width 126 height 24
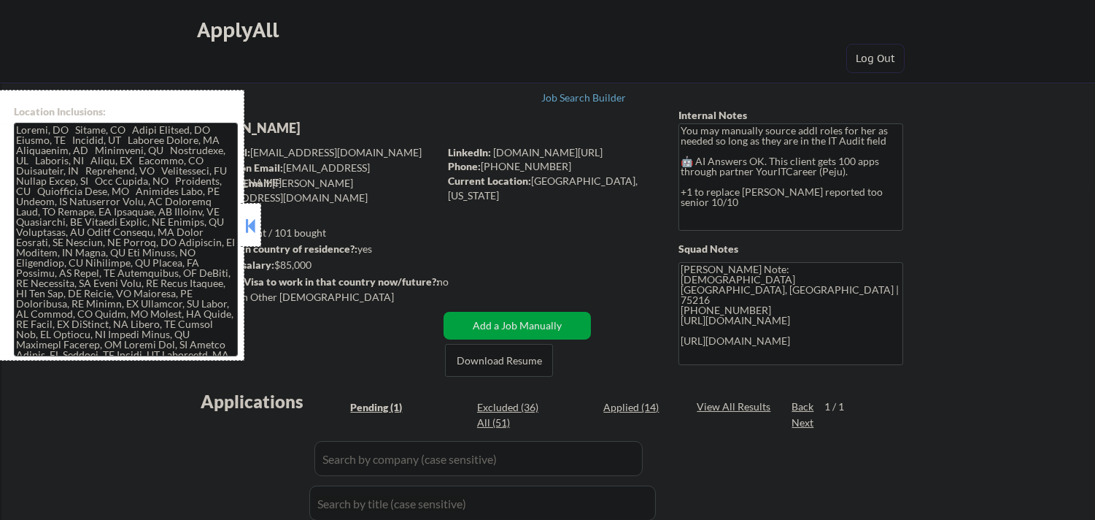
click at [250, 216] on button at bounding box center [250, 226] width 16 height 22
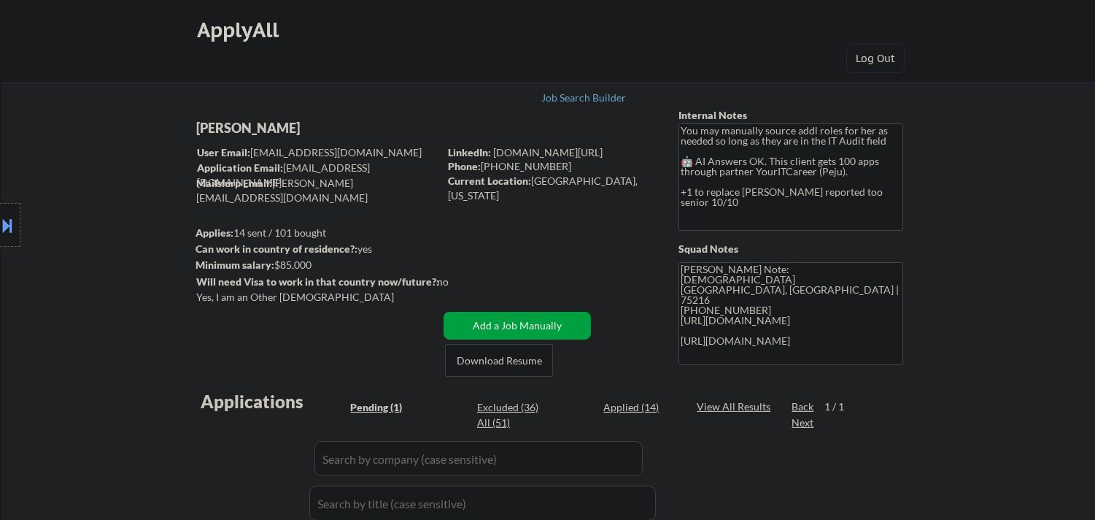
click at [271, 126] on div "Jennifer Laditi" at bounding box center [346, 128] width 300 height 18
copy div "Jennifer Laditi"
click at [0, 217] on button at bounding box center [8, 225] width 16 height 24
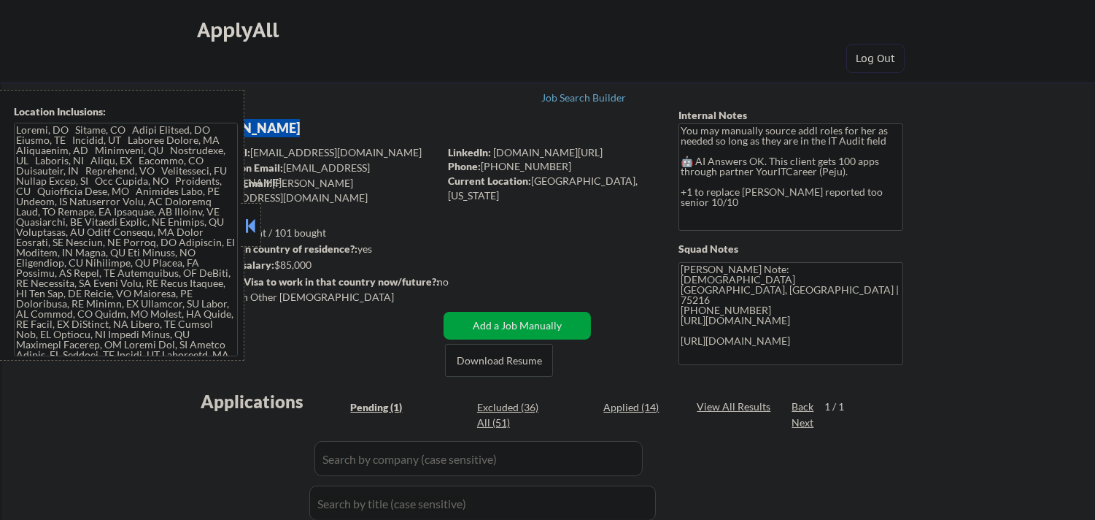
click at [139, 282] on textarea at bounding box center [126, 240] width 224 height 234
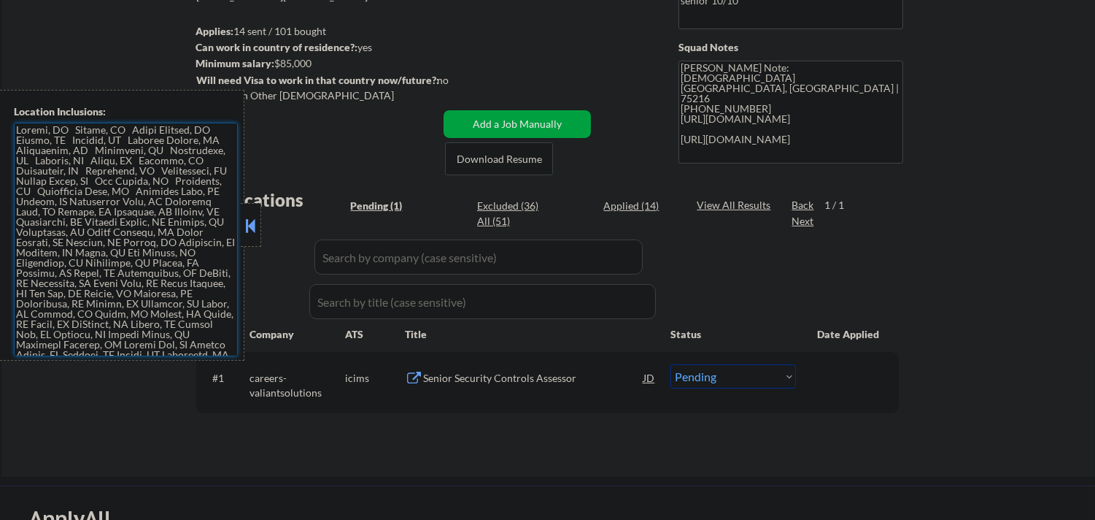
scroll to position [324, 0]
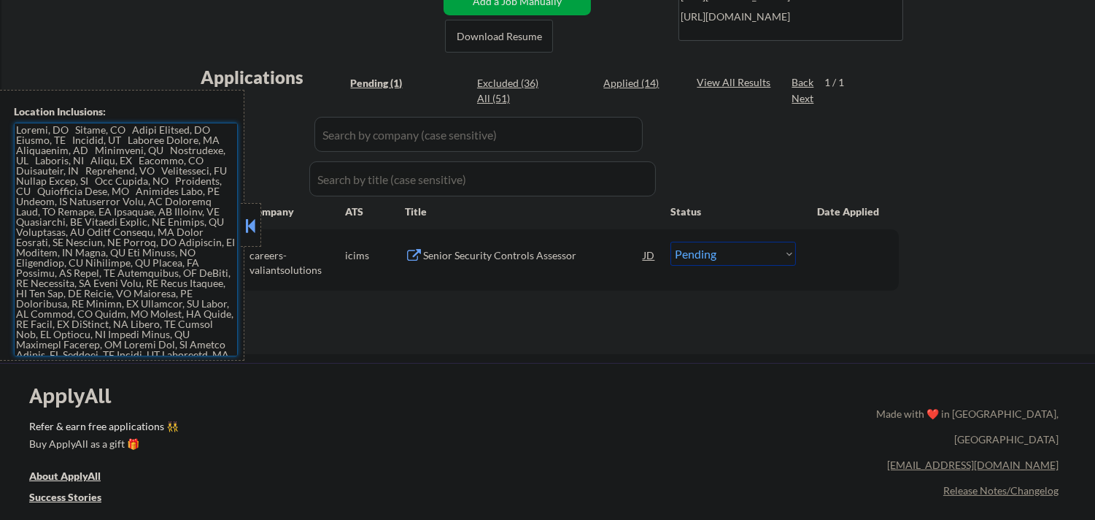
drag, startPoint x: 252, startPoint y: 235, endPoint x: 279, endPoint y: 241, distance: 27.6
click at [257, 236] on button at bounding box center [250, 226] width 16 height 22
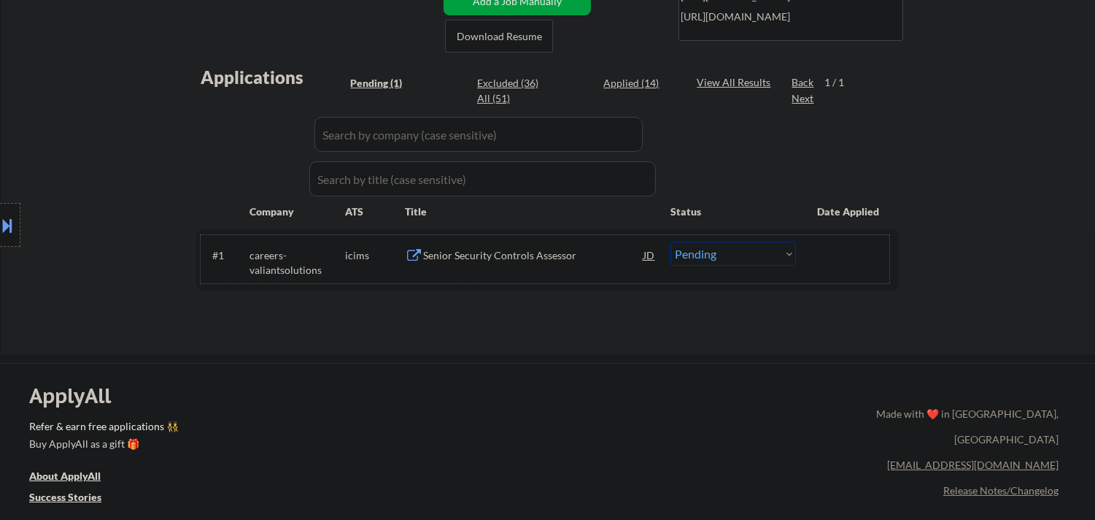
drag, startPoint x: 478, startPoint y: 271, endPoint x: 485, endPoint y: 281, distance: 11.5
click at [479, 271] on div "#1 careers-valiantsolutions icims Senior Security Controls Assessor JD Choose a…" at bounding box center [545, 259] width 689 height 48
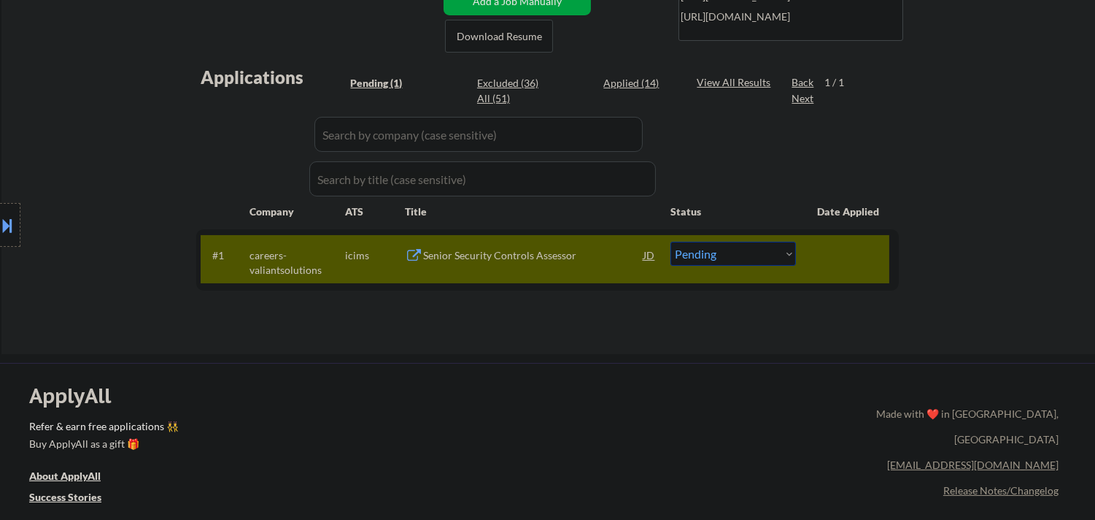
click at [501, 258] on div "Senior Security Controls Assessor" at bounding box center [533, 255] width 220 height 15
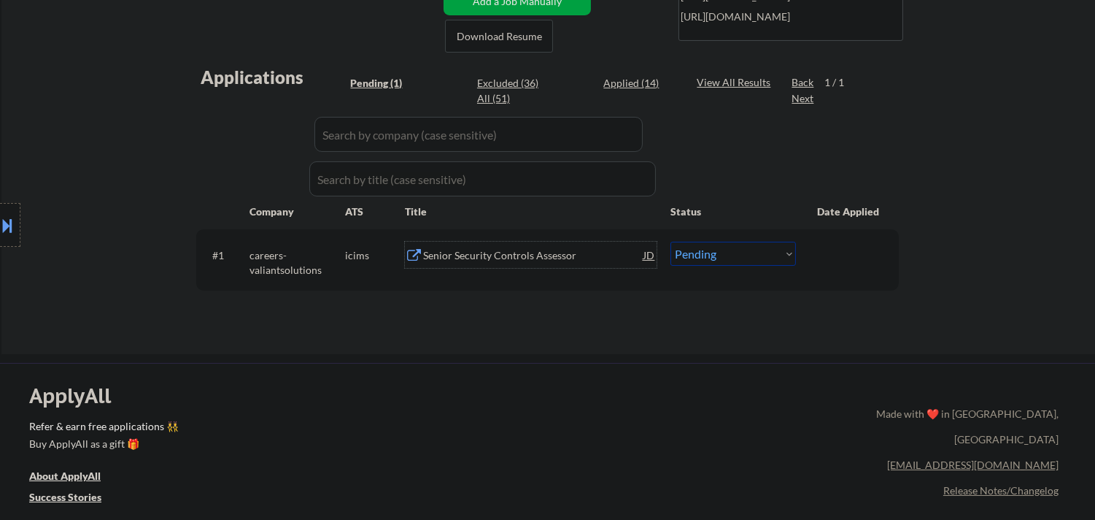
click at [499, 260] on div "Senior Security Controls Assessor" at bounding box center [533, 255] width 220 height 15
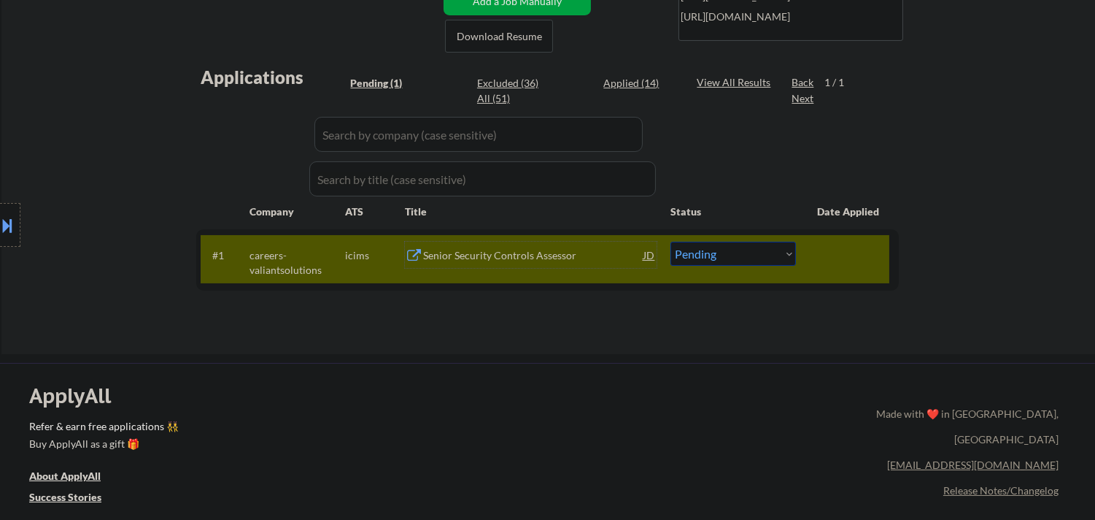
click at [737, 254] on select "Choose an option... Pending Applied Excluded (Questions) Excluded (Expired) Exc…" at bounding box center [734, 254] width 126 height 24
click at [671, 242] on select "Choose an option... Pending Applied Excluded (Questions) Excluded (Expired) Exc…" at bounding box center [734, 254] width 126 height 24
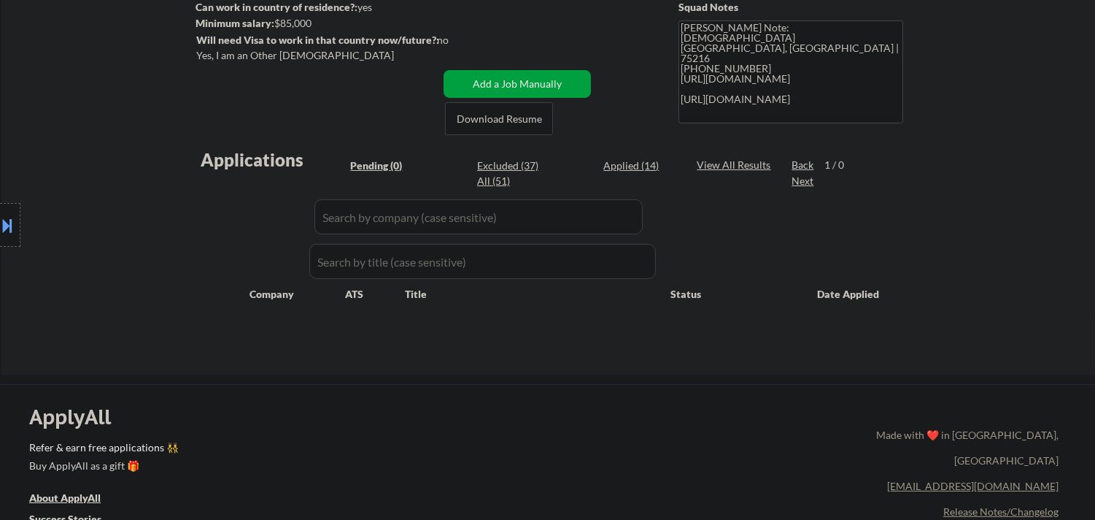
scroll to position [162, 0]
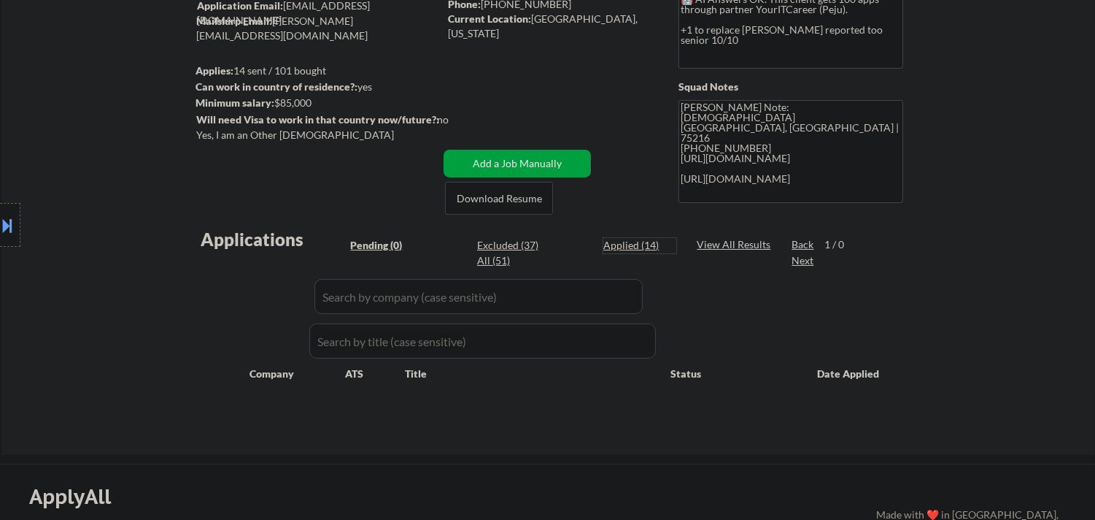
click at [632, 244] on div "Applied (14)" at bounding box center [640, 245] width 73 height 15
select select ""applied""
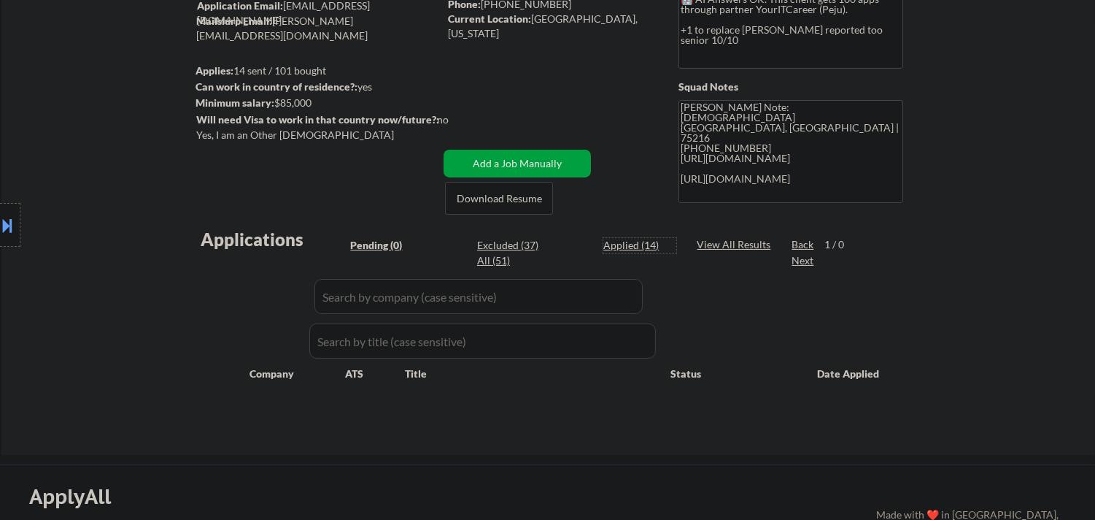
select select ""applied""
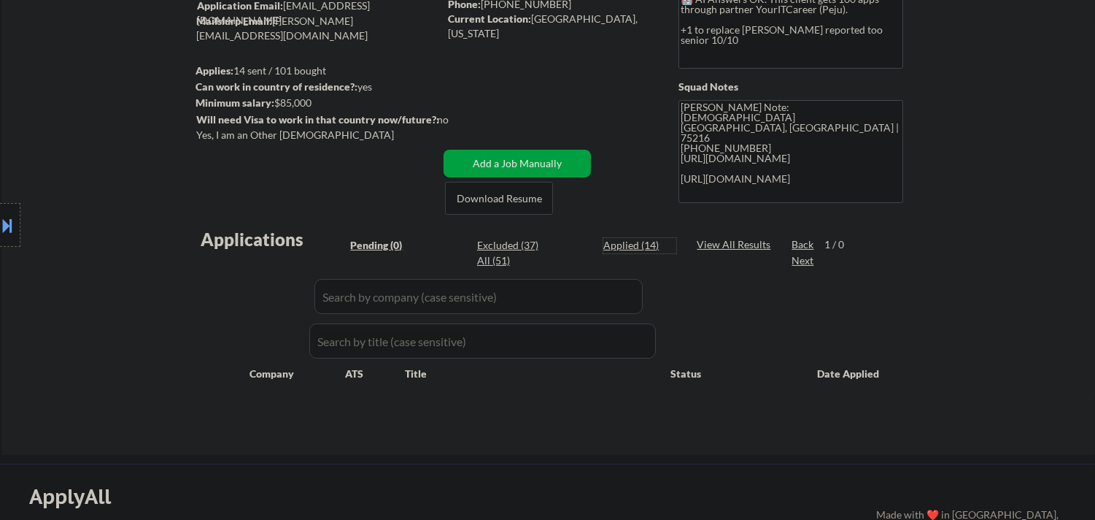
select select ""applied""
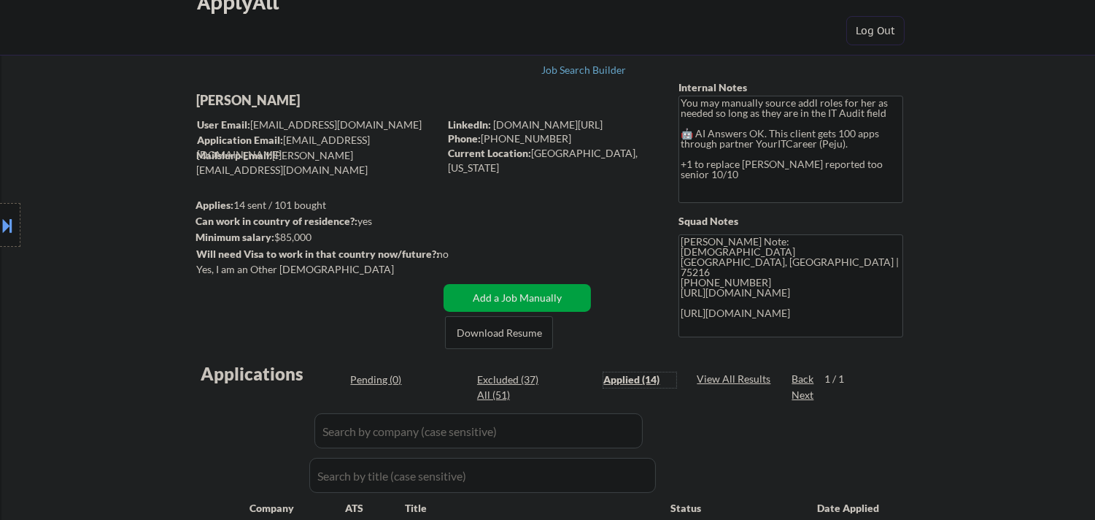
scroll to position [0, 0]
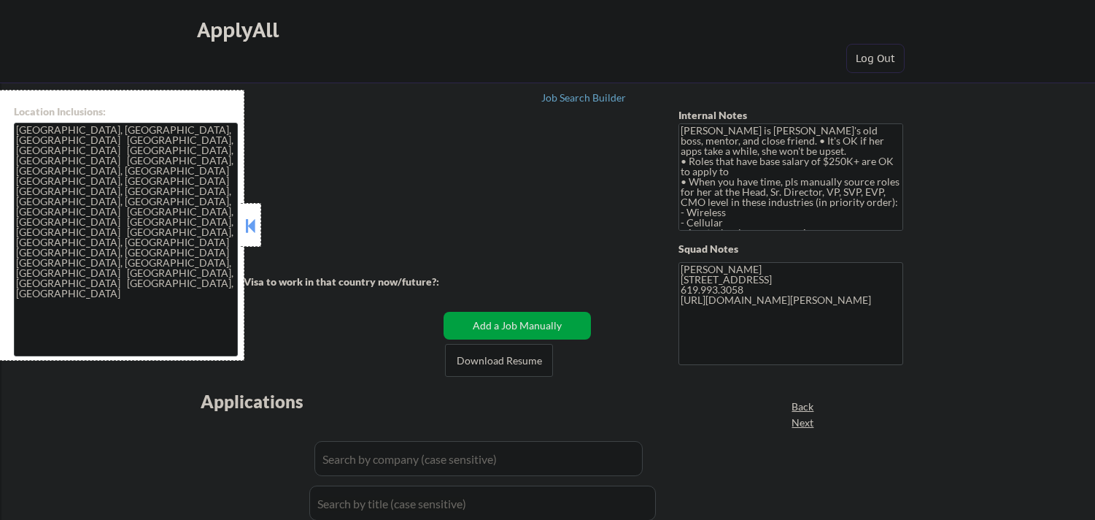
select select ""applied""
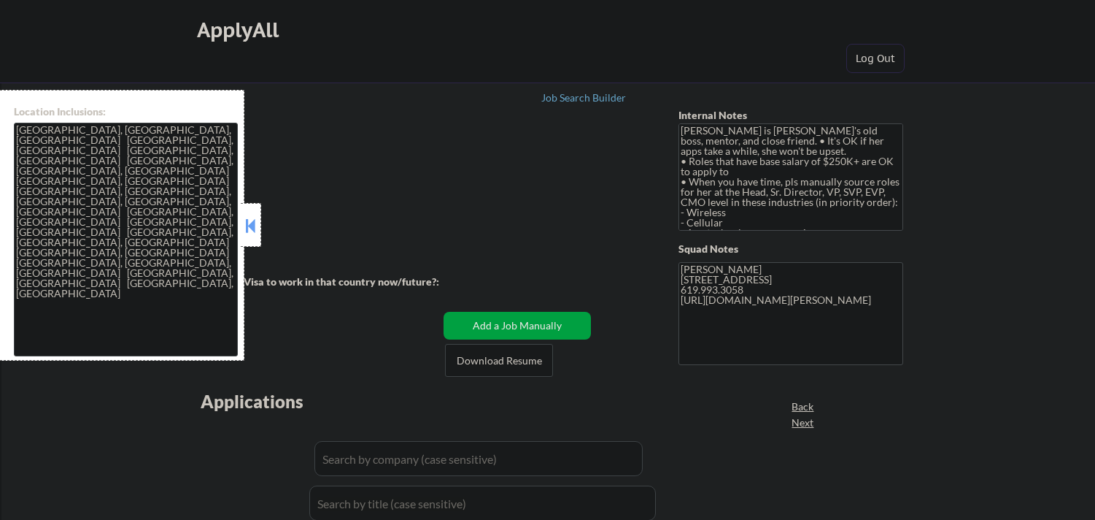
select select ""applied""
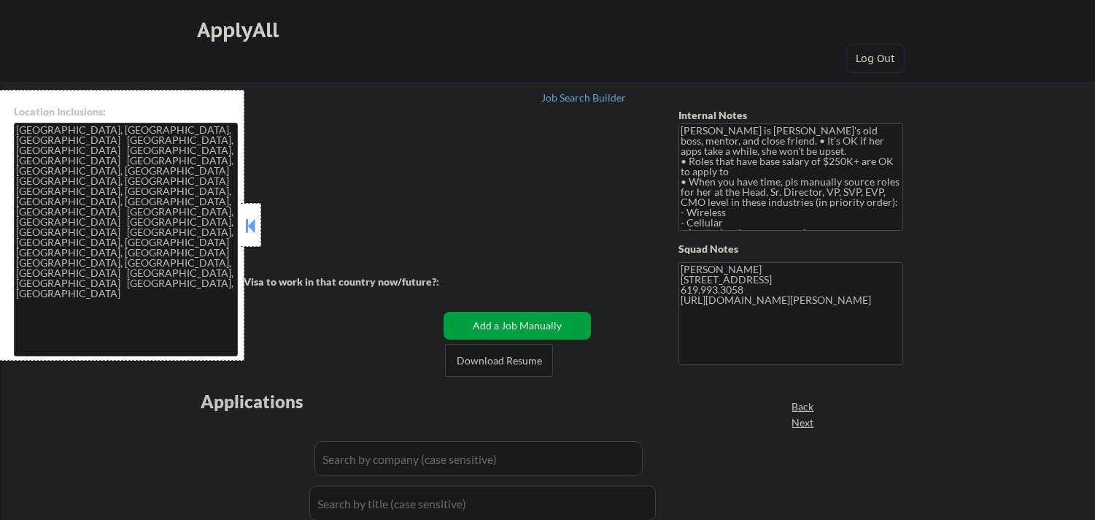
select select ""applied""
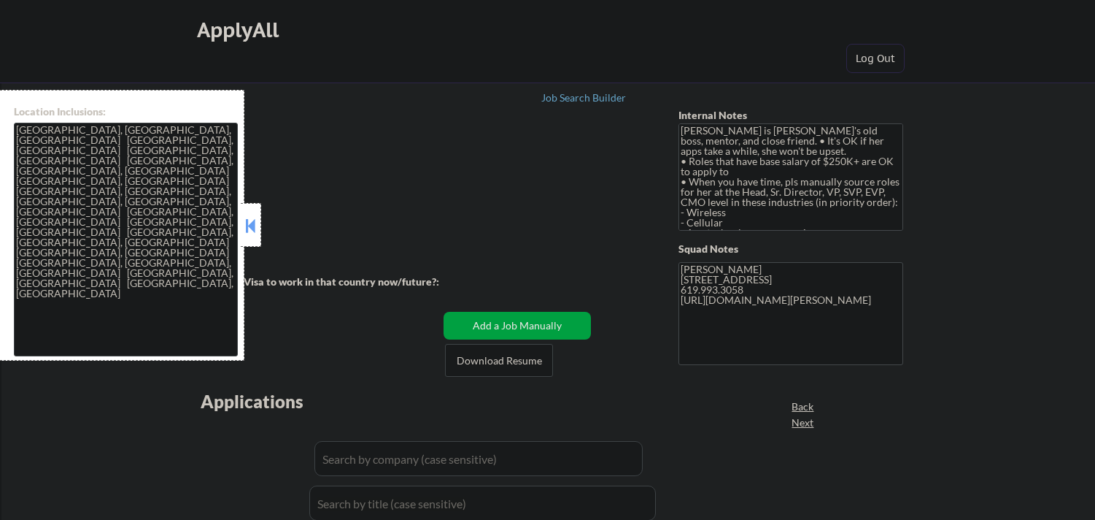
select select ""applied""
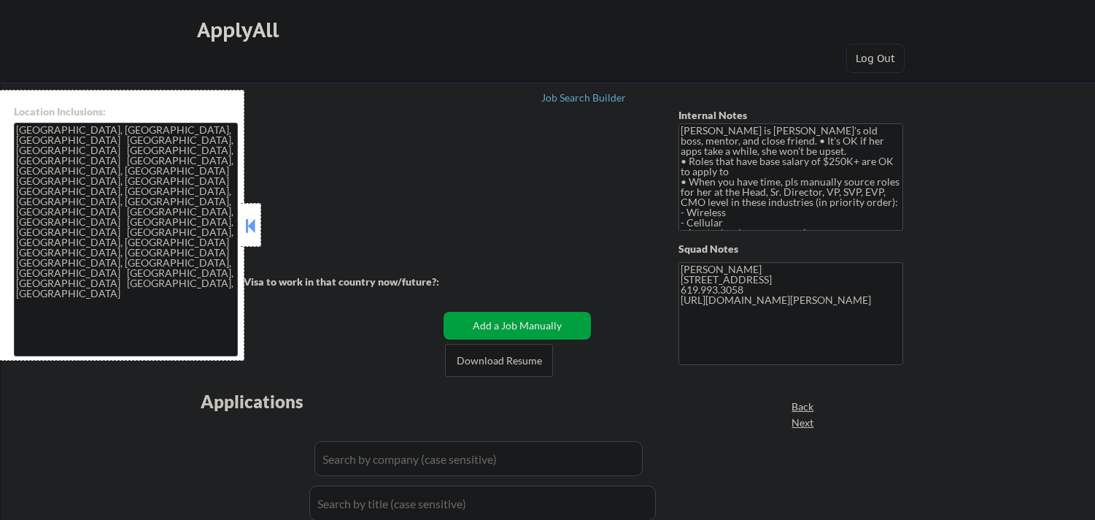
select select ""applied""
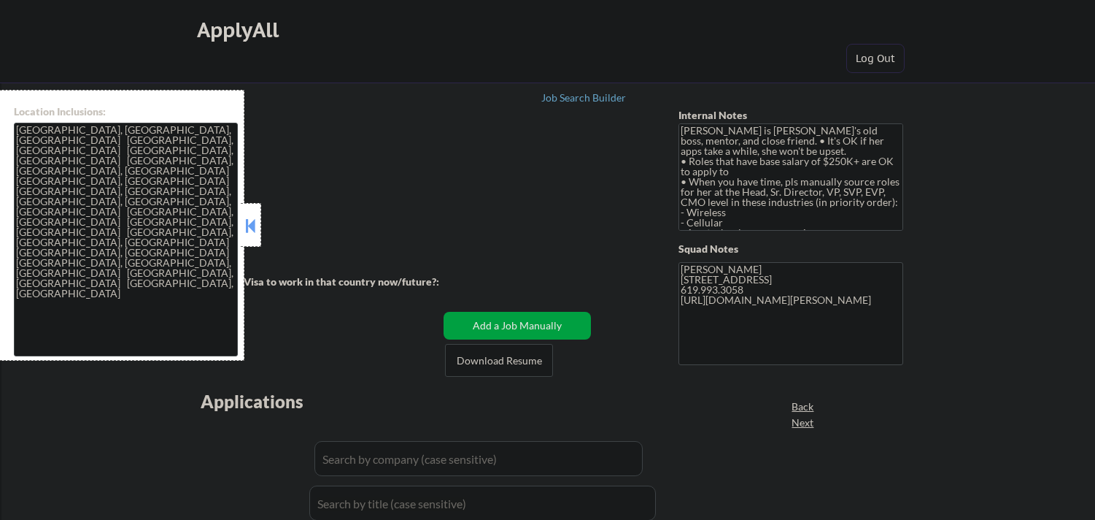
select select ""applied""
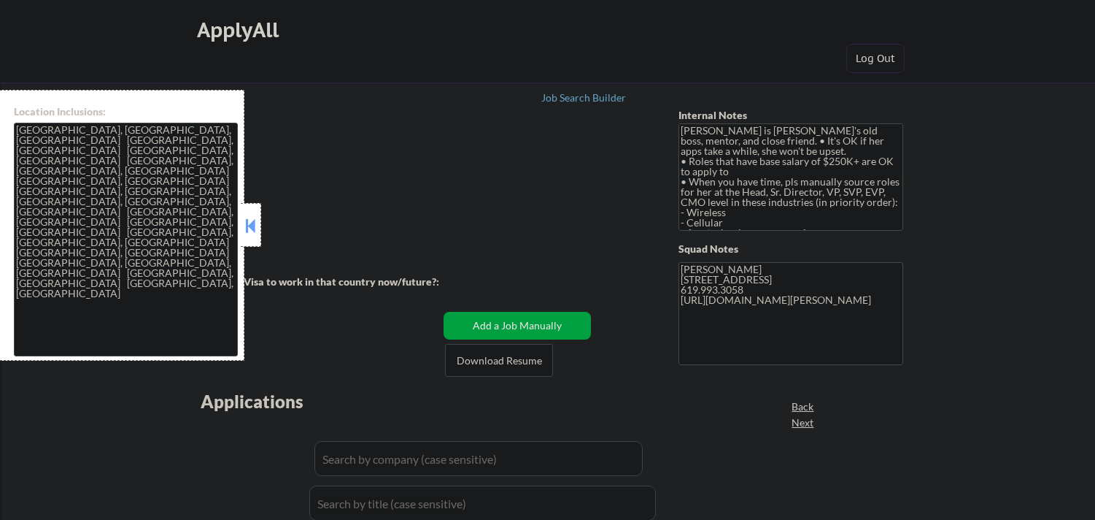
select select ""applied""
select select ""excluded""
select select ""excluded__expired_""
select select ""excluded""
select select ""excluded__expired_""
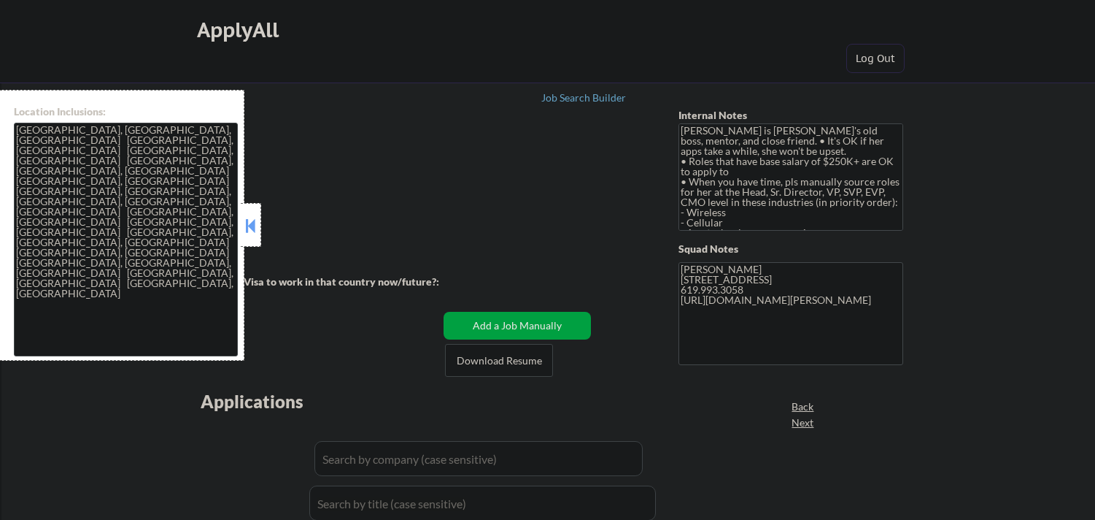
select select ""excluded""
select select ""pending""
select select ""excluded""
select select ""excluded__location_""
select select ""excluded__salary_""
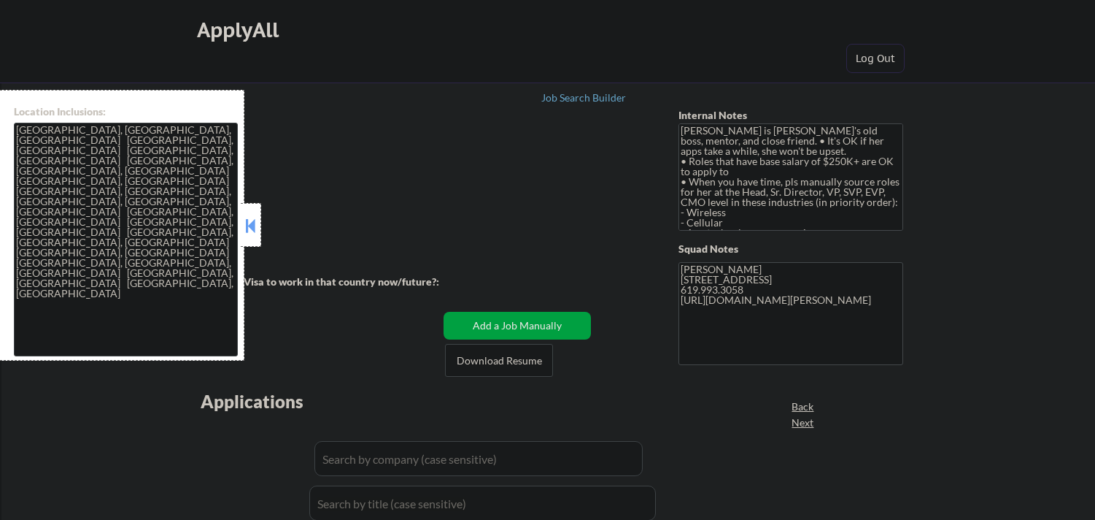
select select ""excluded__expired_""
select select ""excluded__salary_""
select select ""excluded__expired_""
select select ""excluded__location_""
select select ""excluded__salary_""
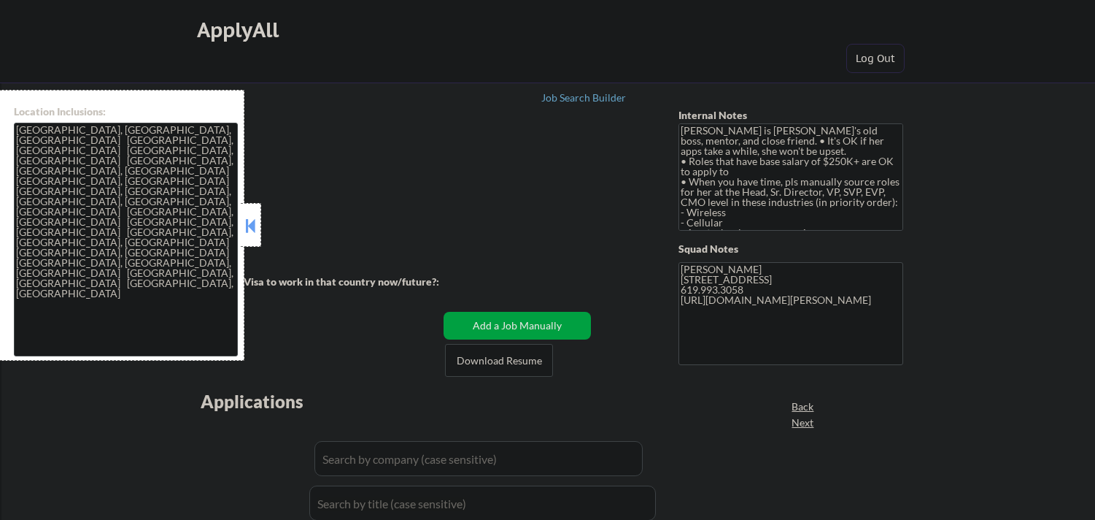
select select ""excluded__bad_match_""
select select ""excluded__salary_""
select select ""excluded""
select select ""excluded__salary_""
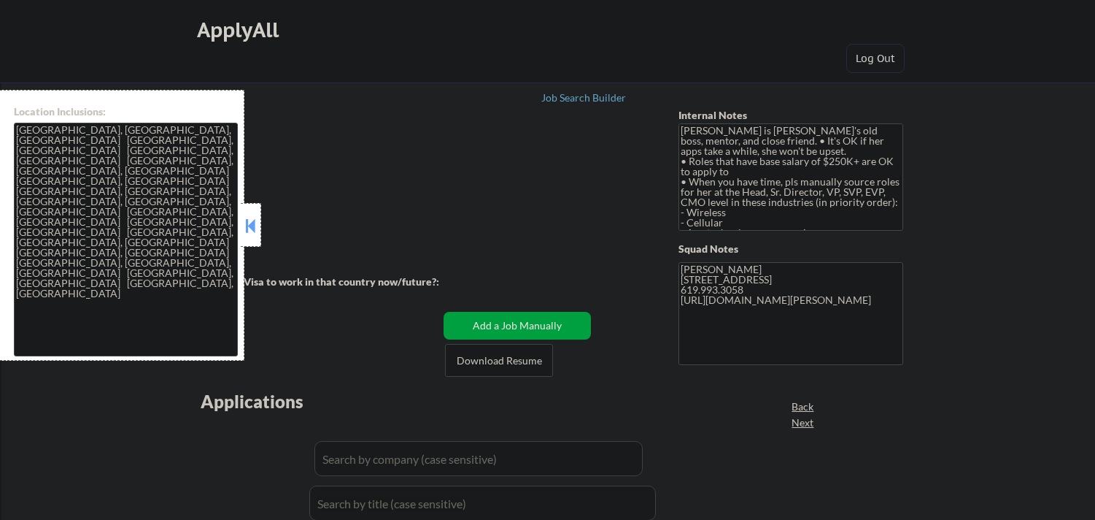
select select ""excluded__salary_""
select select ""excluded__bad_match_""
select select ""excluded__expired_""
select select ""excluded__other_""
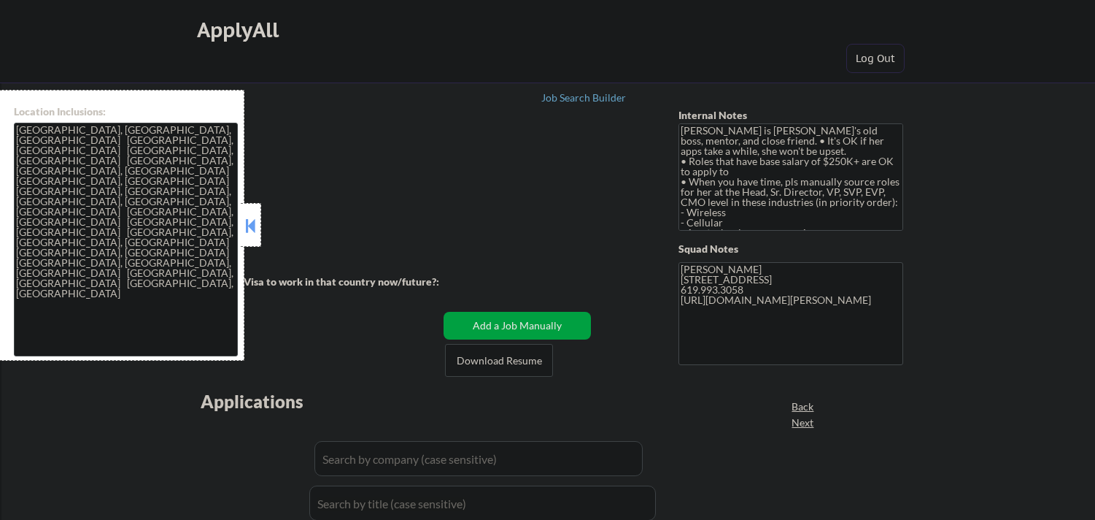
select select ""excluded__salary_""
select select ""excluded__expired_""
select select ""excluded""
select select ""excluded__salary_""
select select ""excluded""
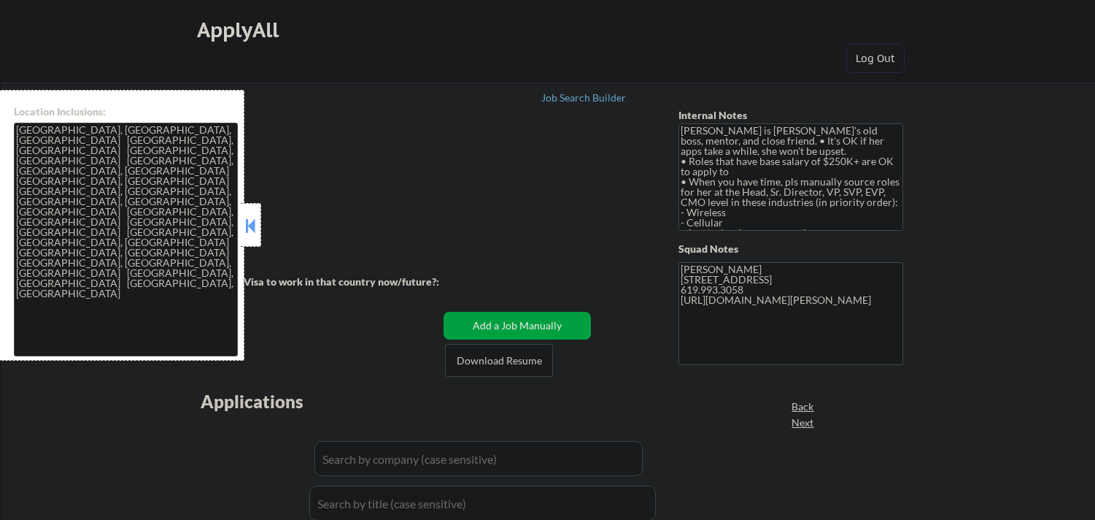
select select ""excluded__salary_""
select select ""excluded__location_""
select select ""excluded__expired_""
select select ""excluded__salary_""
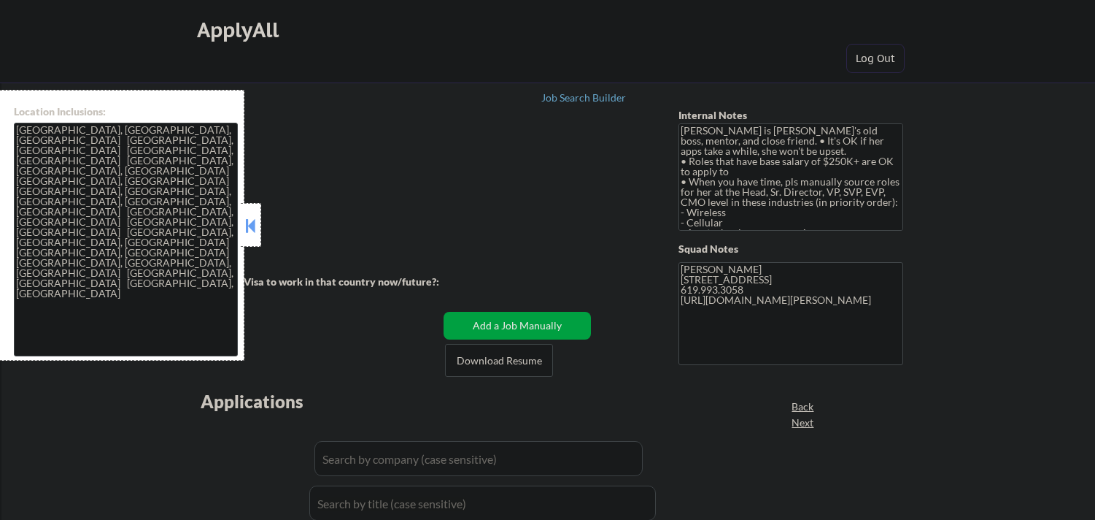
select select ""excluded__other_""
select select ""excluded__location_""
select select ""excluded__salary_""
select select ""excluded__expired_""
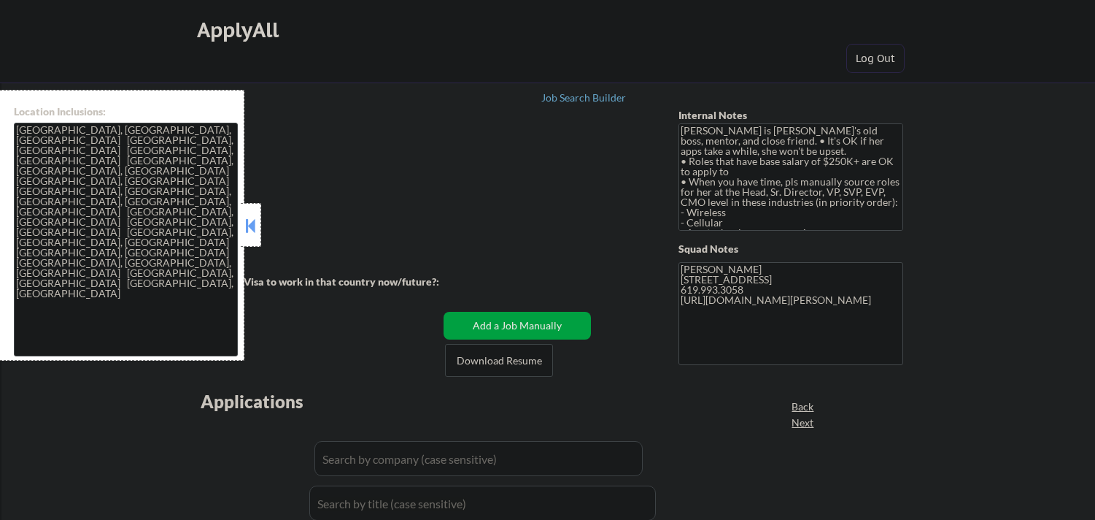
select select ""excluded""
select select ""excluded__expired_""
select select ""excluded__location_""
select select ""excluded""
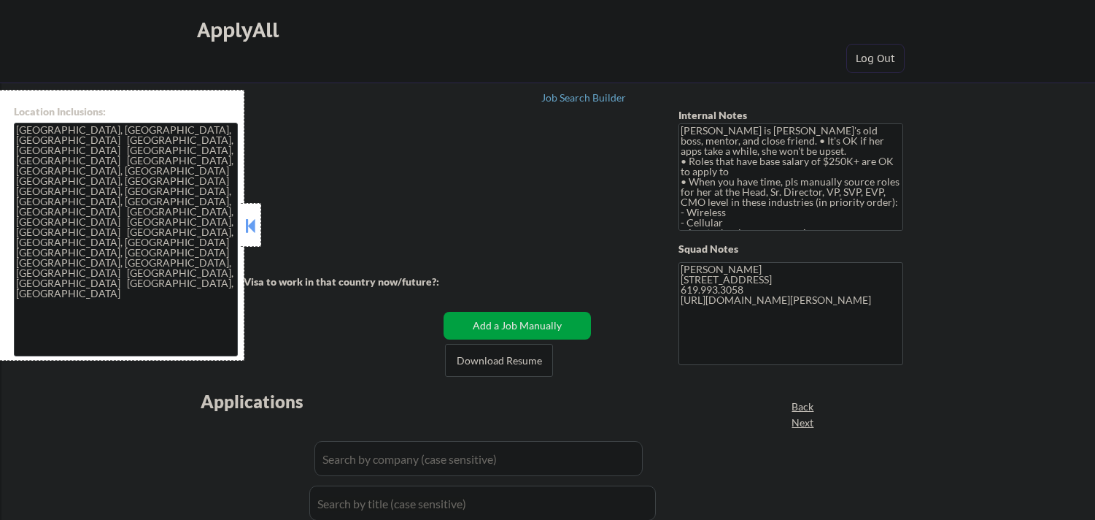
select select ""excluded__bad_match_""
select select ""excluded""
select select ""excluded__location_""
select select ""excluded__expired_""
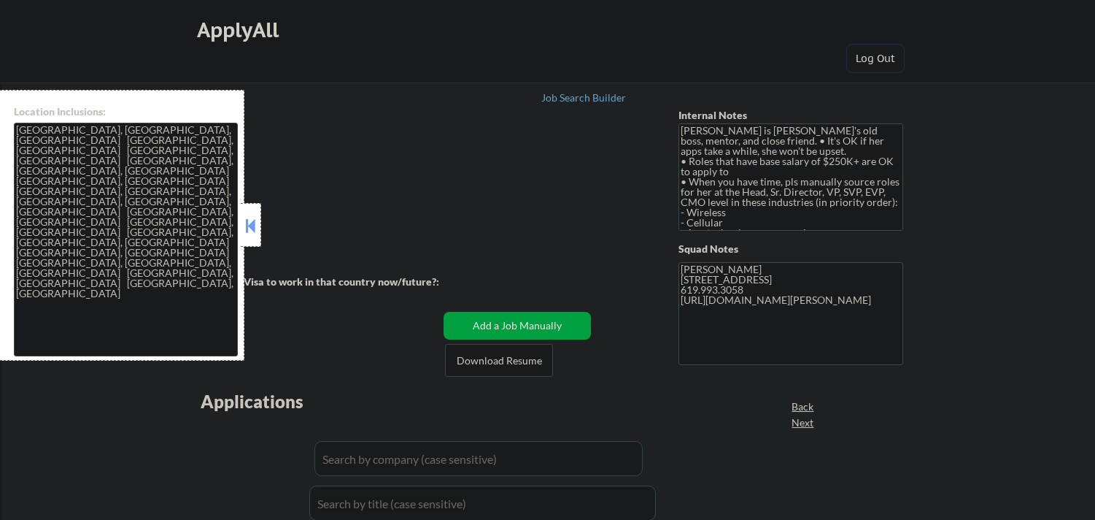
select select ""pending""
select select ""excluded__location_""
select select ""pending""
select select ""excluded""
select select ""excluded__expired_""
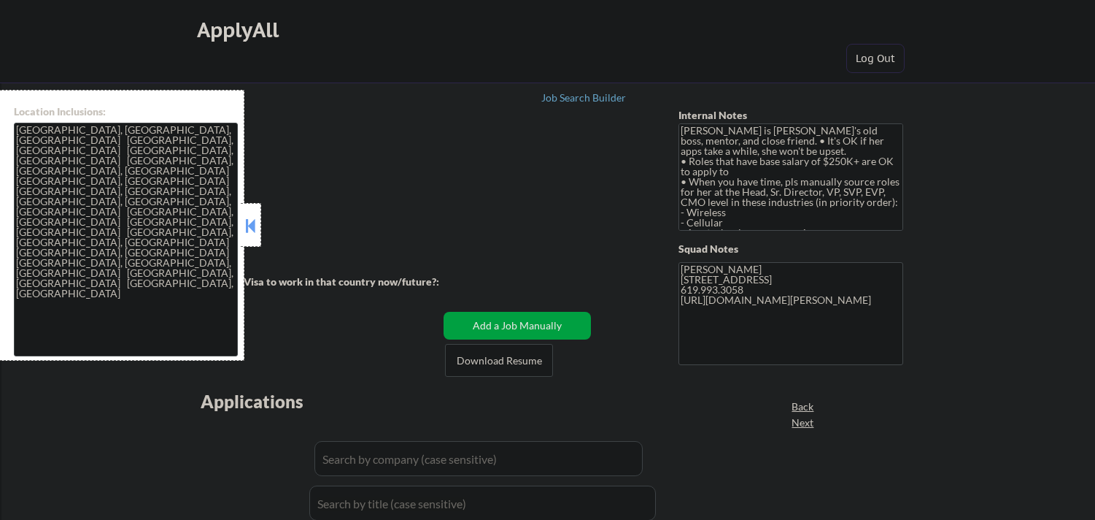
select select ""excluded__location_""
select select ""excluded__salary_""
select select ""excluded""
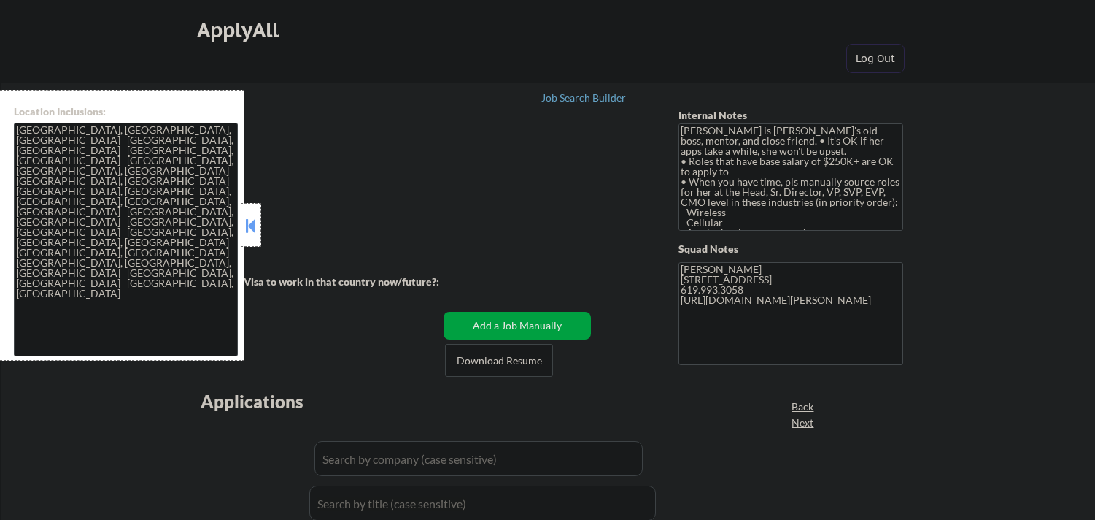
select select ""excluded__salary_""
select select ""excluded__bad_match_""
select select ""excluded__salary_""
select select ""excluded""
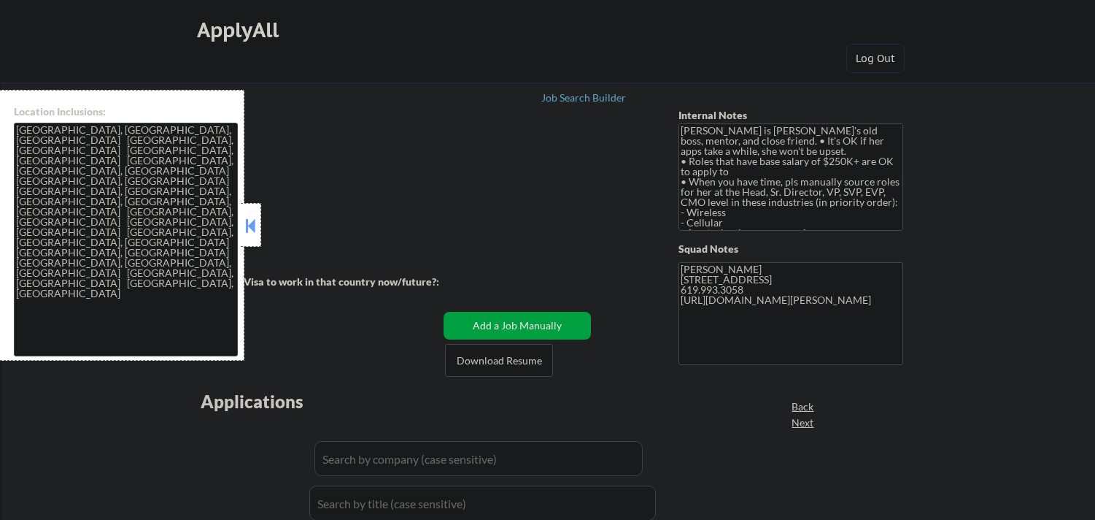
select select ""excluded__location_""
select select ""excluded__expired_""
select select ""excluded""
select select ""excluded__location_""
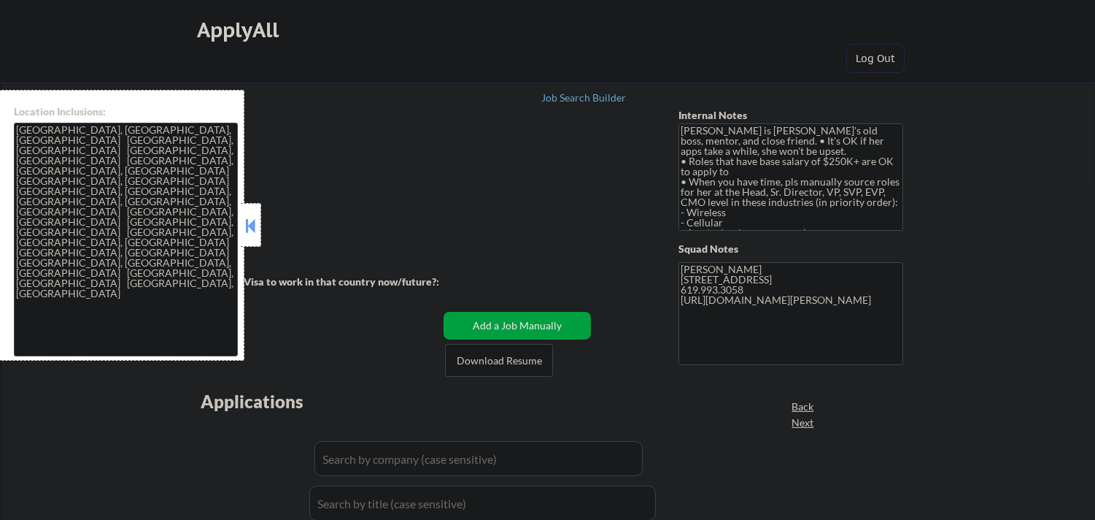
select select ""pending""
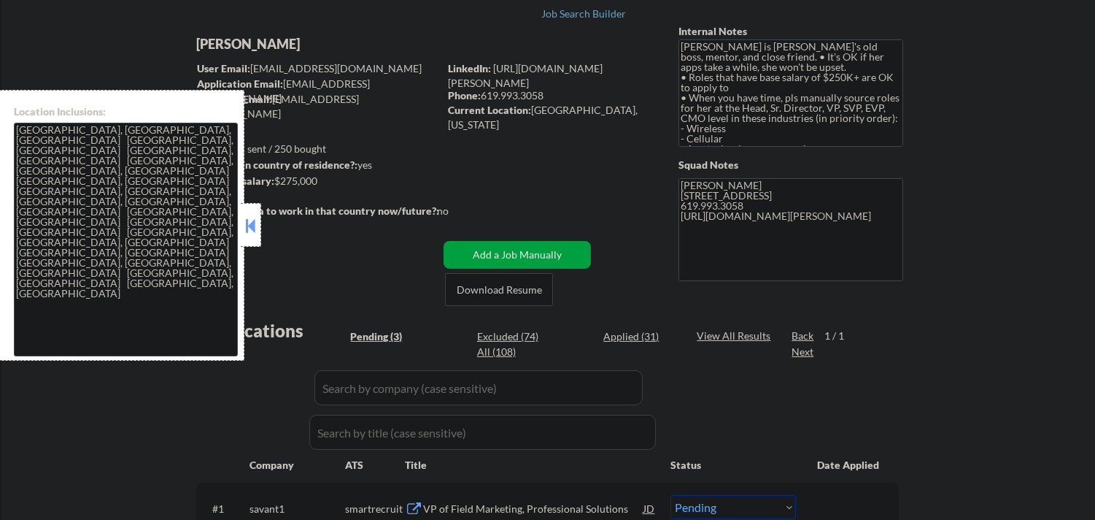
scroll to position [162, 0]
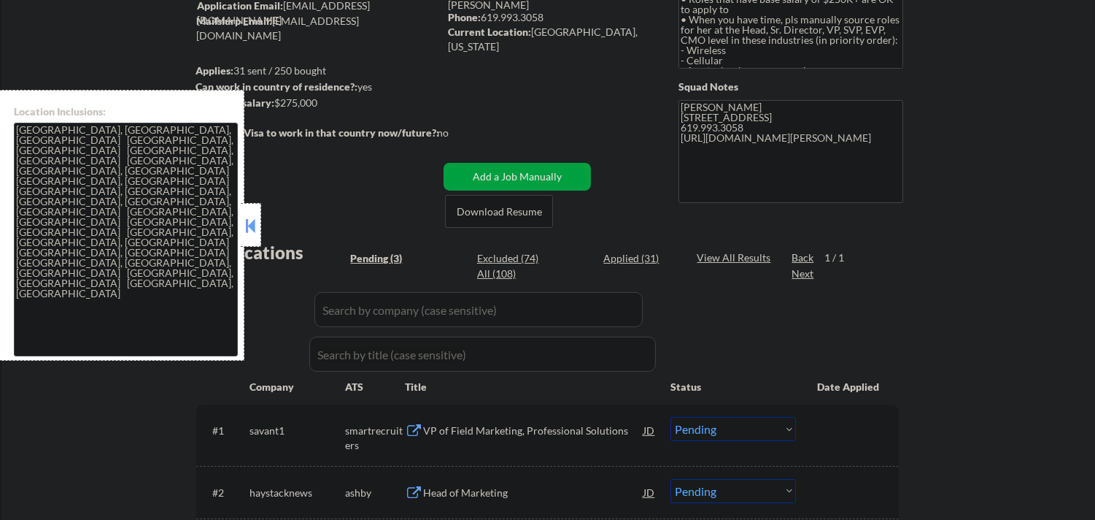
click at [255, 221] on button at bounding box center [250, 226] width 16 height 22
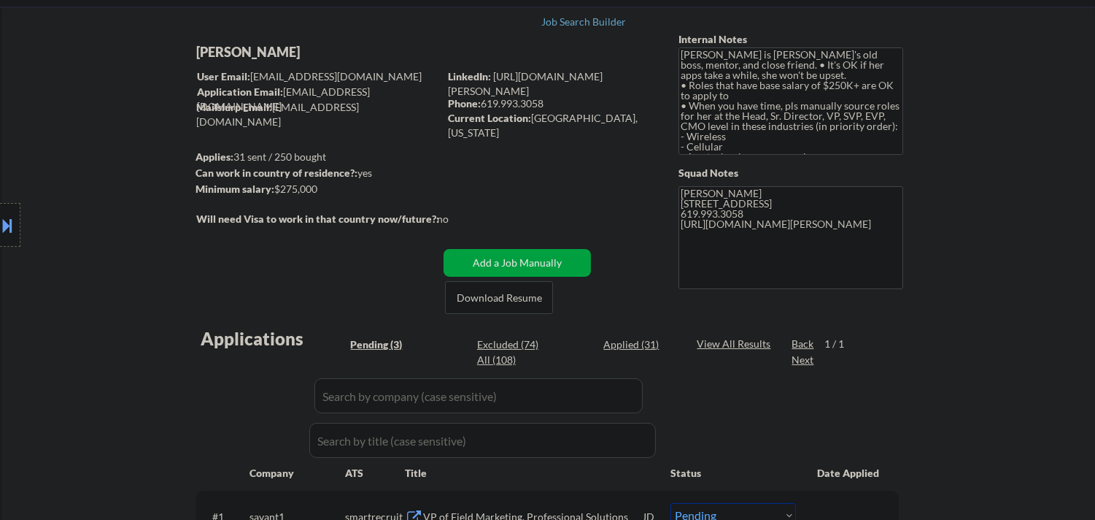
scroll to position [324, 0]
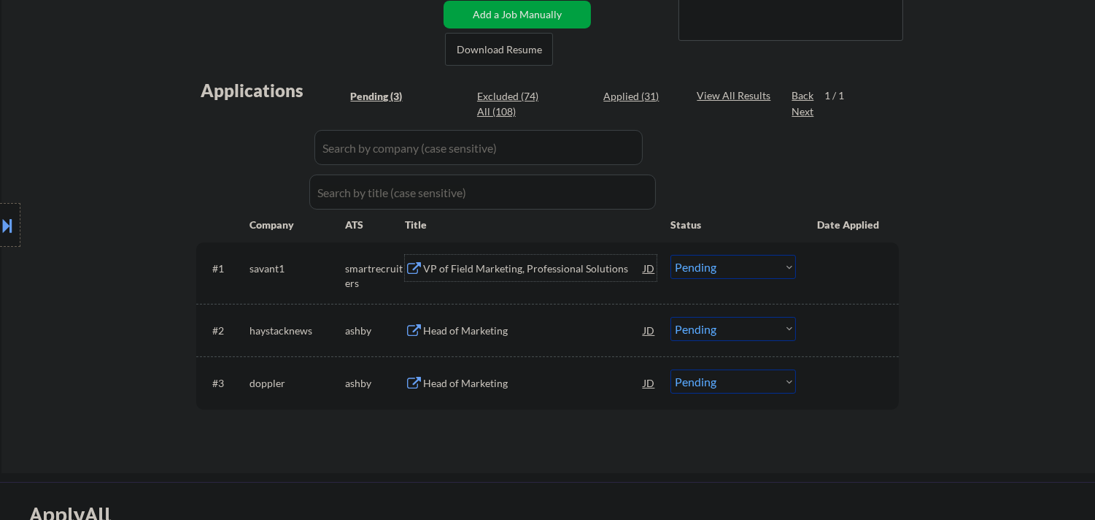
click at [519, 268] on div "VP of Field Marketing, Professional Solutions" at bounding box center [533, 268] width 220 height 15
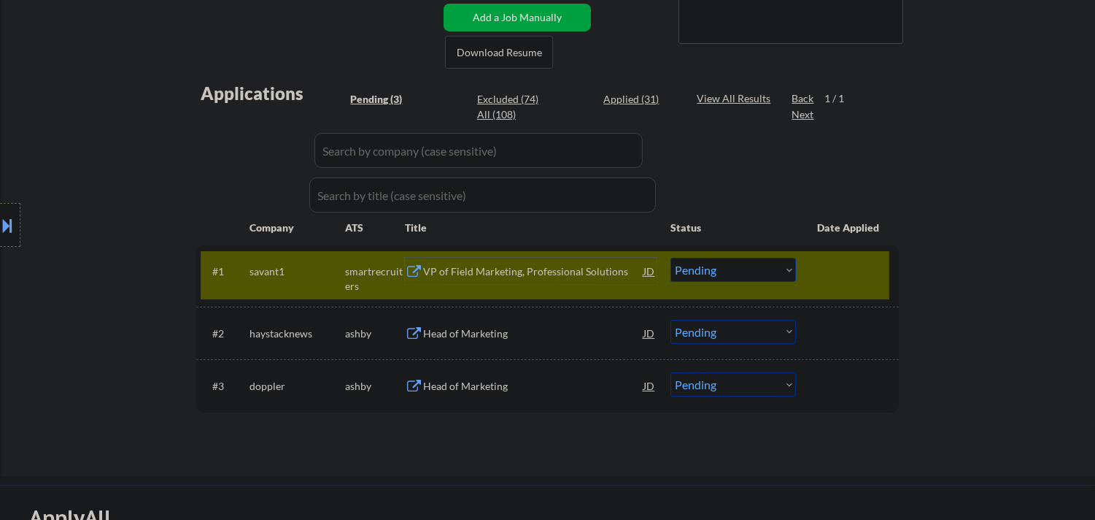
scroll to position [405, 0]
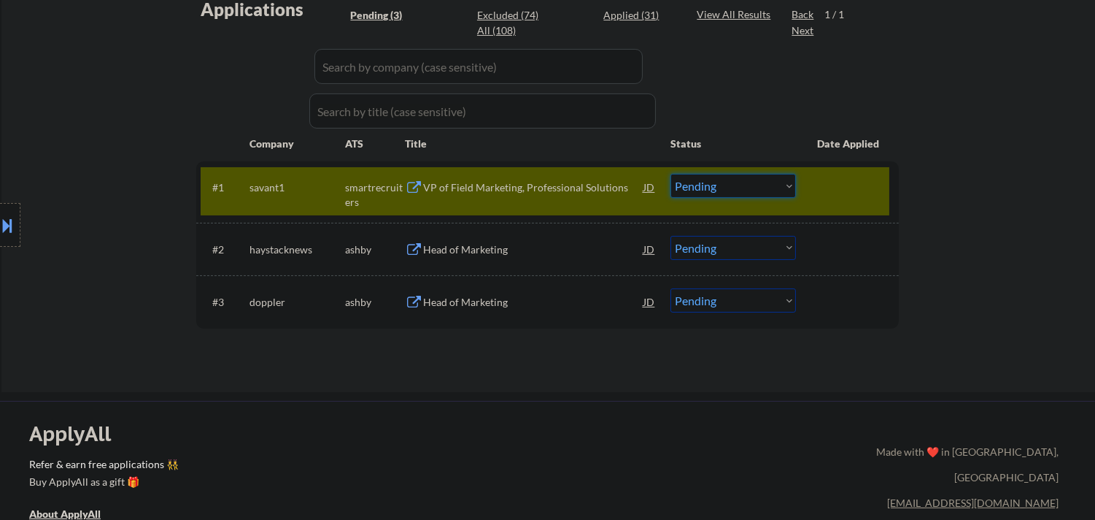
click at [772, 190] on select "Choose an option... Pending Applied Excluded (Questions) Excluded (Expired) Exc…" at bounding box center [734, 186] width 126 height 24
click at [671, 174] on select "Choose an option... Pending Applied Excluded (Questions) Excluded (Expired) Exc…" at bounding box center [734, 186] width 126 height 24
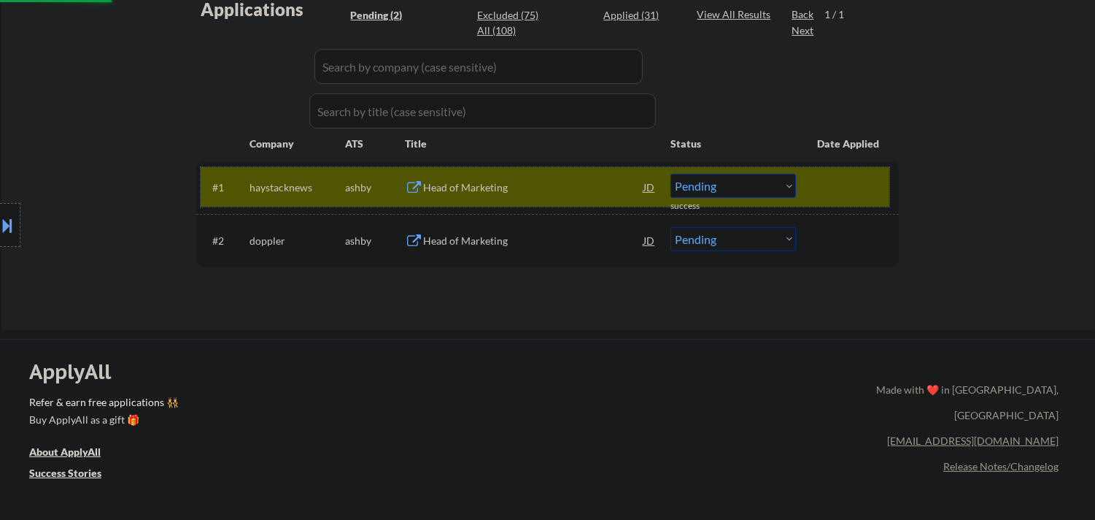
click at [852, 179] on div at bounding box center [849, 187] width 64 height 26
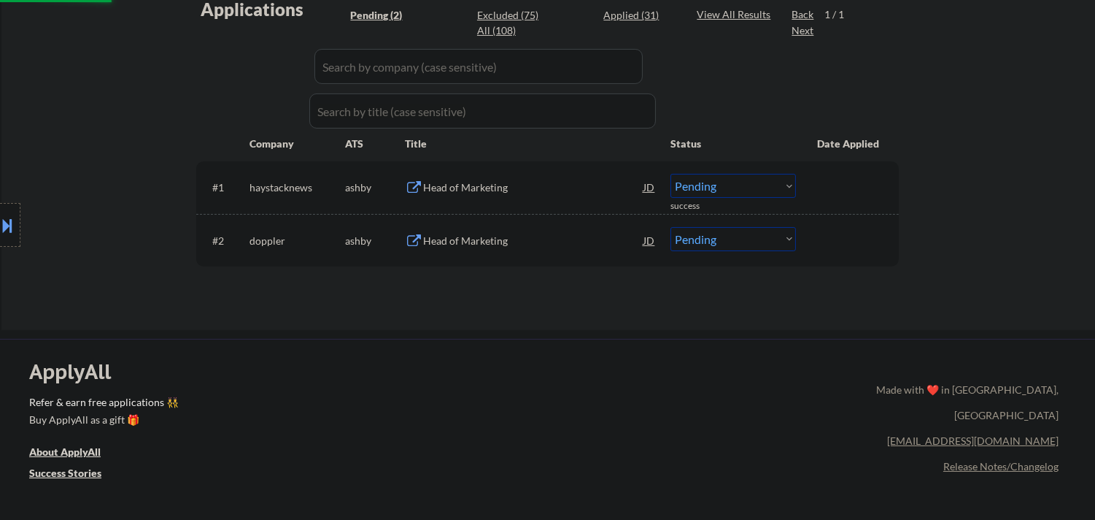
click at [558, 174] on div "Head of Marketing" at bounding box center [533, 187] width 220 height 26
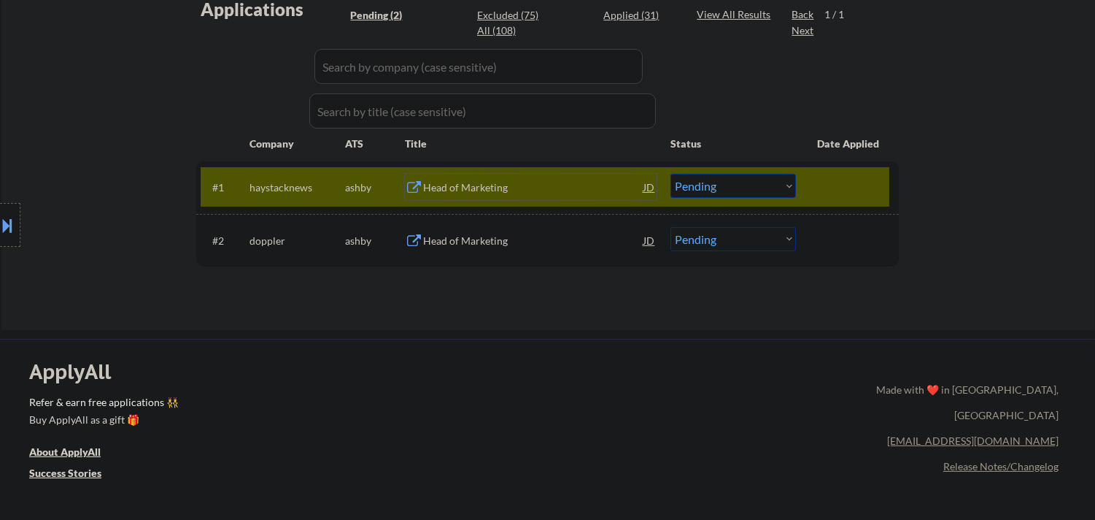
click at [8, 230] on button at bounding box center [8, 225] width 16 height 24
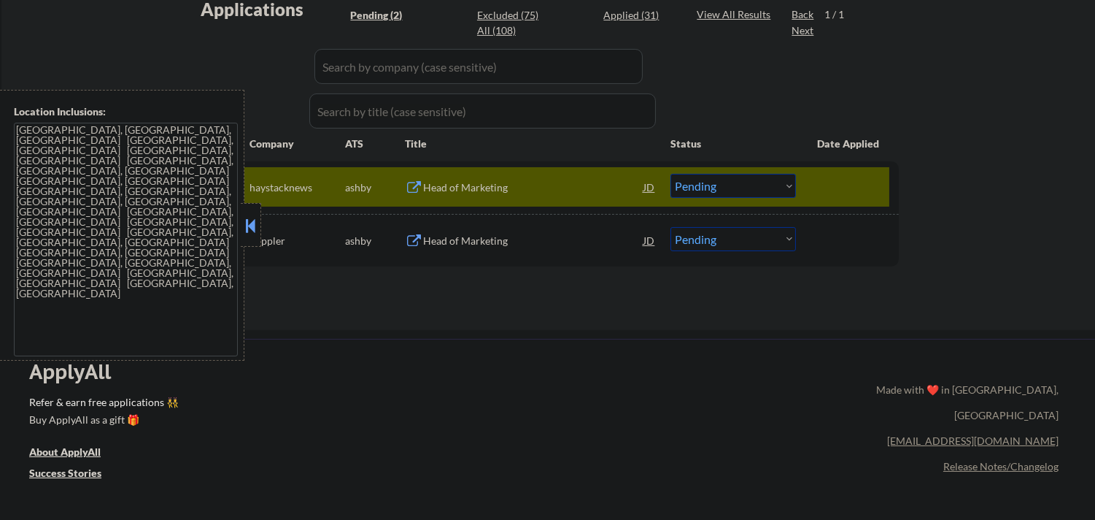
drag, startPoint x: 252, startPoint y: 224, endPoint x: 260, endPoint y: 222, distance: 8.3
click at [255, 223] on button at bounding box center [250, 226] width 16 height 22
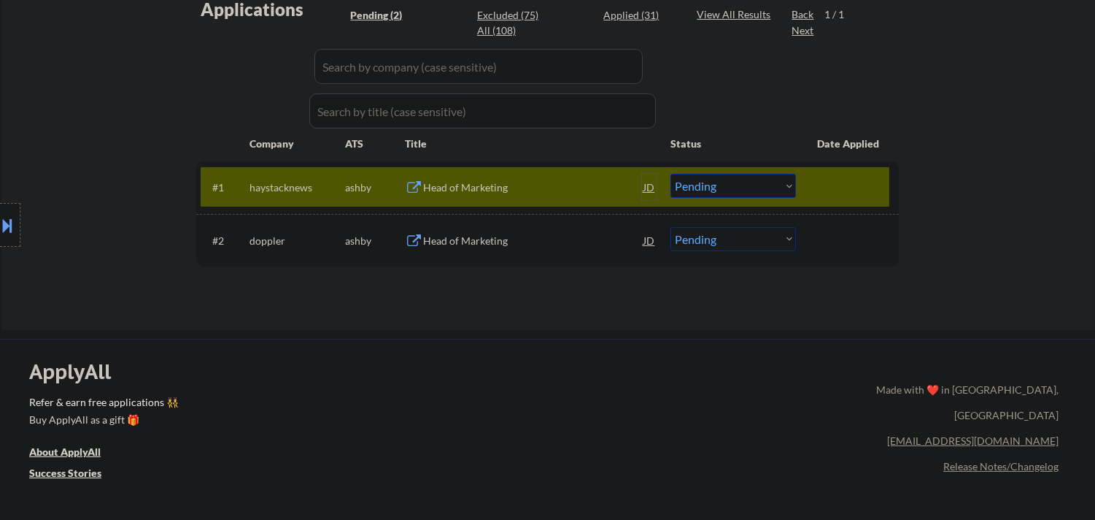
click at [643, 188] on div "JD" at bounding box center [649, 187] width 15 height 26
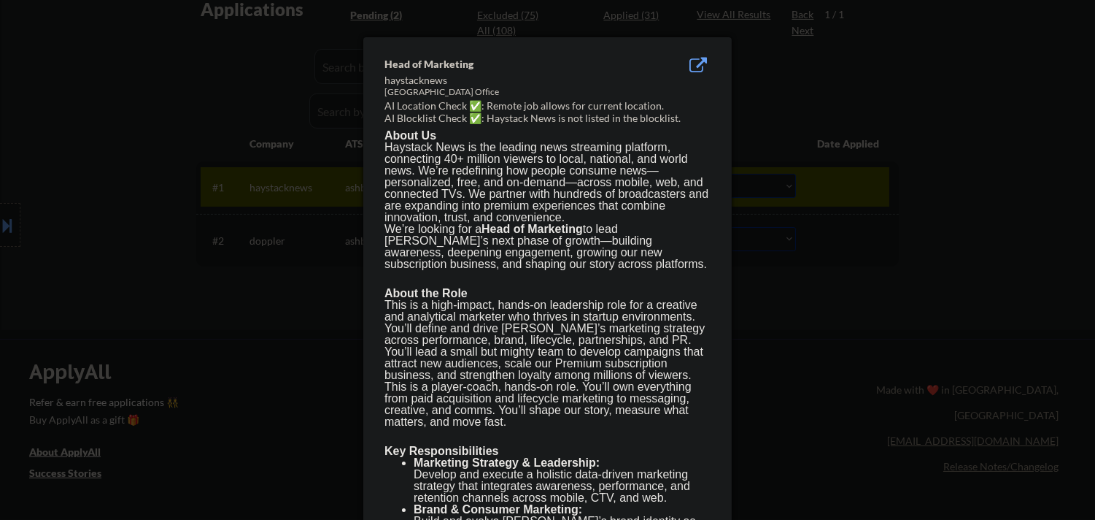
click at [965, 199] on div at bounding box center [547, 260] width 1095 height 520
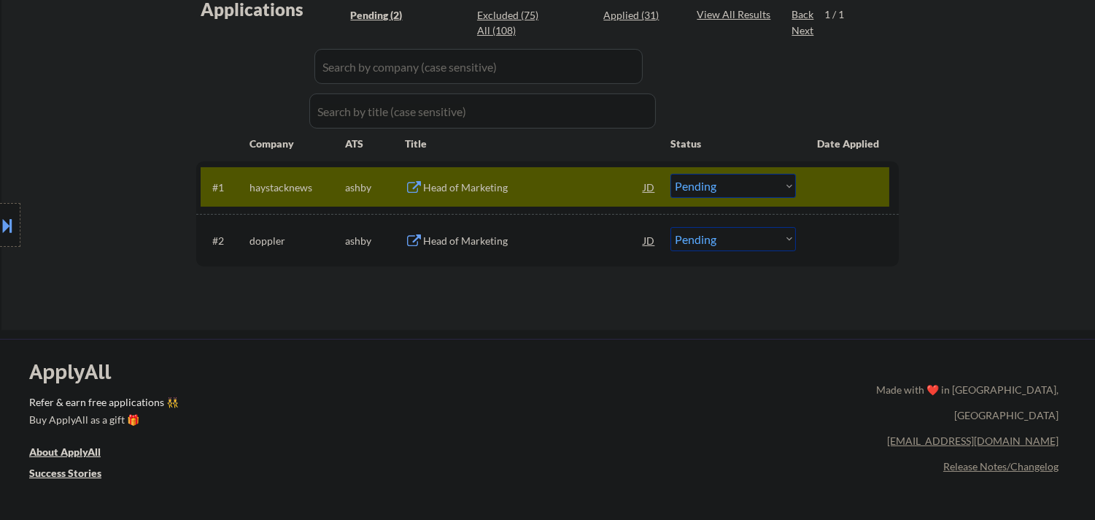
click at [768, 179] on select "Choose an option... Pending Applied Excluded (Questions) Excluded (Expired) Exc…" at bounding box center [734, 186] width 126 height 24
select select ""excluded__location_""
click at [671, 174] on select "Choose an option... Pending Applied Excluded (Questions) Excluded (Expired) Exc…" at bounding box center [734, 186] width 126 height 24
select select ""excluded__location_""
select select ""pending""
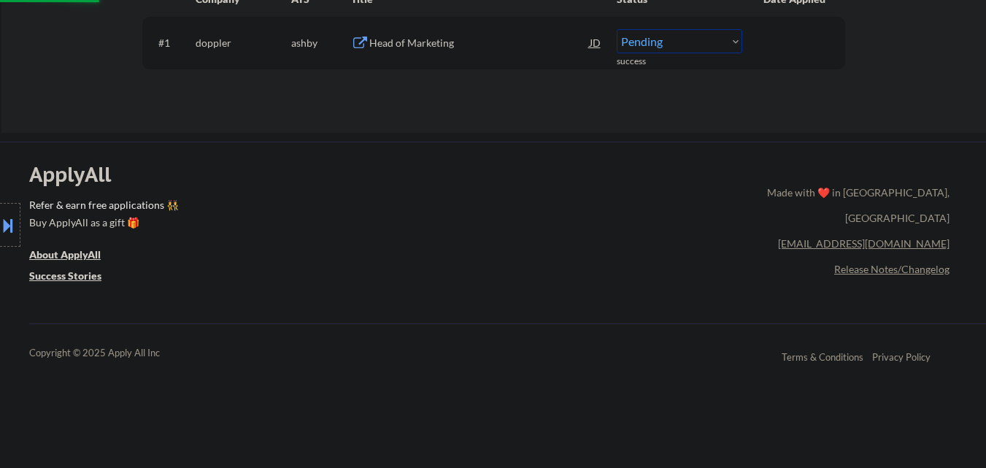
scroll to position [246, 0]
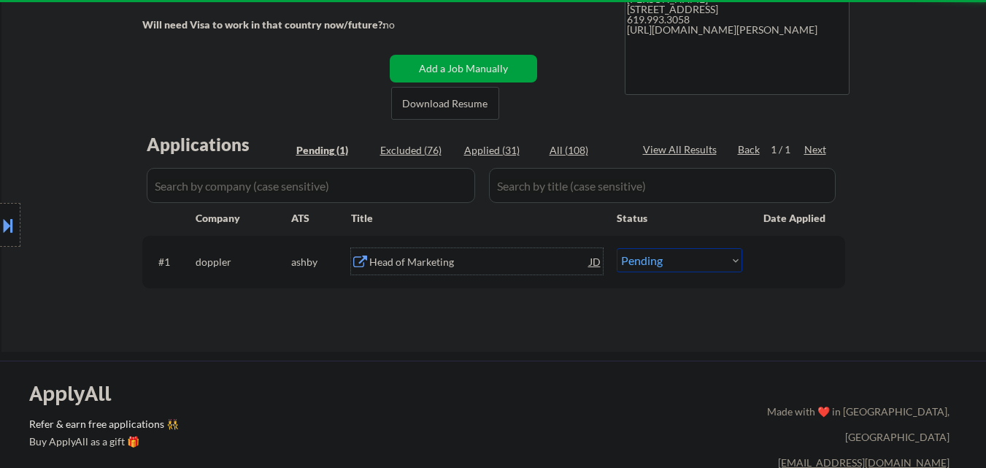
click at [490, 260] on div "Head of Marketing" at bounding box center [479, 262] width 220 height 15
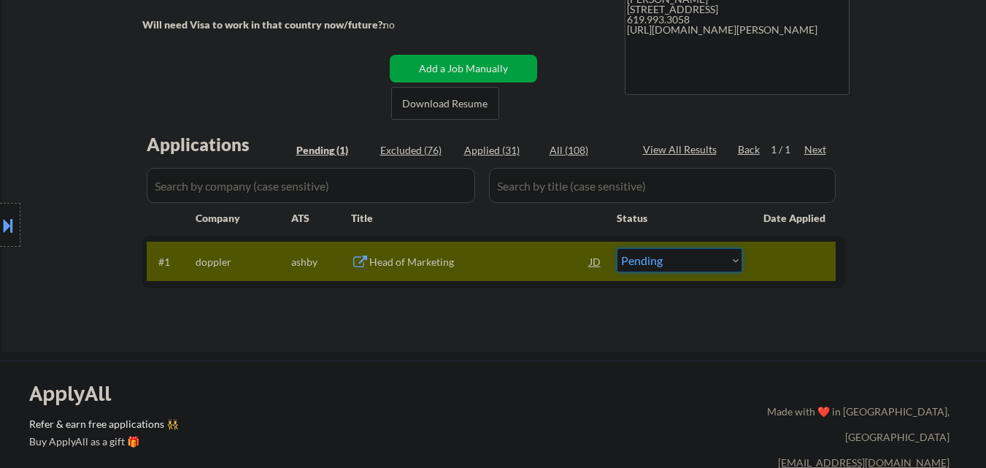
click at [729, 268] on select "Choose an option... Pending Applied Excluded (Questions) Excluded (Expired) Exc…" at bounding box center [680, 260] width 126 height 24
select select ""excluded__salary_""
click at [617, 248] on select "Choose an option... Pending Applied Excluded (Questions) Excluded (Expired) Exc…" at bounding box center [680, 260] width 126 height 24
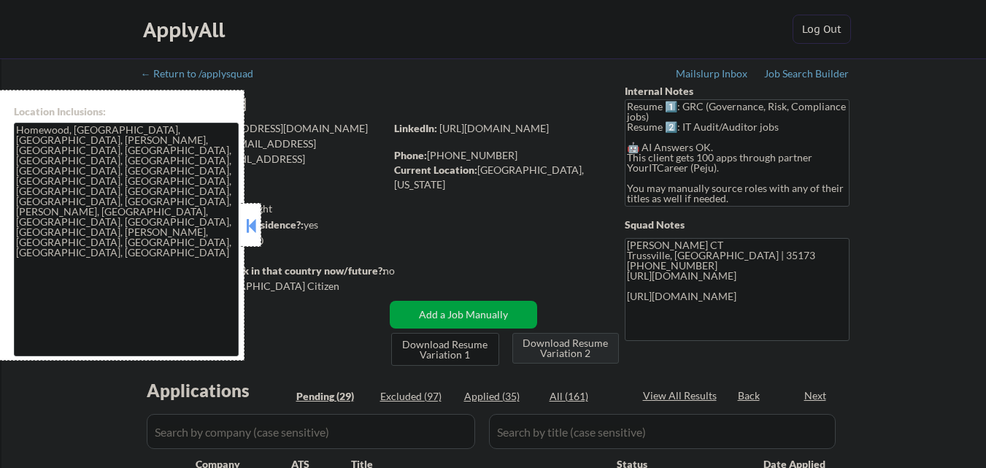
select select ""pending""
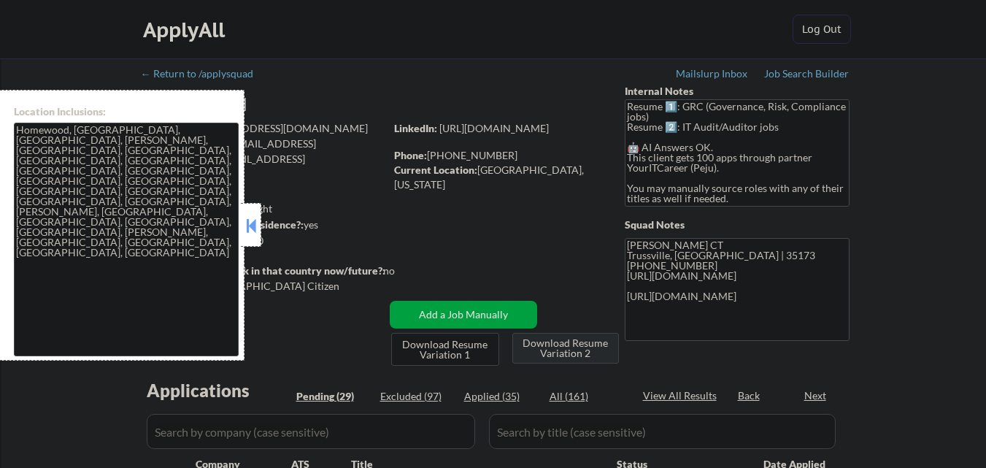
select select ""pending""
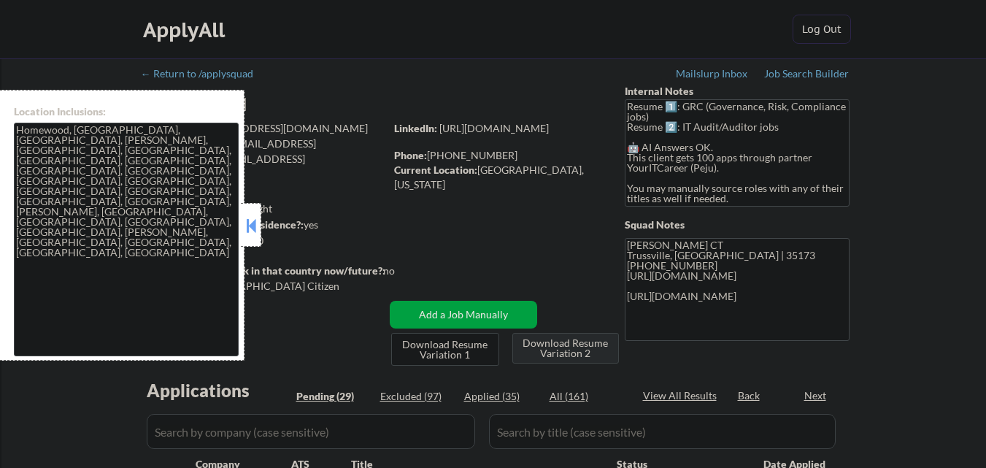
select select ""pending""
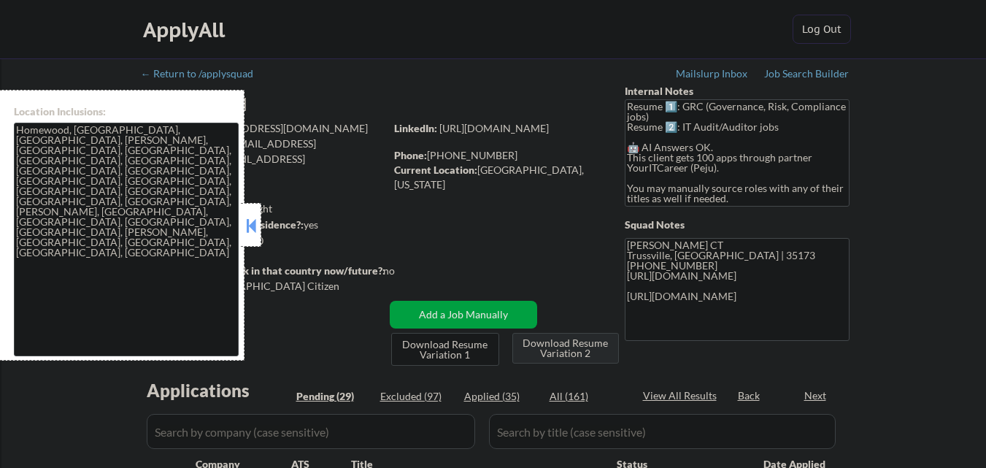
select select ""pending""
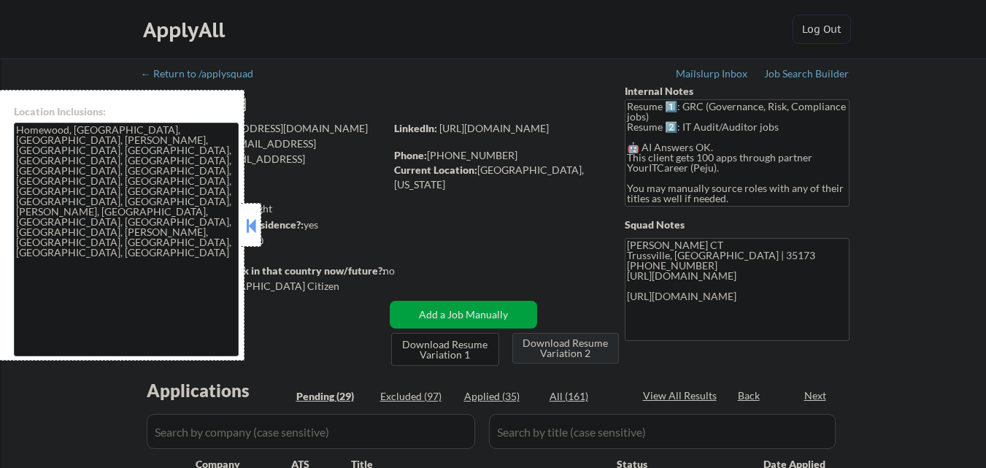
select select ""pending""
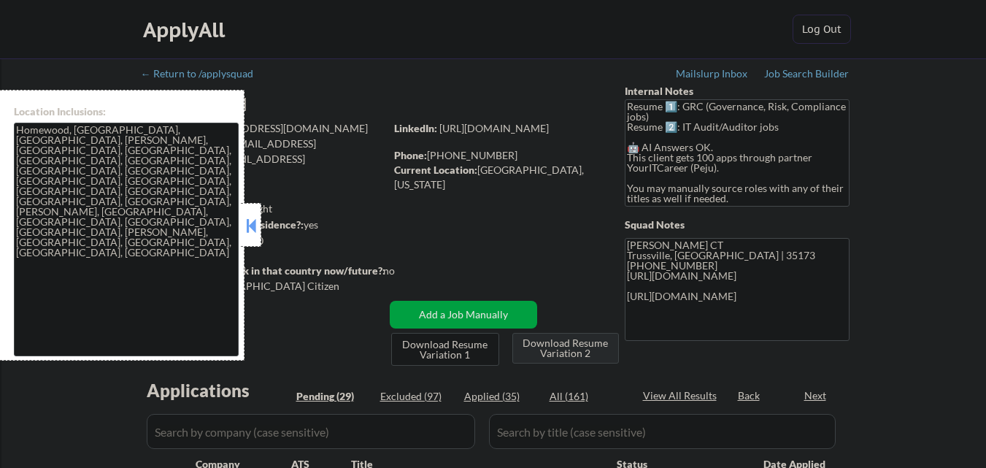
select select ""pending""
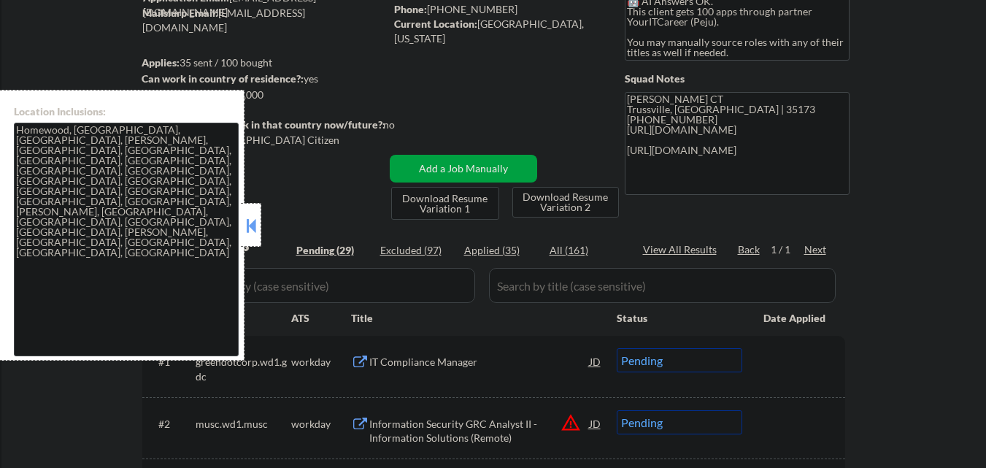
scroll to position [292, 0]
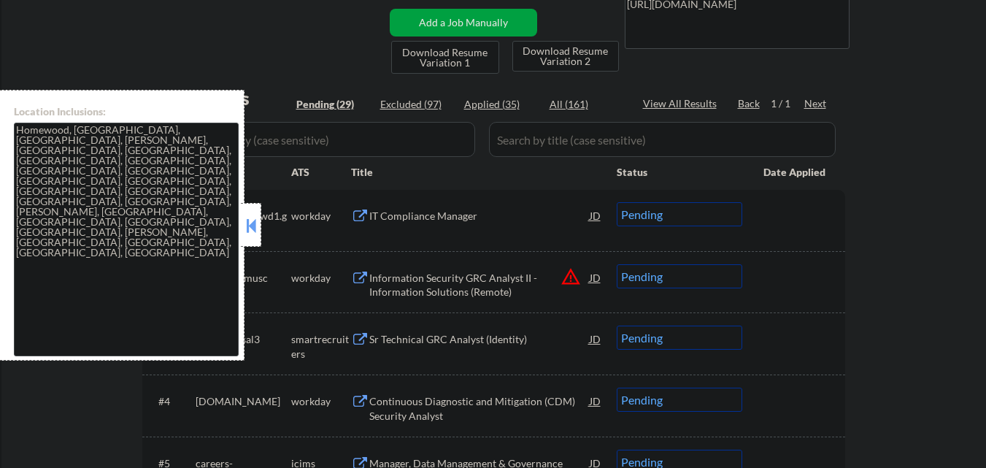
click at [256, 216] on button at bounding box center [251, 226] width 16 height 22
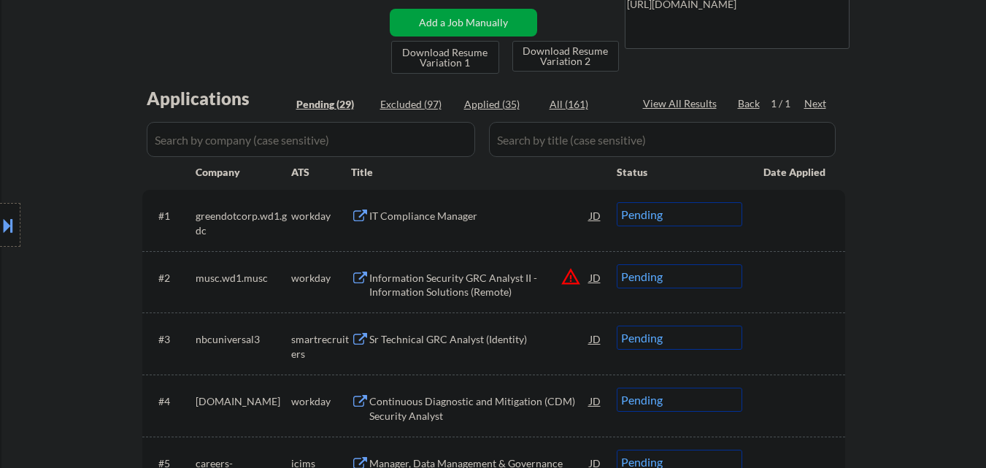
drag, startPoint x: 0, startPoint y: 222, endPoint x: 20, endPoint y: 229, distance: 21.7
click at [0, 223] on button at bounding box center [8, 225] width 16 height 24
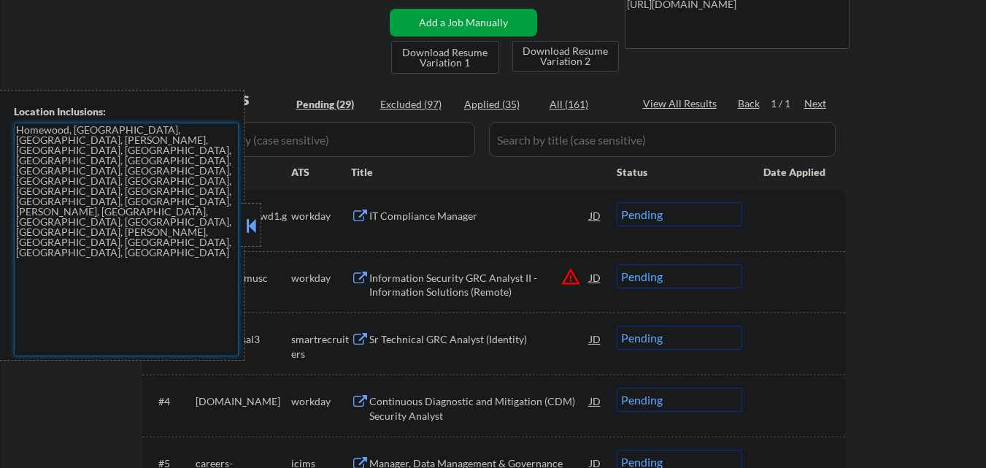
click at [142, 241] on textarea "Homewood, [GEOGRAPHIC_DATA], [GEOGRAPHIC_DATA], [PERSON_NAME], [GEOGRAPHIC_DATA…" at bounding box center [126, 240] width 225 height 234
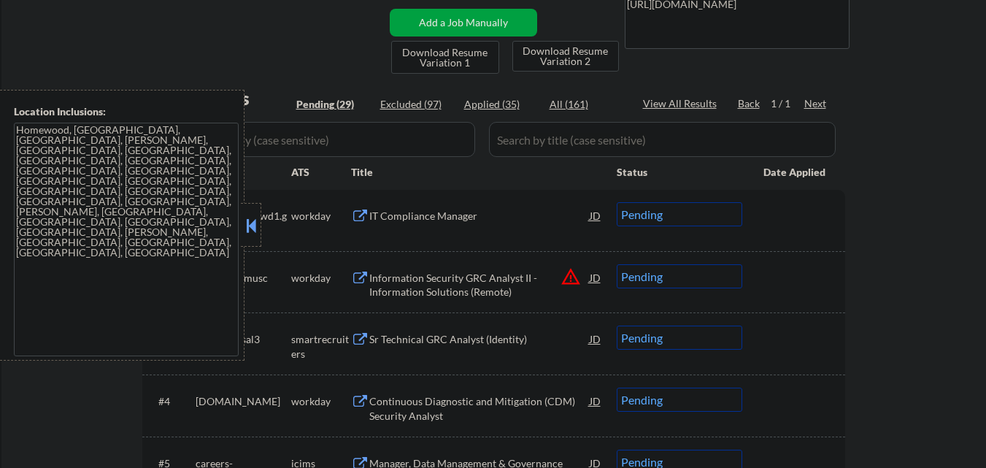
click at [250, 223] on button at bounding box center [251, 226] width 16 height 22
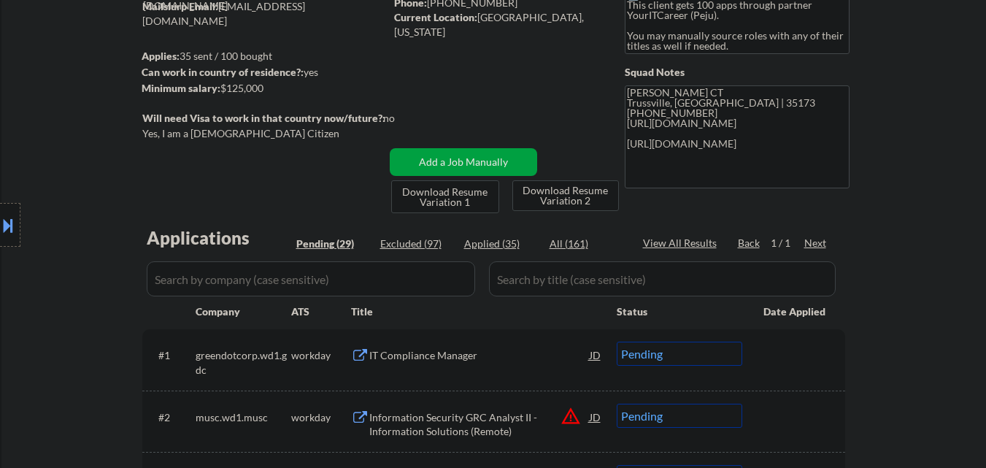
scroll to position [146, 0]
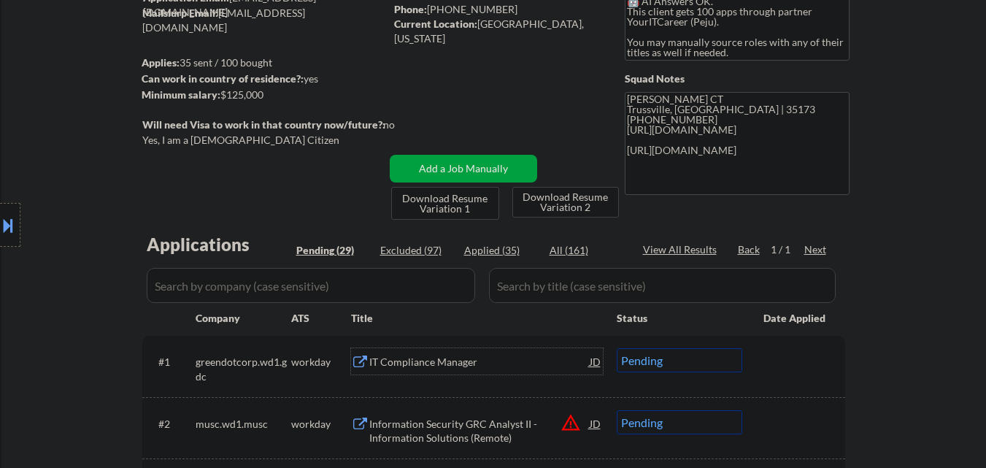
click at [447, 370] on div "IT Compliance Manager" at bounding box center [479, 361] width 220 height 26
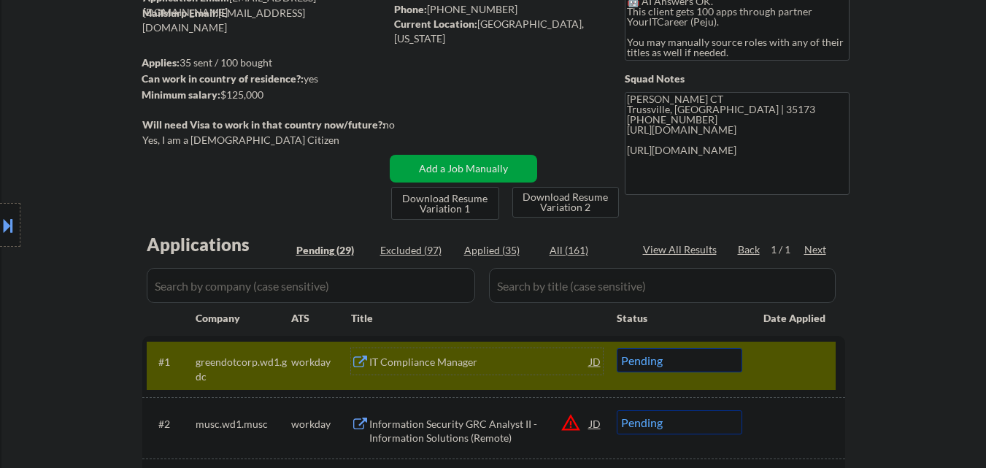
click at [464, 370] on div "IT Compliance Manager" at bounding box center [479, 361] width 220 height 26
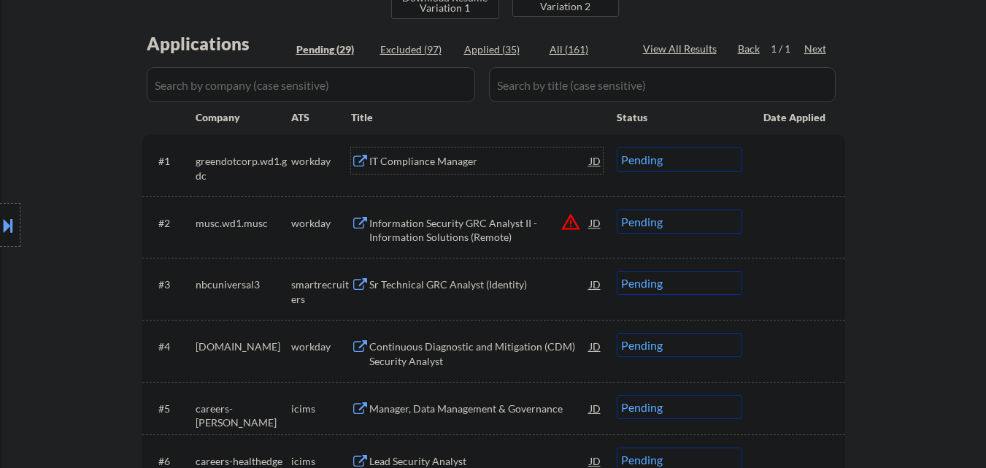
scroll to position [365, 0]
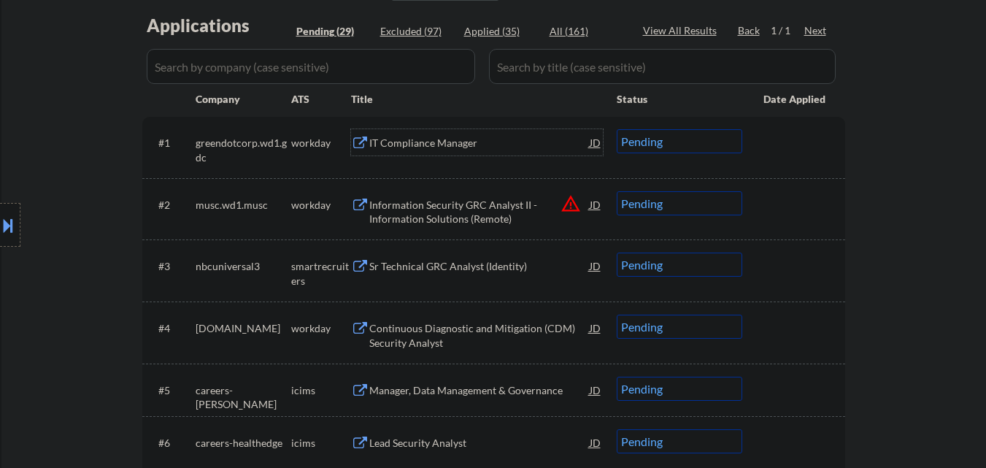
click at [683, 139] on select "Choose an option... Pending Applied Excluded (Questions) Excluded (Expired) Exc…" at bounding box center [680, 141] width 126 height 24
click at [617, 129] on select "Choose an option... Pending Applied Excluded (Questions) Excluded (Expired) Exc…" at bounding box center [680, 141] width 126 height 24
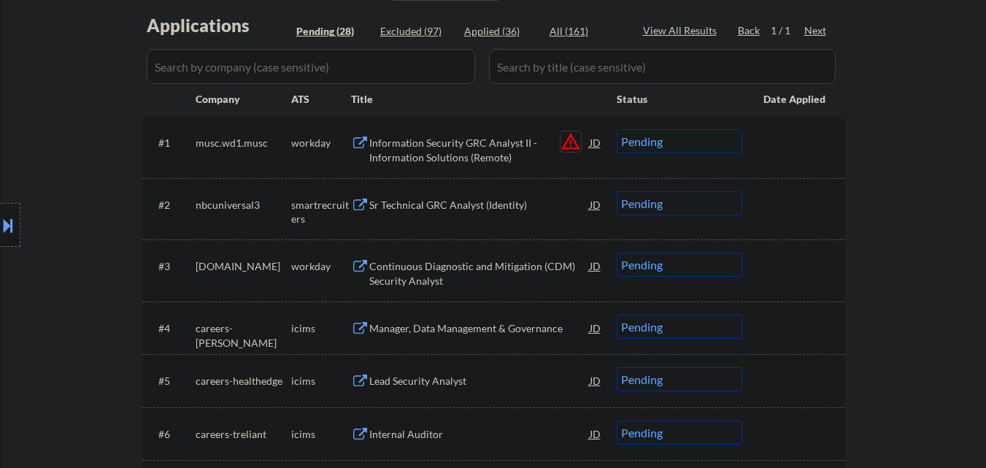
click at [568, 142] on button "warning_amber" at bounding box center [570, 141] width 20 height 20
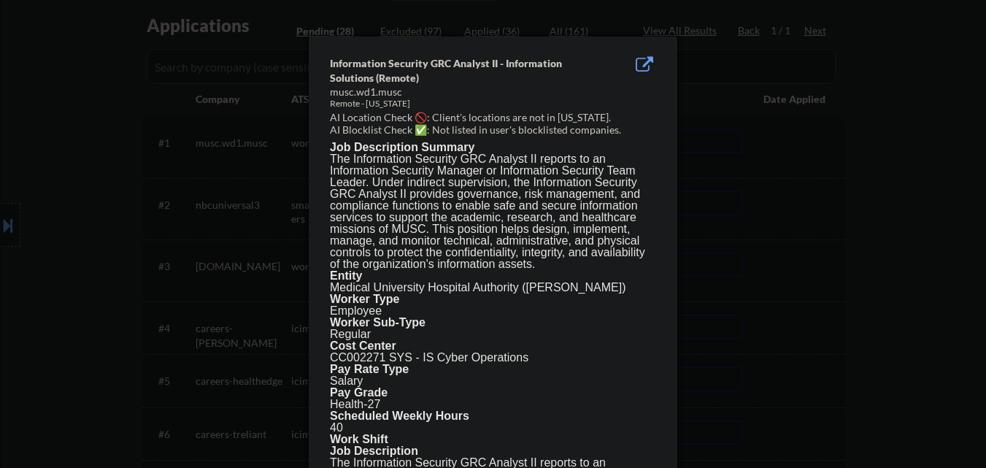
click at [74, 143] on div at bounding box center [493, 234] width 986 height 468
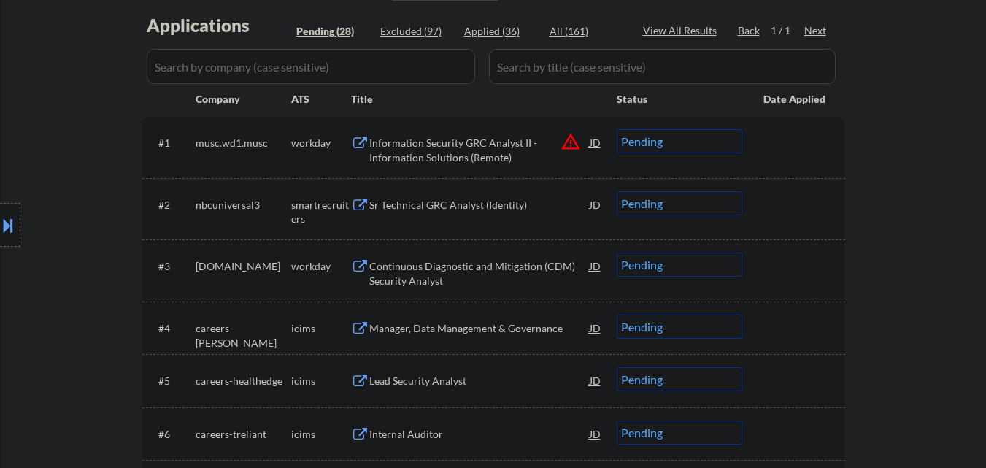
click at [0, 221] on button at bounding box center [8, 225] width 16 height 24
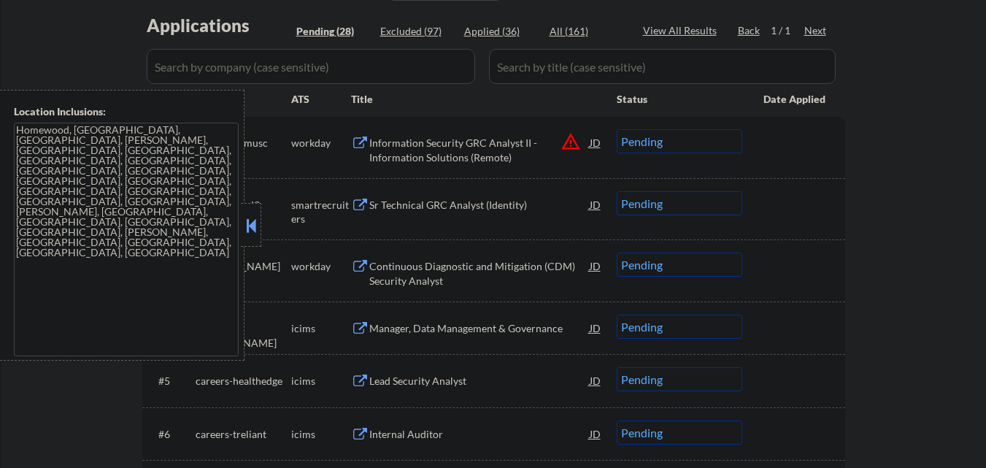
click at [255, 221] on button at bounding box center [251, 226] width 16 height 22
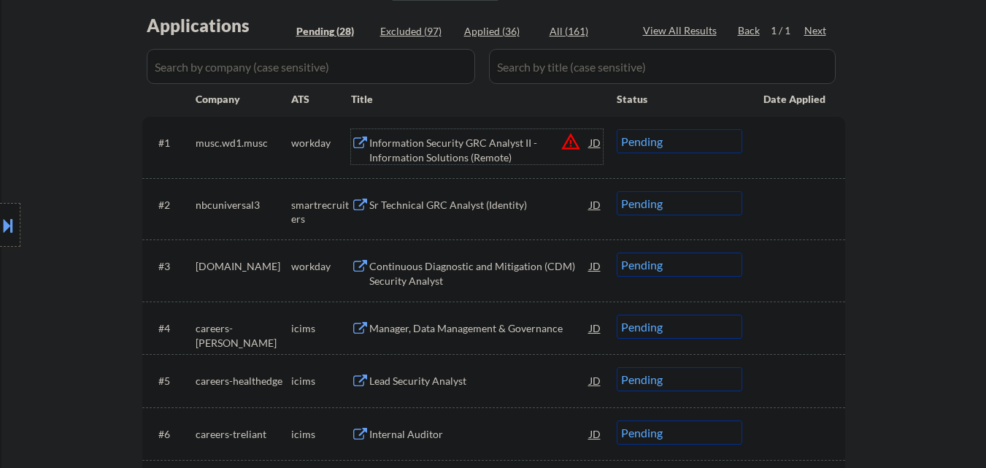
click at [455, 155] on div "Information Security GRC Analyst II - Information Solutions (Remote)" at bounding box center [479, 150] width 220 height 28
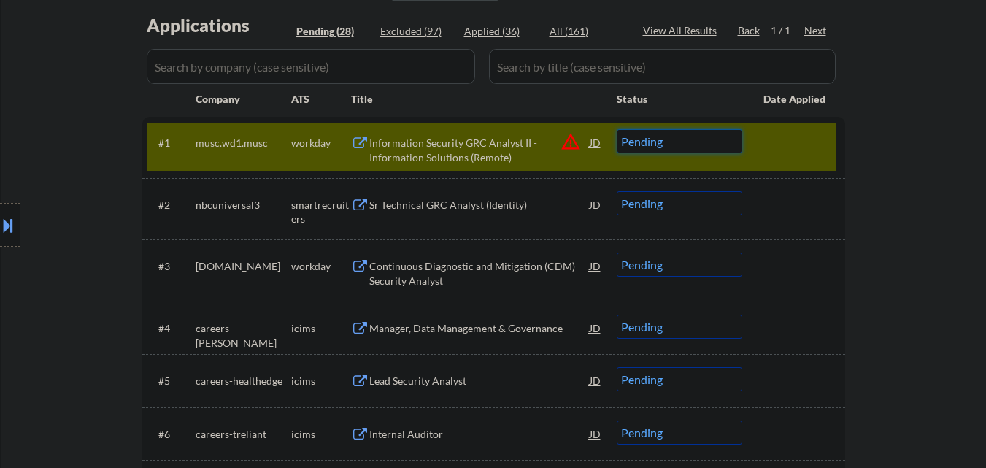
drag, startPoint x: 733, startPoint y: 144, endPoint x: 733, endPoint y: 153, distance: 8.8
click at [733, 144] on select "Choose an option... Pending Applied Excluded (Questions) Excluded (Expired) Exc…" at bounding box center [680, 141] width 126 height 24
click at [617, 129] on select "Choose an option... Pending Applied Excluded (Questions) Excluded (Expired) Exc…" at bounding box center [680, 141] width 126 height 24
select select ""pending""
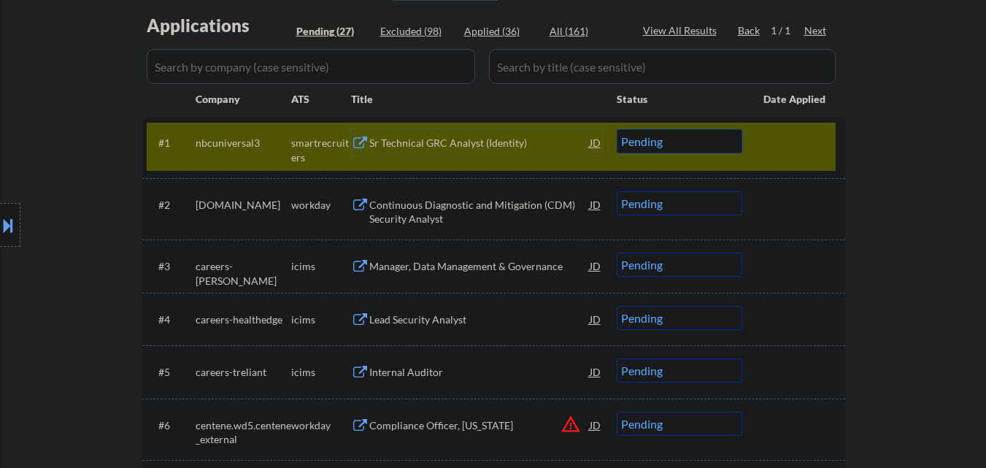
click at [511, 144] on div "Sr Technical GRC Analyst (Identity)" at bounding box center [479, 143] width 220 height 15
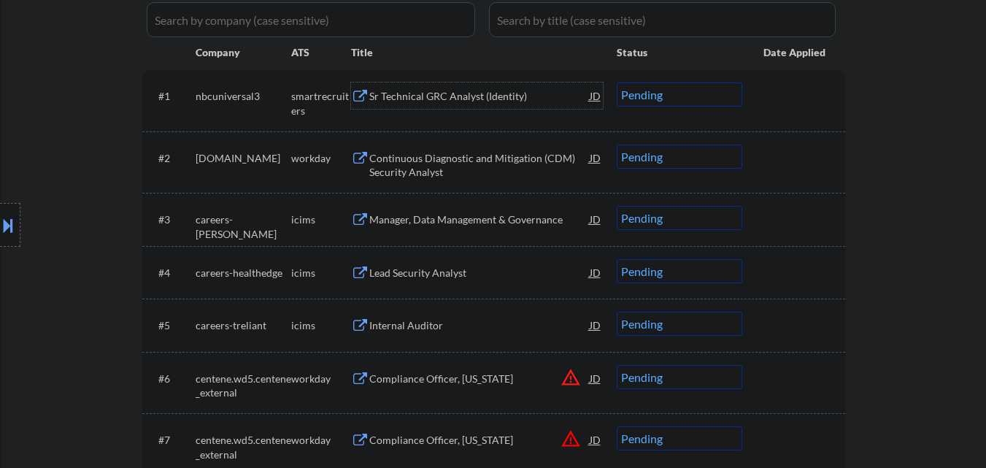
scroll to position [438, 0]
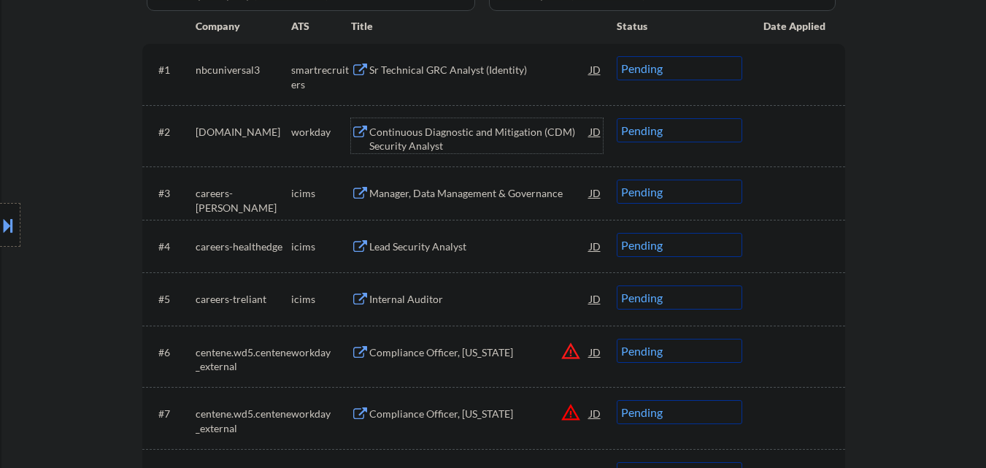
click at [488, 134] on div "Continuous Diagnostic and Mitigation (CDM) Security Analyst" at bounding box center [479, 139] width 220 height 28
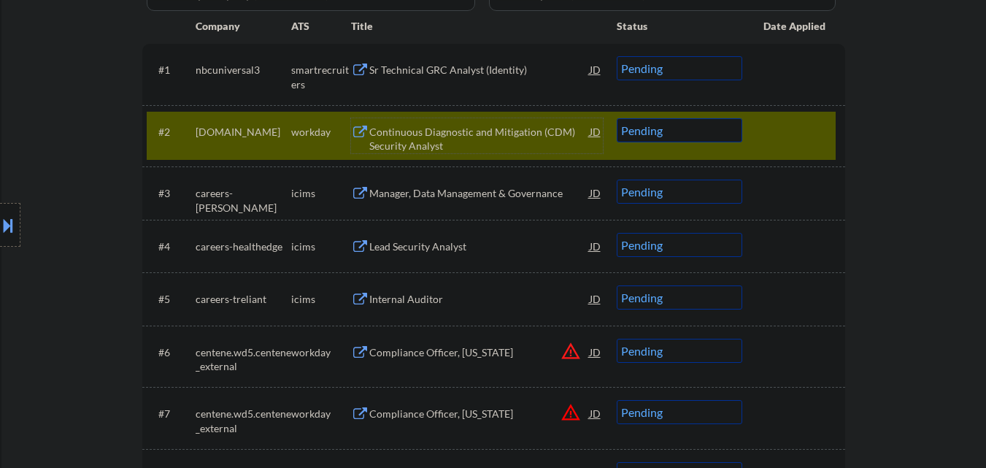
drag, startPoint x: 719, startPoint y: 127, endPoint x: 720, endPoint y: 141, distance: 13.9
click at [720, 135] on select "Choose an option... Pending Applied Excluded (Questions) Excluded (Expired) Exc…" at bounding box center [680, 130] width 126 height 24
click at [617, 118] on select "Choose an option... Pending Applied Excluded (Questions) Excluded (Expired) Exc…" at bounding box center [680, 130] width 126 height 24
click at [819, 127] on div at bounding box center [795, 131] width 64 height 26
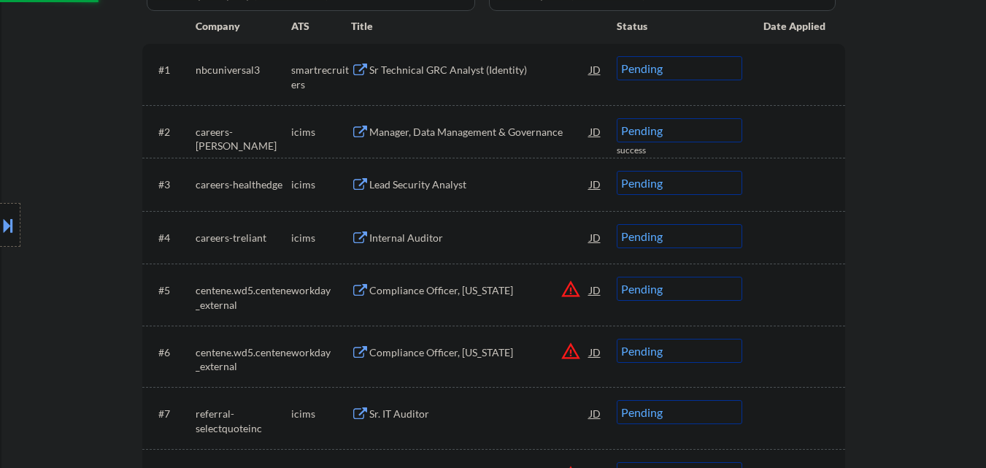
click at [538, 127] on div "Manager, Data Management & Governance" at bounding box center [479, 132] width 220 height 15
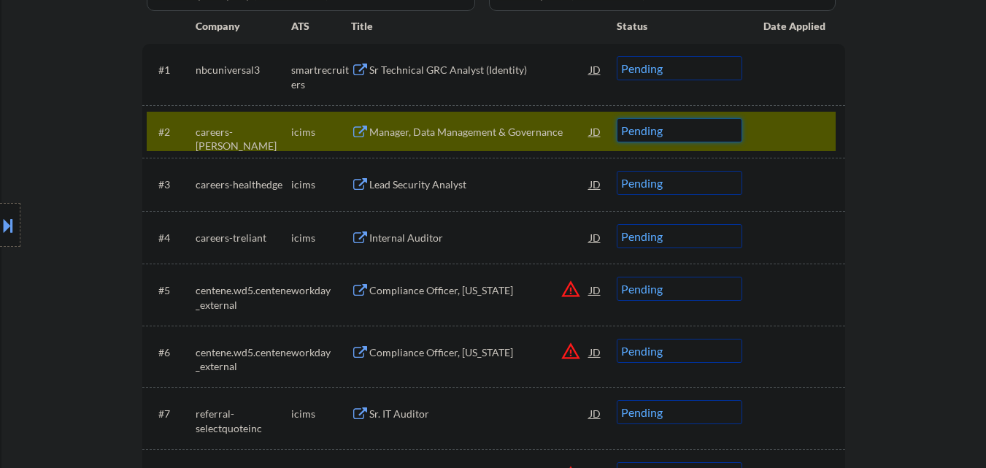
click at [685, 132] on select "Choose an option... Pending Applied Excluded (Questions) Excluded (Expired) Exc…" at bounding box center [680, 130] width 126 height 24
click at [617, 118] on select "Choose an option... Pending Applied Excluded (Questions) Excluded (Expired) Exc…" at bounding box center [680, 130] width 126 height 24
click at [814, 130] on div at bounding box center [795, 131] width 64 height 26
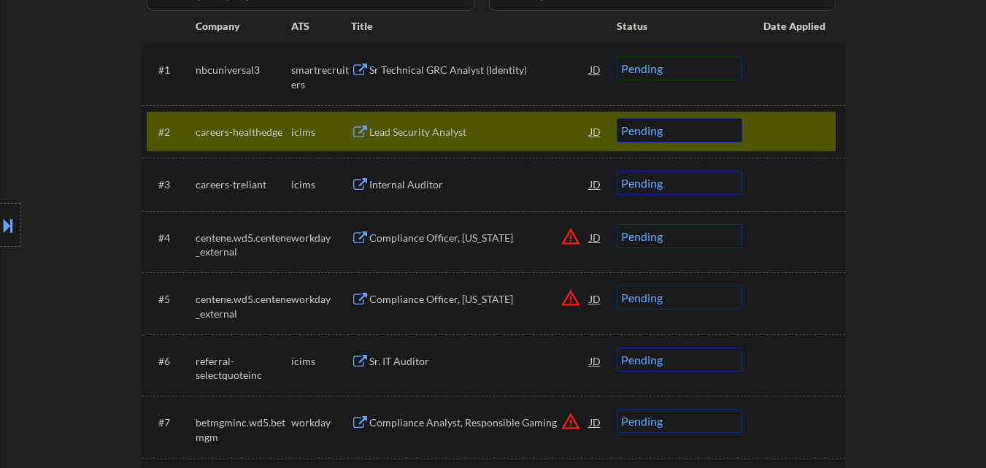
click at [786, 138] on div at bounding box center [795, 131] width 64 height 26
click at [469, 130] on div "Lead Security Analyst" at bounding box center [479, 132] width 220 height 15
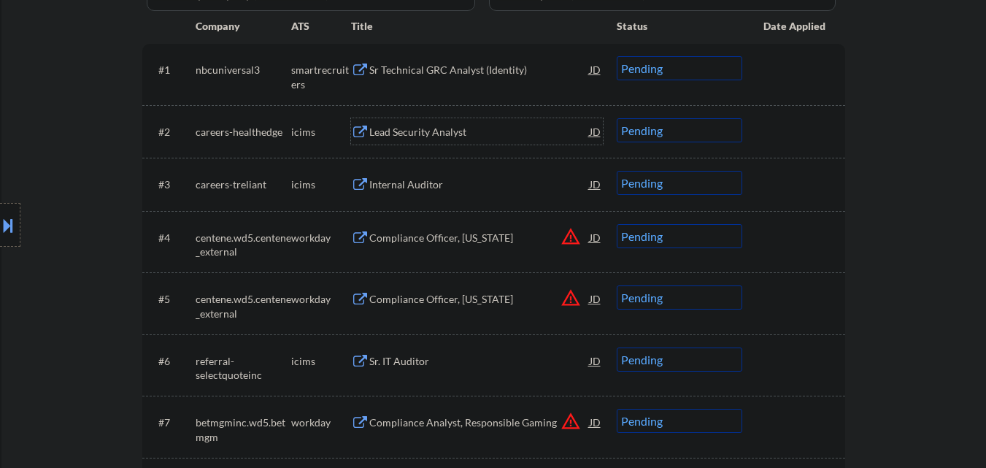
click at [661, 139] on select "Choose an option... Pending Applied Excluded (Questions) Excluded (Expired) Exc…" at bounding box center [680, 130] width 126 height 24
click at [617, 118] on select "Choose an option... Pending Applied Excluded (Questions) Excluded (Expired) Exc…" at bounding box center [680, 130] width 126 height 24
select select ""pending""
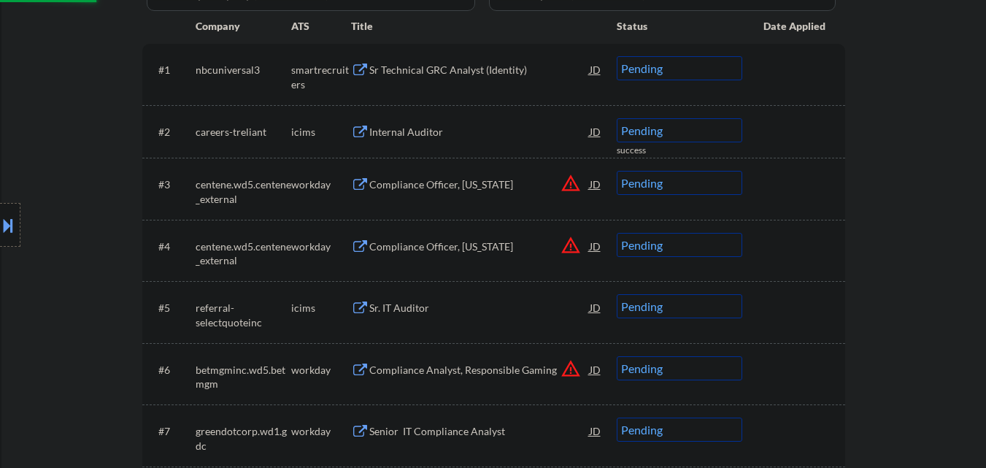
click at [450, 128] on div "Internal Auditor" at bounding box center [479, 132] width 220 height 15
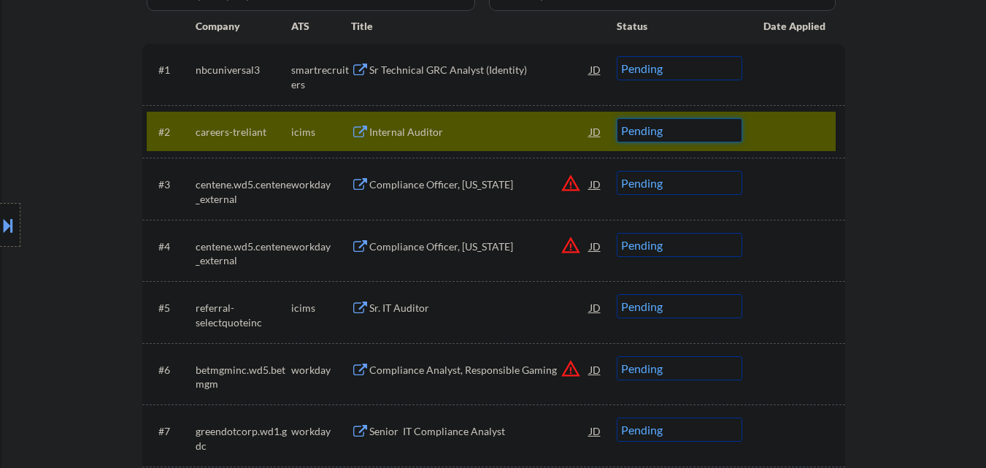
click at [708, 132] on select "Choose an option... Pending Applied Excluded (Questions) Excluded (Expired) Exc…" at bounding box center [680, 130] width 126 height 24
drag, startPoint x: 698, startPoint y: 131, endPoint x: 701, endPoint y: 141, distance: 10.6
click at [699, 131] on select "Choose an option... Pending Applied Excluded (Questions) Excluded (Expired) Exc…" at bounding box center [680, 130] width 126 height 24
click at [504, 135] on div "Internal Auditor" at bounding box center [479, 132] width 220 height 15
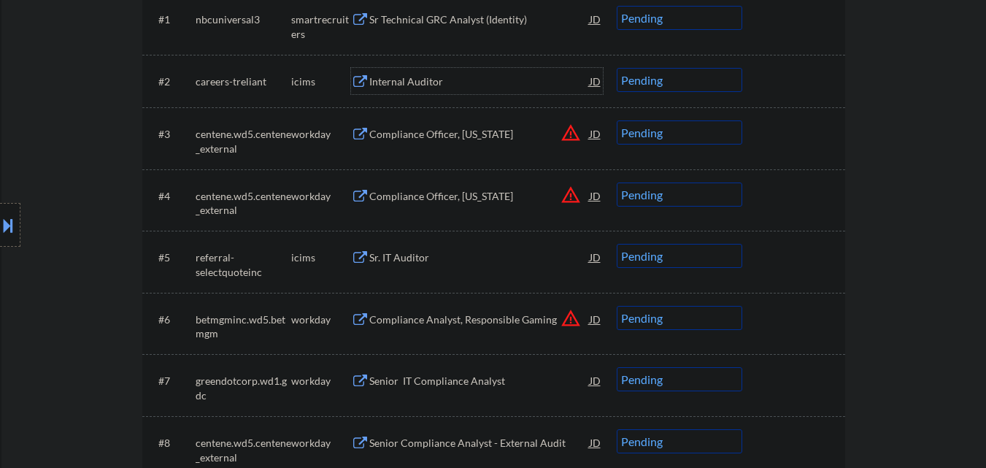
scroll to position [511, 0]
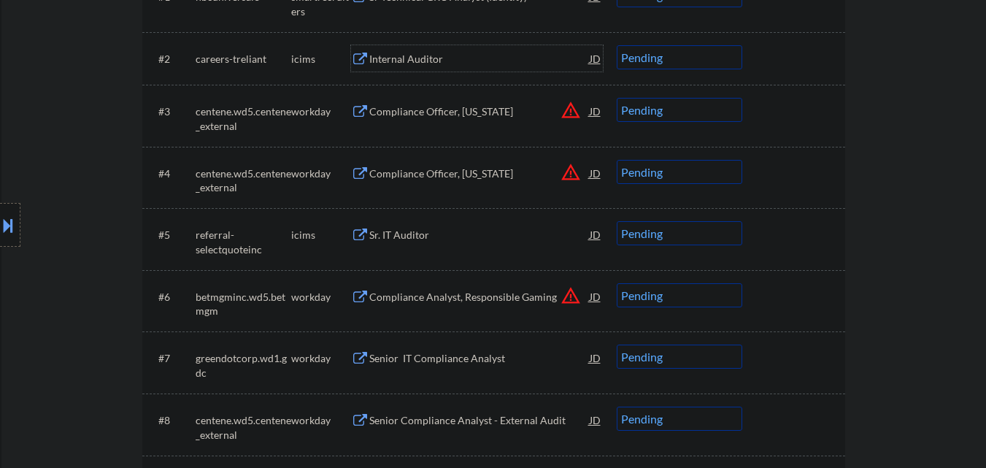
drag, startPoint x: 569, startPoint y: 107, endPoint x: 565, endPoint y: 116, distance: 10.4
click at [570, 107] on button "warning_amber" at bounding box center [570, 110] width 20 height 20
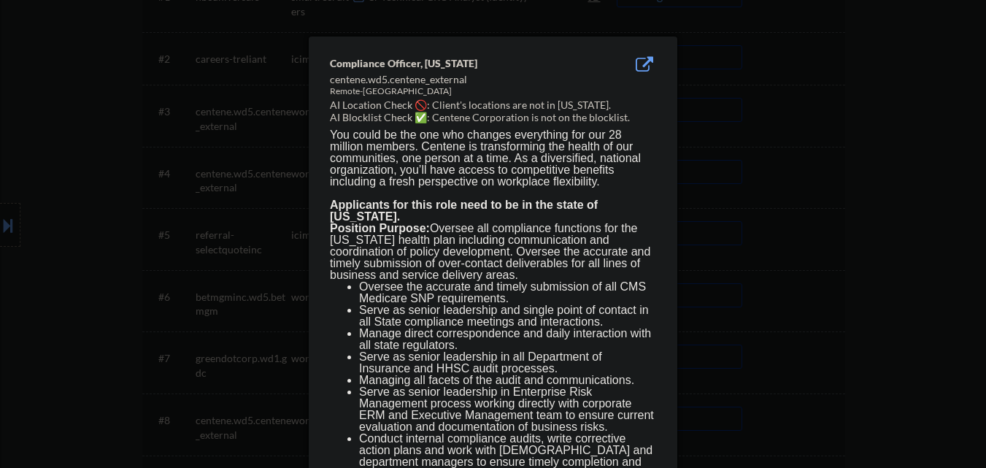
drag, startPoint x: 51, startPoint y: 204, endPoint x: 0, endPoint y: 225, distance: 55.3
click at [49, 205] on div at bounding box center [493, 234] width 986 height 468
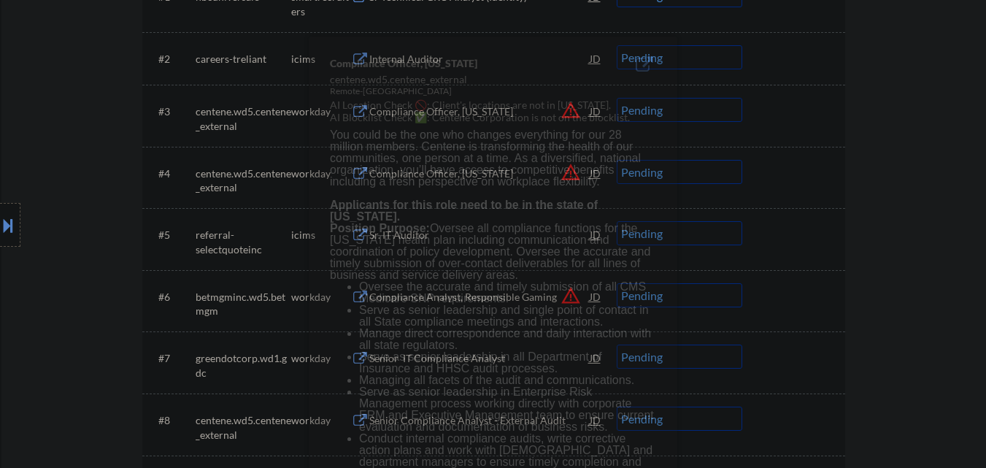
click at [2, 236] on div at bounding box center [10, 225] width 20 height 44
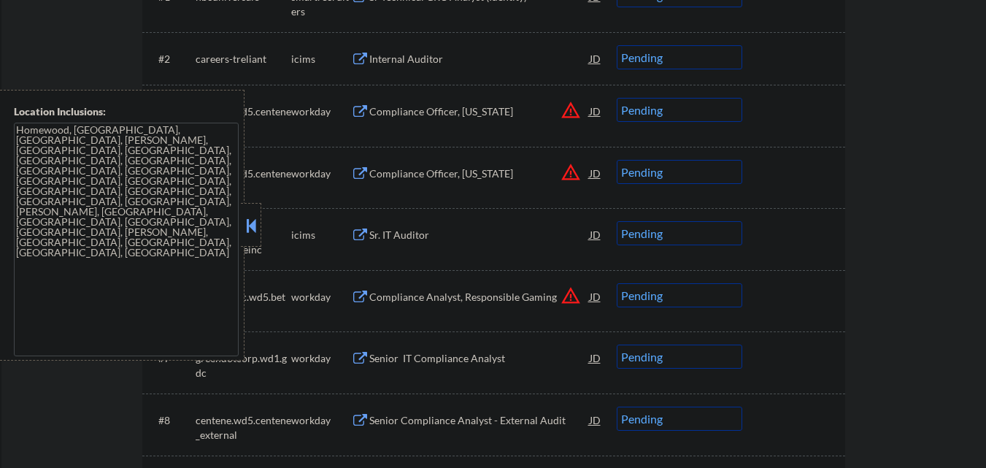
drag, startPoint x: 255, startPoint y: 223, endPoint x: 561, endPoint y: 144, distance: 316.7
click at [259, 222] on div at bounding box center [251, 225] width 20 height 44
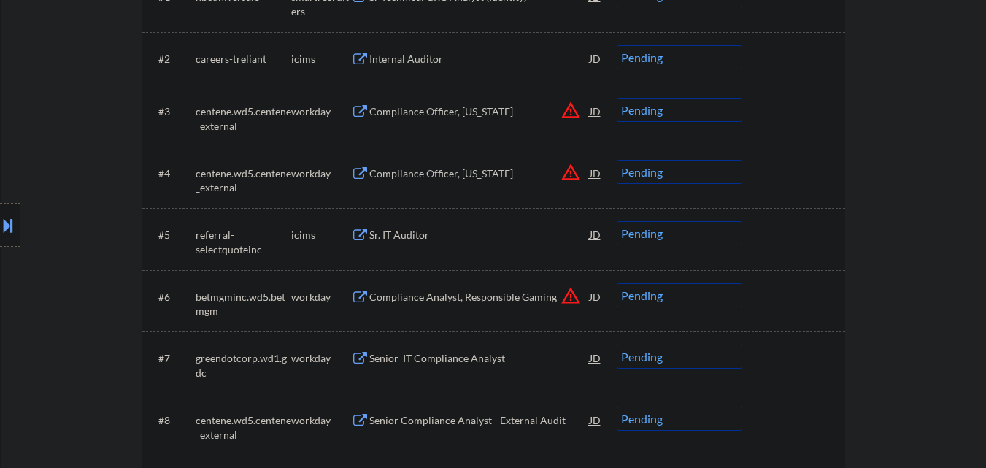
drag, startPoint x: 753, startPoint y: 104, endPoint x: 744, endPoint y: 104, distance: 8.8
click at [748, 104] on div "#3 centene.wd5.centene_external workday Compliance Officer, [US_STATE] JD warni…" at bounding box center [491, 115] width 689 height 48
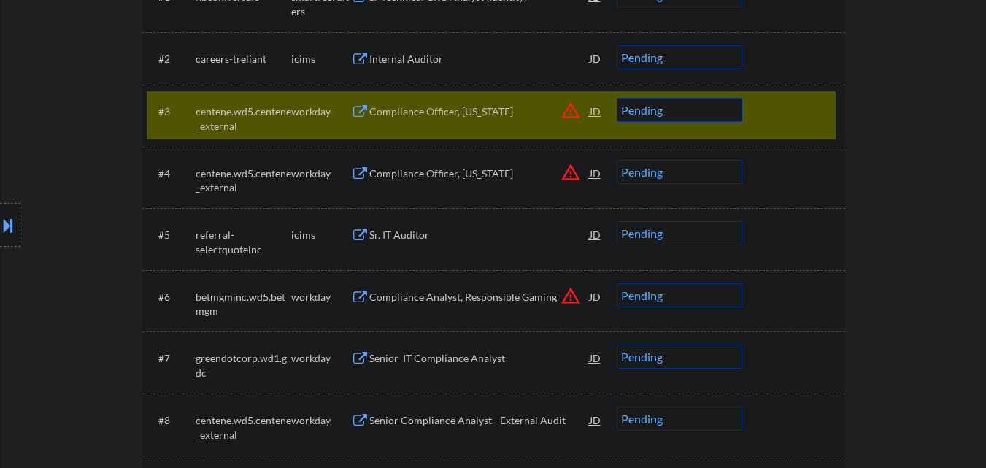
click at [731, 104] on select "Choose an option... Pending Applied Excluded (Questions) Excluded (Expired) Exc…" at bounding box center [680, 110] width 126 height 24
click at [617, 98] on select "Choose an option... Pending Applied Excluded (Questions) Excluded (Expired) Exc…" at bounding box center [680, 110] width 126 height 24
click at [568, 171] on button "warning_amber" at bounding box center [570, 172] width 20 height 20
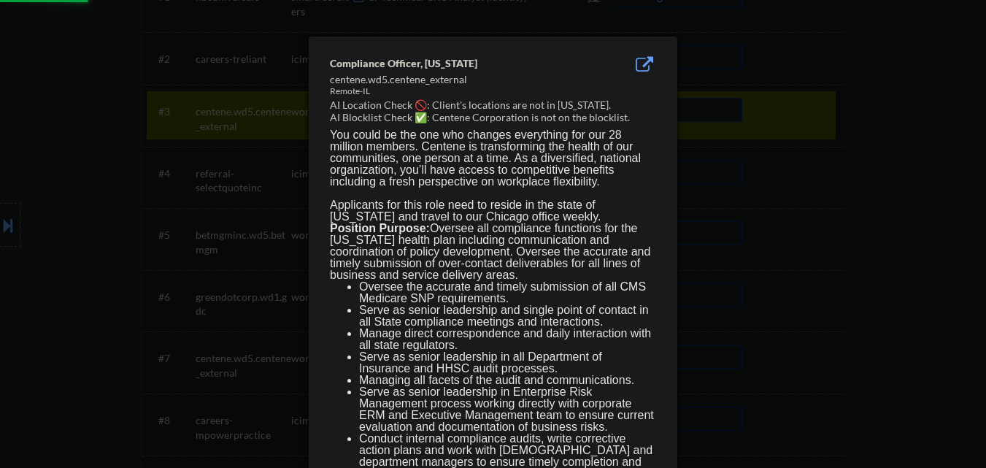
drag, startPoint x: 852, startPoint y: 134, endPoint x: 212, endPoint y: 176, distance: 641.4
click at [849, 134] on div at bounding box center [493, 234] width 986 height 468
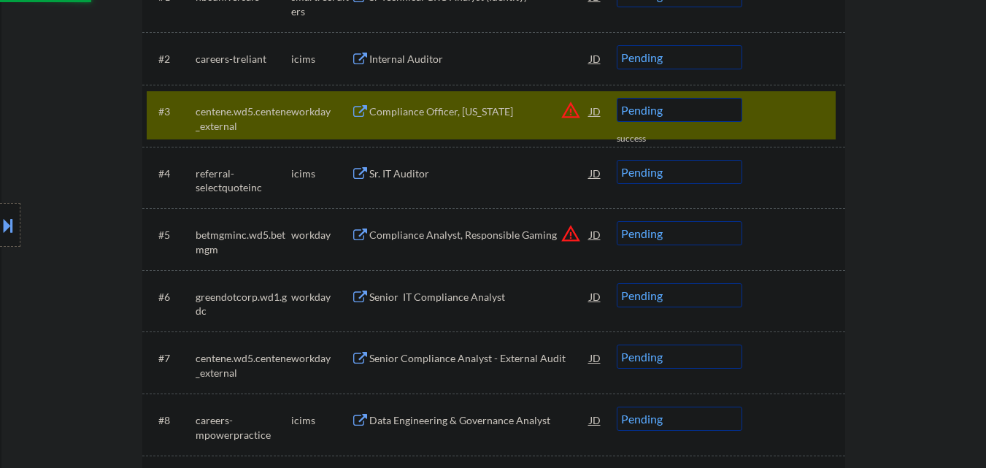
click at [4, 225] on button at bounding box center [8, 225] width 16 height 24
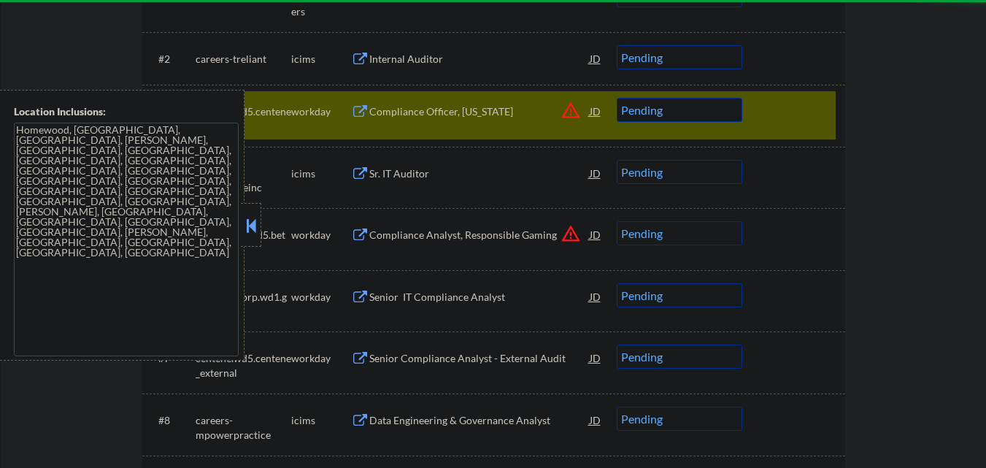
drag, startPoint x: 250, startPoint y: 213, endPoint x: 271, endPoint y: 210, distance: 21.4
click at [255, 213] on div at bounding box center [251, 225] width 20 height 44
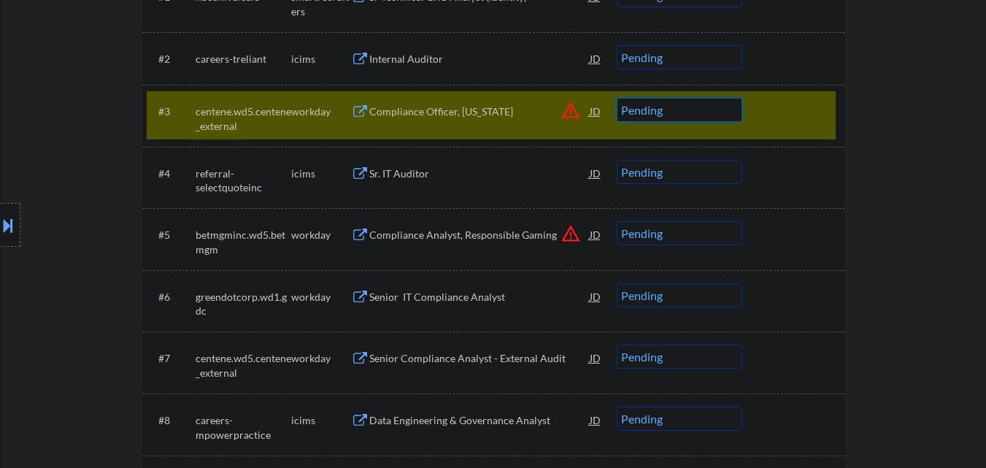
drag, startPoint x: 704, startPoint y: 108, endPoint x: 710, endPoint y: 120, distance: 13.7
click at [705, 108] on select "Choose an option... Pending Applied Excluded (Questions) Excluded (Expired) Exc…" at bounding box center [680, 110] width 126 height 24
click at [617, 98] on select "Choose an option... Pending Applied Excluded (Questions) Excluded (Expired) Exc…" at bounding box center [680, 110] width 126 height 24
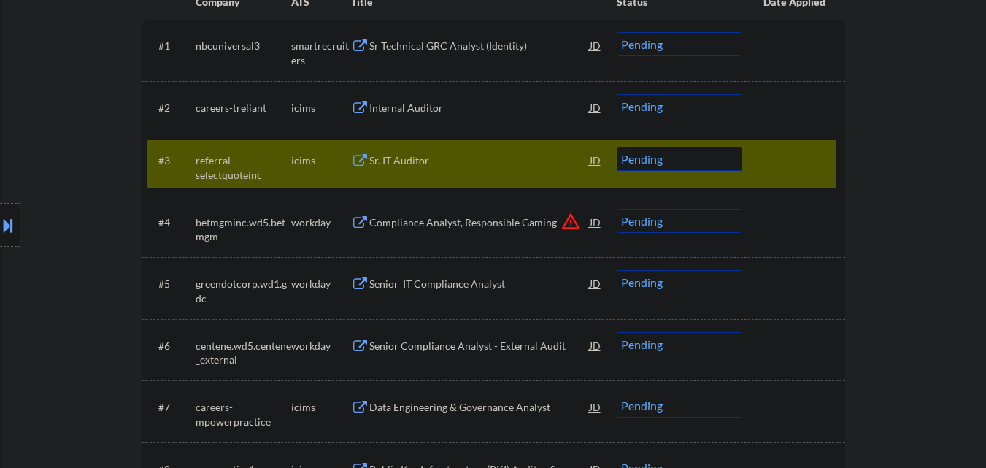
scroll to position [438, 0]
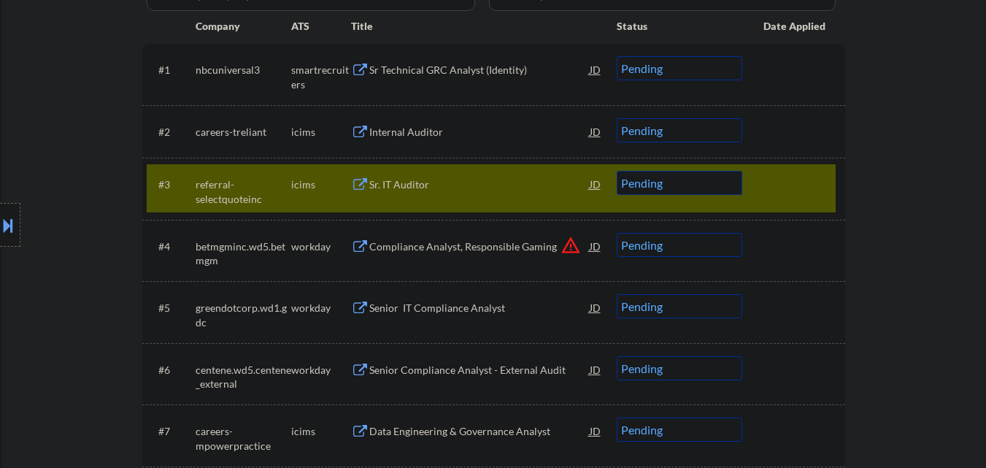
click at [489, 182] on div "Sr. IT Auditor" at bounding box center [479, 184] width 220 height 15
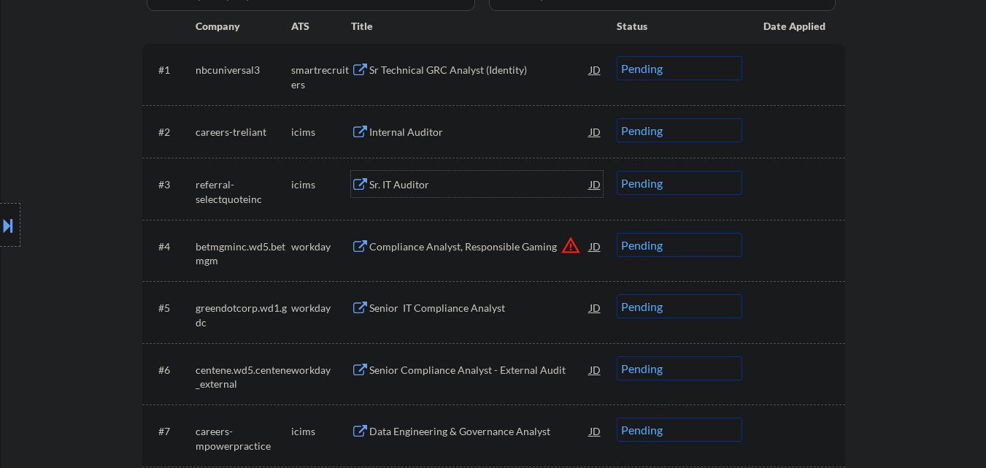
click at [698, 190] on select "Choose an option... Pending Applied Excluded (Questions) Excluded (Expired) Exc…" at bounding box center [680, 183] width 126 height 24
click at [617, 171] on select "Choose an option... Pending Applied Excluded (Questions) Excluded (Expired) Exc…" at bounding box center [680, 183] width 126 height 24
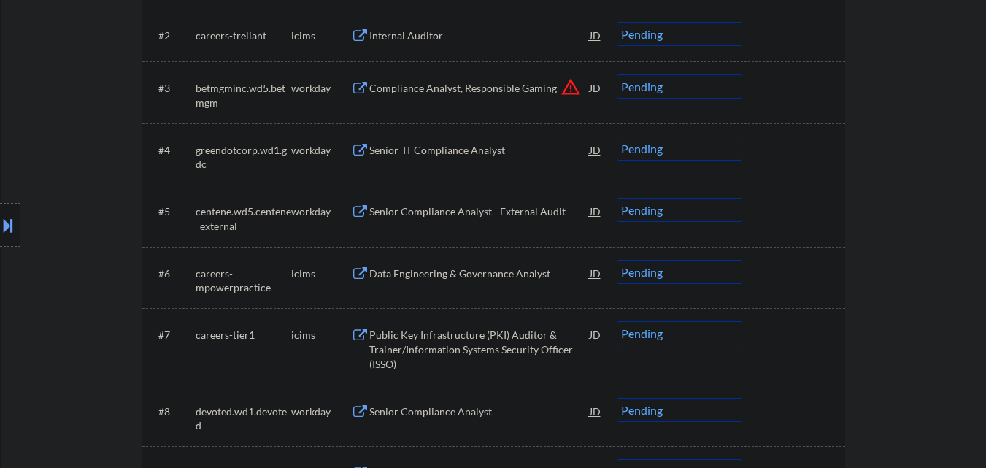
scroll to position [511, 0]
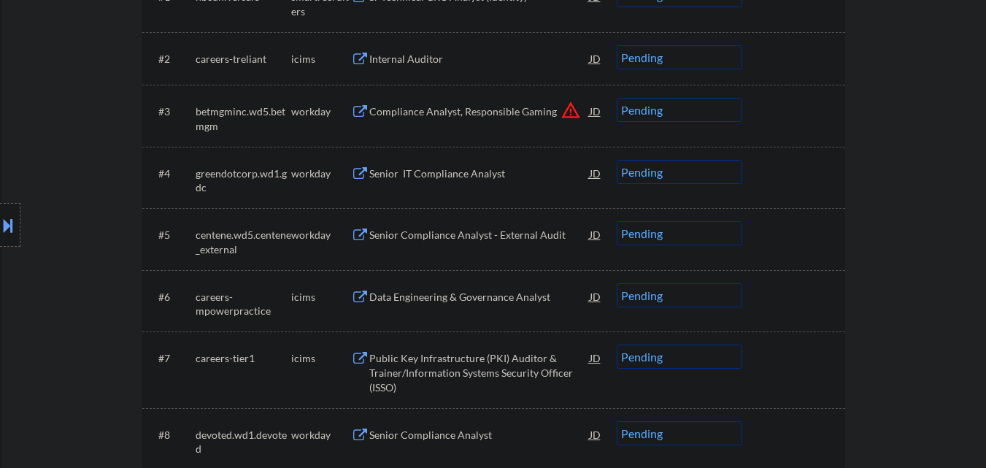
click at [698, 115] on select "Choose an option... Pending Applied Excluded (Questions) Excluded (Expired) Exc…" at bounding box center [680, 110] width 126 height 24
click at [617, 98] on select "Choose an option... Pending Applied Excluded (Questions) Excluded (Expired) Exc…" at bounding box center [680, 110] width 126 height 24
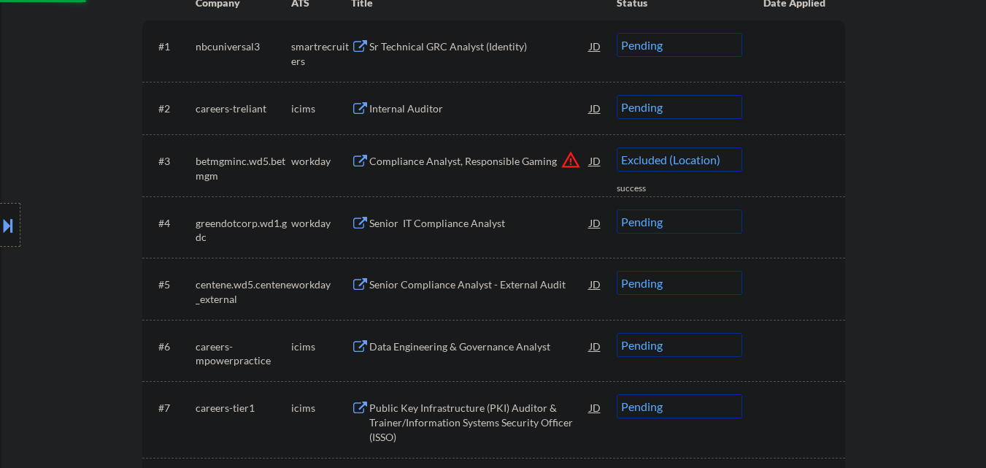
scroll to position [438, 0]
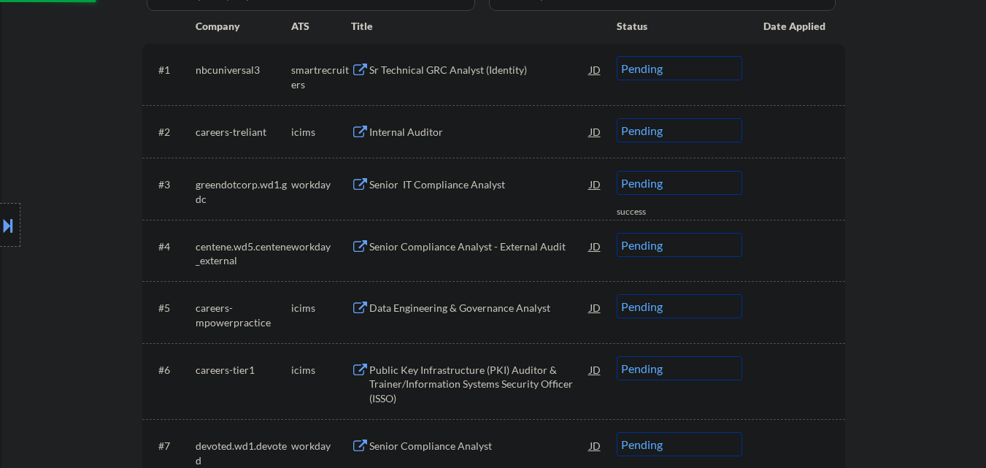
click at [481, 187] on div "Senior IT Compliance Analyst" at bounding box center [479, 184] width 220 height 15
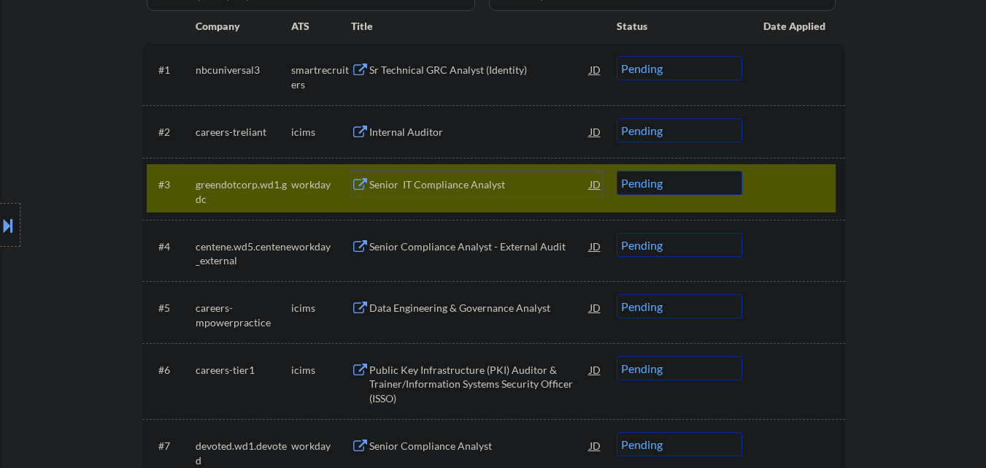
click at [493, 182] on div "Senior IT Compliance Analyst" at bounding box center [479, 184] width 220 height 15
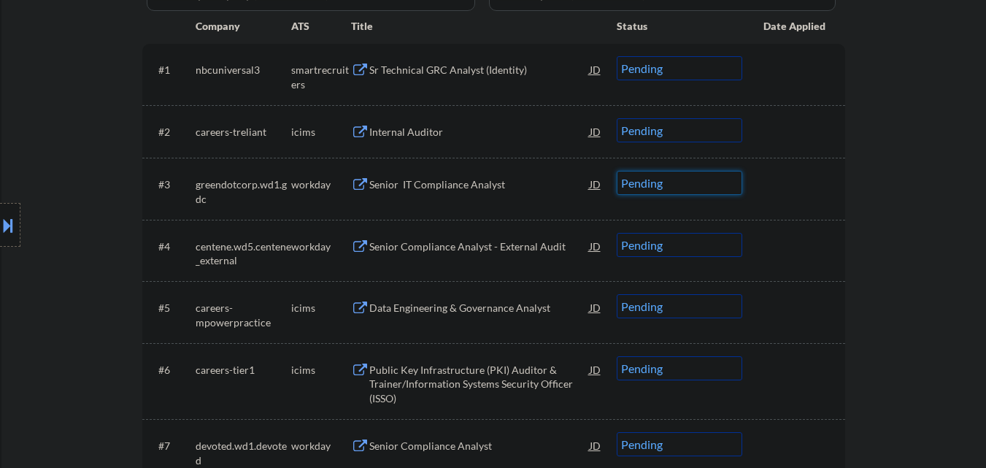
click at [692, 189] on select "Choose an option... Pending Applied Excluded (Questions) Excluded (Expired) Exc…" at bounding box center [680, 183] width 126 height 24
click at [617, 171] on select "Choose an option... Pending Applied Excluded (Questions) Excluded (Expired) Exc…" at bounding box center [680, 183] width 126 height 24
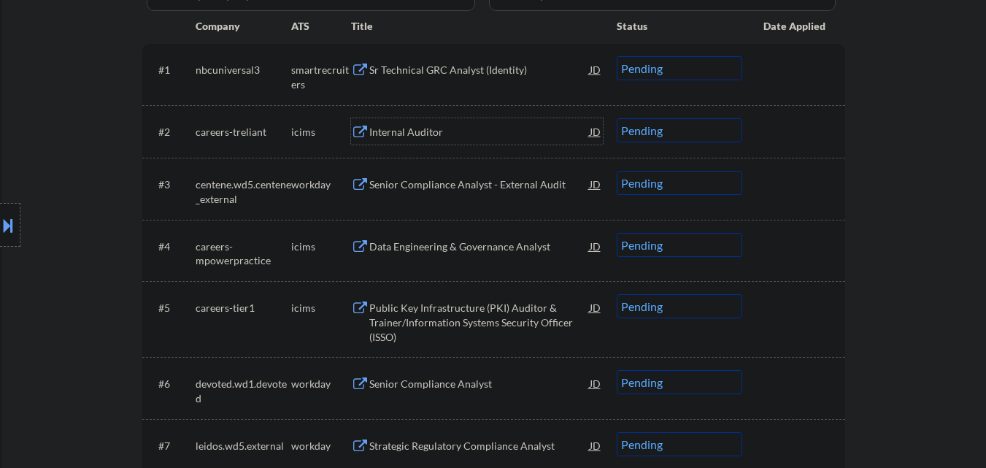
click at [450, 130] on div "Internal Auditor" at bounding box center [479, 132] width 220 height 15
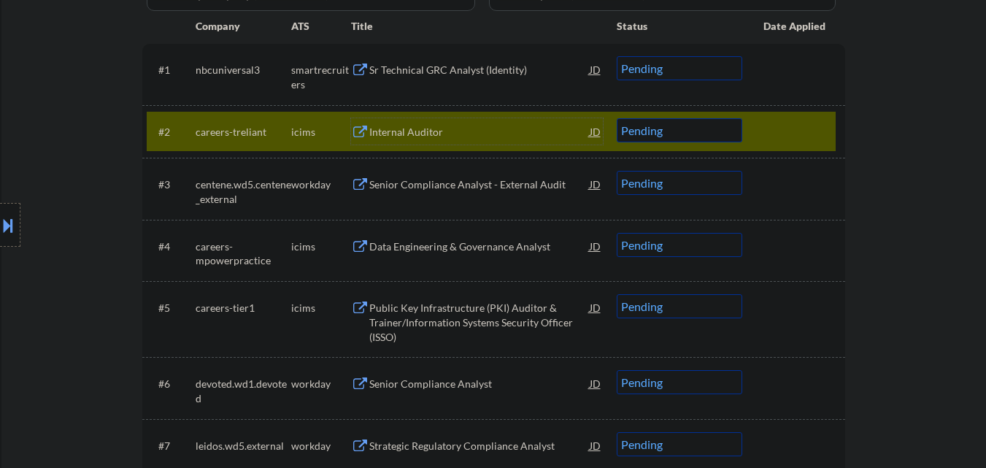
click at [800, 134] on div at bounding box center [795, 131] width 64 height 26
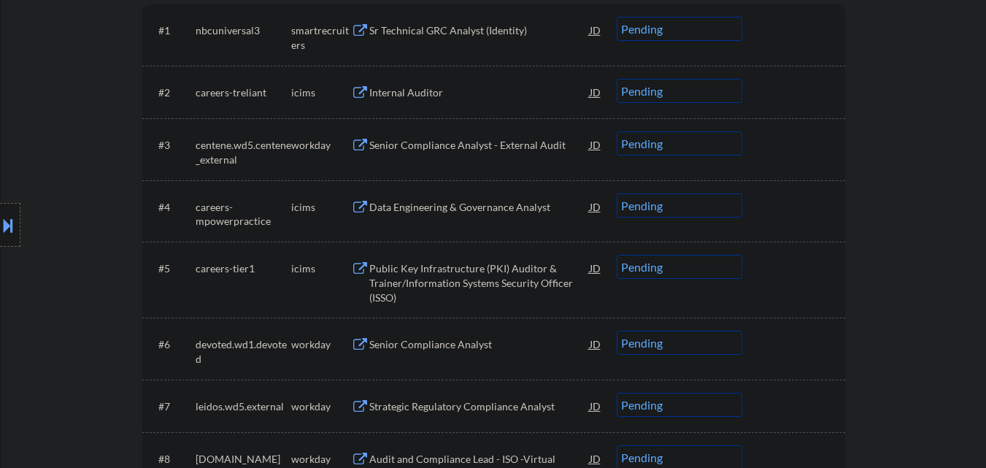
scroll to position [511, 0]
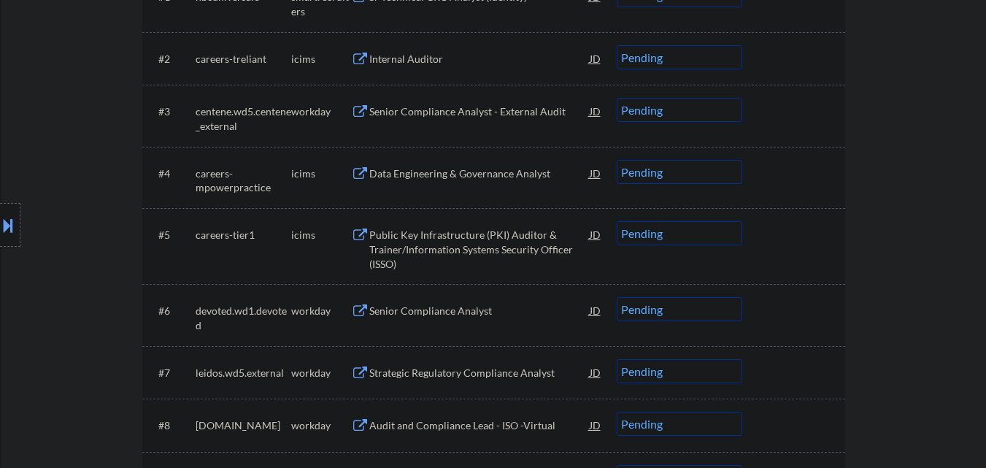
click at [479, 110] on div "Senior Compliance Analyst - External Audit" at bounding box center [479, 111] width 220 height 15
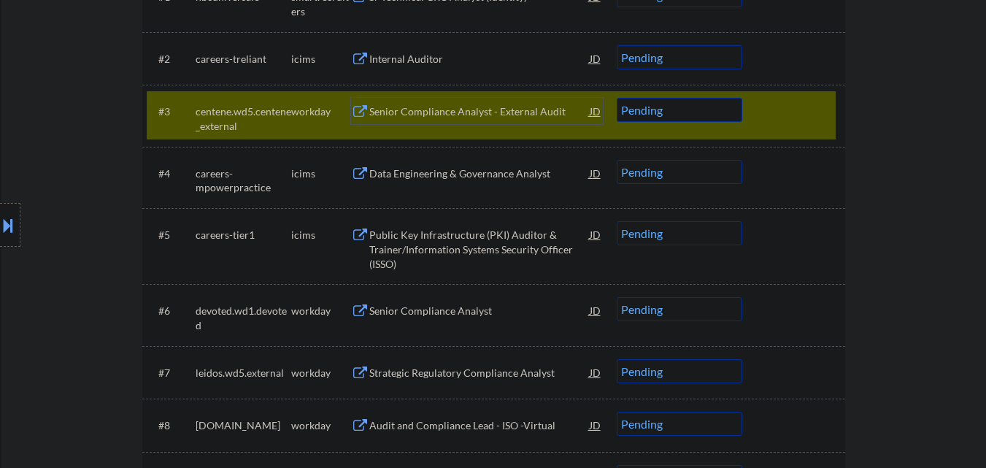
click at [0, 204] on div "Location Inclusions: Homewood, AL Mountain Brook, AL Vestavia Hills, AL Hoover,…" at bounding box center [130, 225] width 261 height 271
click at [0, 230] on button at bounding box center [8, 225] width 16 height 24
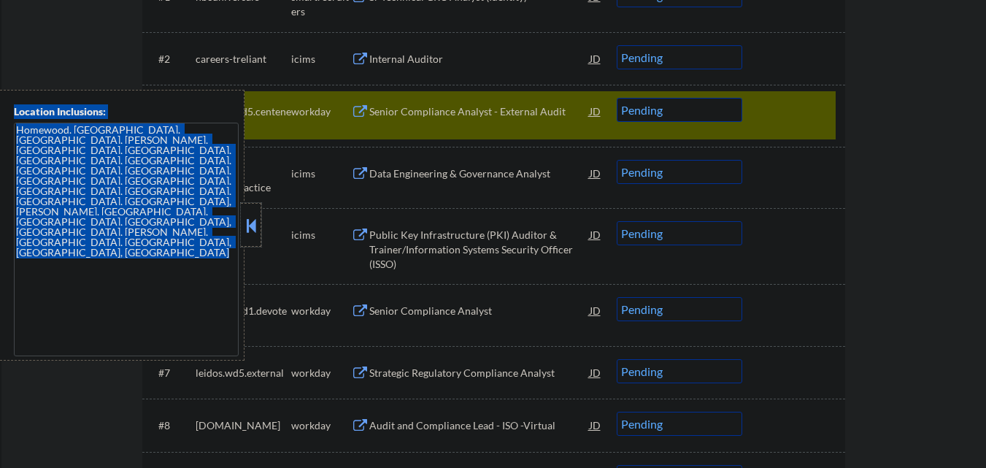
click at [252, 209] on div at bounding box center [251, 225] width 20 height 44
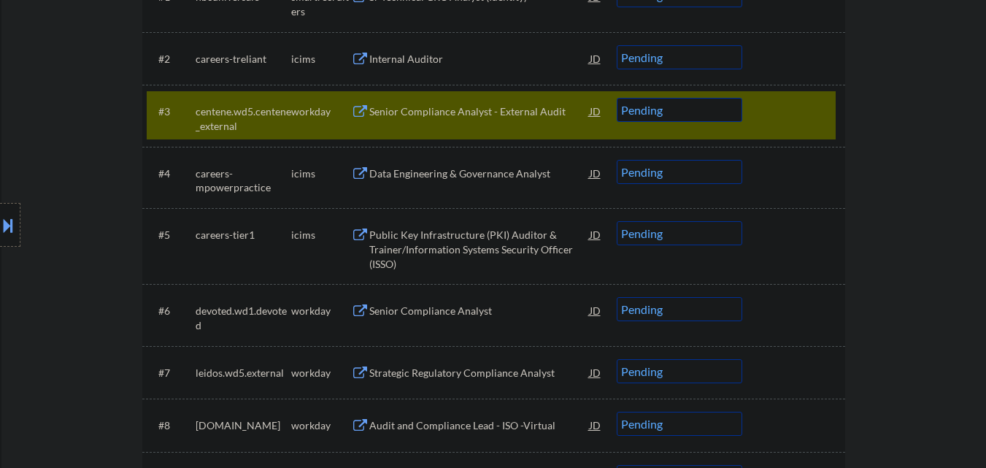
click at [713, 107] on select "Choose an option... Pending Applied Excluded (Questions) Excluded (Expired) Exc…" at bounding box center [680, 110] width 126 height 24
click at [617, 98] on select "Choose an option... Pending Applied Excluded (Questions) Excluded (Expired) Exc…" at bounding box center [680, 110] width 126 height 24
click at [787, 100] on div at bounding box center [795, 111] width 64 height 26
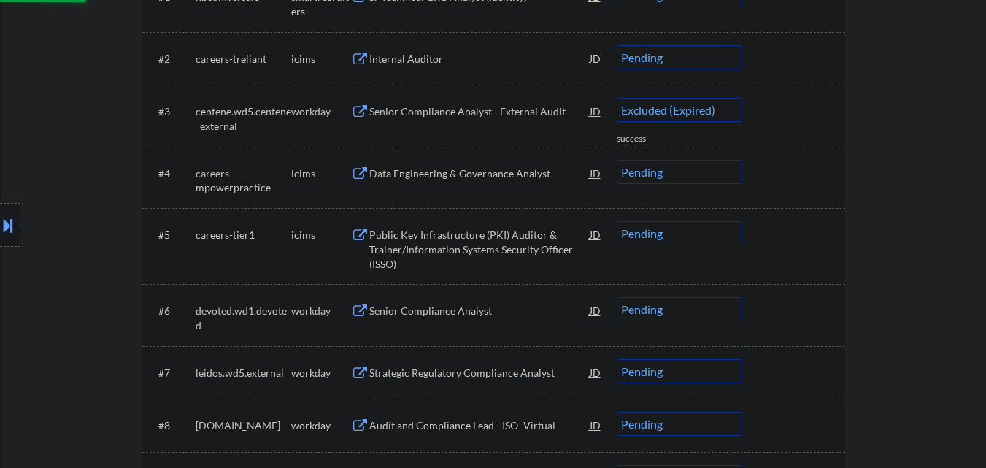
select select ""pending""
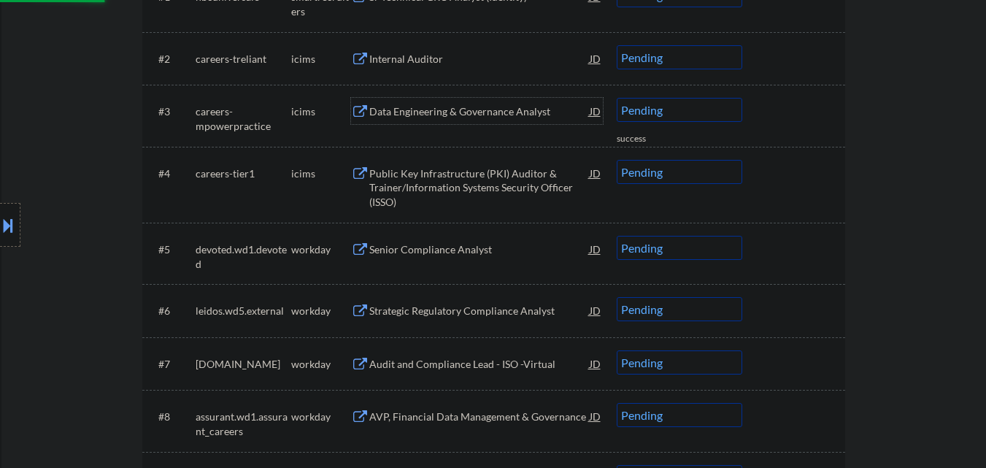
click at [512, 113] on div "Data Engineering & Governance Analyst" at bounding box center [479, 111] width 220 height 15
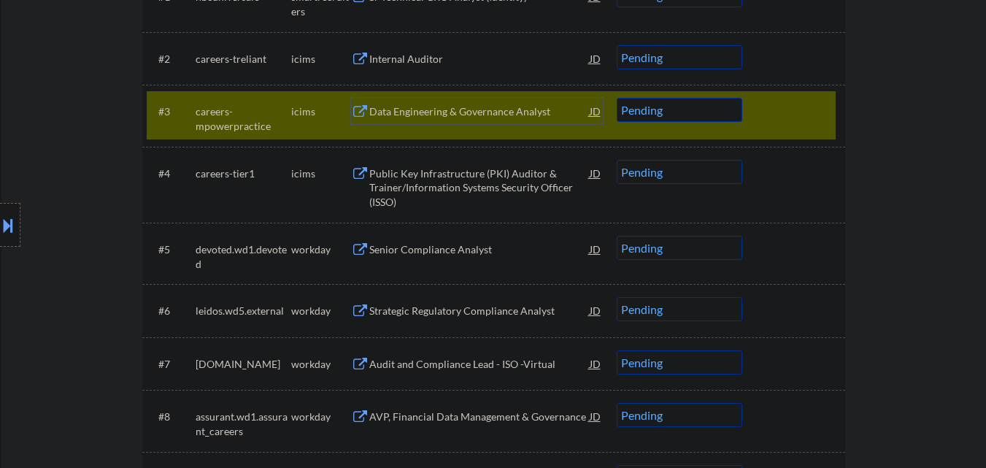
click at [799, 115] on div at bounding box center [795, 111] width 64 height 26
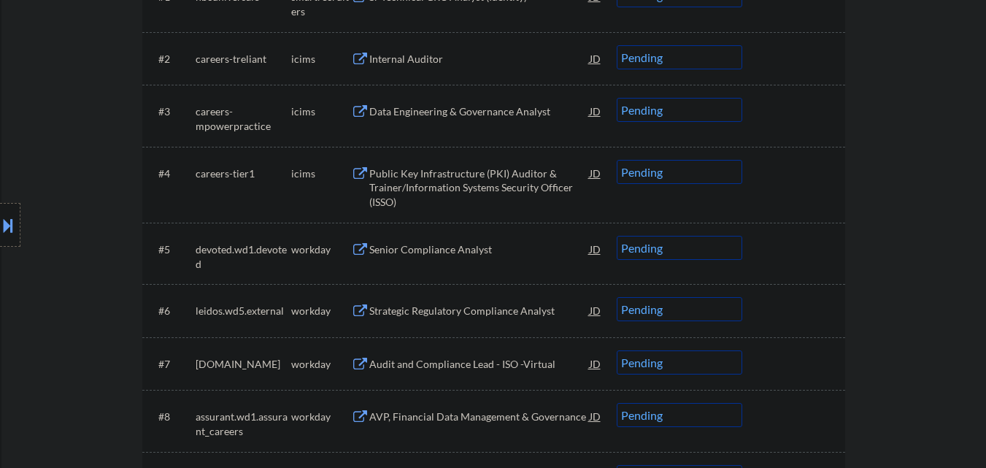
scroll to position [584, 0]
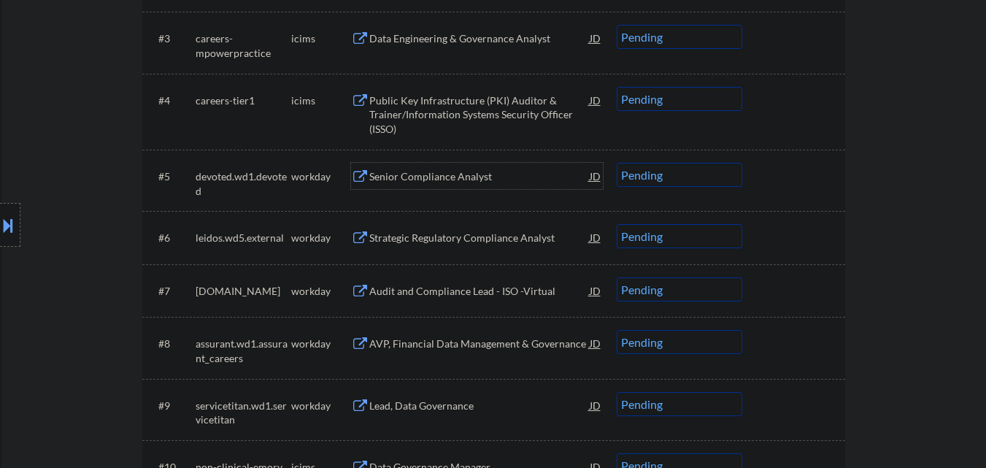
click at [518, 175] on div "Senior Compliance Analyst" at bounding box center [479, 176] width 220 height 15
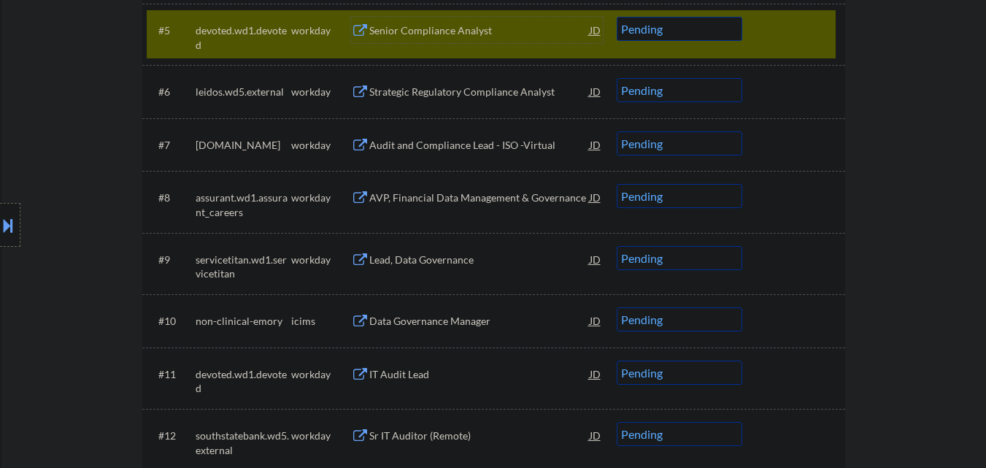
scroll to position [657, 0]
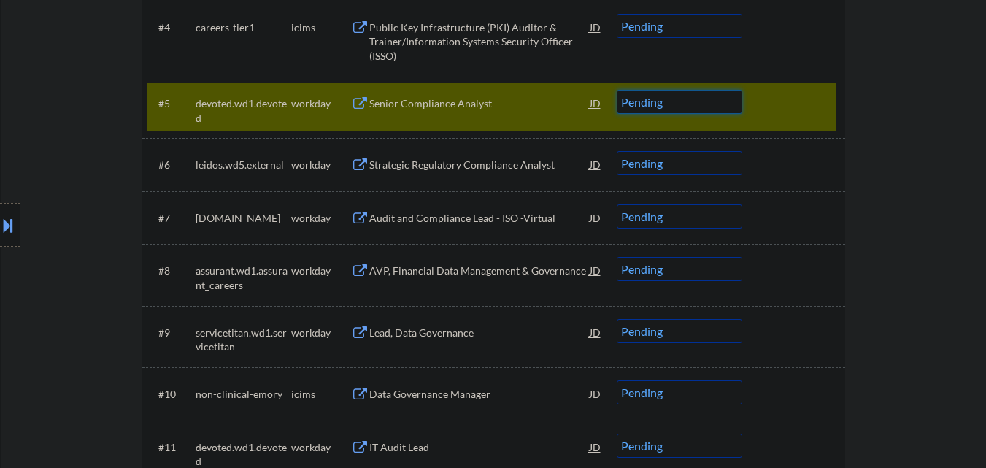
click at [722, 98] on select "Choose an option... Pending Applied Excluded (Questions) Excluded (Expired) Exc…" at bounding box center [680, 102] width 126 height 24
click at [617, 90] on select "Choose an option... Pending Applied Excluded (Questions) Excluded (Expired) Exc…" at bounding box center [680, 102] width 126 height 24
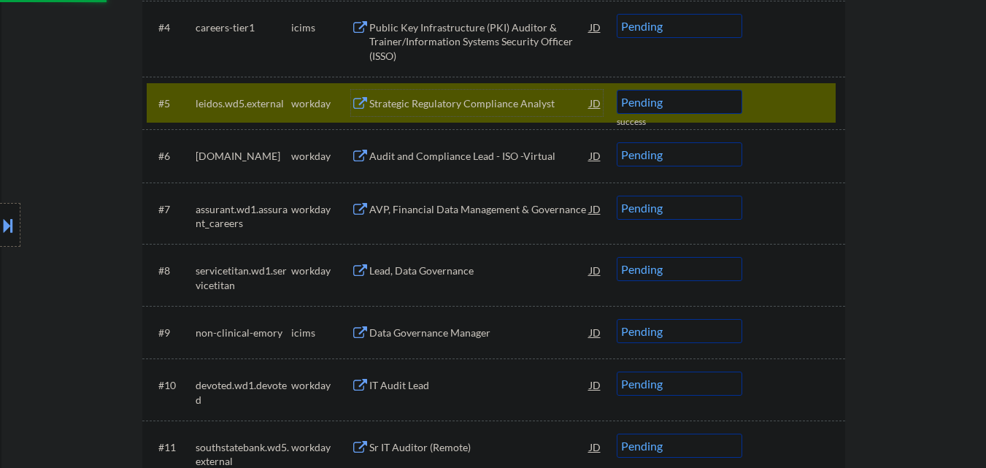
click at [492, 109] on div "Strategic Regulatory Compliance Analyst" at bounding box center [479, 103] width 220 height 15
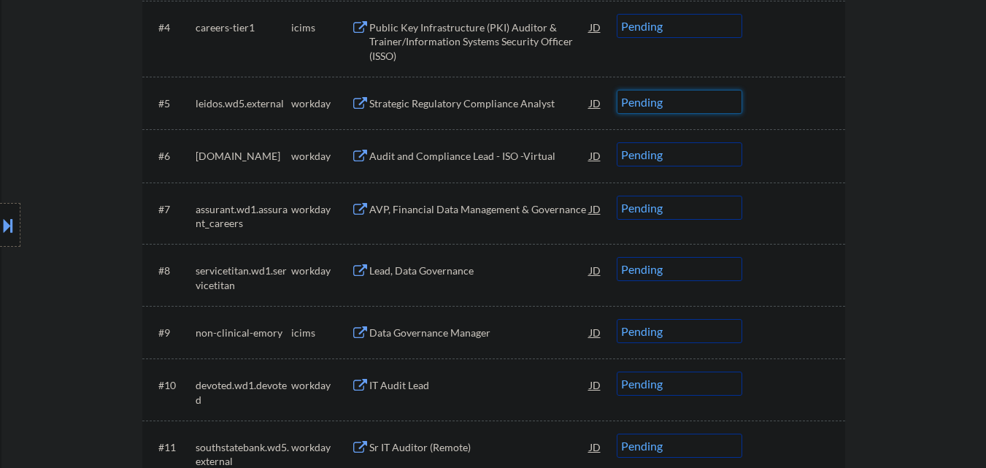
drag, startPoint x: 682, startPoint y: 108, endPoint x: 688, endPoint y: 112, distance: 7.5
click at [682, 108] on select "Choose an option... Pending Applied Excluded (Questions) Excluded (Expired) Exc…" at bounding box center [680, 102] width 126 height 24
click at [617, 90] on select "Choose an option... Pending Applied Excluded (Questions) Excluded (Expired) Exc…" at bounding box center [680, 102] width 126 height 24
select select ""pending""
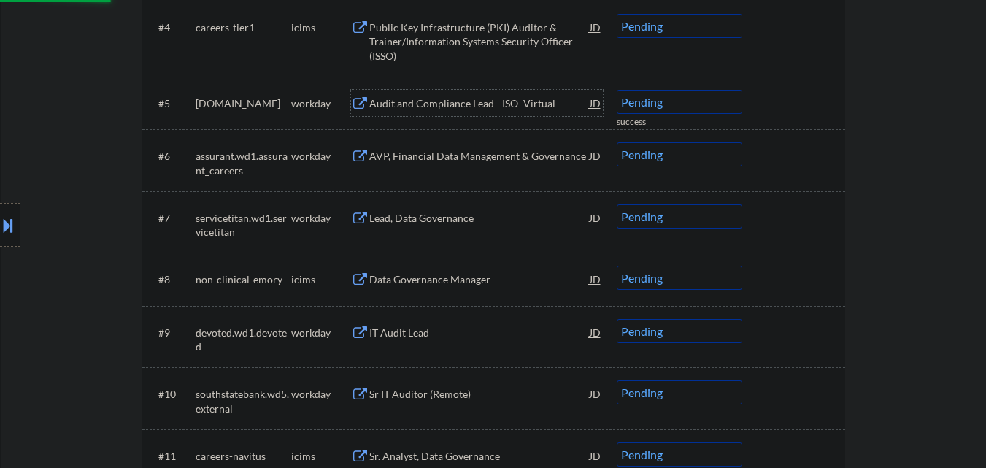
click at [499, 99] on div "Audit and Compliance Lead - ISO -Virtual" at bounding box center [479, 103] width 220 height 15
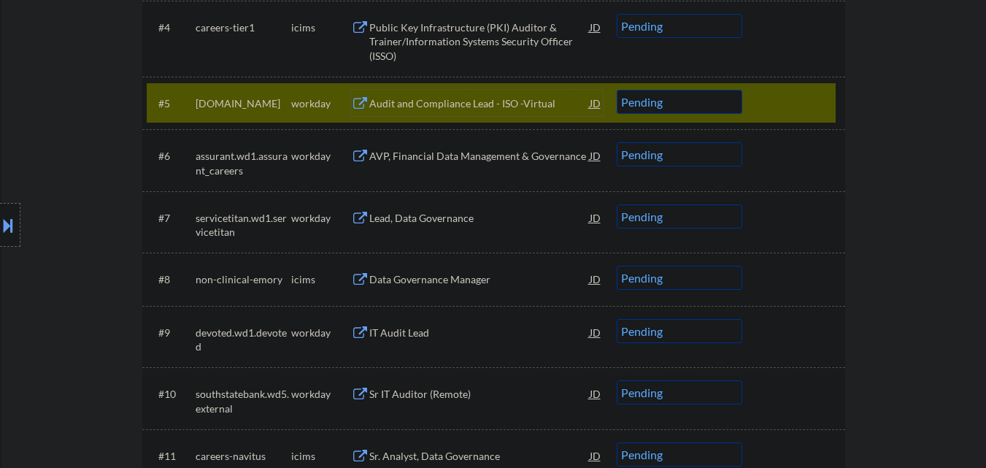
drag, startPoint x: 456, startPoint y: 112, endPoint x: 473, endPoint y: 104, distance: 18.3
click at [461, 109] on div "Audit and Compliance Lead - ISO -Virtual" at bounding box center [479, 103] width 220 height 26
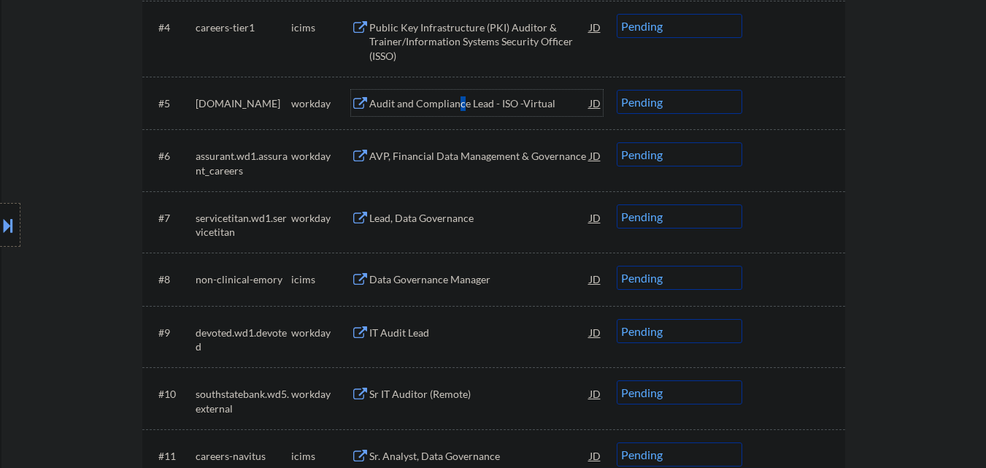
click at [691, 113] on select "Choose an option... Pending Applied Excluded (Questions) Excluded (Expired) Exc…" at bounding box center [680, 102] width 126 height 24
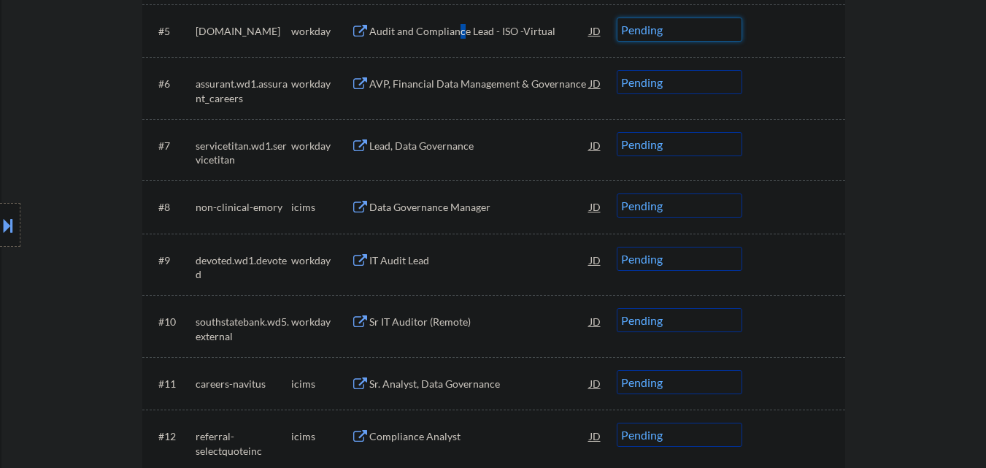
scroll to position [730, 0]
click at [503, 80] on div "AVP, Financial Data Management & Governance" at bounding box center [479, 83] width 220 height 15
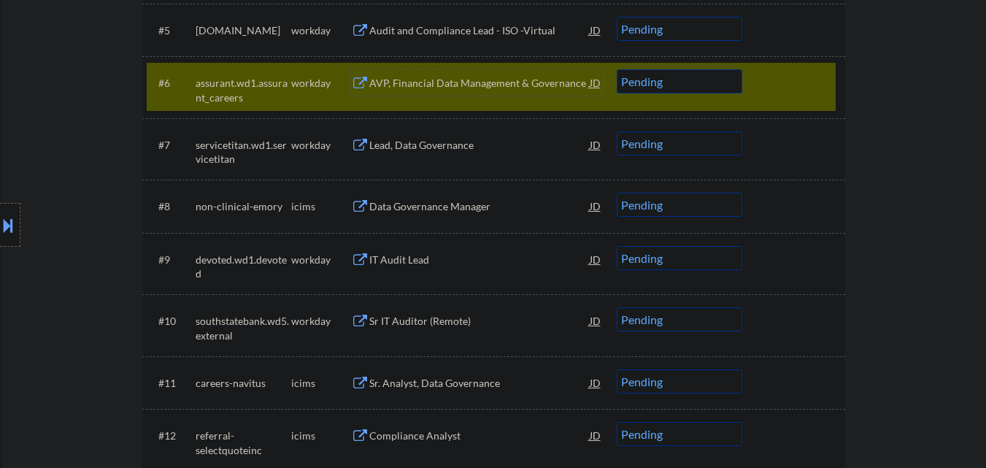
drag, startPoint x: 793, startPoint y: 74, endPoint x: 561, endPoint y: 234, distance: 281.8
click at [791, 80] on div at bounding box center [795, 82] width 64 height 26
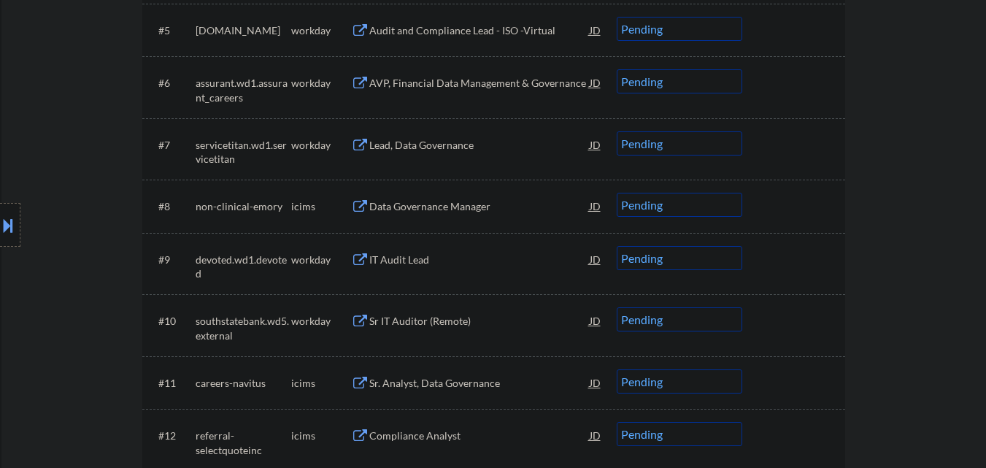
click at [479, 209] on div "Data Governance Manager" at bounding box center [479, 206] width 220 height 15
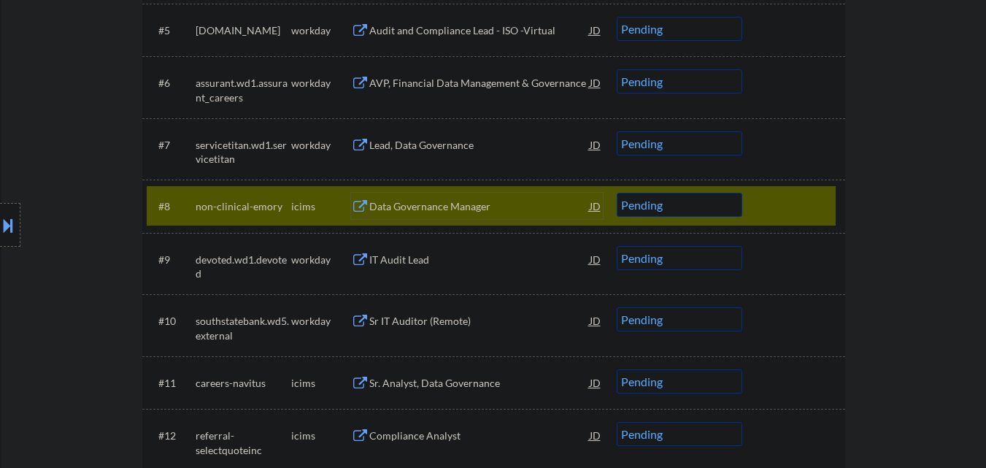
click at [790, 201] on div at bounding box center [795, 206] width 64 height 26
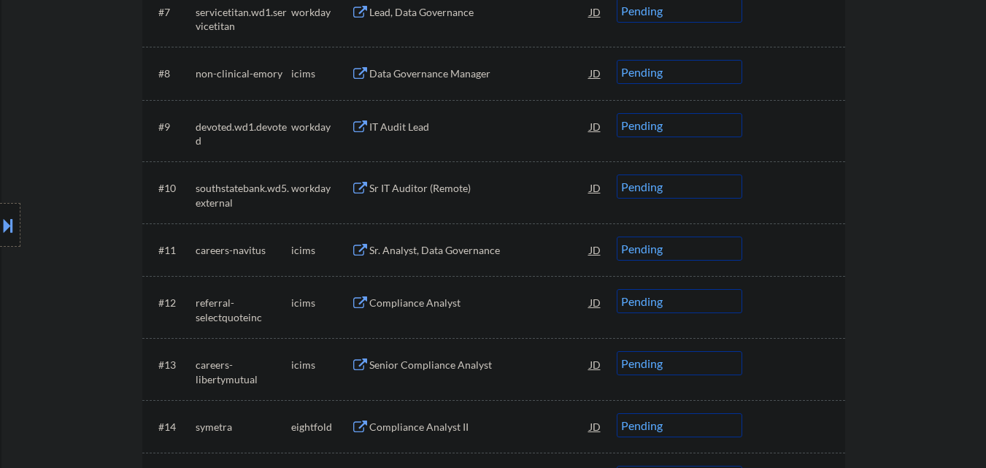
scroll to position [876, 0]
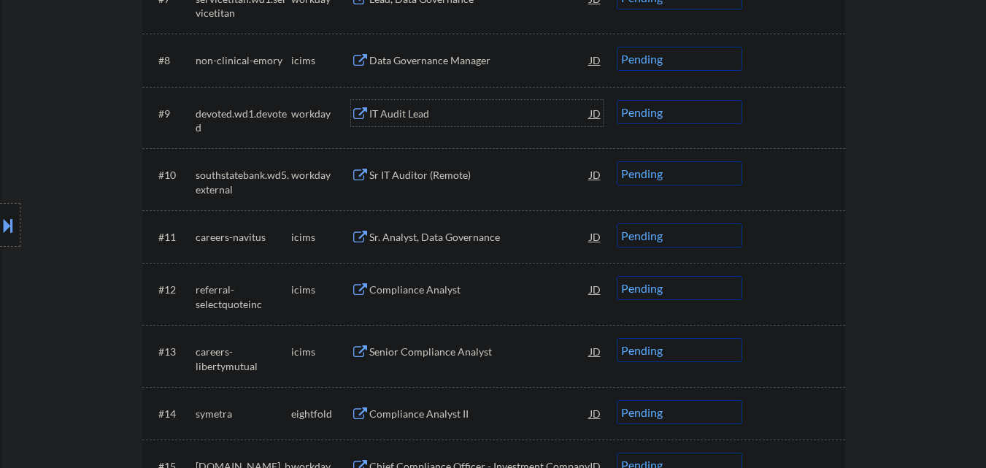
click at [473, 117] on div "IT Audit Lead" at bounding box center [479, 114] width 220 height 15
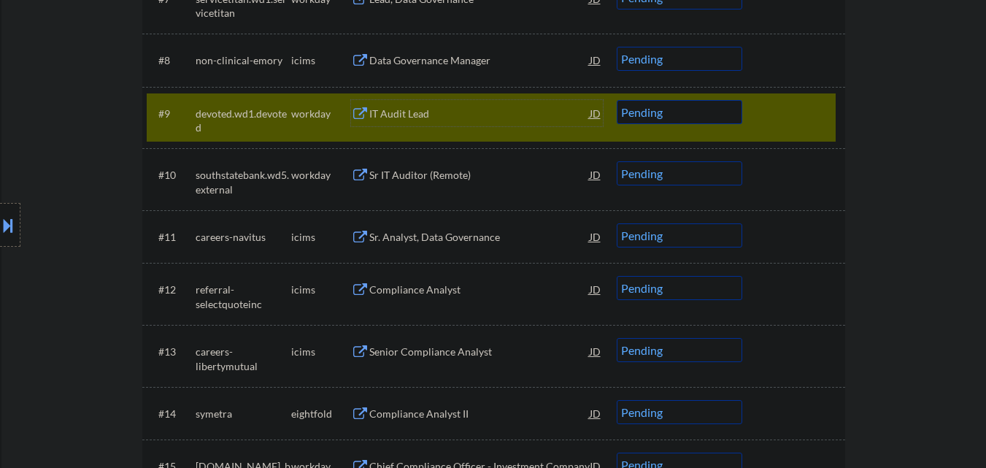
click at [447, 122] on div "IT Audit Lead" at bounding box center [479, 113] width 220 height 26
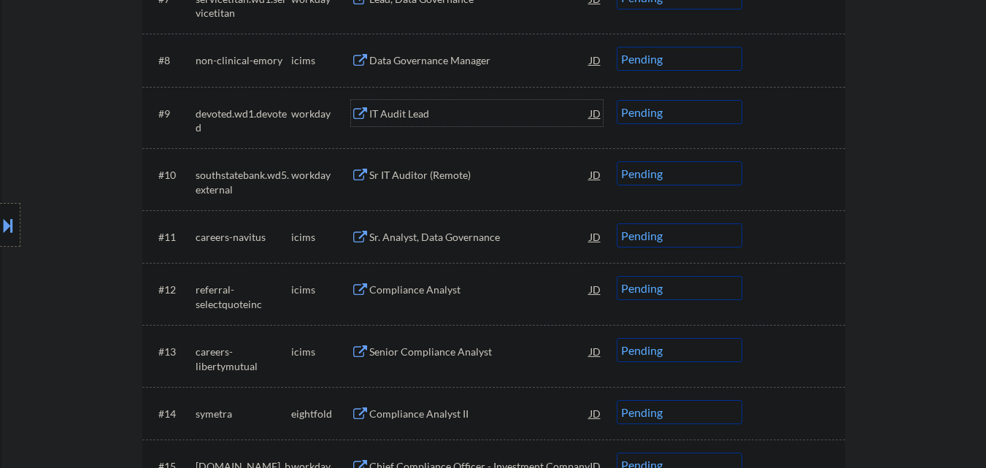
click at [679, 117] on select "Choose an option... Pending Applied Excluded (Questions) Excluded (Expired) Exc…" at bounding box center [680, 112] width 126 height 24
click at [617, 100] on select "Choose an option... Pending Applied Excluded (Questions) Excluded (Expired) Exc…" at bounding box center [680, 112] width 126 height 24
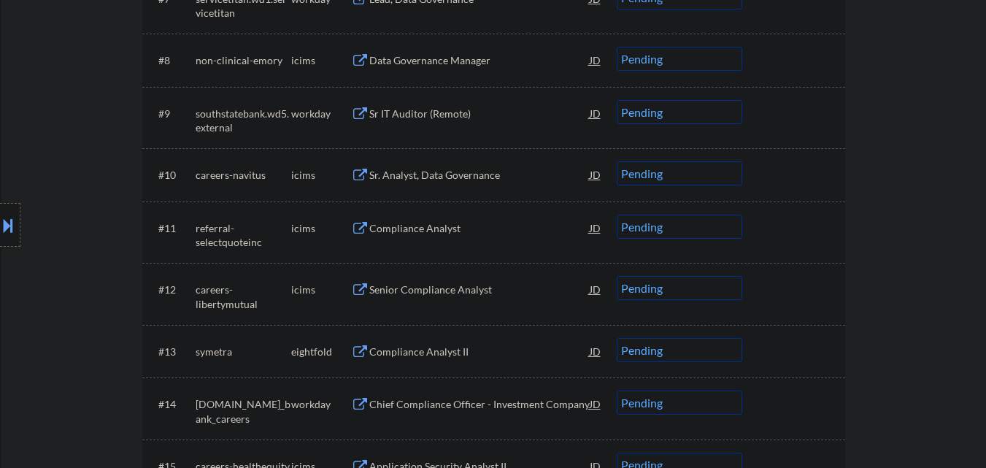
click at [479, 120] on div "Sr IT Auditor (Remote)" at bounding box center [479, 114] width 220 height 15
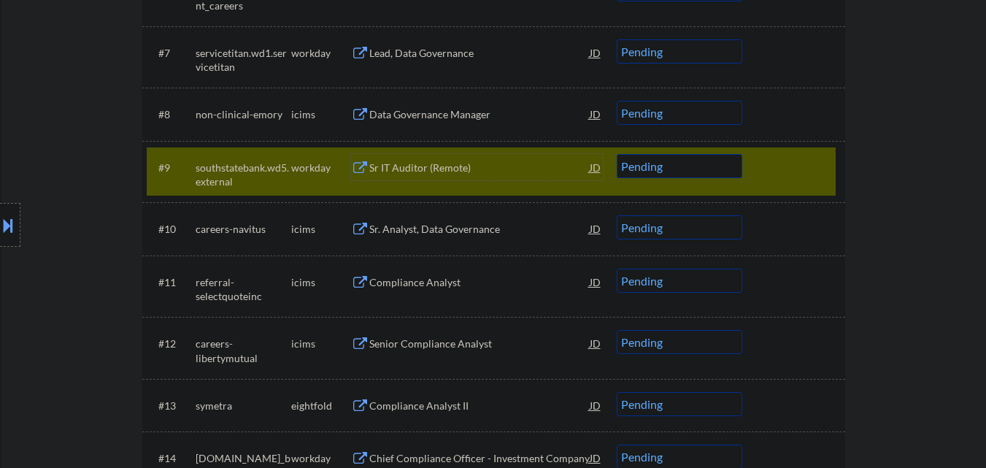
scroll to position [840, 0]
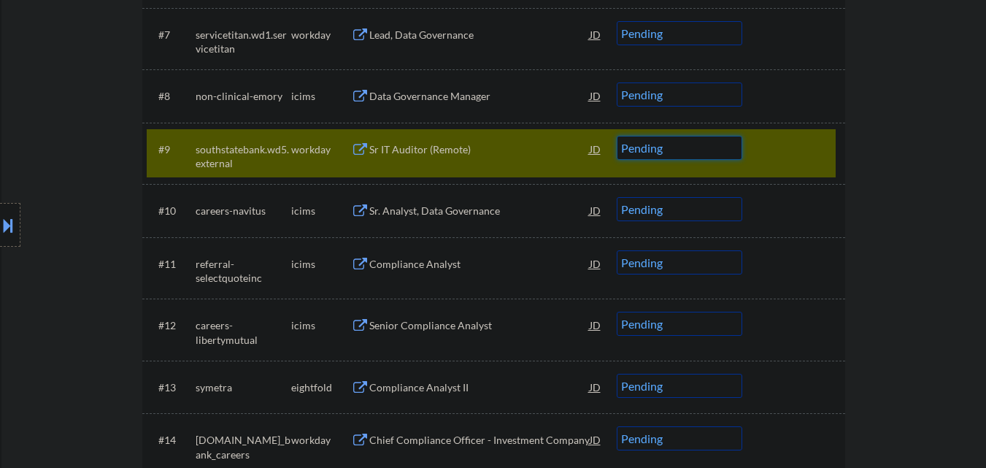
click at [684, 156] on select "Choose an option... Pending Applied Excluded (Questions) Excluded (Expired) Exc…" at bounding box center [680, 148] width 126 height 24
click at [617, 136] on select "Choose an option... Pending Applied Excluded (Questions) Excluded (Expired) Exc…" at bounding box center [680, 148] width 126 height 24
click at [820, 150] on div at bounding box center [795, 149] width 64 height 26
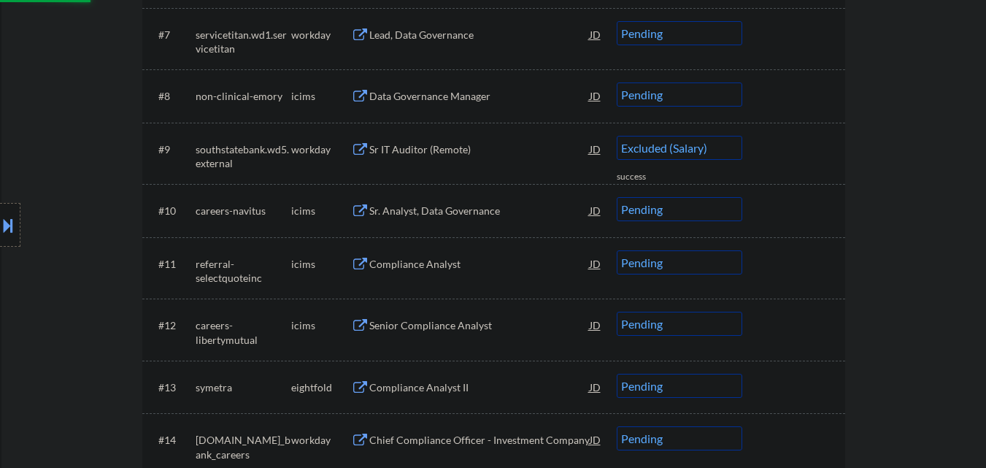
select select ""pending""
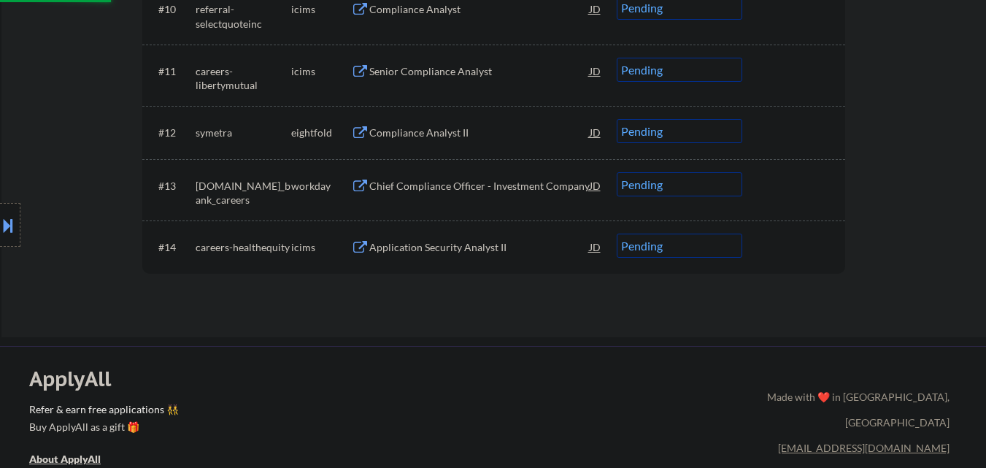
scroll to position [1059, 0]
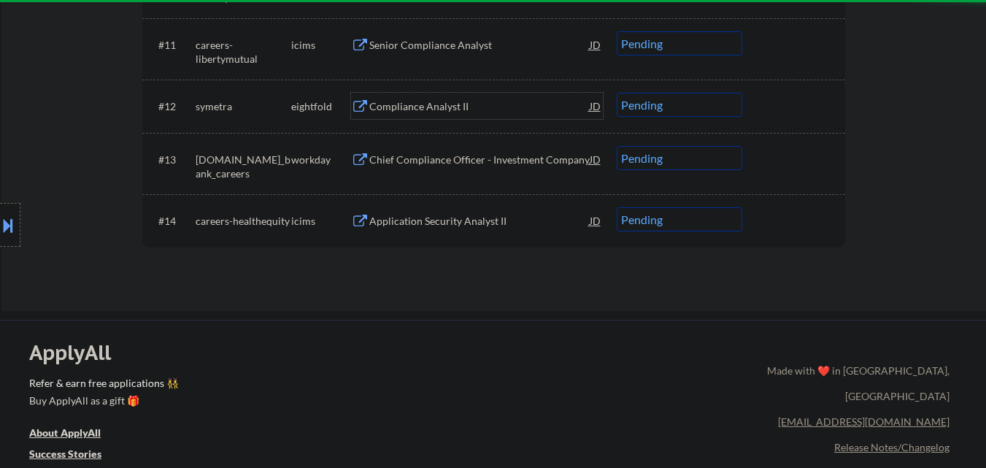
click at [458, 115] on div "Compliance Analyst II" at bounding box center [479, 106] width 220 height 26
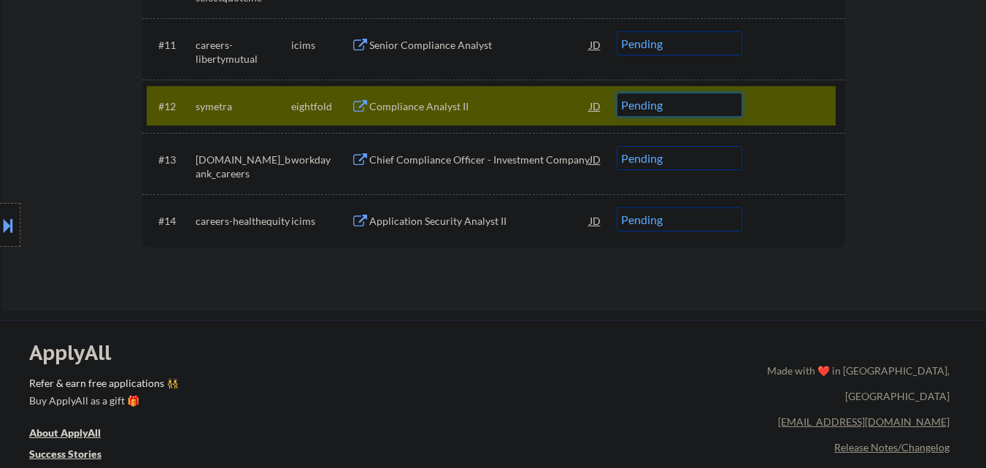
drag, startPoint x: 704, startPoint y: 97, endPoint x: 706, endPoint y: 113, distance: 16.1
click at [704, 99] on select "Choose an option... Pending Applied Excluded (Questions) Excluded (Expired) Exc…" at bounding box center [680, 105] width 126 height 24
click at [617, 93] on select "Choose an option... Pending Applied Excluded (Questions) Excluded (Expired) Exc…" at bounding box center [680, 105] width 126 height 24
click at [814, 101] on div at bounding box center [795, 106] width 64 height 26
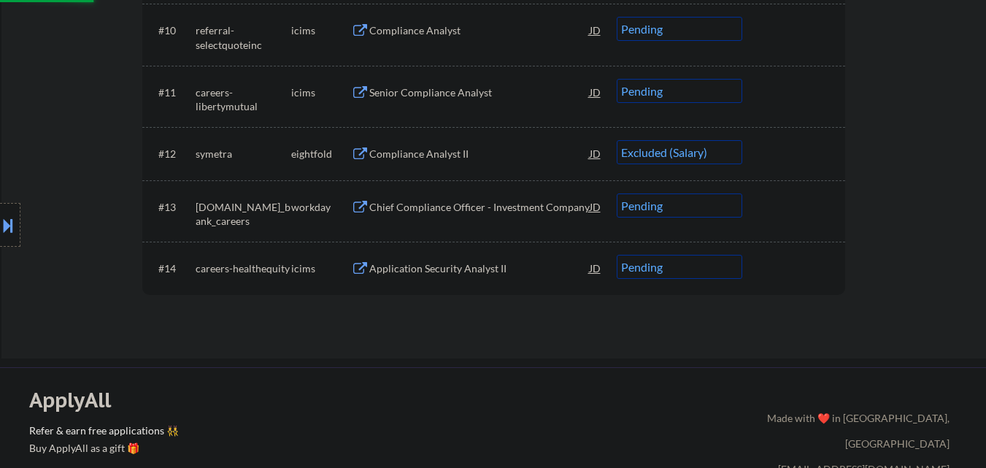
scroll to position [986, 0]
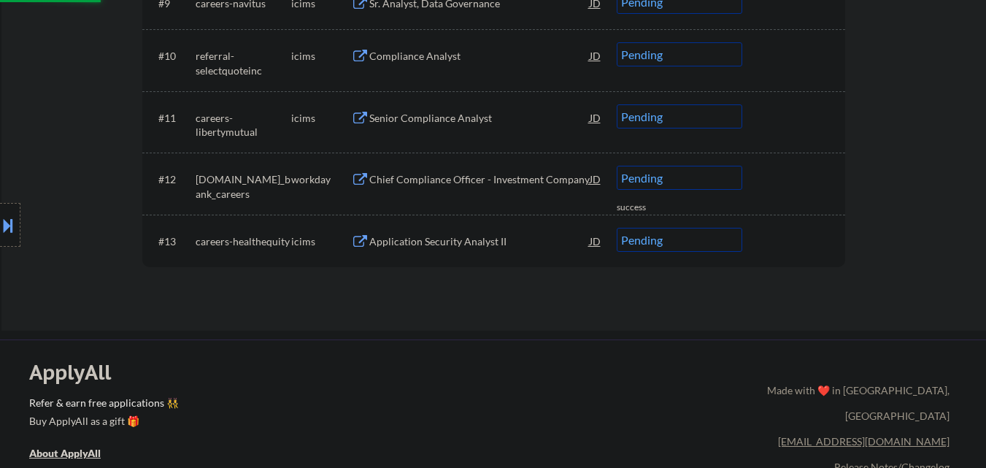
click at [502, 168] on div "Chief Compliance Officer - Investment Company" at bounding box center [479, 179] width 220 height 26
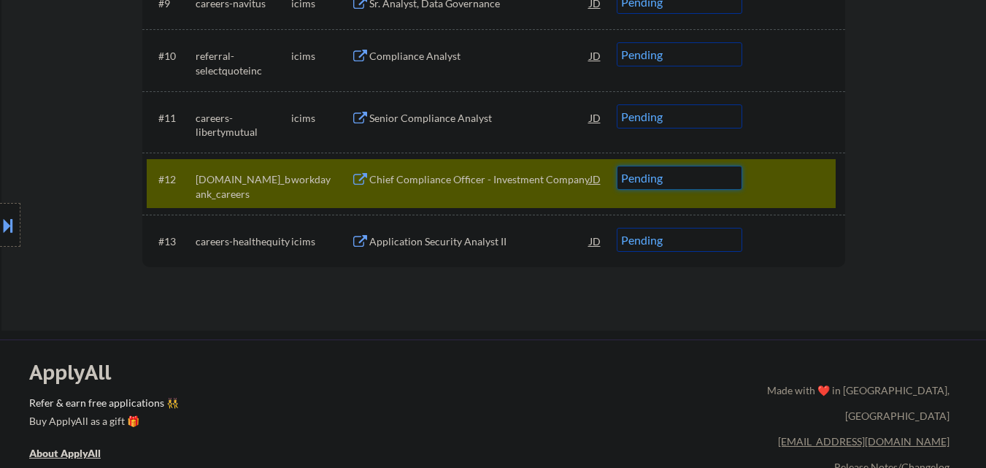
drag, startPoint x: 700, startPoint y: 179, endPoint x: 700, endPoint y: 189, distance: 10.2
click at [700, 179] on select "Choose an option... Pending Applied Excluded (Questions) Excluded (Expired) Exc…" at bounding box center [680, 178] width 126 height 24
click at [617, 166] on select "Choose an option... Pending Applied Excluded (Questions) Excluded (Expired) Exc…" at bounding box center [680, 178] width 126 height 24
click at [782, 177] on div at bounding box center [795, 179] width 64 height 26
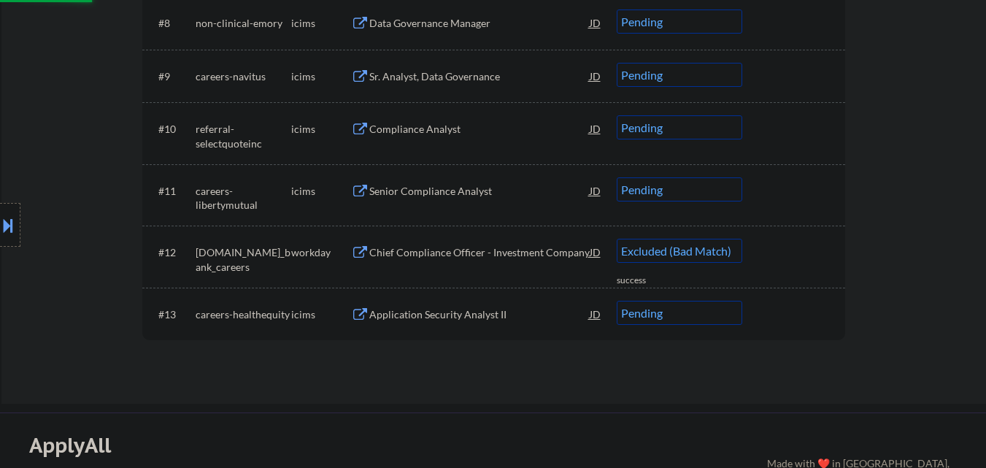
select select ""pending""
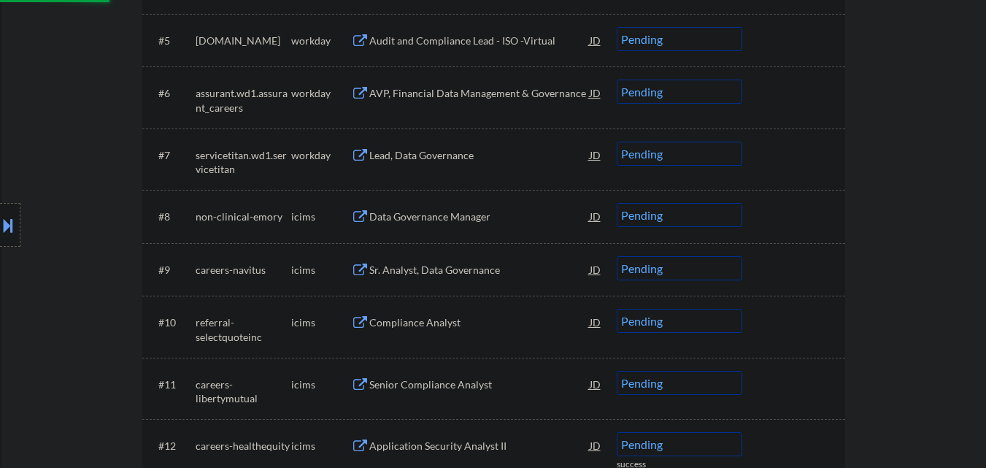
scroll to position [694, 0]
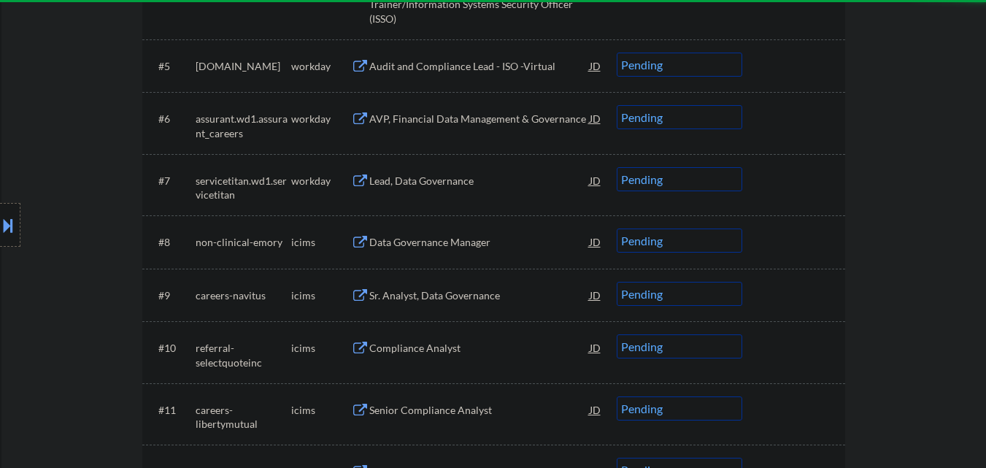
click at [457, 190] on div "Lead, Data Governance" at bounding box center [479, 180] width 220 height 26
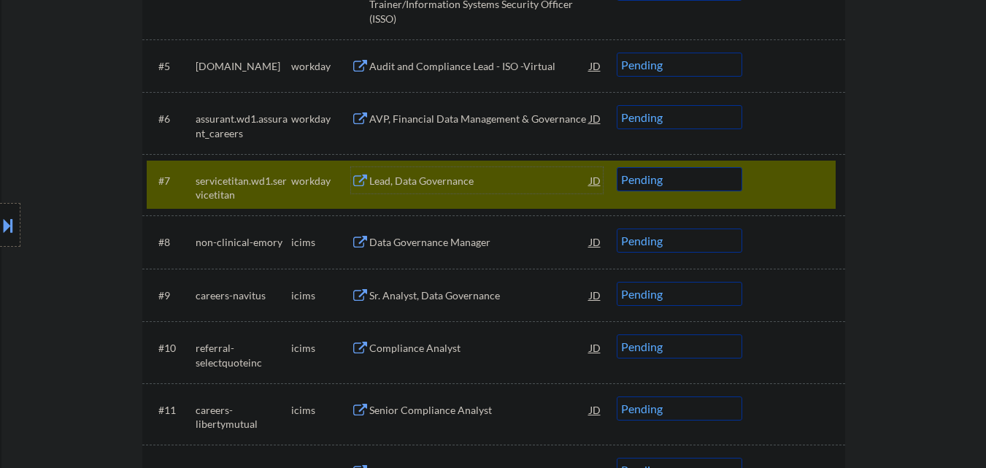
click at [703, 183] on select "Choose an option... Pending Applied Excluded (Questions) Excluded (Expired) Exc…" at bounding box center [680, 179] width 126 height 24
click at [617, 167] on select "Choose an option... Pending Applied Excluded (Questions) Excluded (Expired) Exc…" at bounding box center [680, 179] width 126 height 24
click at [779, 177] on div at bounding box center [795, 180] width 64 height 26
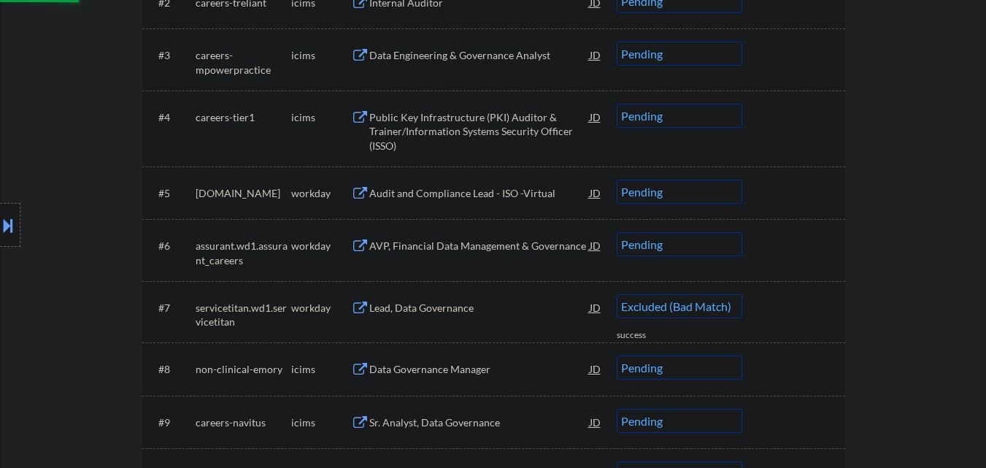
scroll to position [548, 0]
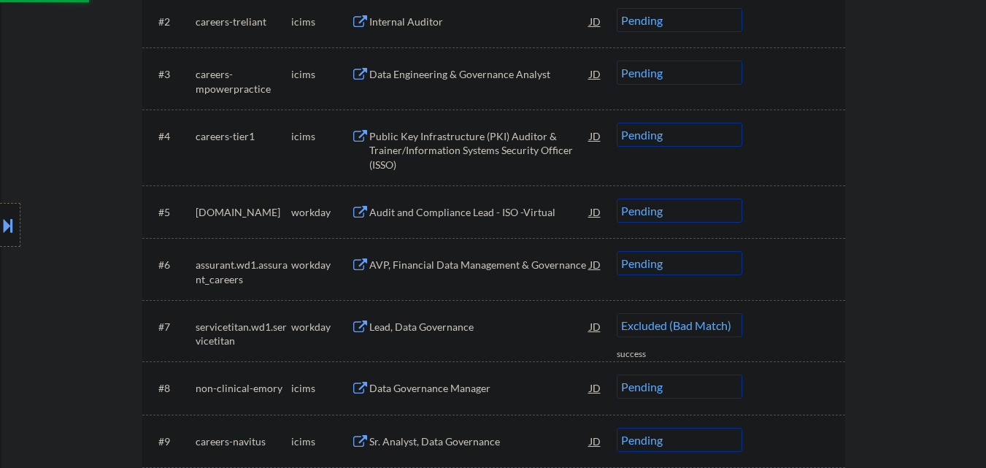
select select ""pending""
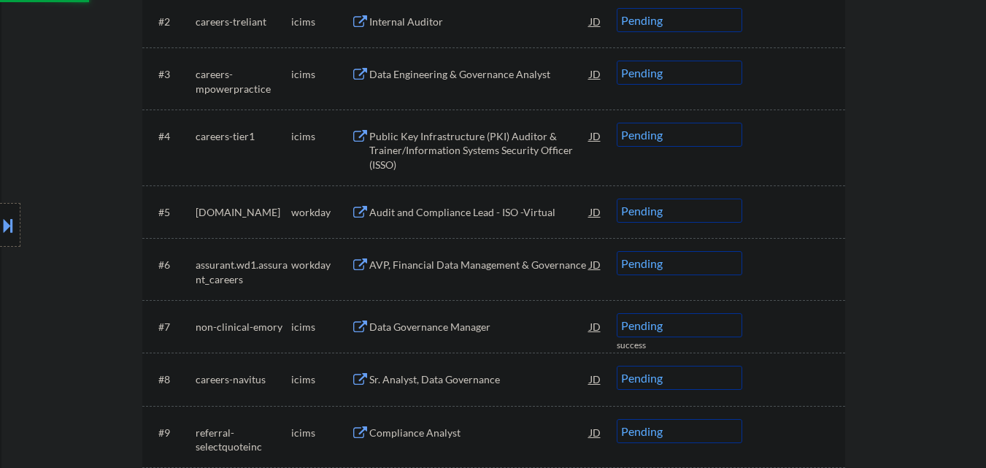
click at [490, 261] on div "AVP, Financial Data Management & Governance" at bounding box center [479, 265] width 220 height 15
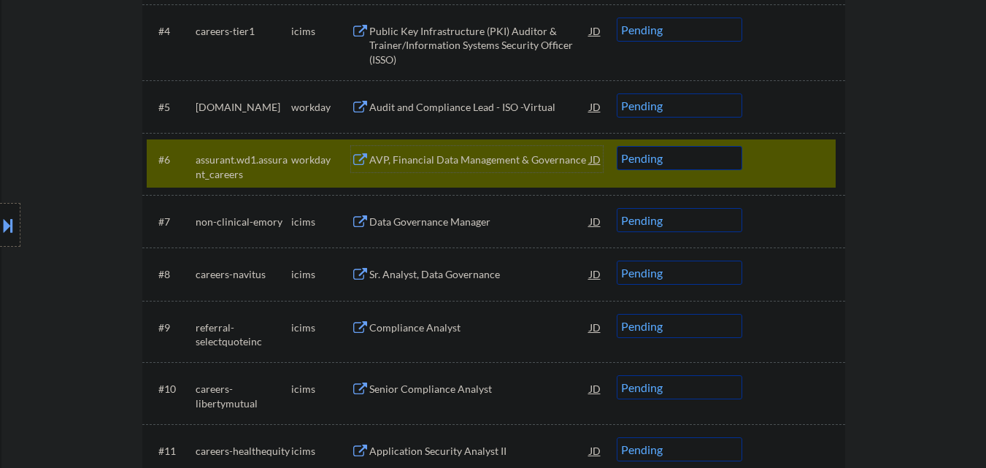
scroll to position [730, 0]
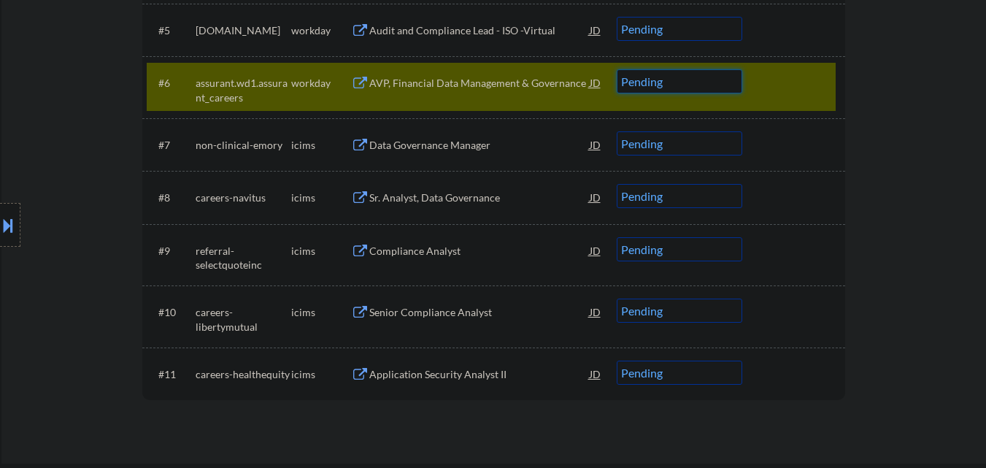
click at [707, 82] on select "Choose an option... Pending Applied Excluded (Questions) Excluded (Expired) Exc…" at bounding box center [680, 81] width 126 height 24
click at [617, 69] on select "Choose an option... Pending Applied Excluded (Questions) Excluded (Expired) Exc…" at bounding box center [680, 81] width 126 height 24
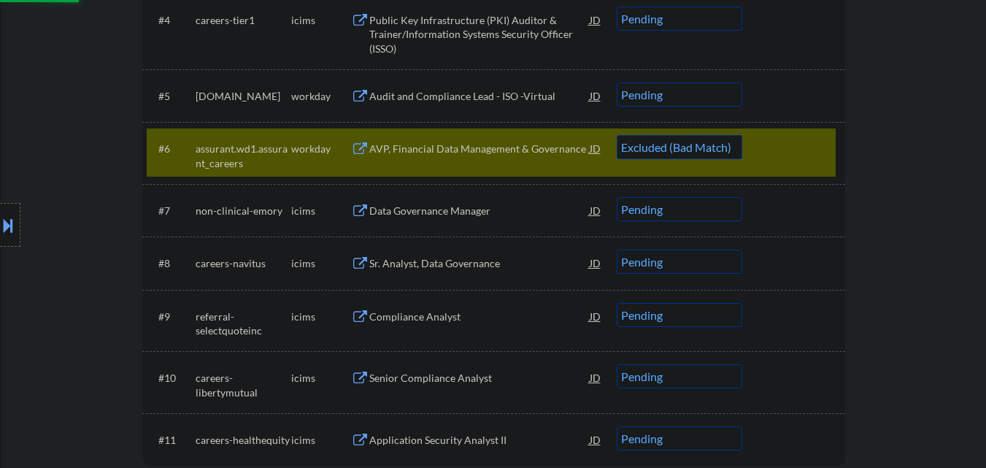
scroll to position [584, 0]
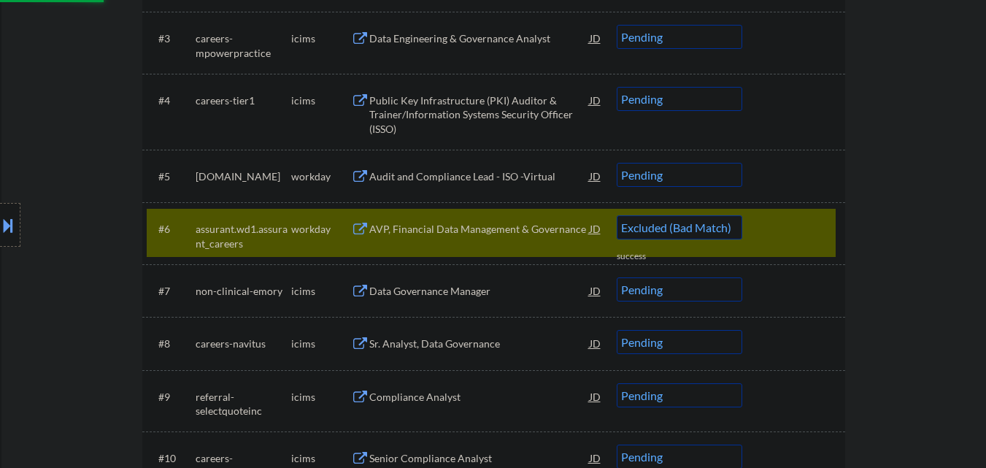
select select ""pending""
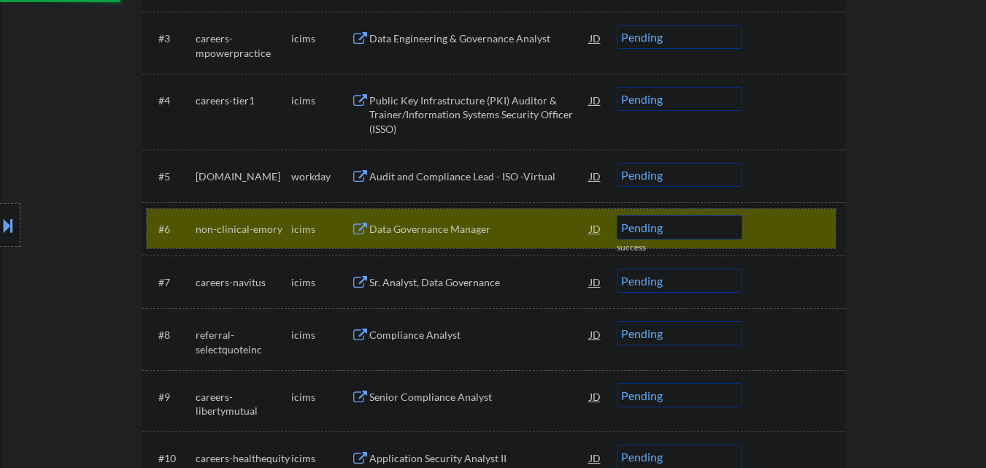
click at [804, 220] on div at bounding box center [795, 228] width 64 height 26
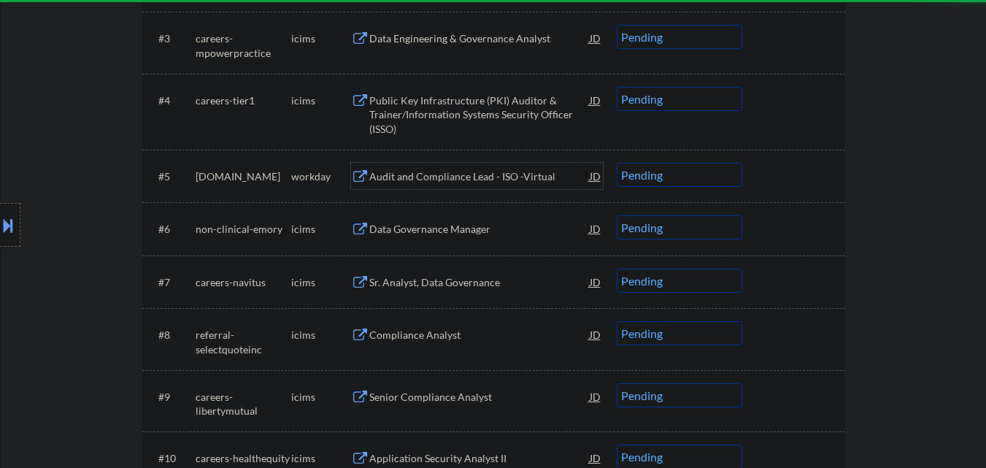
click at [483, 177] on div "Audit and Compliance Lead - ISO -Virtual" at bounding box center [479, 176] width 220 height 15
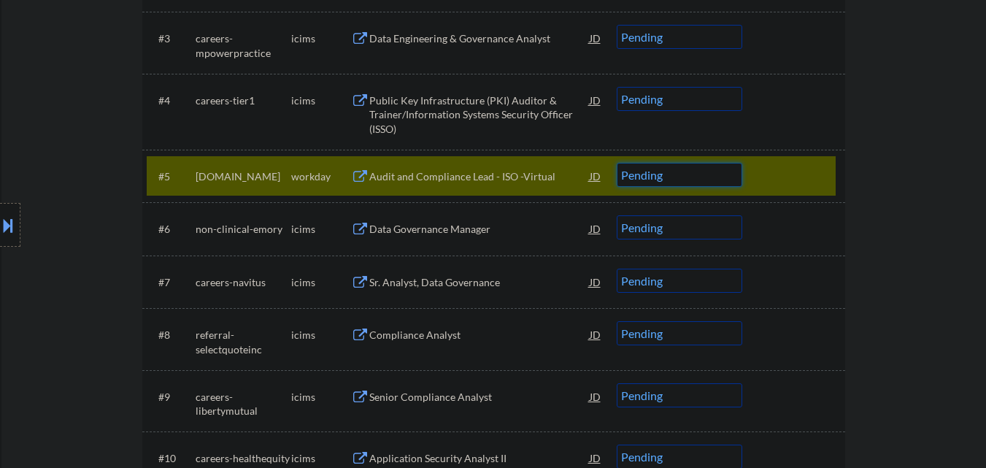
click at [683, 180] on select "Choose an option... Pending Applied Excluded (Questions) Excluded (Expired) Exc…" at bounding box center [680, 175] width 126 height 24
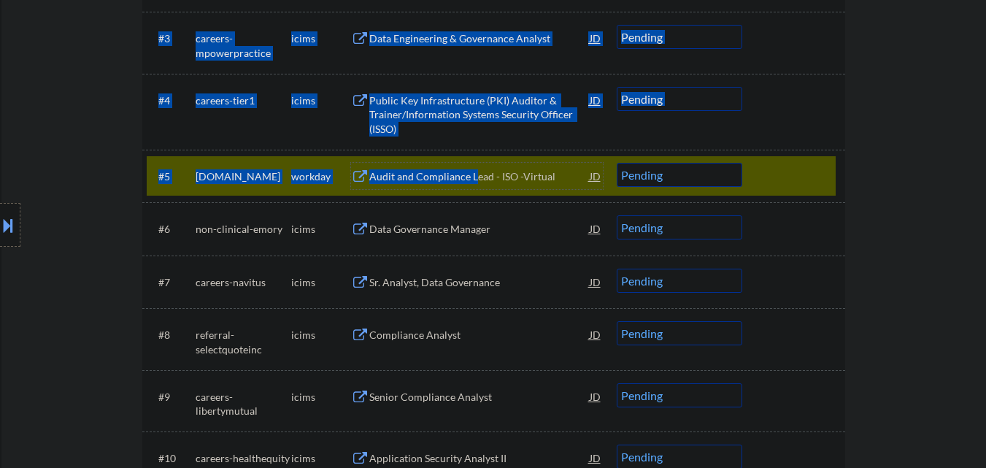
drag, startPoint x: 472, startPoint y: 172, endPoint x: 866, endPoint y: 136, distance: 395.7
click at [866, 136] on div "← Return to /applysquad Mailslurp Inbox Job Search Builder Ikenna Keazor User E…" at bounding box center [493, 11] width 984 height 1073
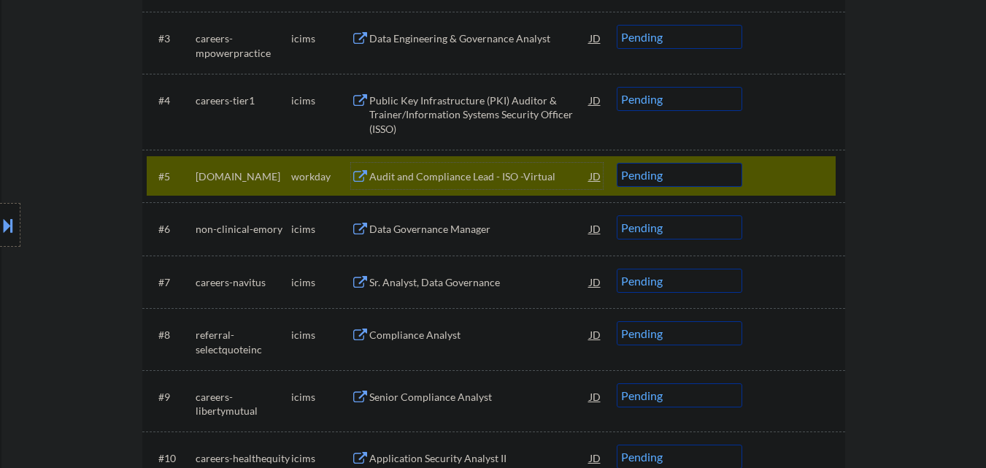
drag, startPoint x: 907, startPoint y: 147, endPoint x: 774, endPoint y: 179, distance: 136.6
click at [905, 149] on div "← Return to /applysquad Mailslurp Inbox Job Search Builder Ikenna Keazor User E…" at bounding box center [493, 11] width 984 height 1073
drag, startPoint x: 707, startPoint y: 173, endPoint x: 690, endPoint y: 185, distance: 21.5
click at [707, 173] on select "Choose an option... Pending Applied Excluded (Questions) Excluded (Expired) Exc…" at bounding box center [680, 175] width 126 height 24
click at [617, 163] on select "Choose an option... Pending Applied Excluded (Questions) Excluded (Expired) Exc…" at bounding box center [680, 175] width 126 height 24
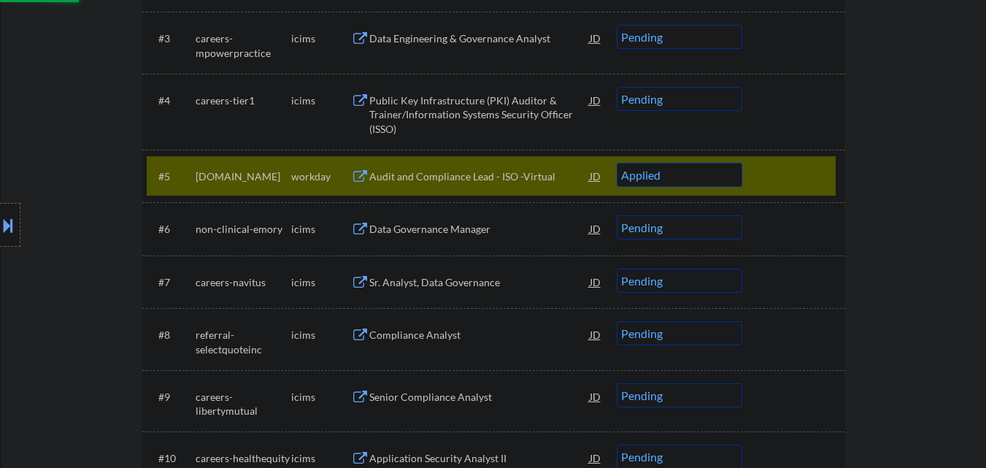
scroll to position [438, 0]
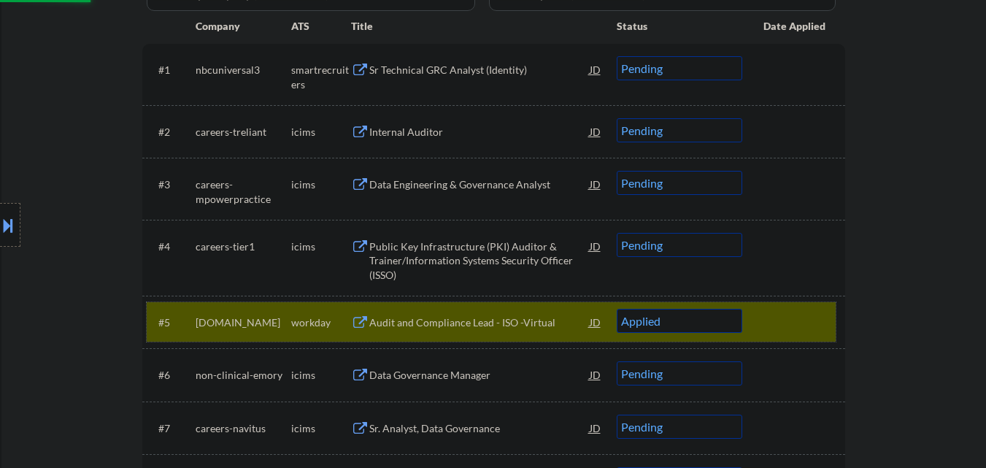
click at [803, 312] on div at bounding box center [795, 322] width 64 height 26
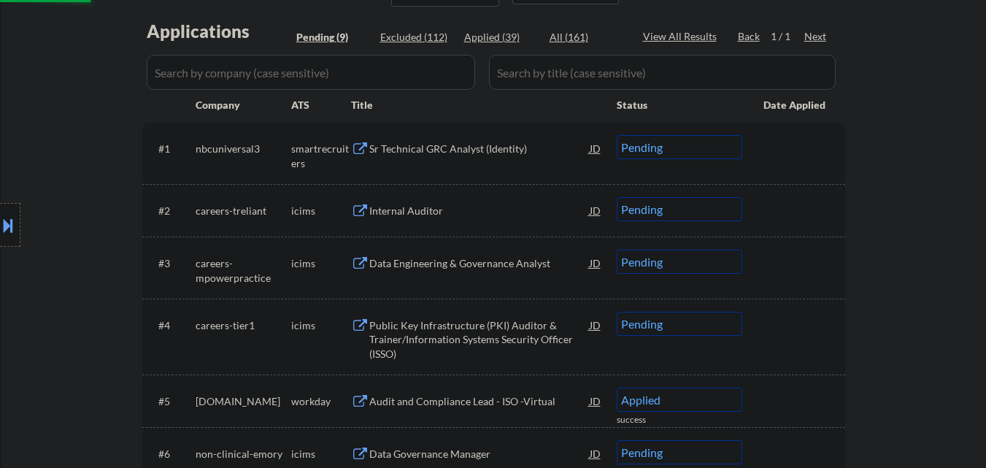
select select ""pending""
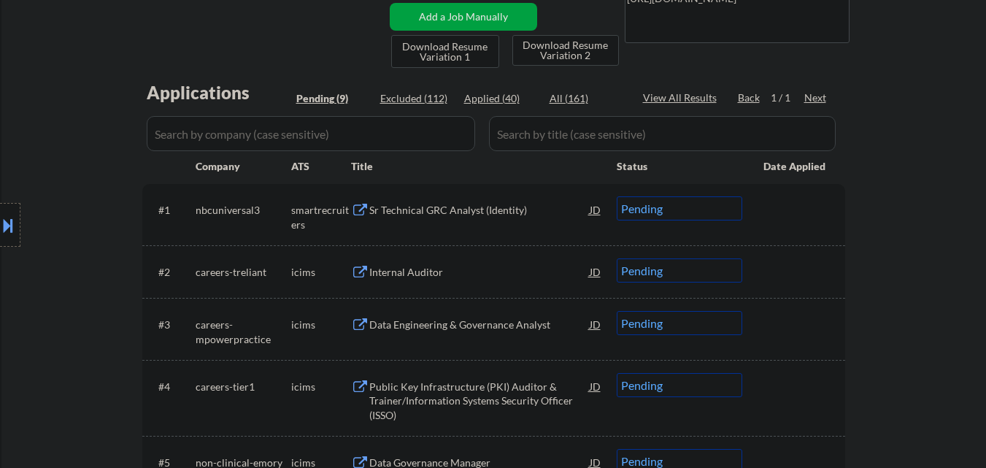
scroll to position [292, 0]
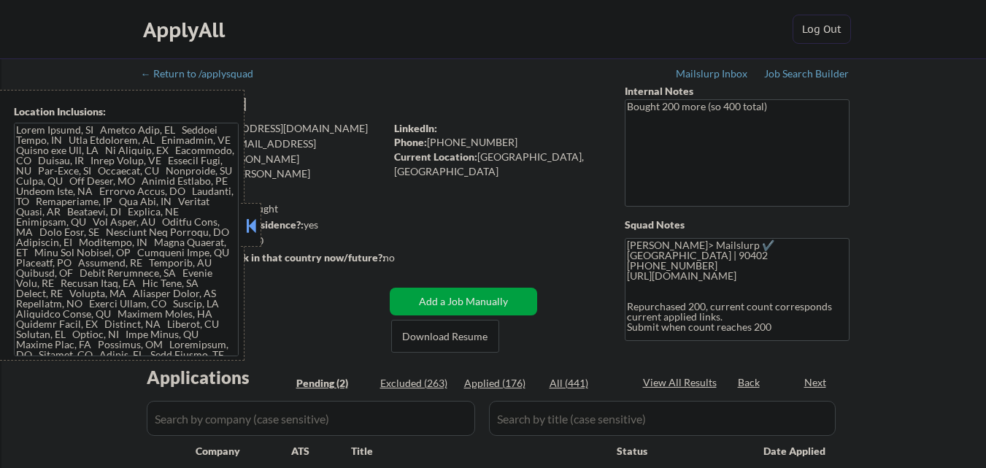
select select ""pending""
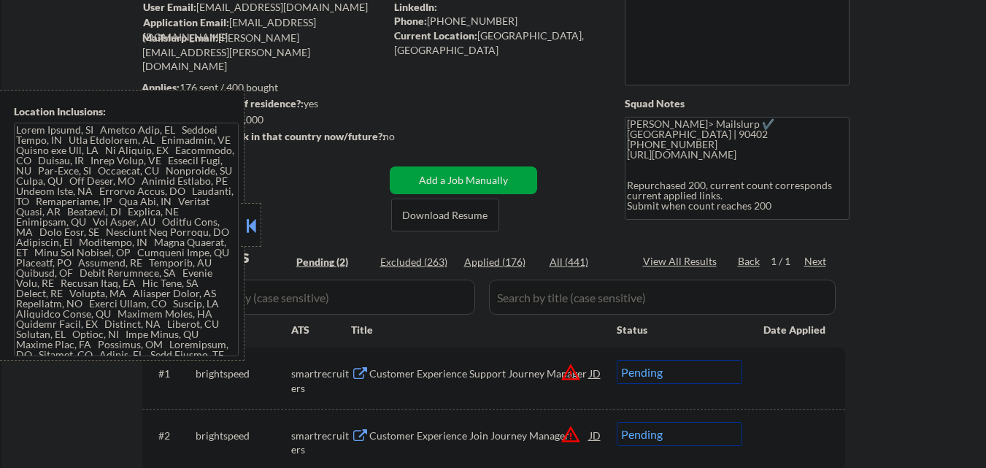
scroll to position [219, 0]
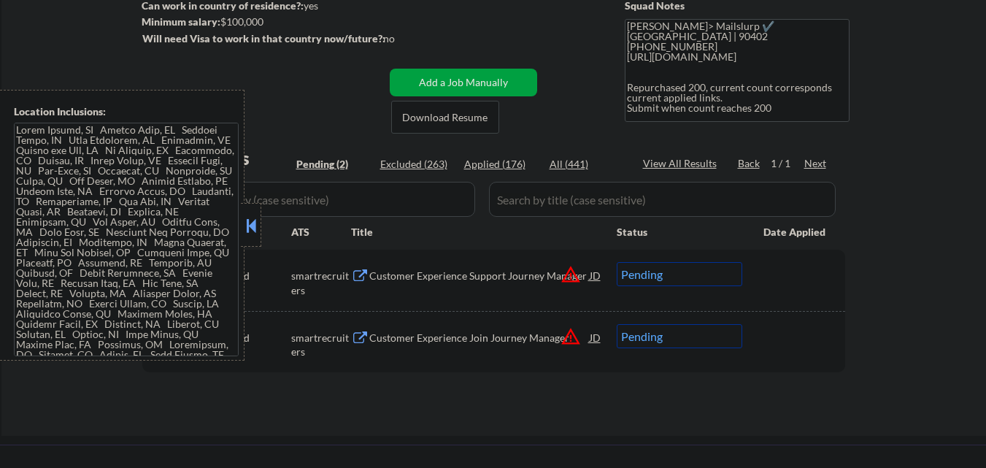
click at [255, 223] on button at bounding box center [251, 226] width 16 height 22
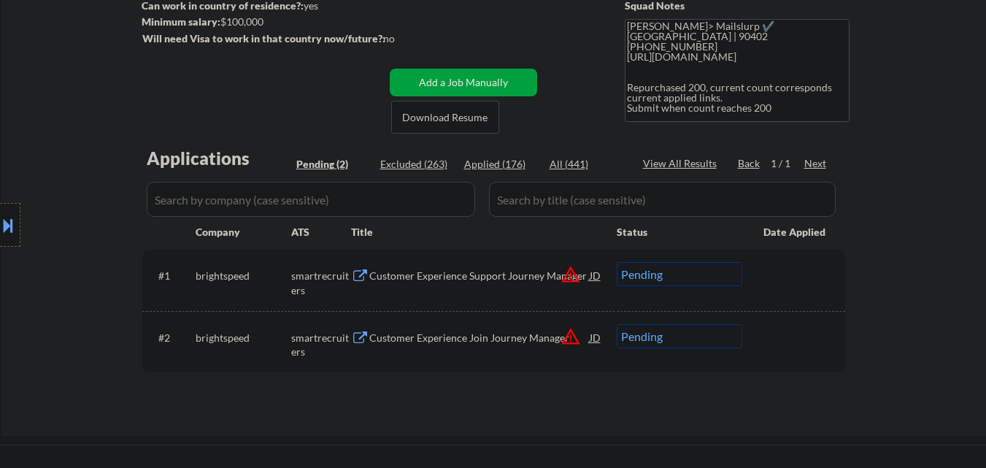
click at [481, 343] on div "Customer Experience Join Journey Manager" at bounding box center [479, 338] width 220 height 15
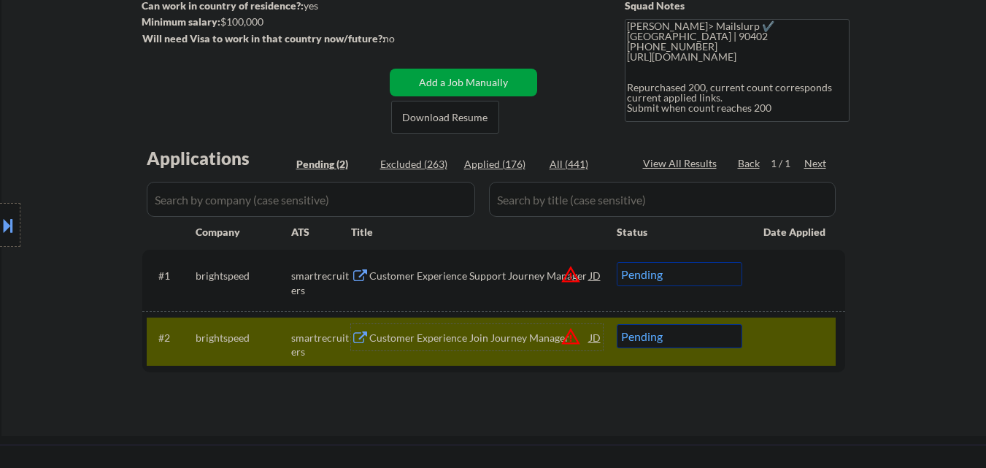
drag, startPoint x: 786, startPoint y: 342, endPoint x: 835, endPoint y: 359, distance: 51.9
click at [787, 342] on div at bounding box center [795, 337] width 64 height 26
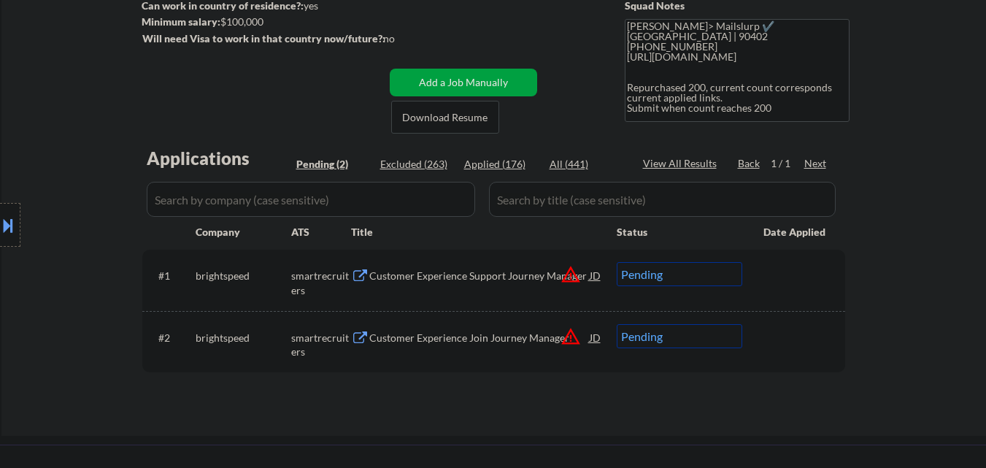
click at [669, 400] on div "Applications Pending (2) Excluded (263) Applied (176) All (441) View All Result…" at bounding box center [493, 277] width 703 height 262
click at [490, 274] on div "Customer Experience Support Journey Manager" at bounding box center [479, 276] width 220 height 15
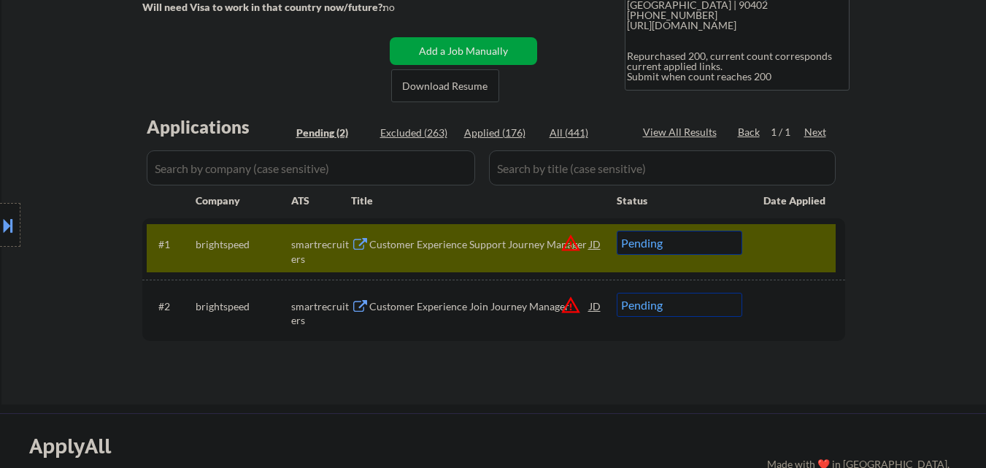
scroll to position [292, 0]
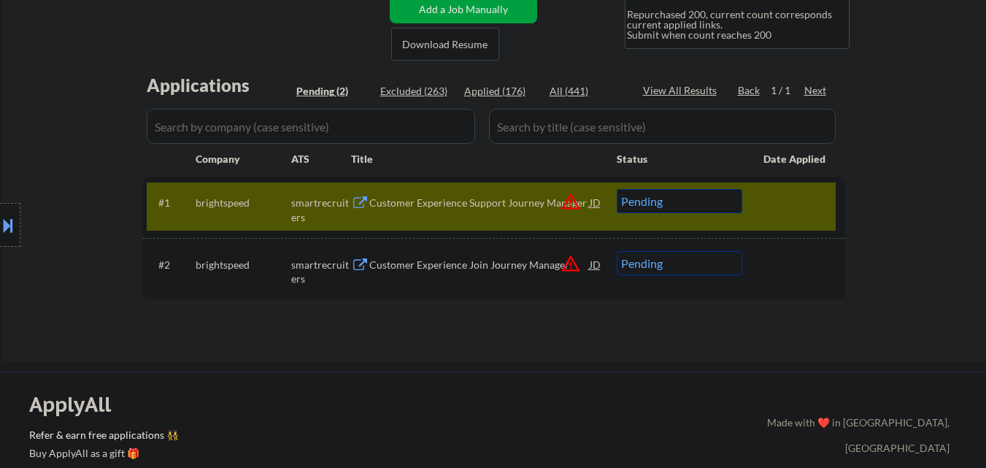
click at [438, 204] on div "Customer Experience Support Journey Manager" at bounding box center [479, 203] width 220 height 15
